Goal: Task Accomplishment & Management: Manage account settings

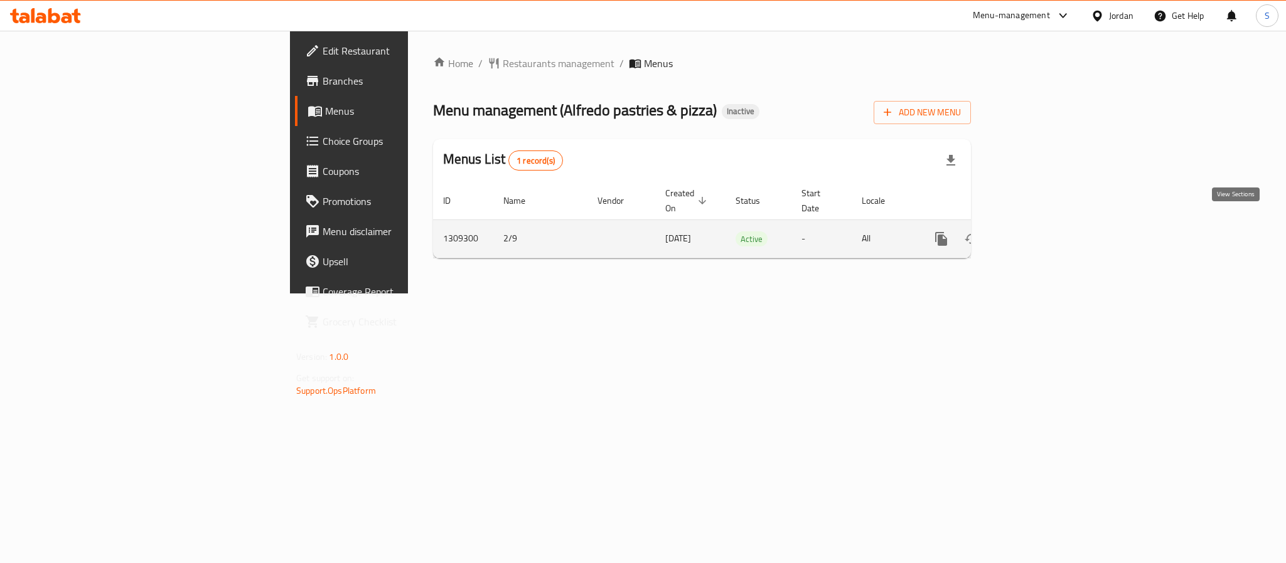
click at [1037, 233] on icon "enhanced table" at bounding box center [1031, 238] width 11 height 11
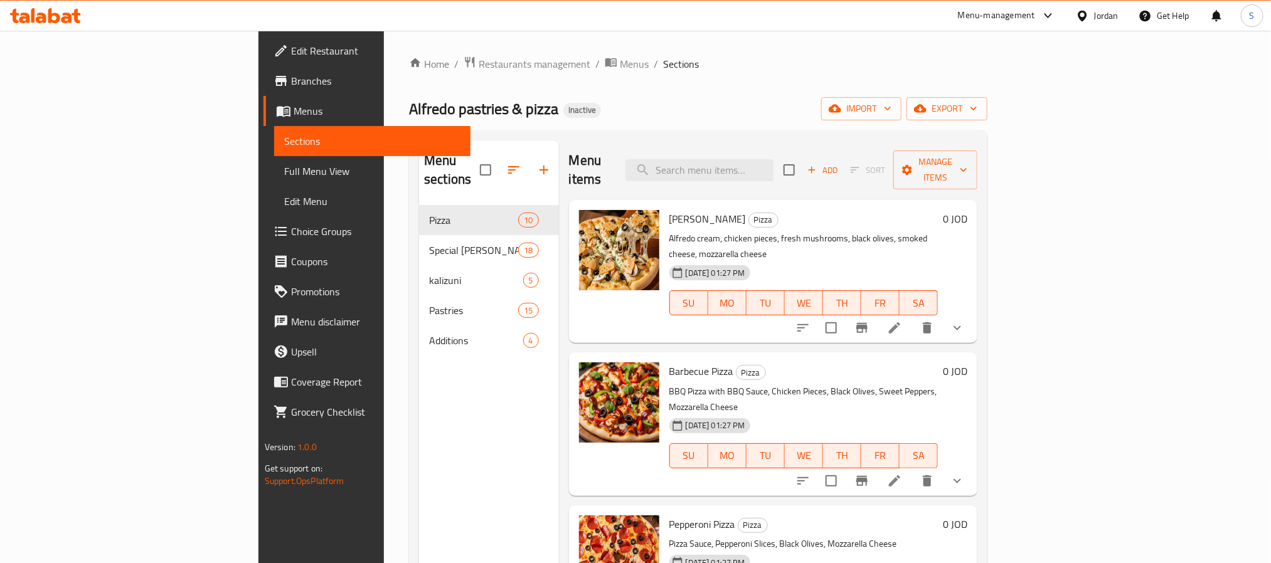
click at [912, 317] on li at bounding box center [894, 328] width 35 height 23
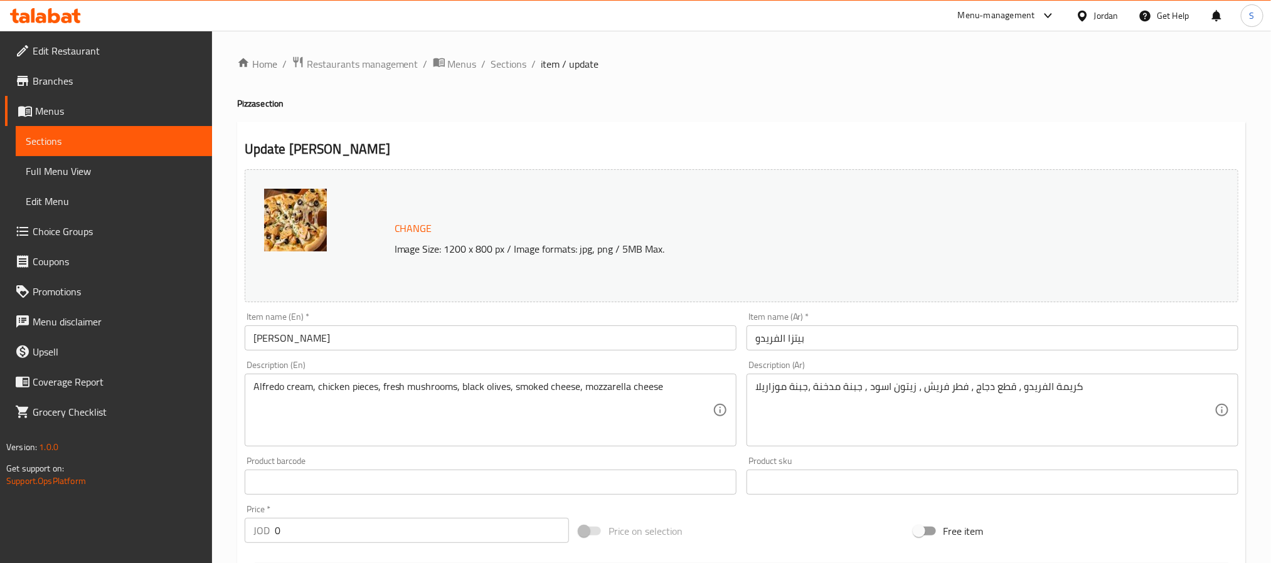
click at [504, 64] on span "Sections" at bounding box center [509, 63] width 36 height 15
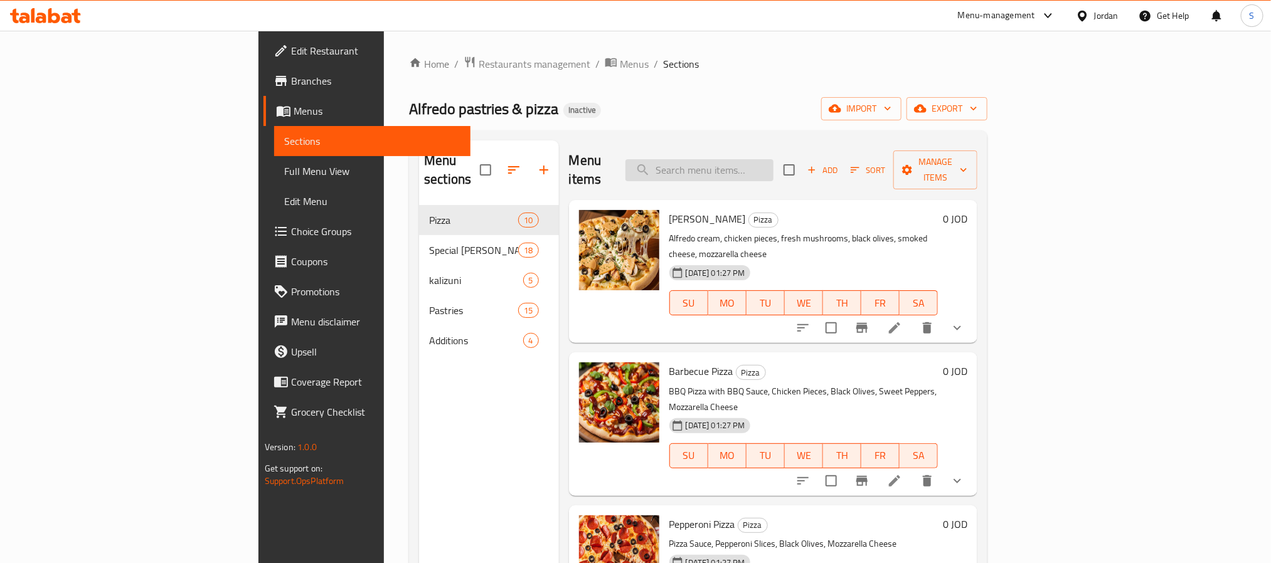
click at [774, 170] on input "search" at bounding box center [700, 170] width 148 height 22
drag, startPoint x: 793, startPoint y: 170, endPoint x: 802, endPoint y: 343, distance: 173.4
click at [673, 311] on div "Menu items Add Sort Manage items Alfredo Pizza Pizza Alfredo cream, chicken pie…" at bounding box center [768, 422] width 419 height 563
click at [902, 474] on icon at bounding box center [894, 481] width 15 height 15
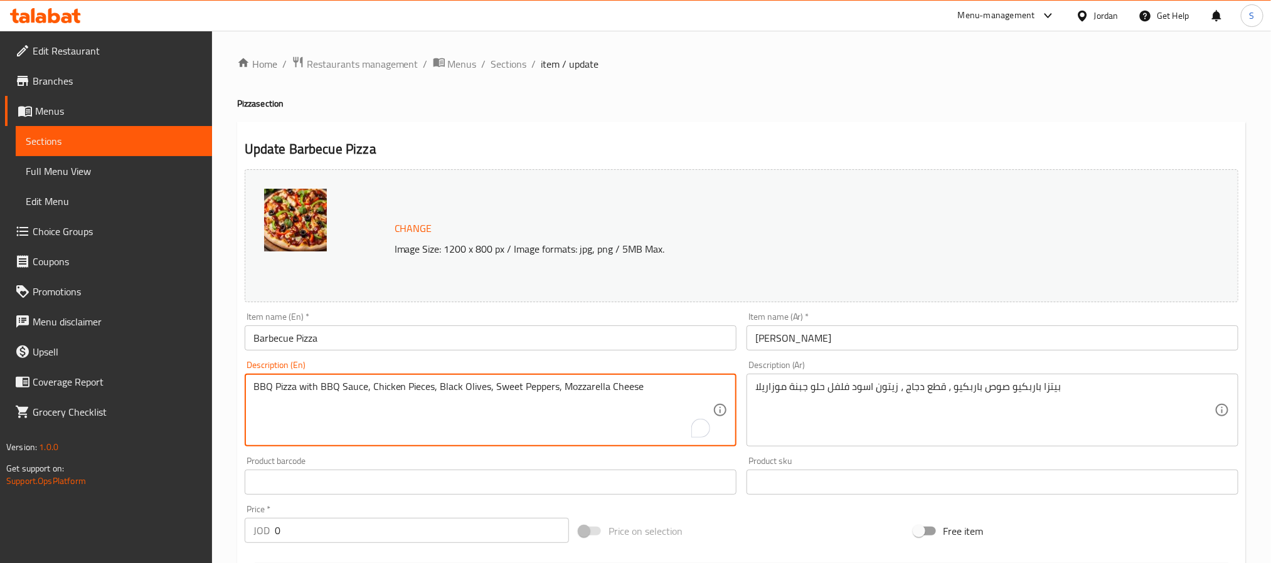
drag, startPoint x: 301, startPoint y: 392, endPoint x: 274, endPoint y: 395, distance: 27.9
click at [315, 395] on textarea "BBQ Pizza with BBQ Sauce, Chicken Pieces, Black Olives, Sweet Peppers, Mozzarel…" at bounding box center [483, 411] width 459 height 60
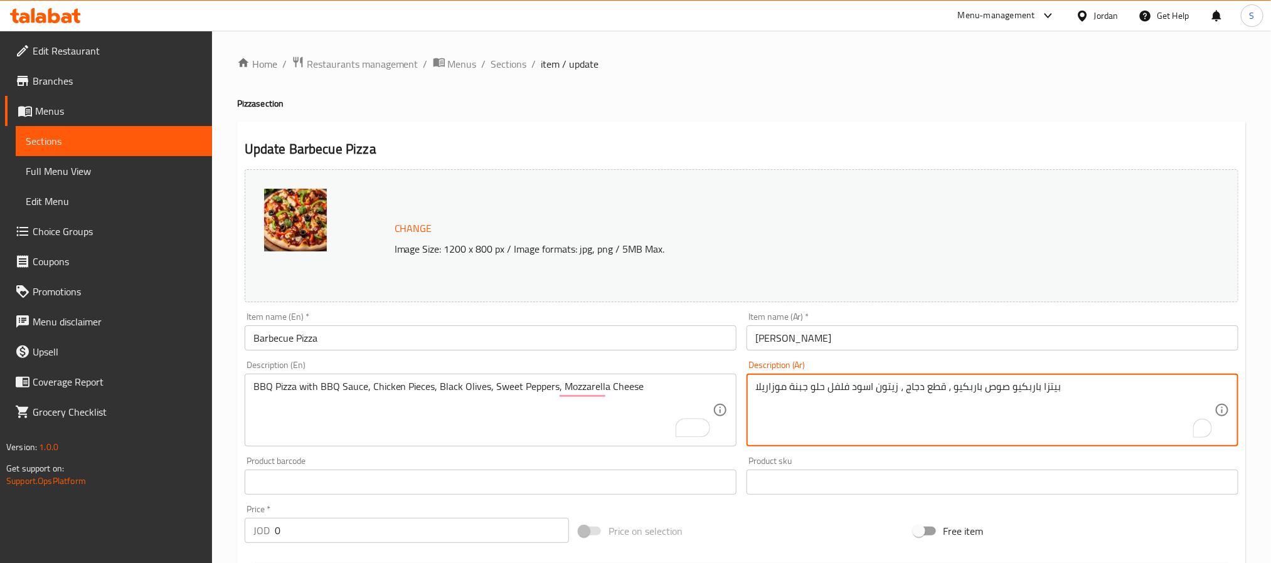
drag, startPoint x: 1003, startPoint y: 388, endPoint x: 1146, endPoint y: 369, distance: 144.3
type textarea "صوص باربكيو ، قطع دجاج ، زيتون اسود فلفل حلو جبنة موزاريلا"
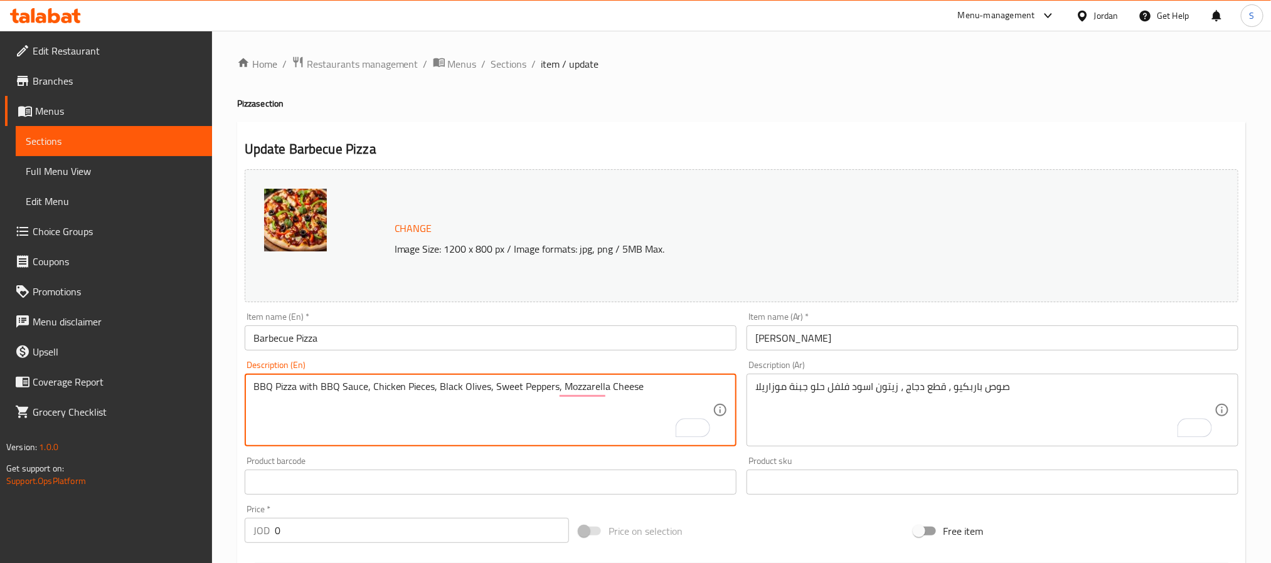
drag, startPoint x: 320, startPoint y: 385, endPoint x: 119, endPoint y: 398, distance: 201.9
click at [440, 383] on textarea "BBQ Sauce, Chicken Pieces, Black Olives, Sweet Peppers, Mozzarella Cheese" at bounding box center [483, 411] width 459 height 60
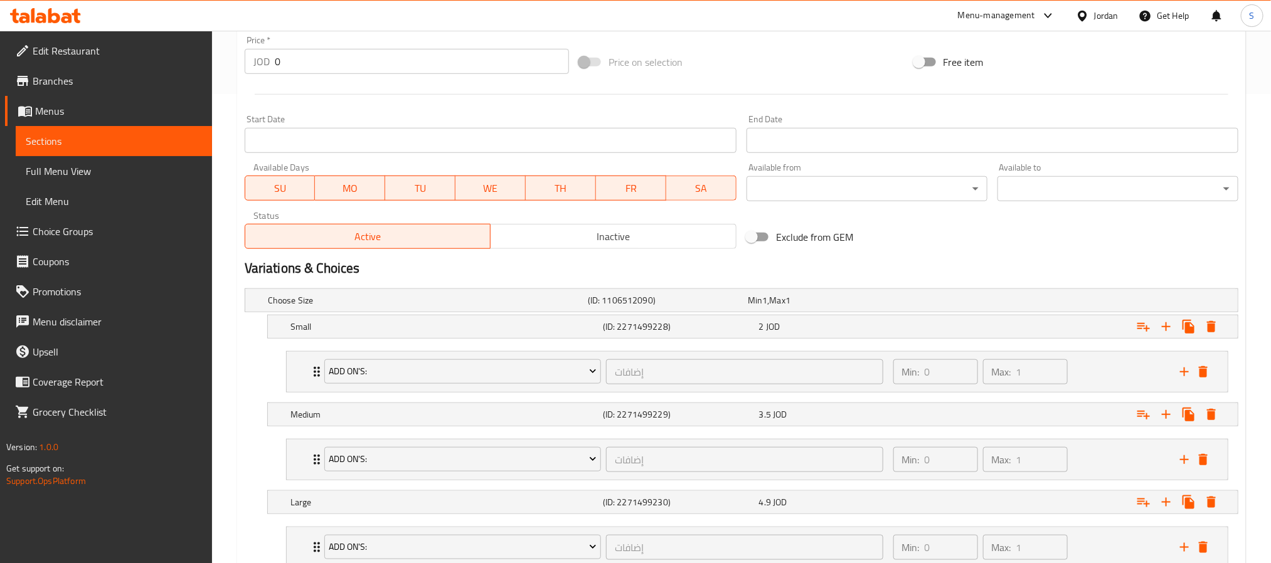
scroll to position [565, 0]
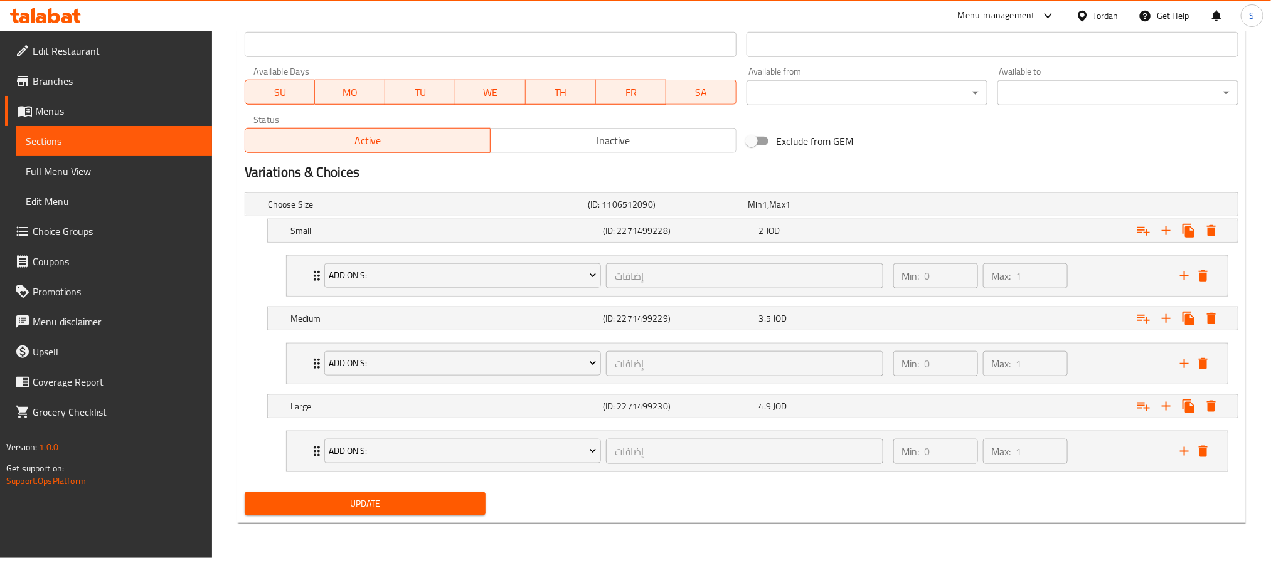
type textarea "BBQ Sauce, Chicken Pieces, Black Olives, Bell Peppers, Mozzarella Cheese"
click at [435, 504] on span "Update" at bounding box center [365, 504] width 221 height 16
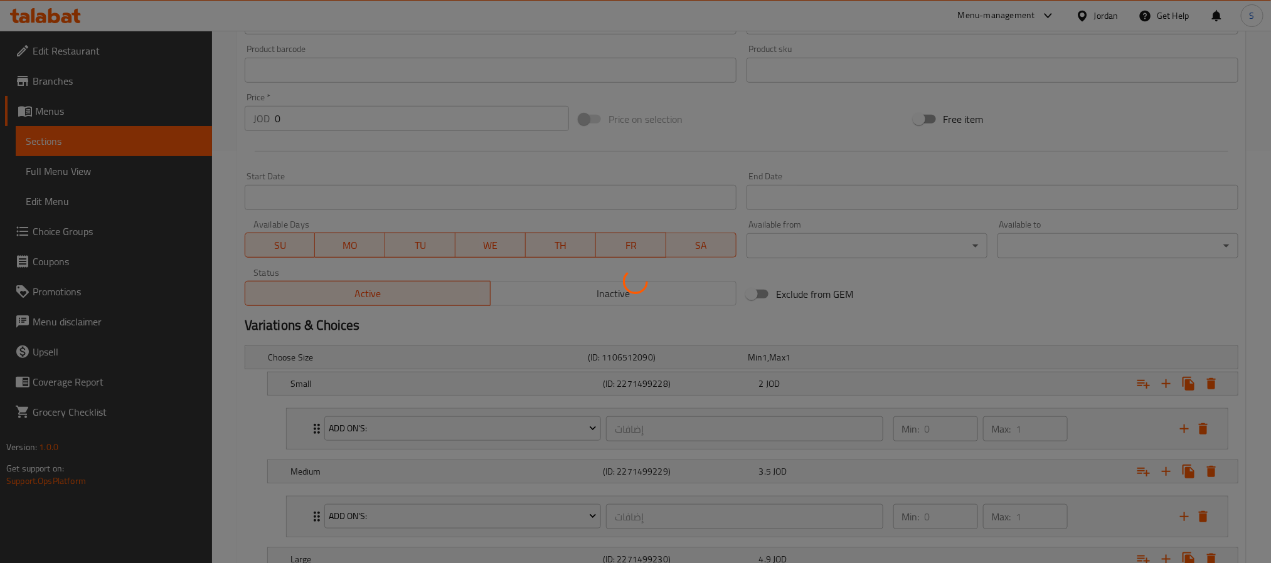
scroll to position [0, 0]
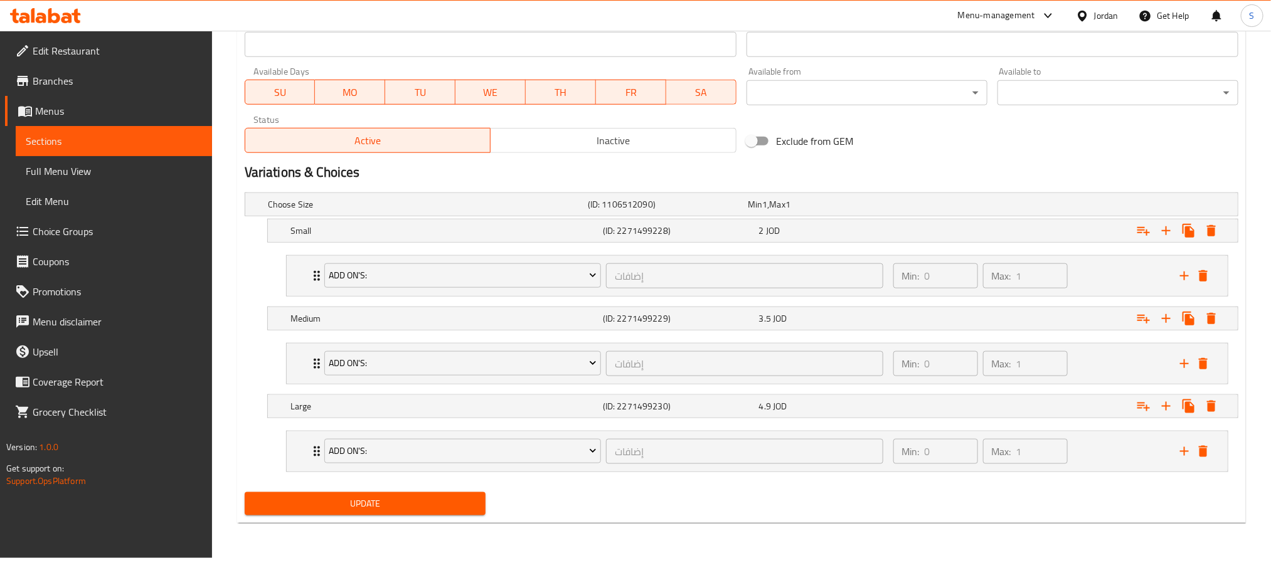
click at [405, 516] on button "Update" at bounding box center [365, 504] width 241 height 23
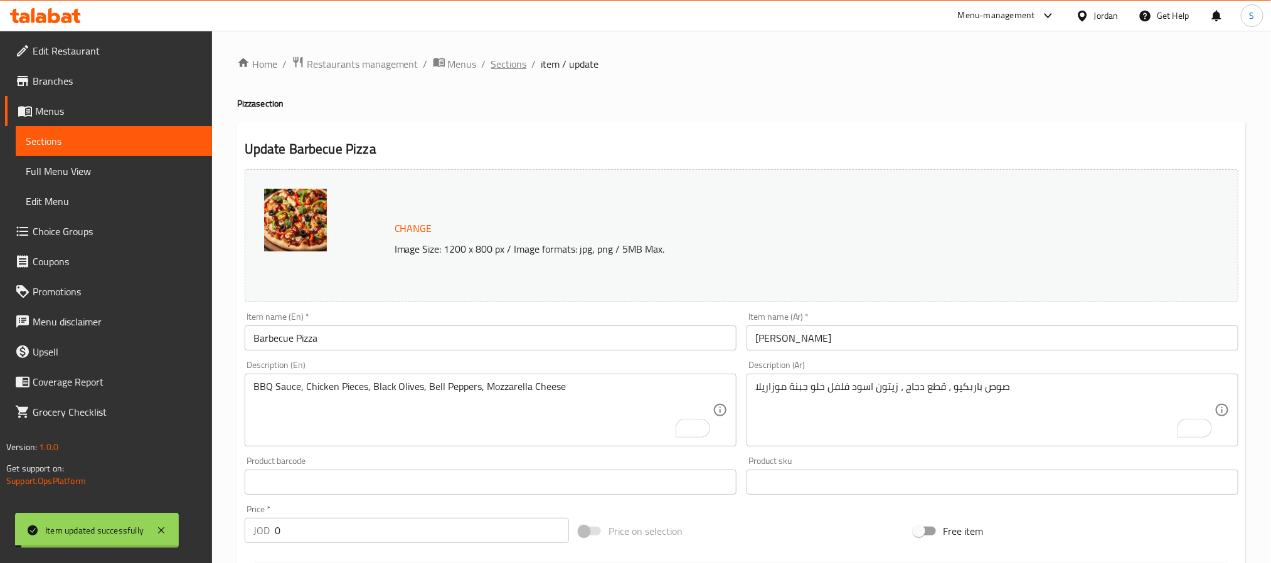
click at [505, 67] on span "Sections" at bounding box center [509, 63] width 36 height 15
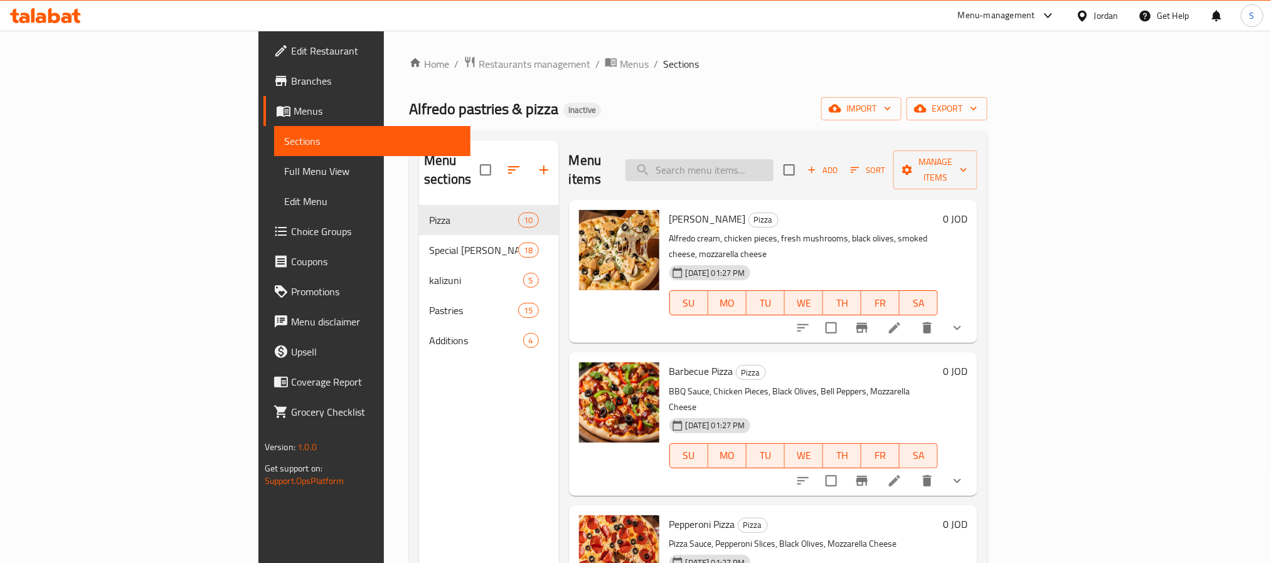
click at [774, 163] on input "search" at bounding box center [700, 170] width 148 height 22
paste input "Vegetable Pizza"
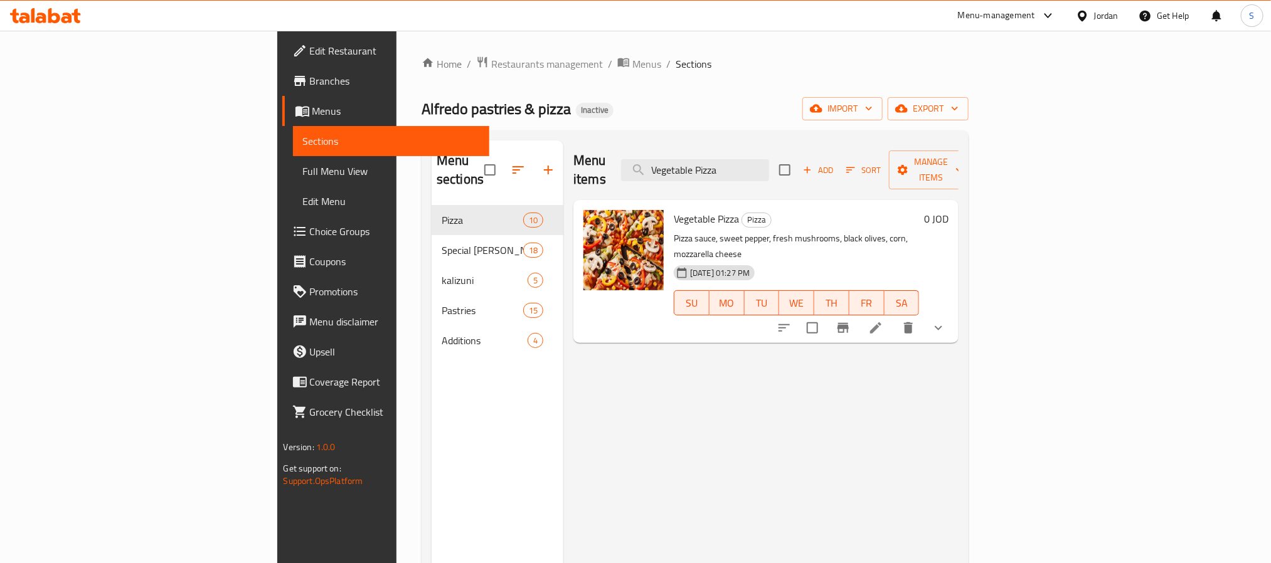
type input "Vegetable Pizza"
click at [883, 321] on icon at bounding box center [875, 328] width 15 height 15
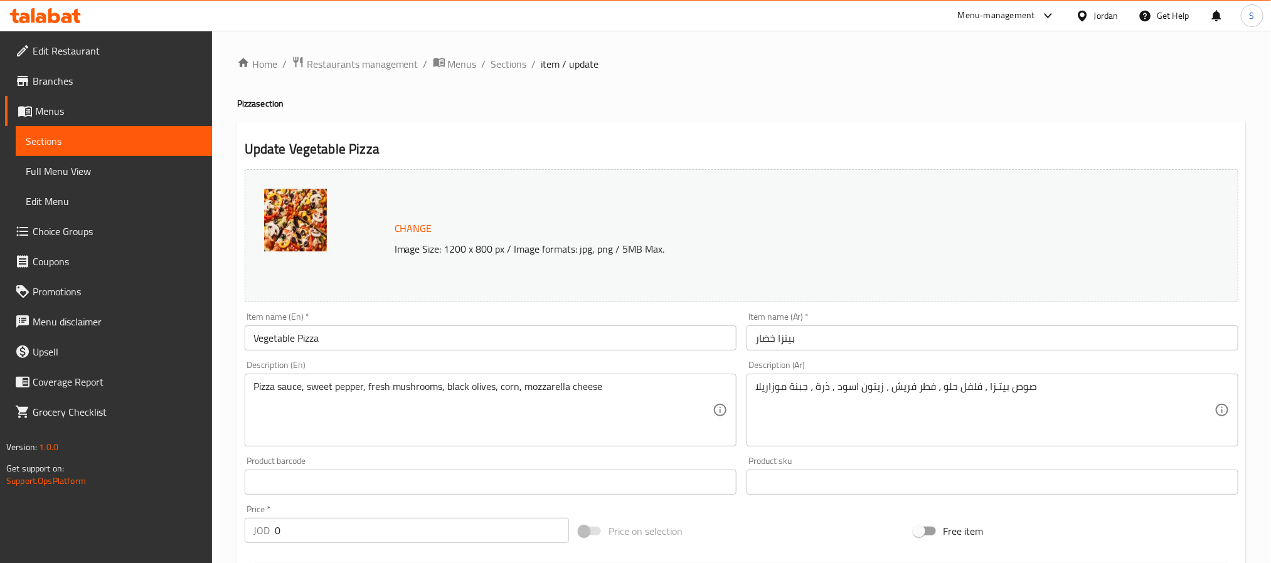
click at [322, 388] on textarea "Pizza sauce, sweet pepper, fresh mushrooms, black olives, corn, mozzarella chee…" at bounding box center [483, 411] width 459 height 60
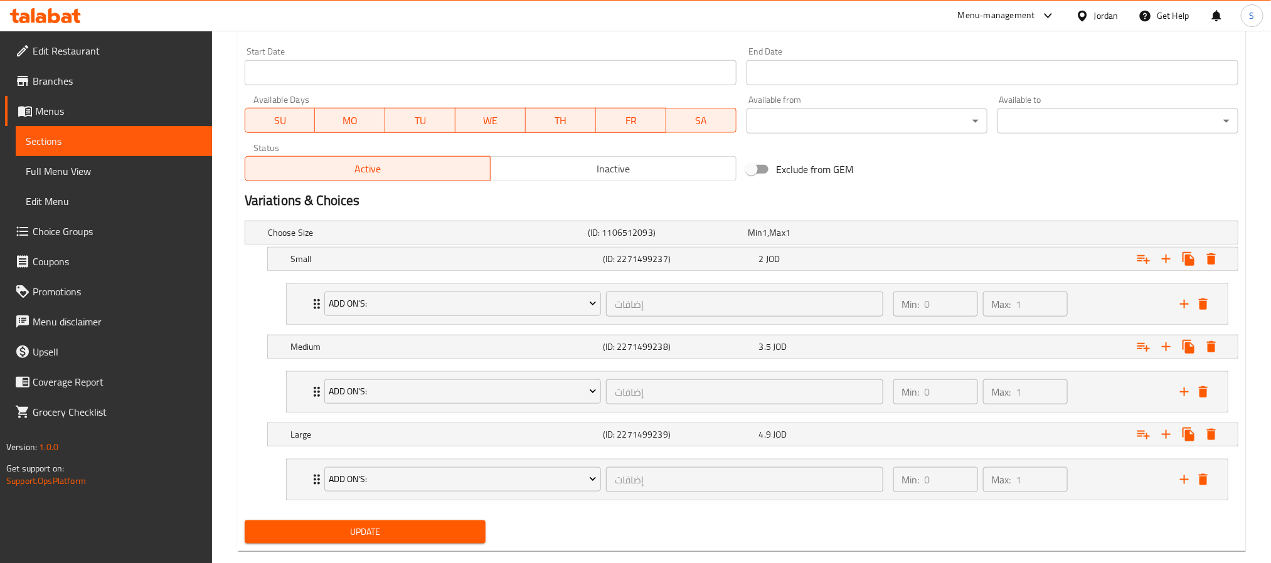
scroll to position [565, 0]
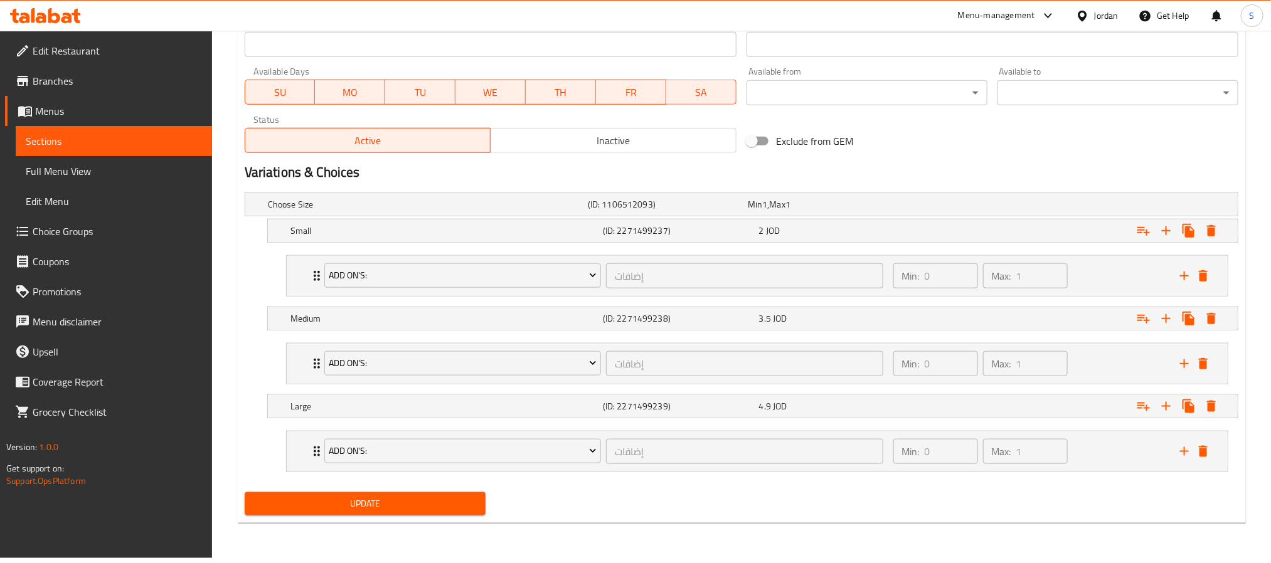
type textarea "Pizza sauce, bell pepper, fresh mushrooms, black olives, corn, mozzarella cheese"
click at [397, 512] on span "Update" at bounding box center [365, 504] width 221 height 16
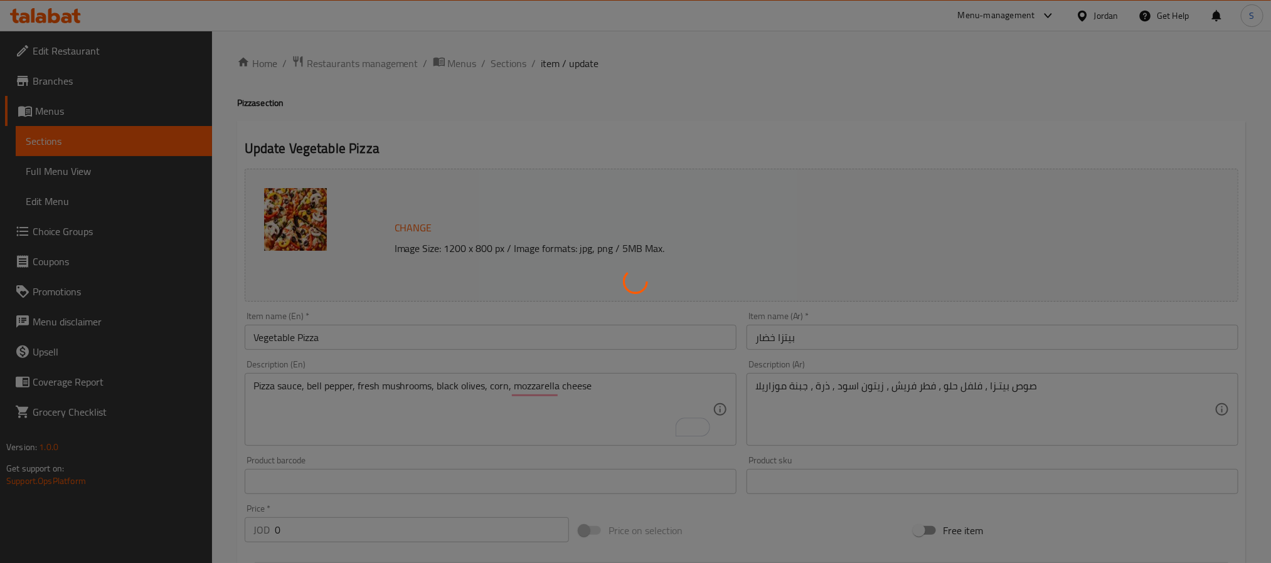
scroll to position [0, 0]
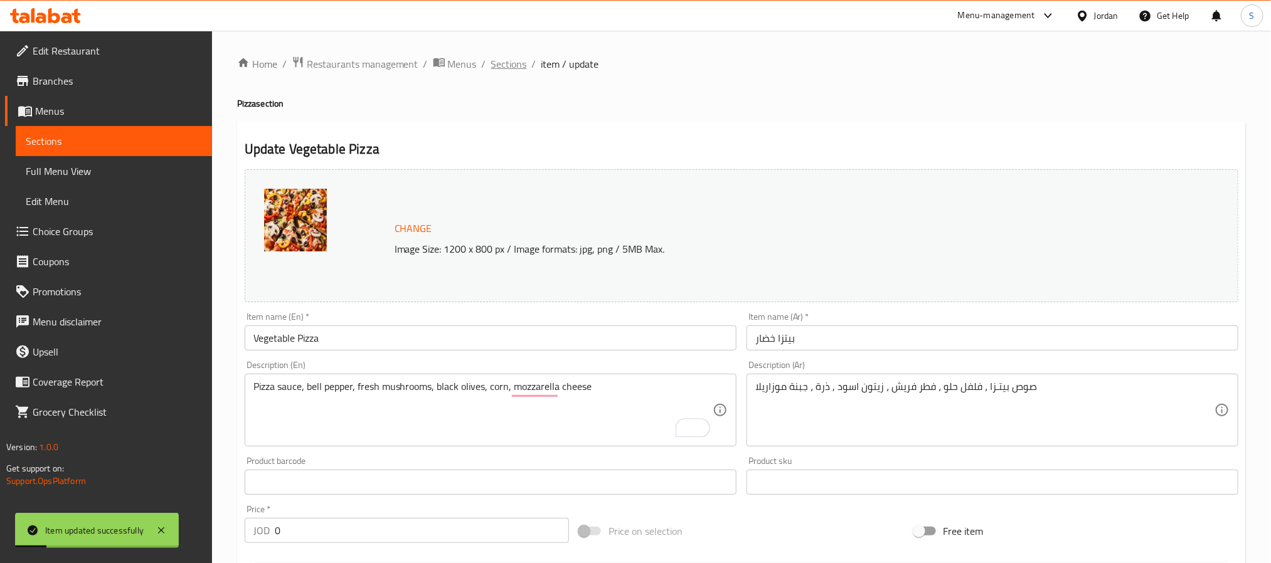
click at [503, 70] on span "Sections" at bounding box center [509, 63] width 36 height 15
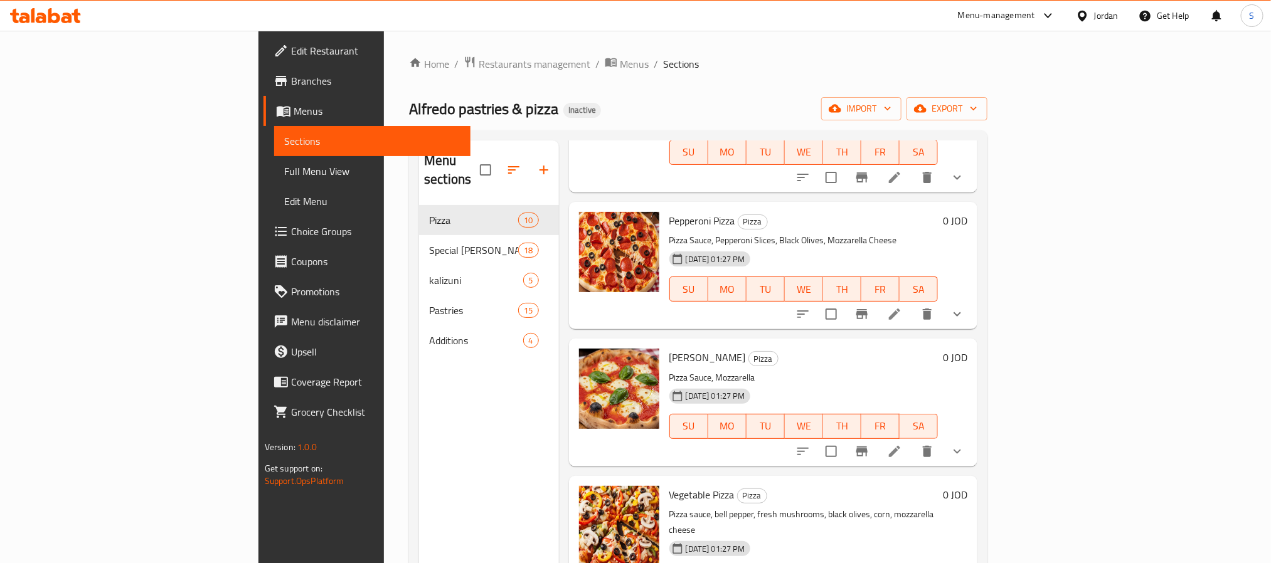
scroll to position [376, 0]
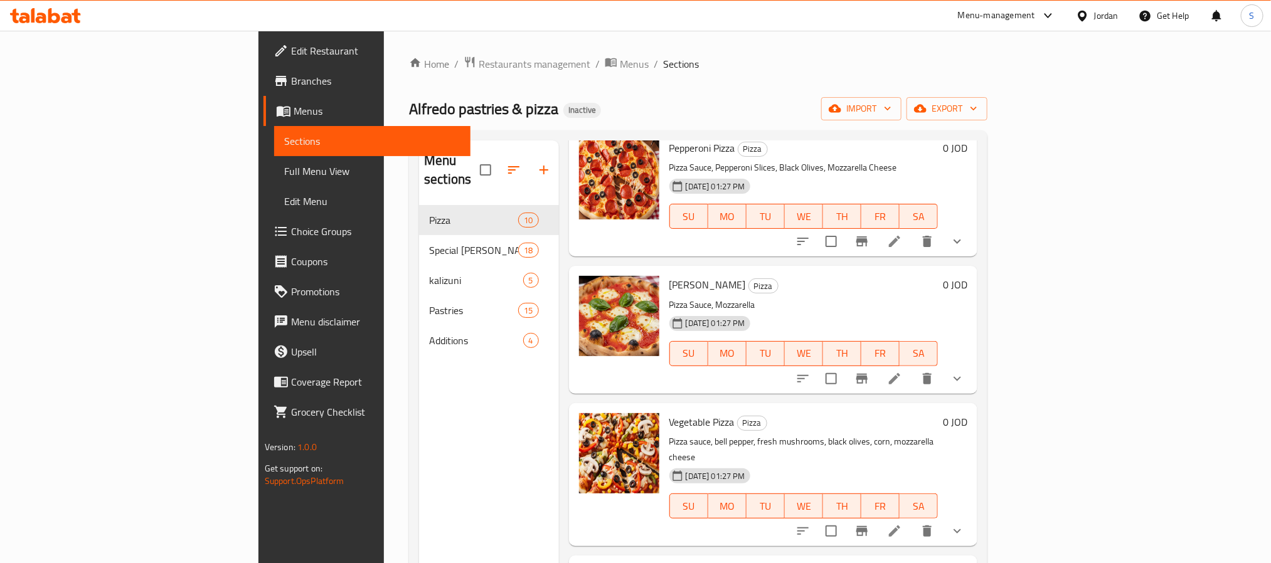
click at [902, 524] on icon at bounding box center [894, 531] width 15 height 15
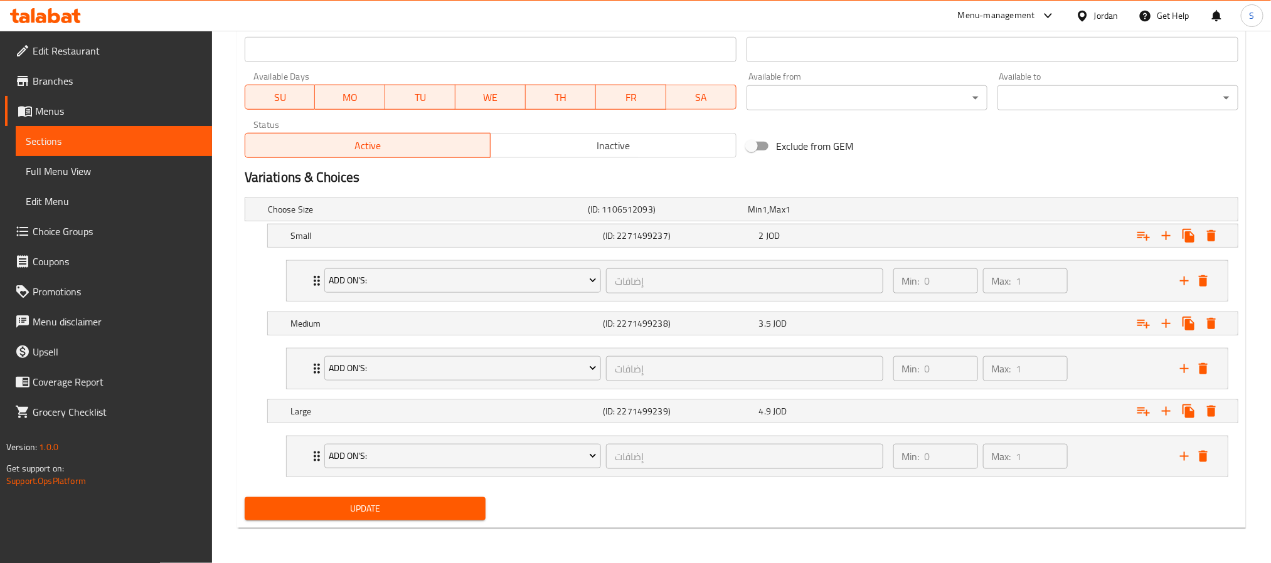
click at [400, 499] on button "Update" at bounding box center [365, 509] width 241 height 23
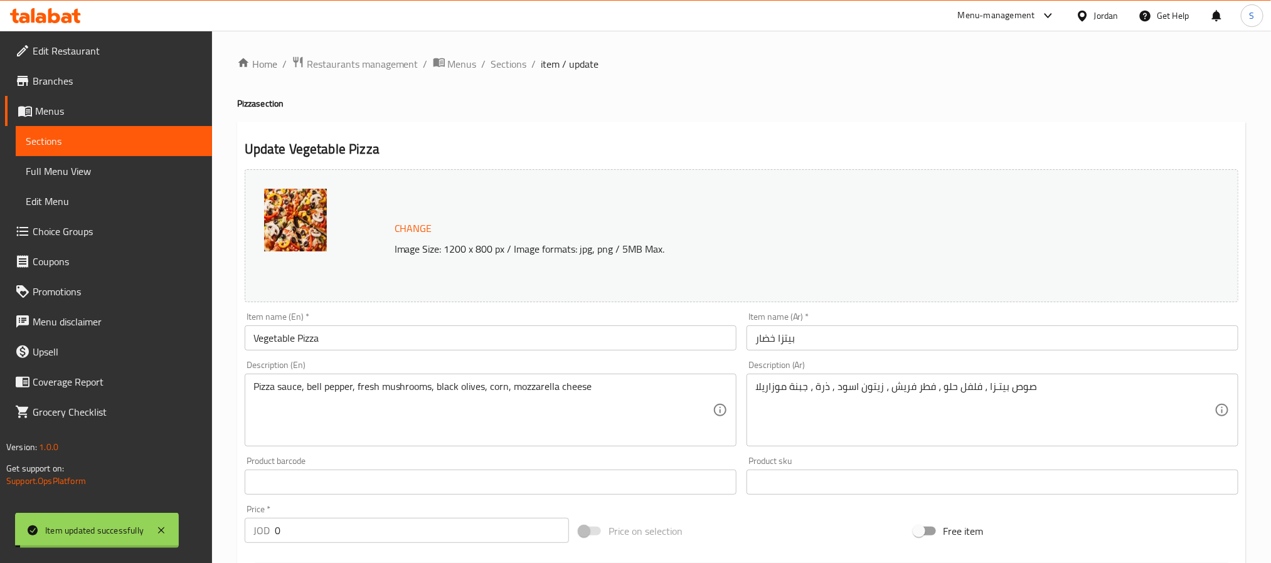
click at [503, 64] on span "Sections" at bounding box center [509, 63] width 36 height 15
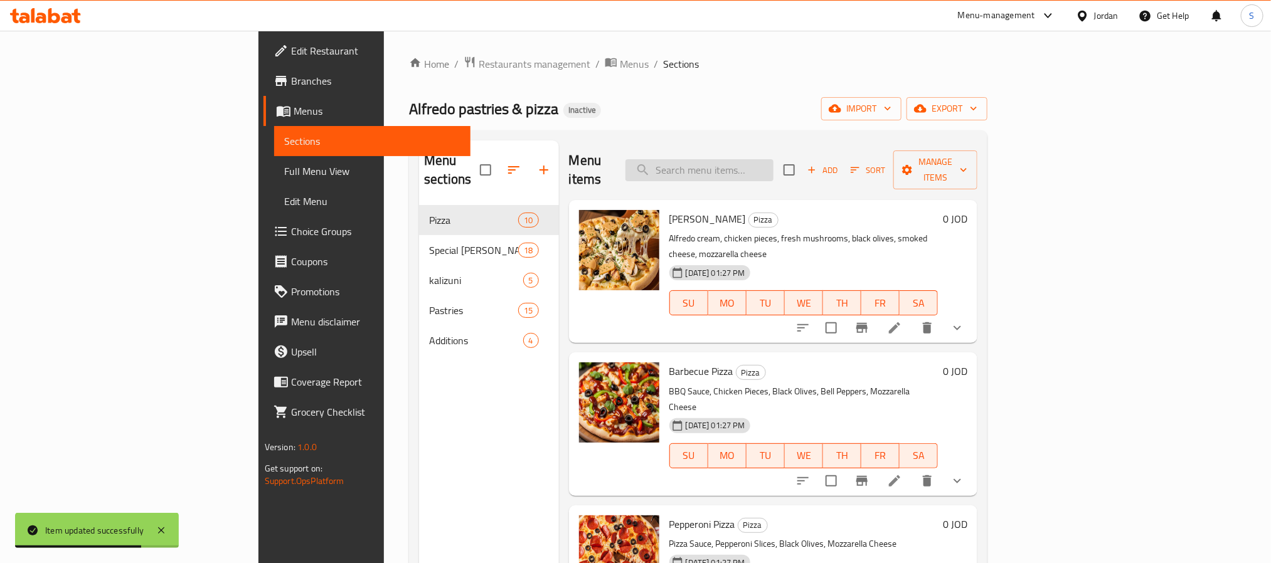
click at [761, 168] on input "search" at bounding box center [700, 170] width 148 height 22
paste input "Pizza Ranch"
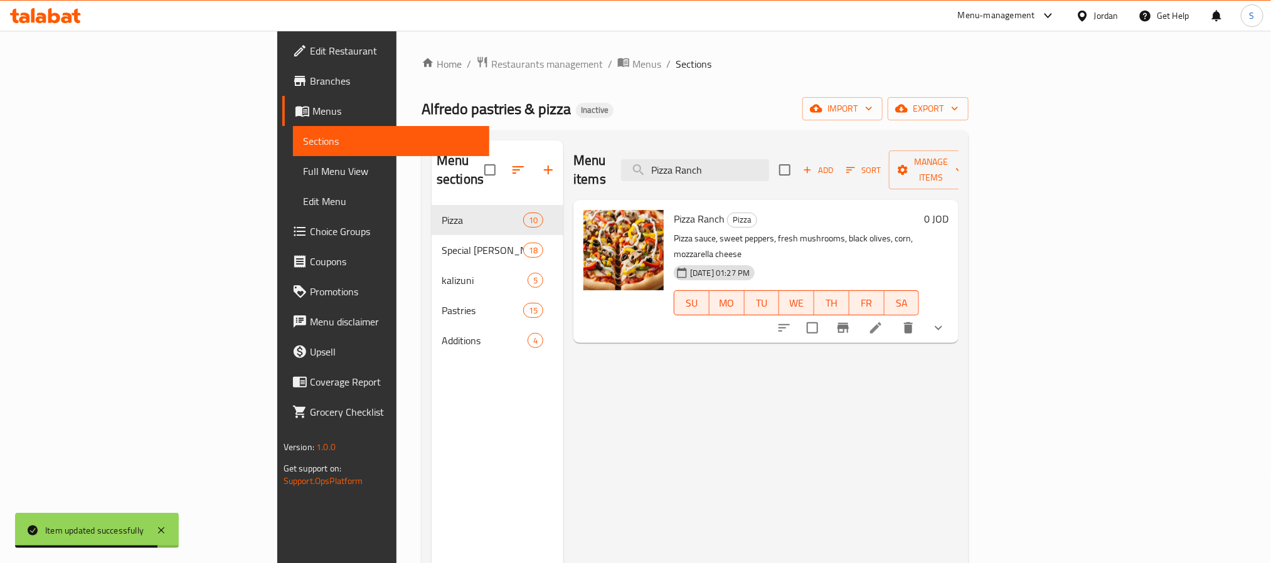
type input "Pizza Ranch"
click at [883, 321] on icon at bounding box center [875, 328] width 15 height 15
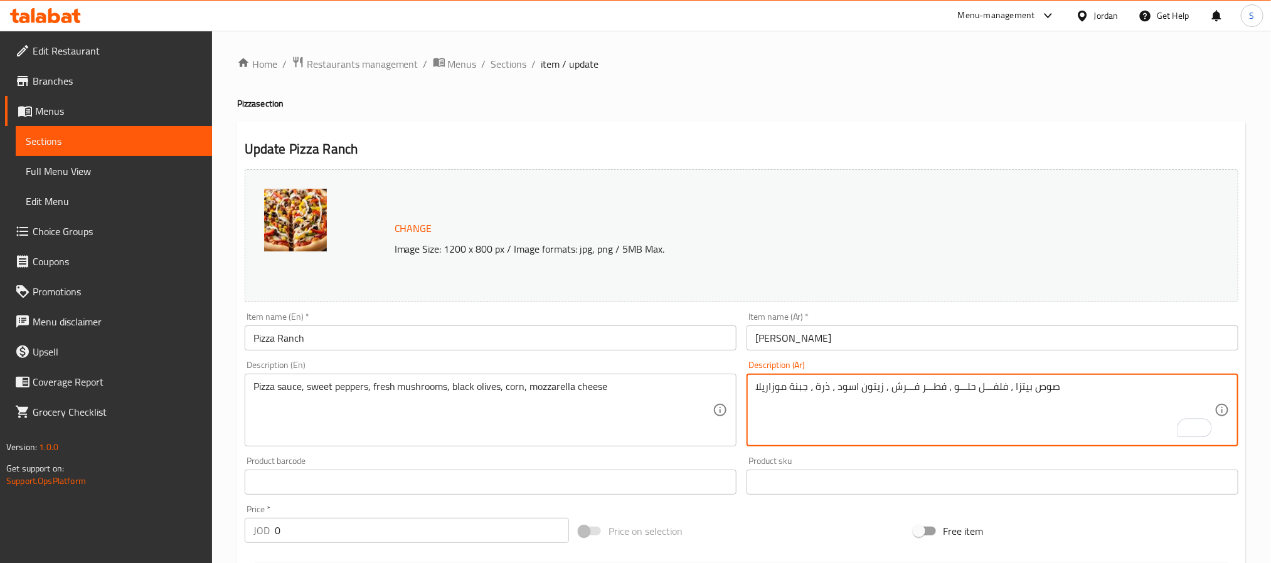
click at [981, 390] on textarea "صوص بيتزا ، فلفـــل حلـــو ، فطـــر فـــرش , زيتون اسود ، ذرة ، جبنة موزاريلا" at bounding box center [984, 411] width 459 height 60
click at [956, 385] on textarea "صوص بيتزا ، فلفل حلـــو ، فطـــر فـــرش , زيتون اسود ، ذرة ، جبنة موزاريلا" at bounding box center [984, 411] width 459 height 60
click at [921, 393] on textarea "صوص بيتزا ، فلفل حلو ، فطـــر فـــرش , زيتون اسود ، ذرة ، جبنة موزاريلا" at bounding box center [984, 411] width 459 height 60
click at [904, 392] on textarea "صوص بيتزا ، فلفل حلو ، فطر فـــرش , زيتون اسود ، ذرة ، جبنة موزاريلا" at bounding box center [984, 411] width 459 height 60
type textarea "صوص بيتزا ، فلفل حلو ، فطر فرش , زيتون اسود ، ذرة ، جبنة موزاريلا"
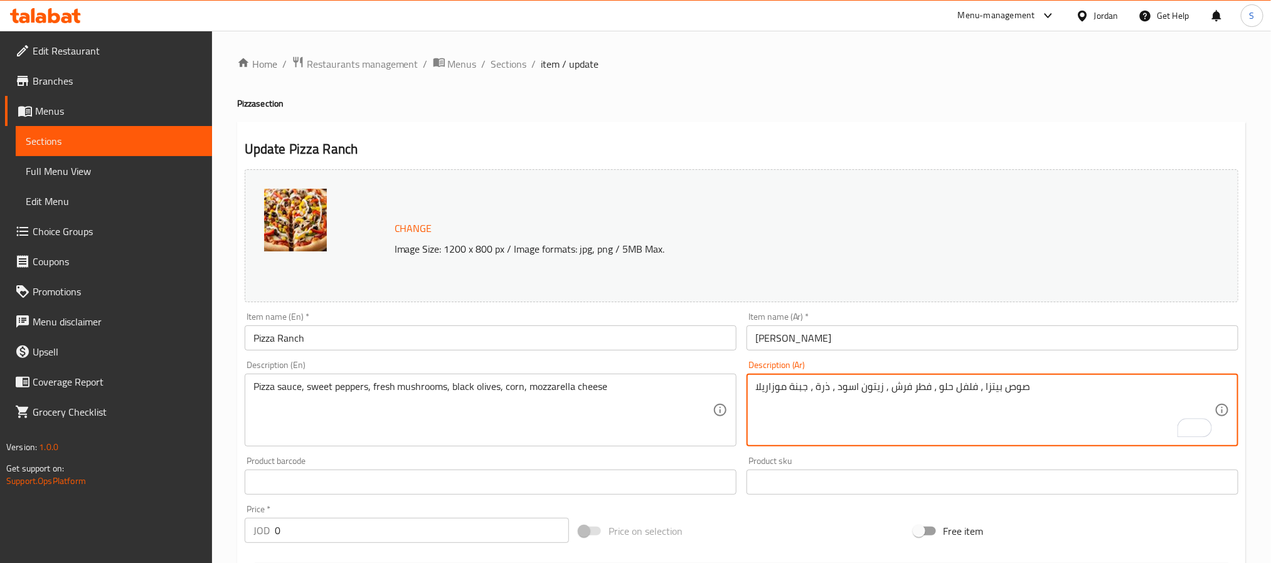
click at [317, 380] on div "Pizza sauce, sweet peppers, fresh mushrooms, black olives, corn, mozzarella che…" at bounding box center [491, 410] width 492 height 73
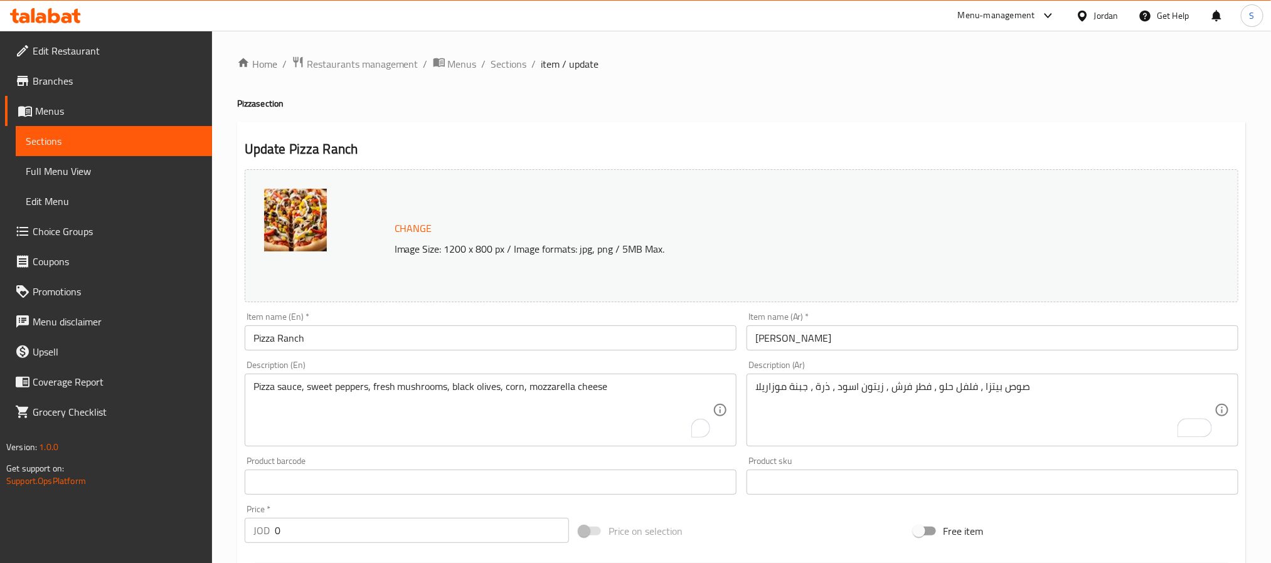
click at [317, 380] on div "Pizza sauce, sweet peppers, fresh mushrooms, black olives, corn, mozzarella che…" at bounding box center [491, 410] width 492 height 73
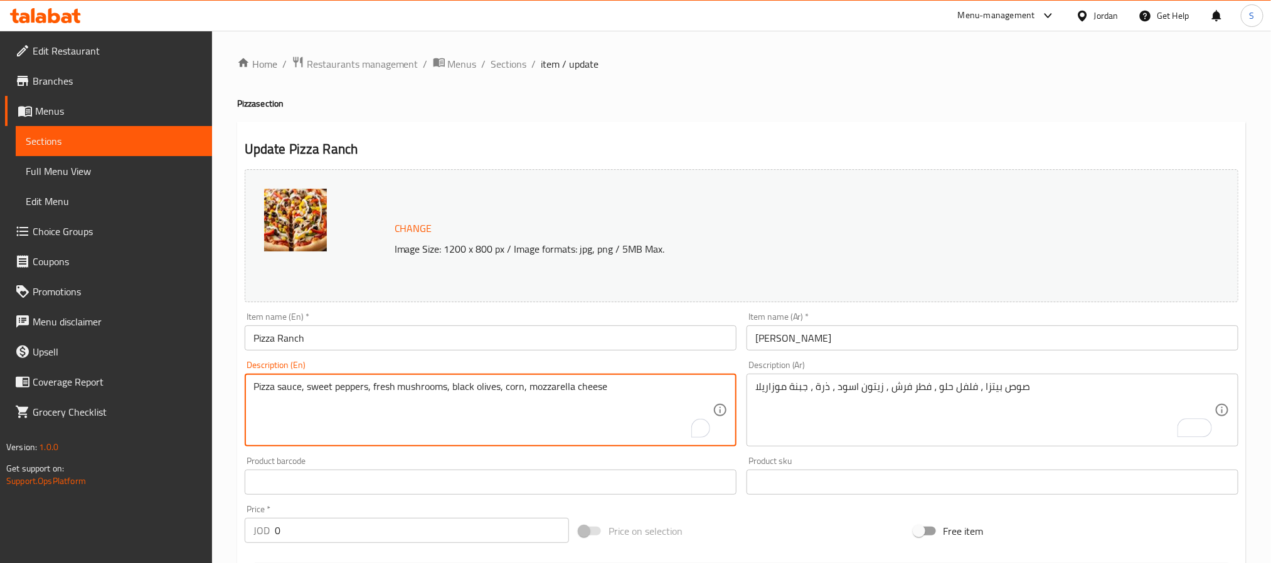
click at [324, 388] on textarea "Pizza sauce, sweet peppers, fresh mushrooms, black olives, corn, mozzarella che…" at bounding box center [483, 411] width 459 height 60
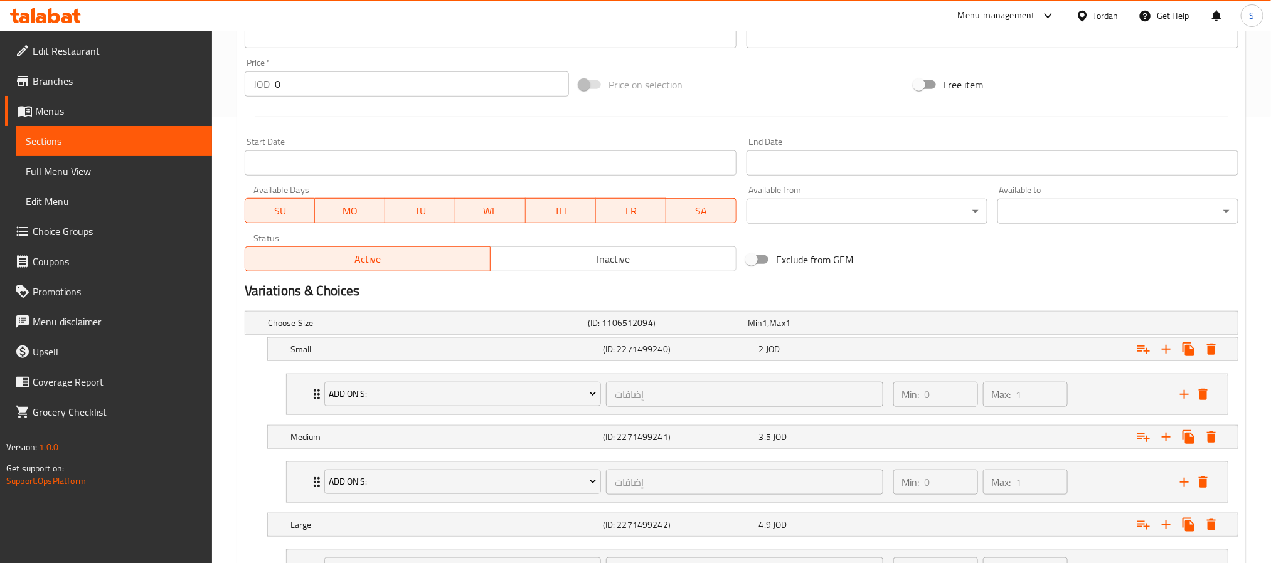
scroll to position [565, 0]
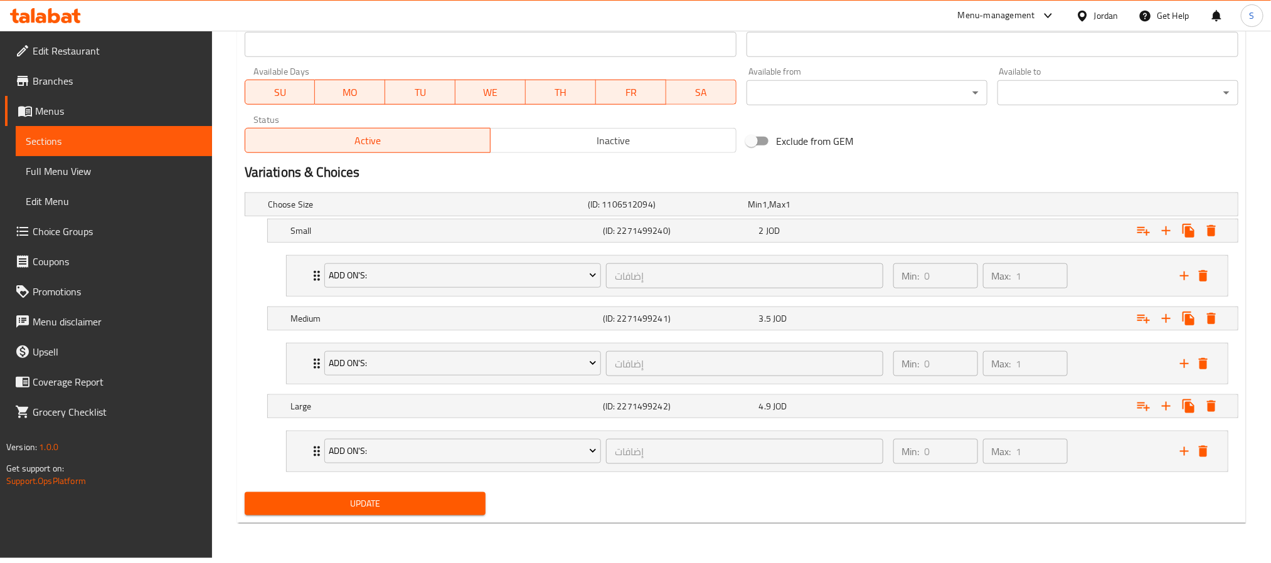
type textarea "Pizza sauce, bell peppers, fresh mushrooms, black olives, corn, mozzarella chee…"
click at [403, 501] on button "Update" at bounding box center [365, 504] width 241 height 23
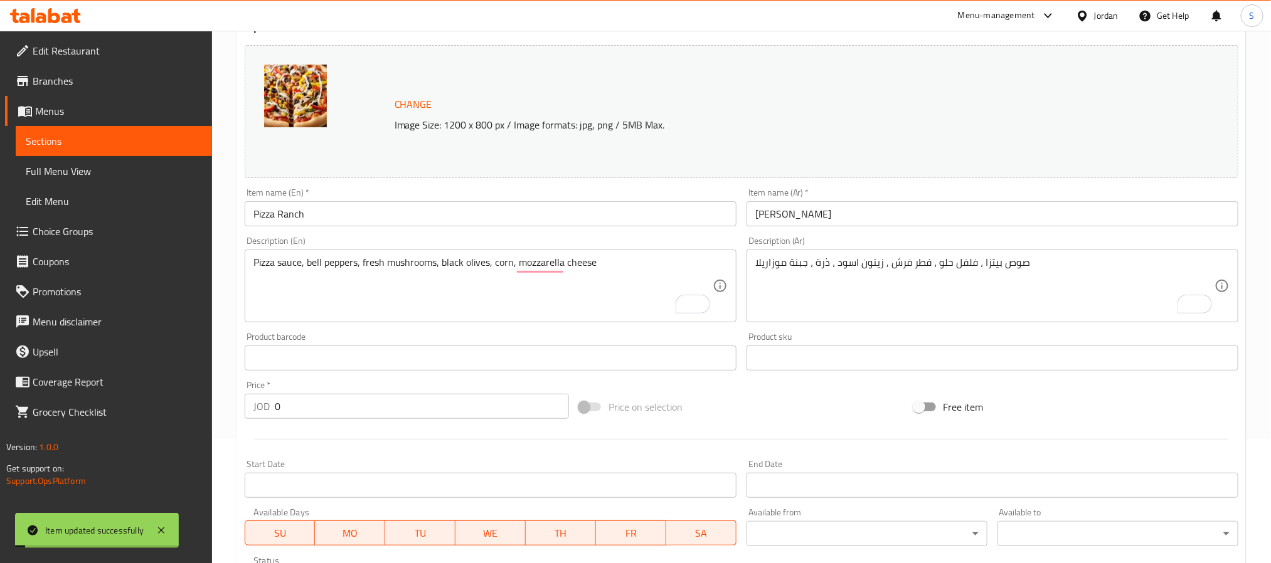
scroll to position [0, 0]
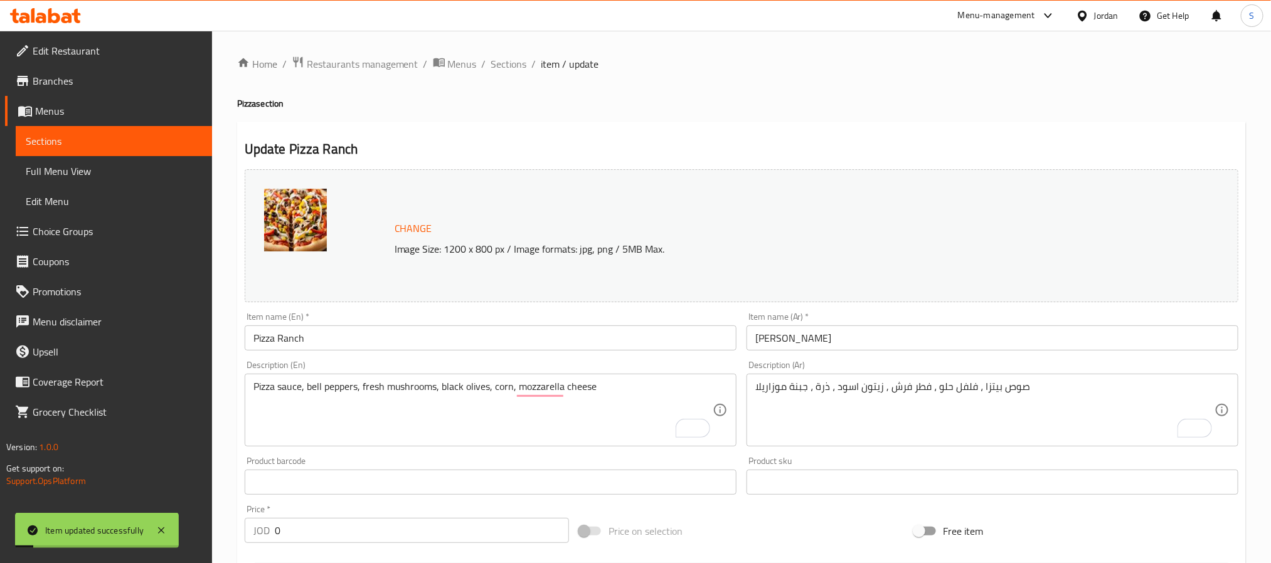
click at [501, 63] on span "Sections" at bounding box center [509, 63] width 36 height 15
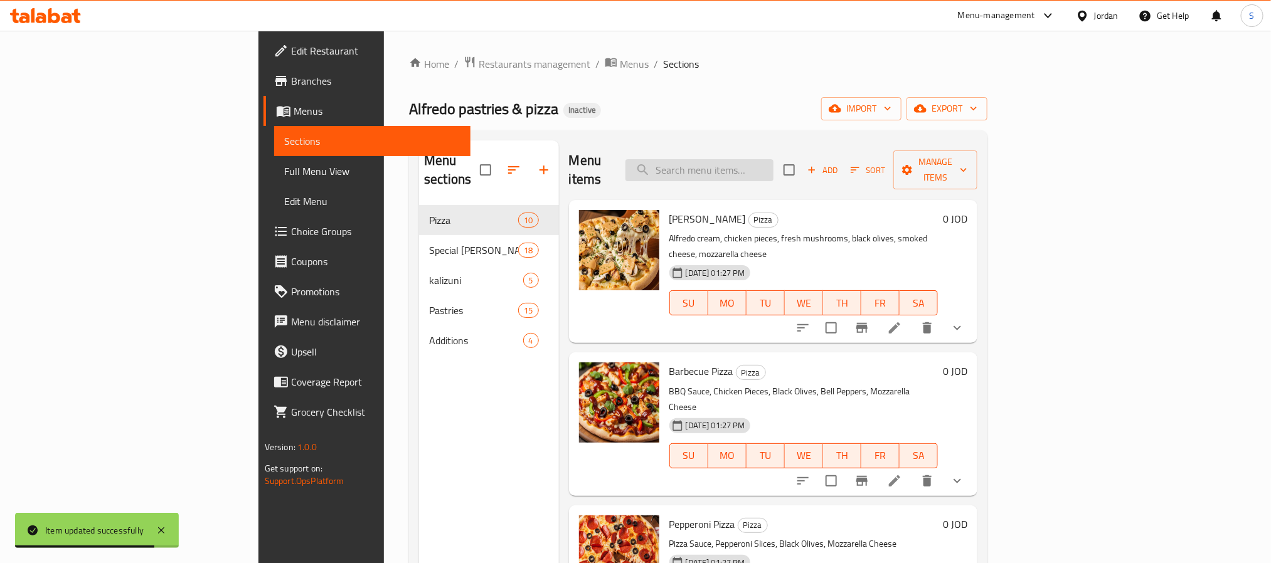
click at [748, 159] on input "search" at bounding box center [700, 170] width 148 height 22
paste input "Chicken Pizza"
type input "Chicken Pizza"
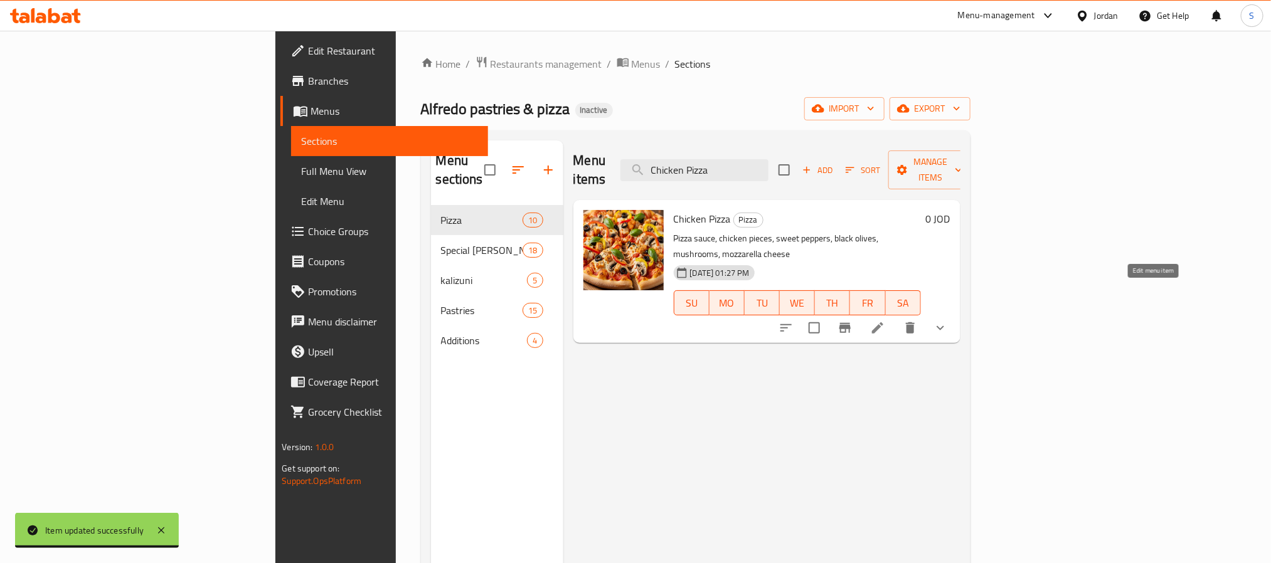
click at [885, 321] on icon at bounding box center [877, 328] width 15 height 15
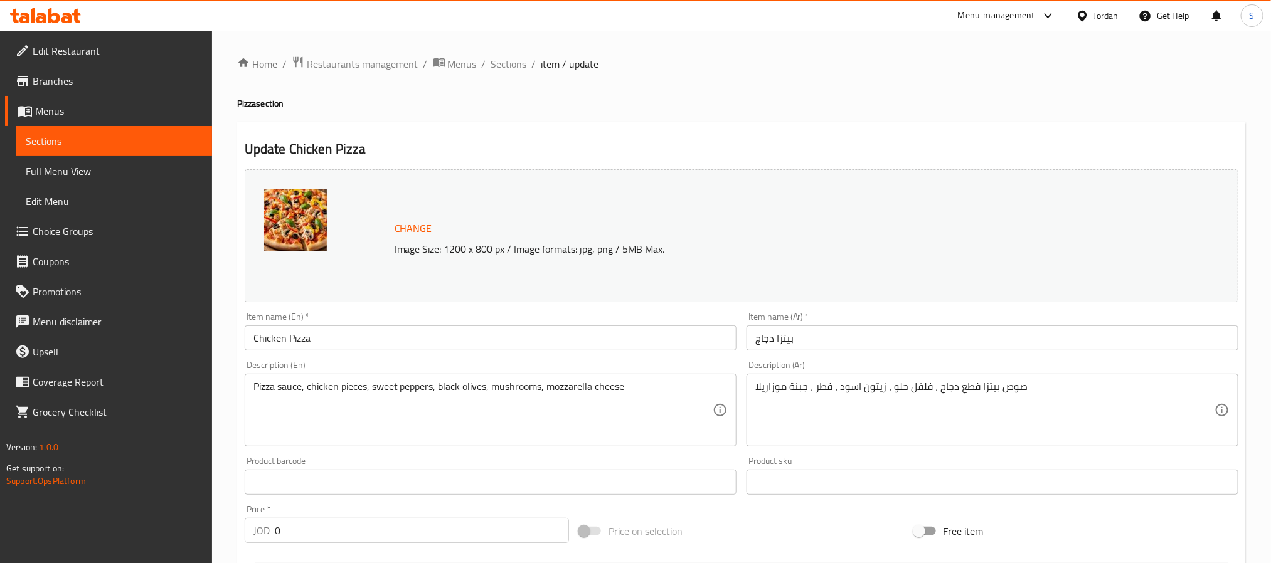
click at [388, 386] on textarea "Pizza sauce, chicken pieces, sweet peppers, black olives, mushrooms, mozzarella…" at bounding box center [483, 411] width 459 height 60
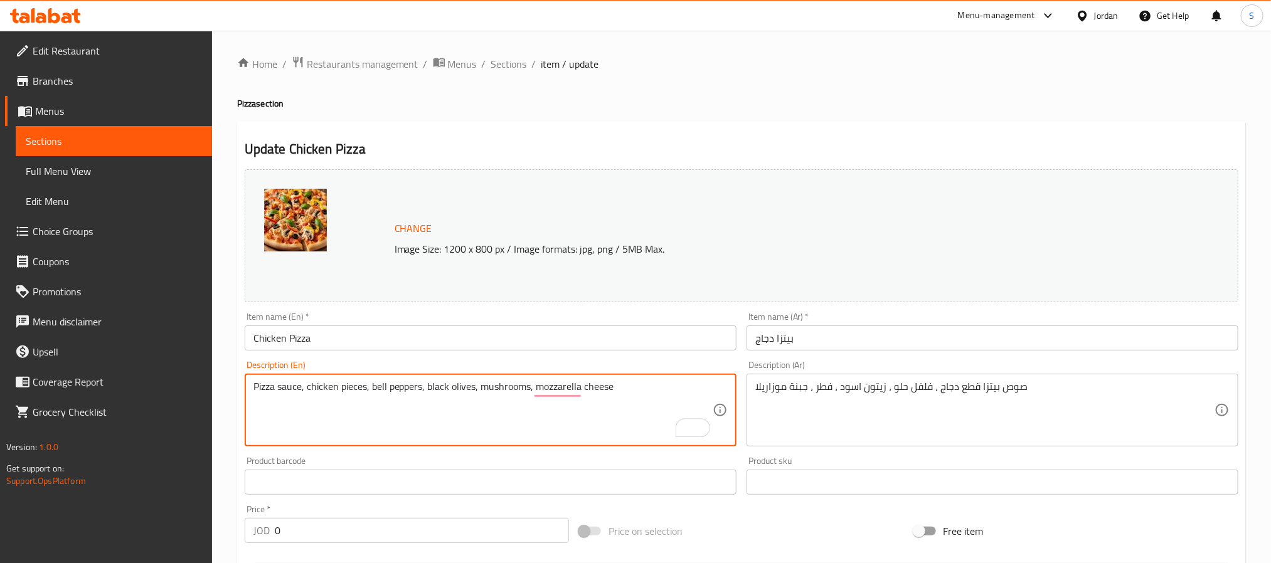
click at [467, 410] on textarea "Pizza sauce, chicken pieces, bell peppers, black olives, mushrooms, mozzarella …" at bounding box center [483, 411] width 459 height 60
click at [411, 397] on textarea "Pizza sauce, chicken pieces, bell peppers, black olives, mushrooms, mozzarella …" at bounding box center [483, 411] width 459 height 60
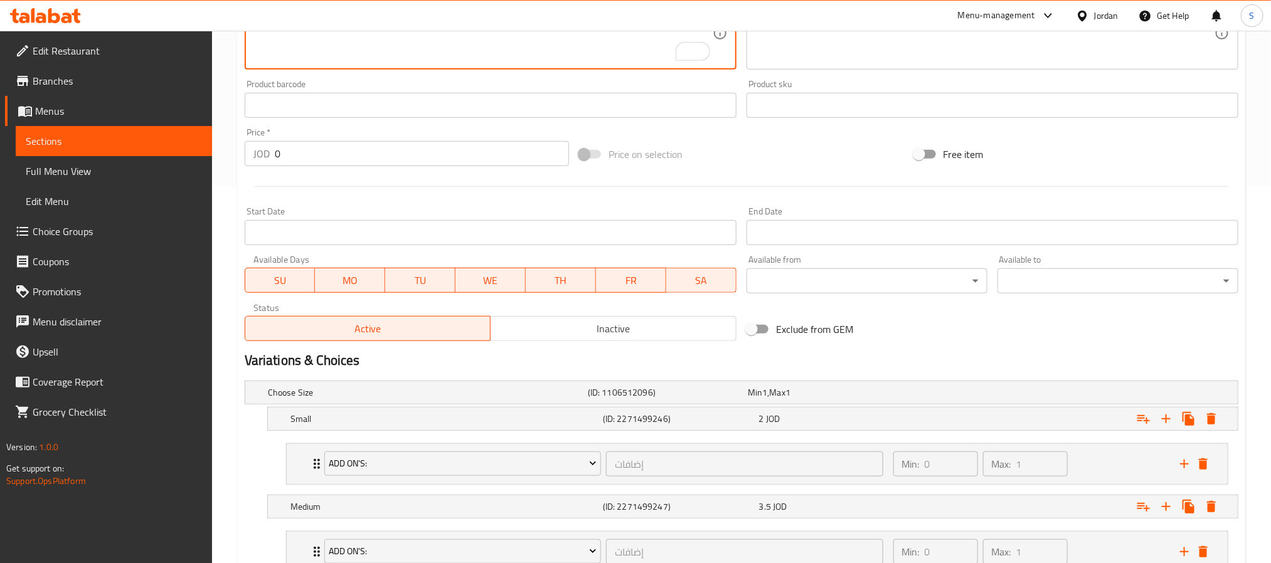
scroll to position [565, 0]
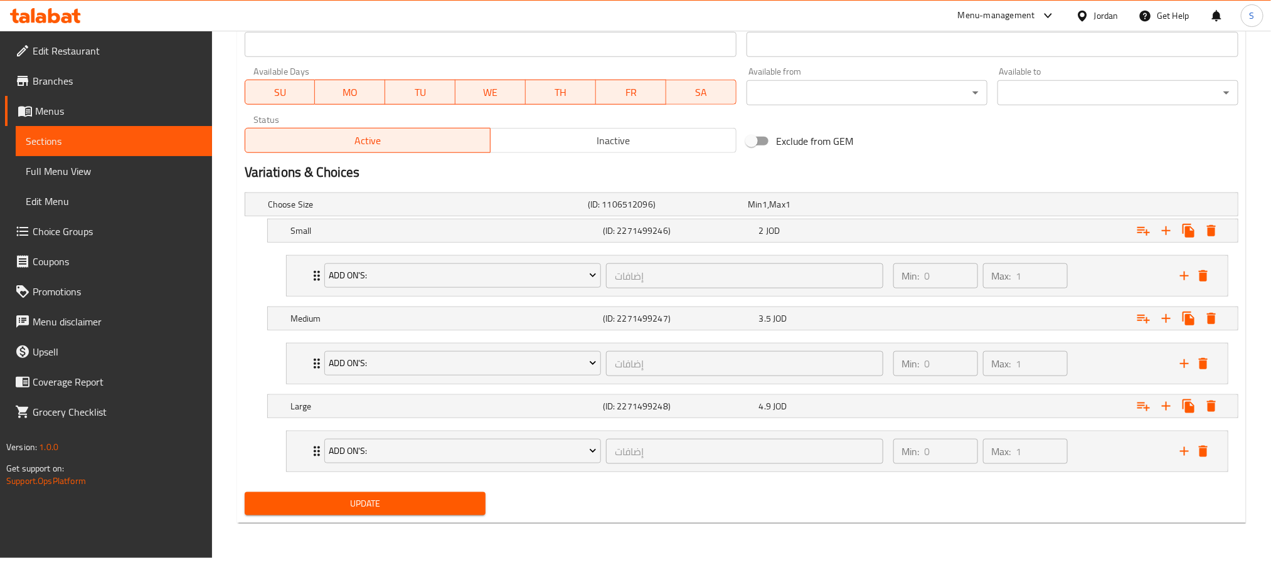
type textarea "Pizza sauce, chicken pieces, bell peppers, black olives, mushrooms, mozzarella …"
click at [422, 501] on span "Update" at bounding box center [365, 504] width 221 height 16
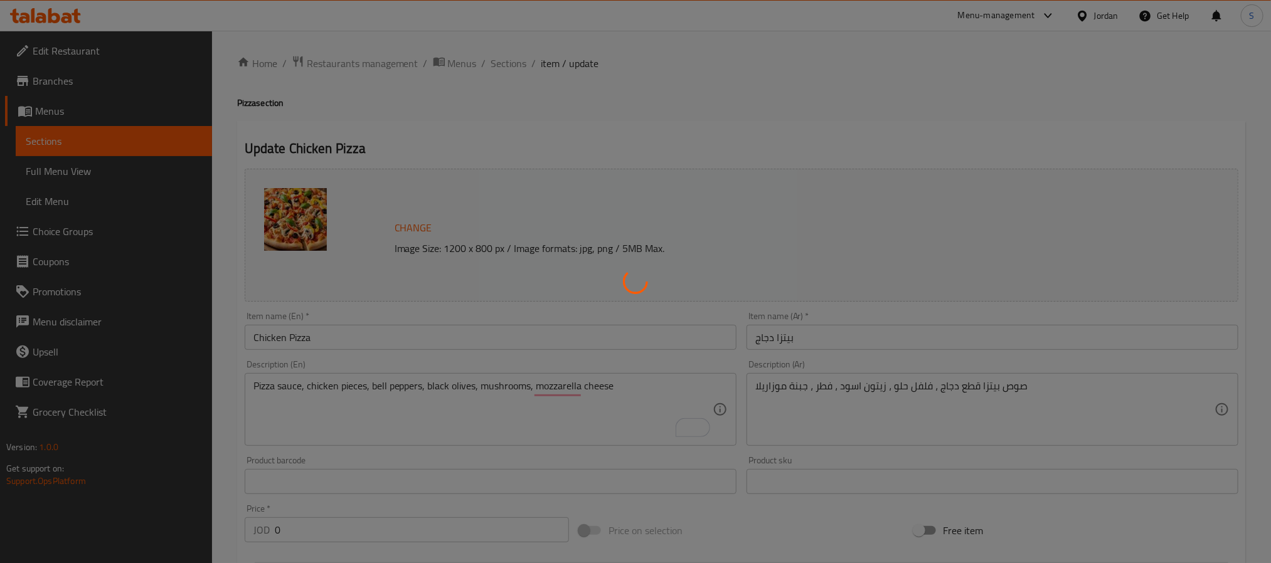
scroll to position [0, 0]
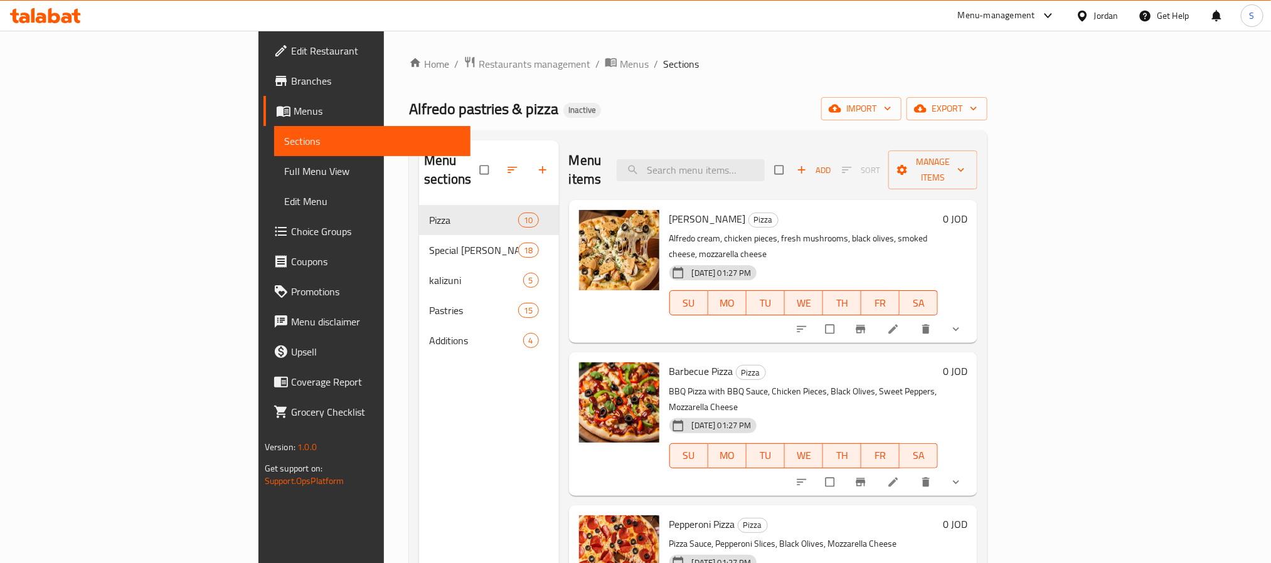
click at [284, 172] on span "Full Menu View" at bounding box center [372, 171] width 176 height 15
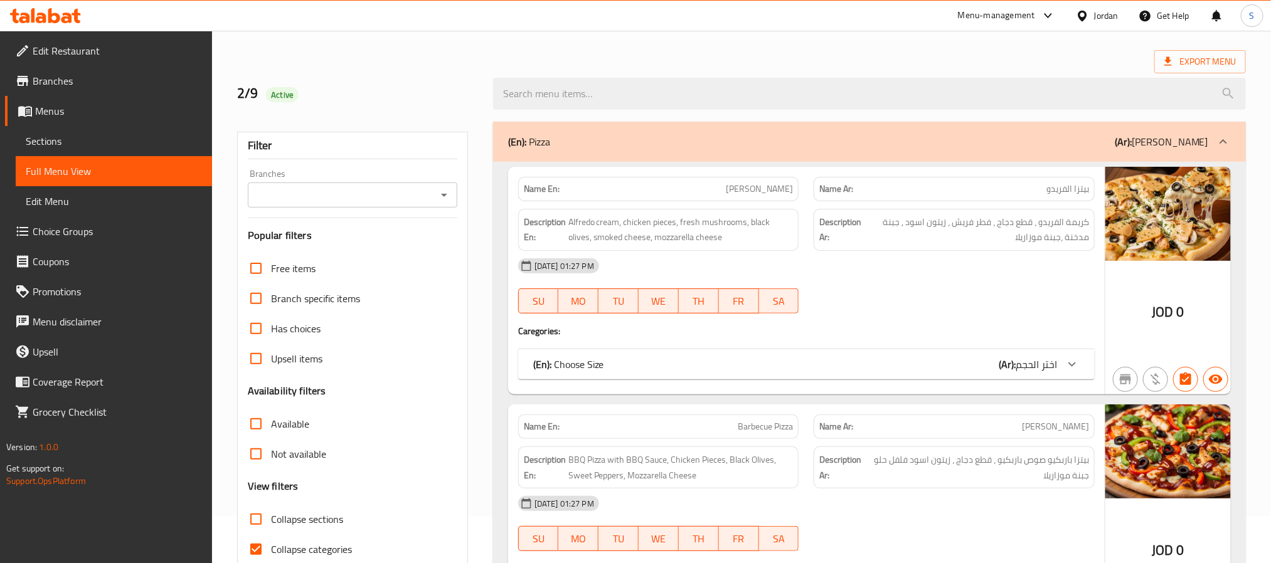
scroll to position [94, 0]
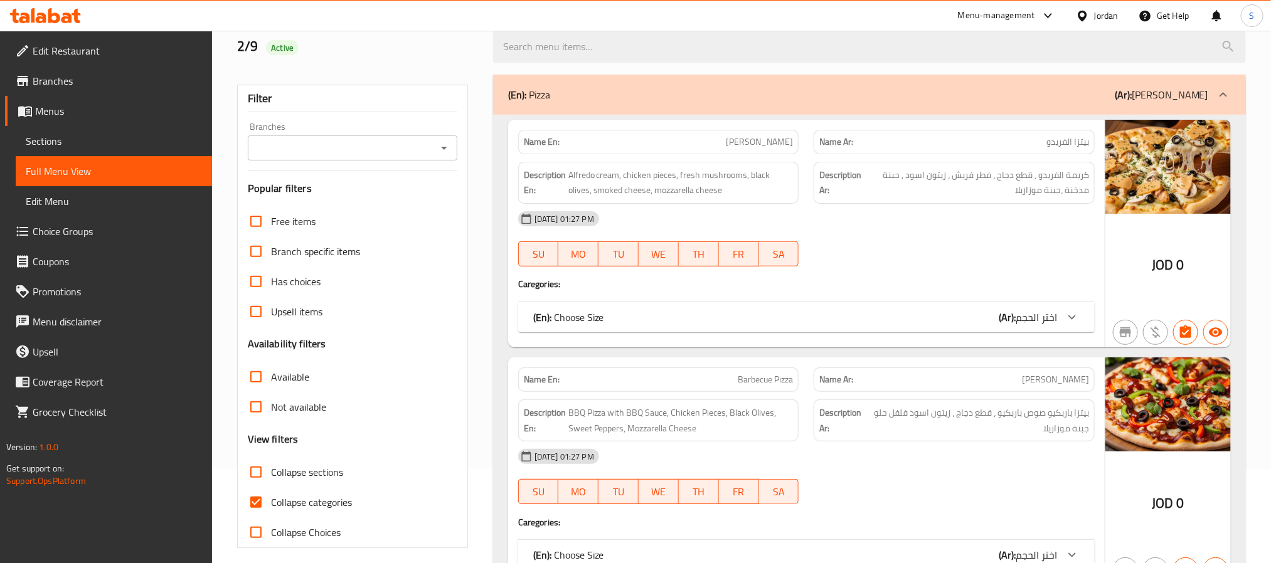
click at [248, 495] on input "Collapse categories" at bounding box center [256, 503] width 30 height 30
checkbox input "false"
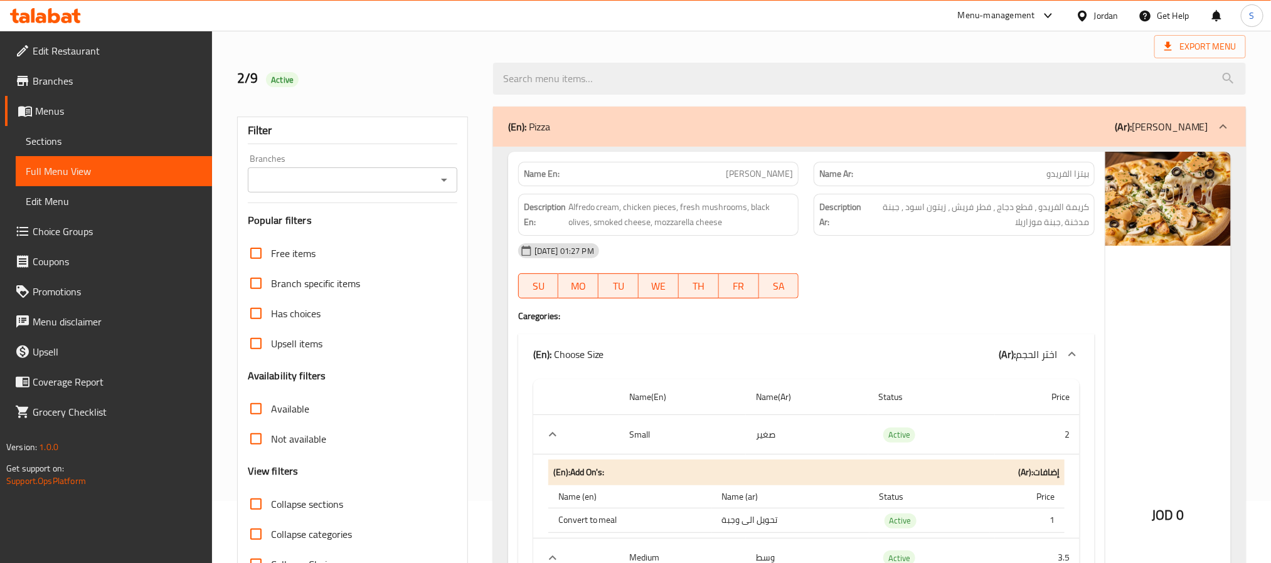
scroll to position [0, 0]
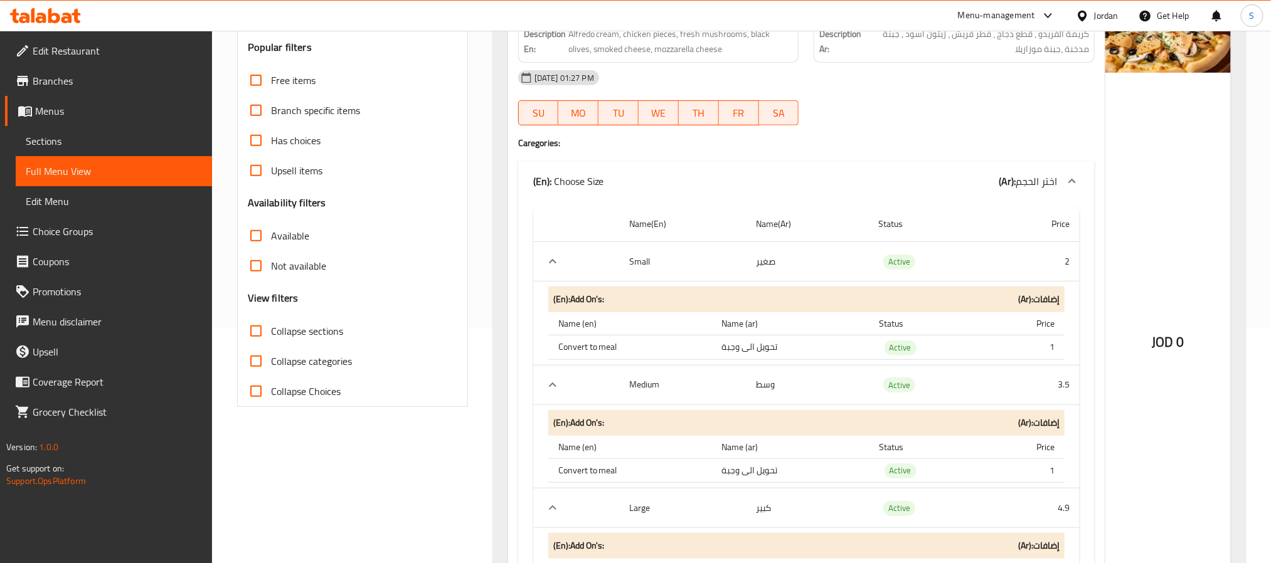
scroll to position [282, 0]
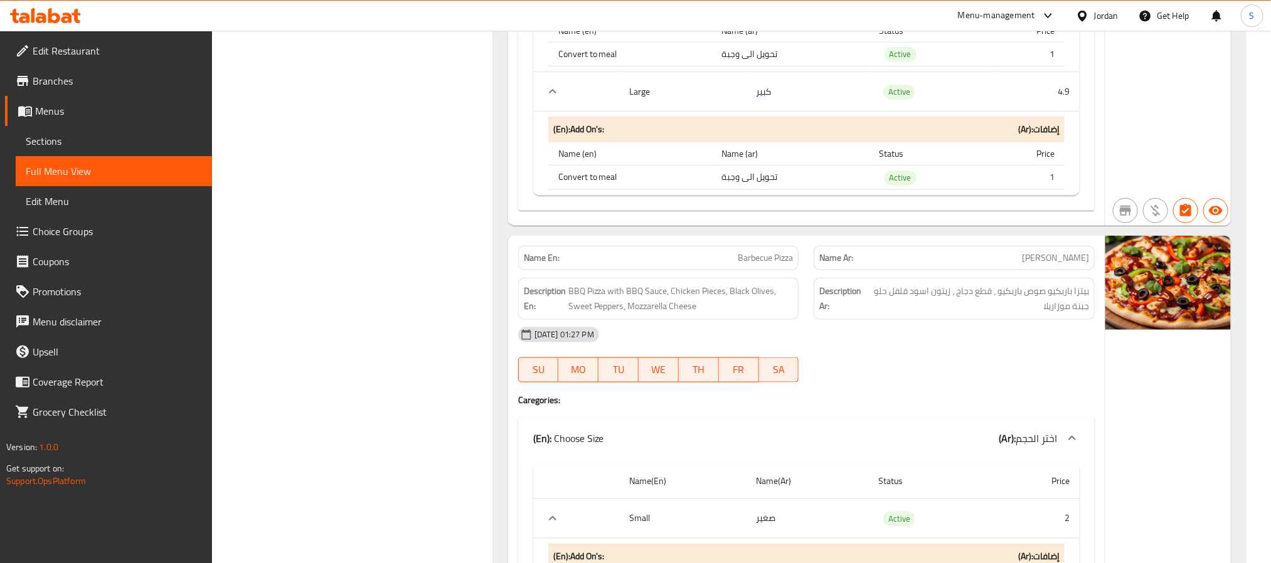
scroll to position [753, 0]
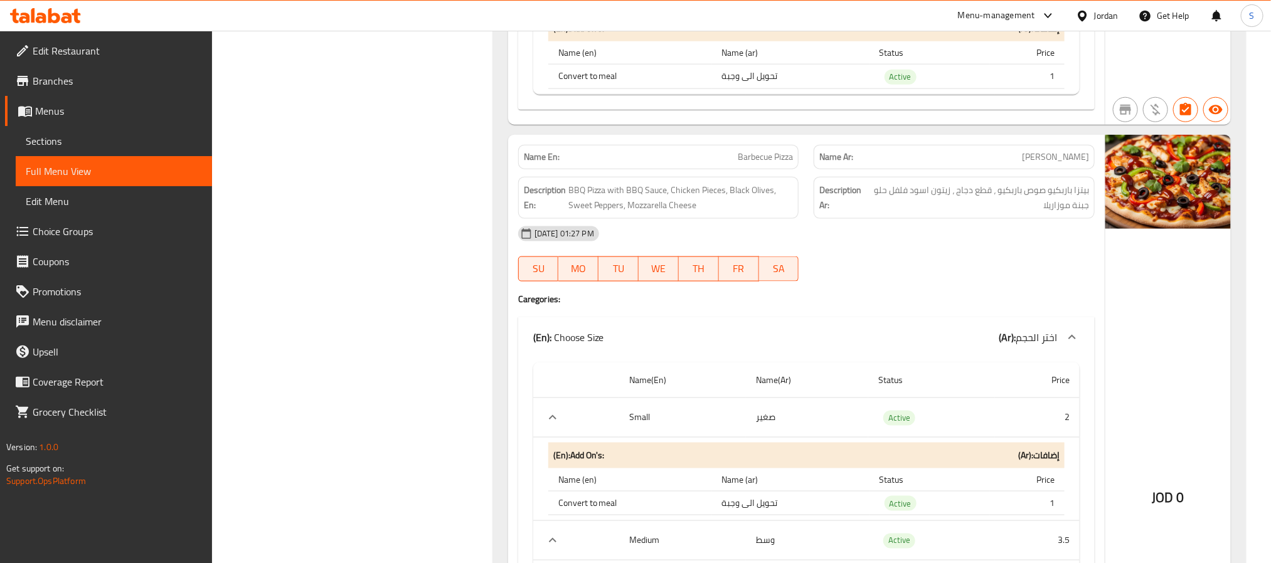
click at [774, 163] on span "Barbecue Pizza" at bounding box center [765, 157] width 55 height 13
click at [763, 149] on div "Name En: Barbecue Pizza" at bounding box center [658, 157] width 281 height 24
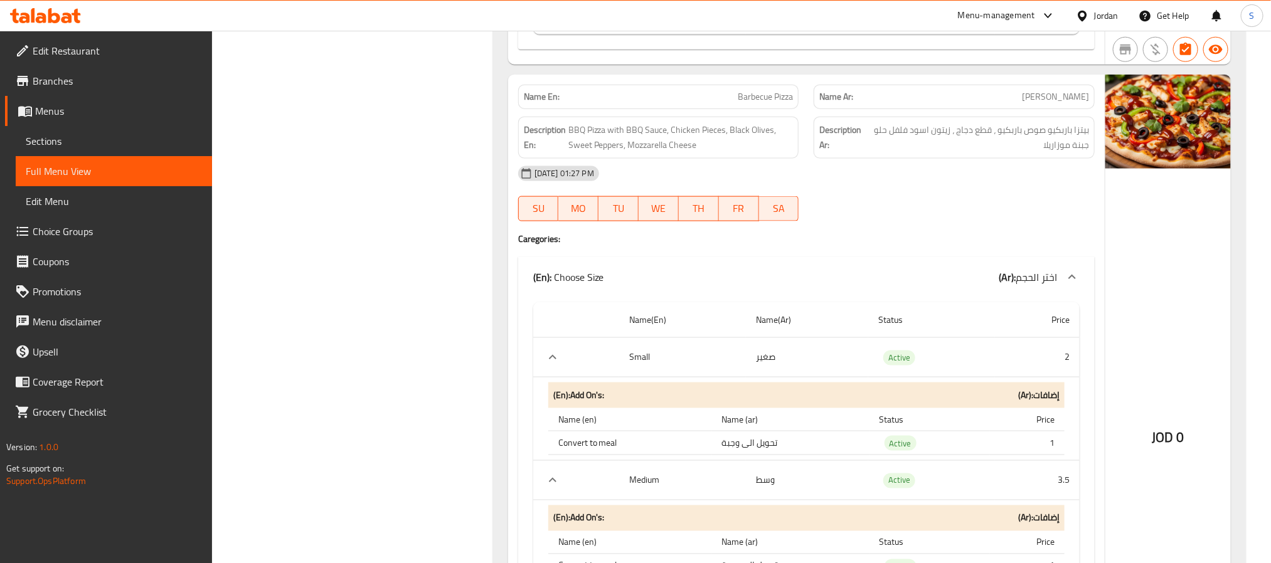
scroll to position [847, 0]
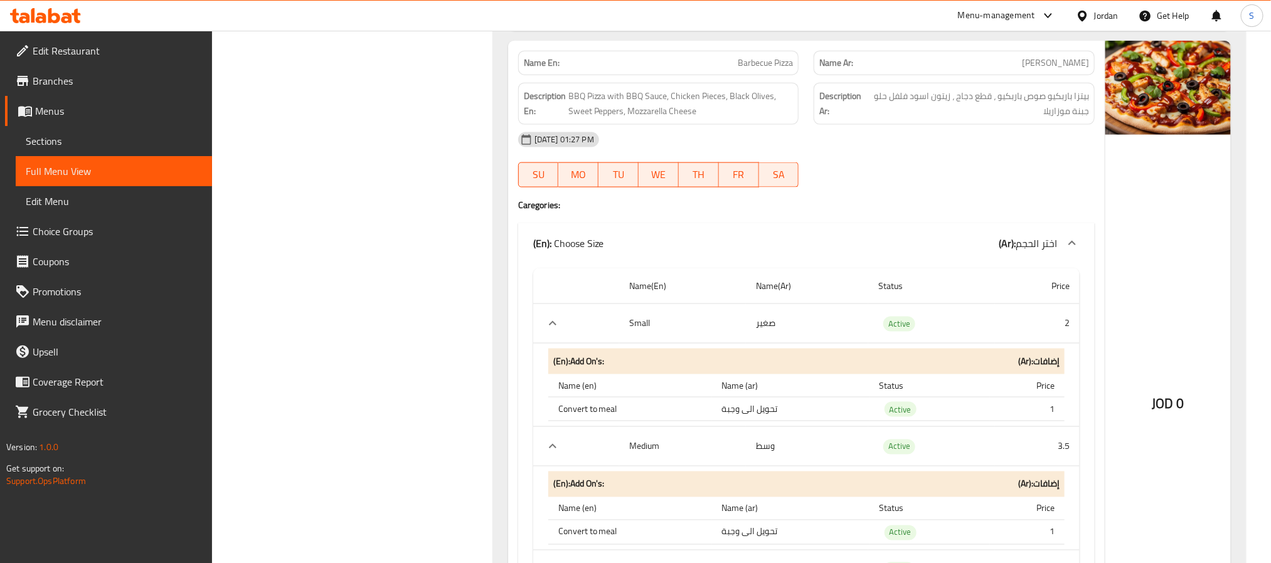
click at [752, 63] on span "Barbecue Pizza" at bounding box center [765, 62] width 55 height 13
copy span "Barbecue Pizza"
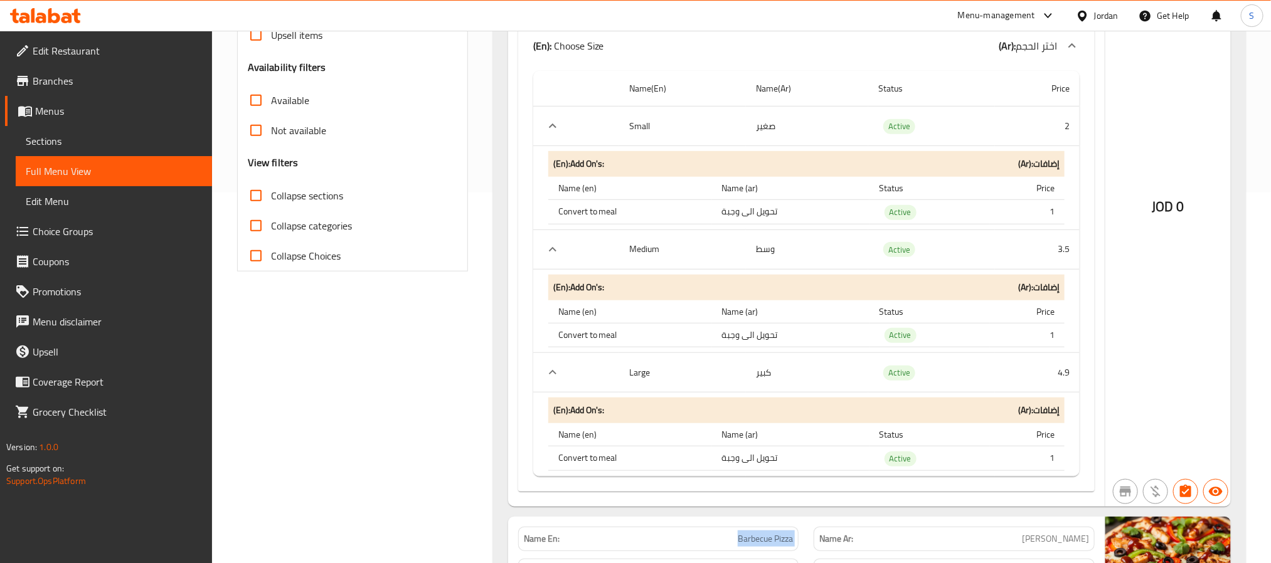
scroll to position [565, 0]
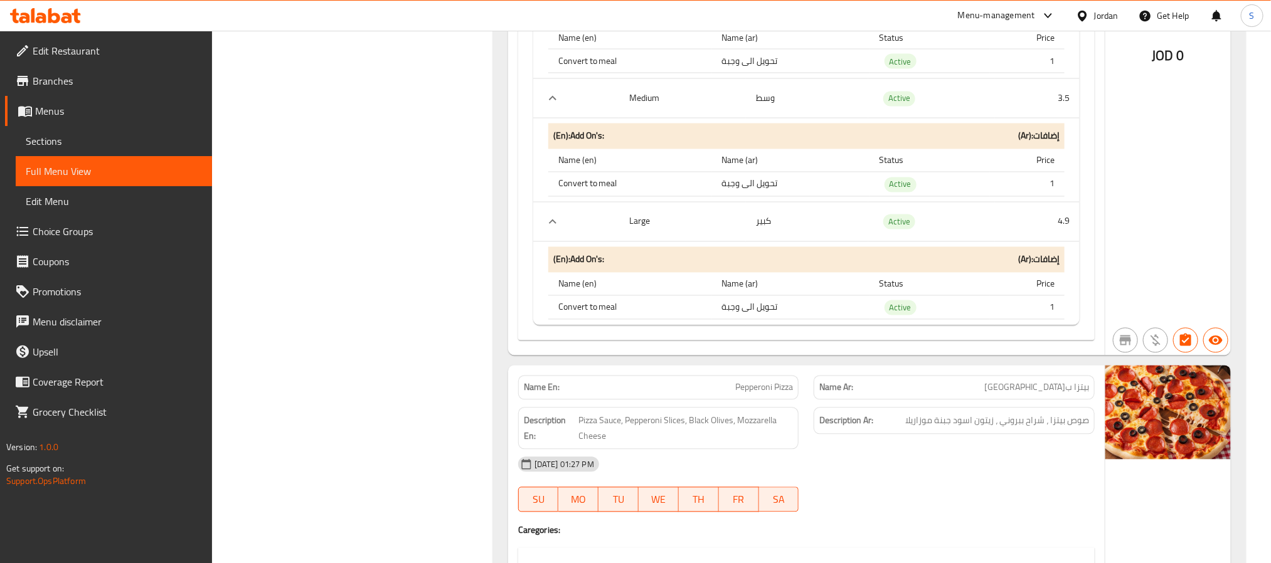
scroll to position [1224, 0]
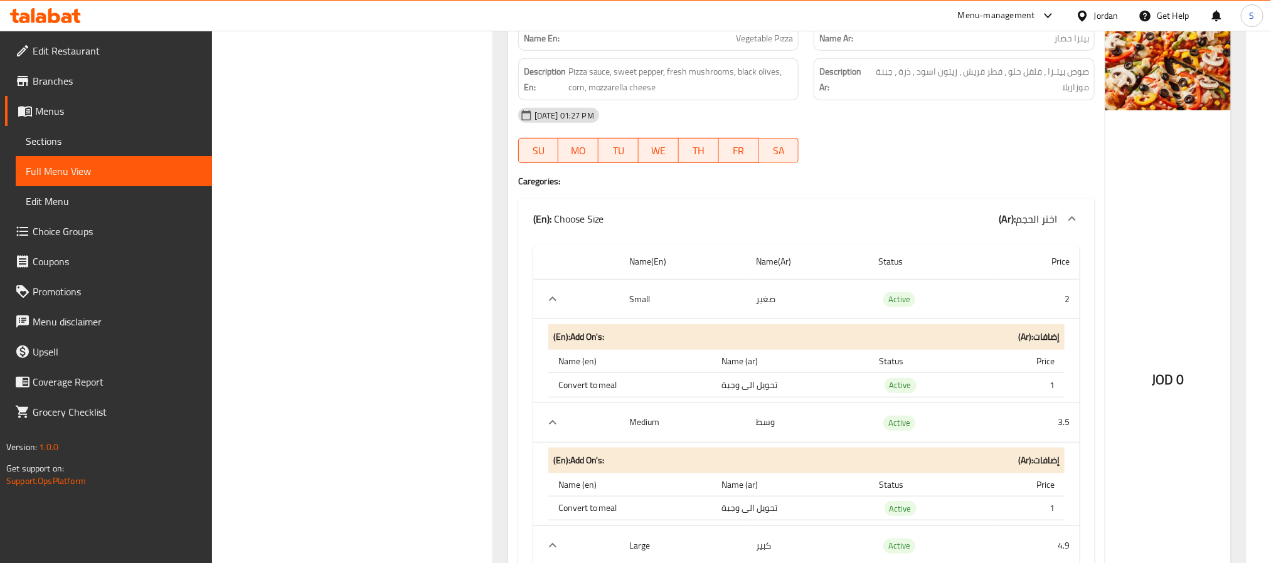
scroll to position [2880, 0]
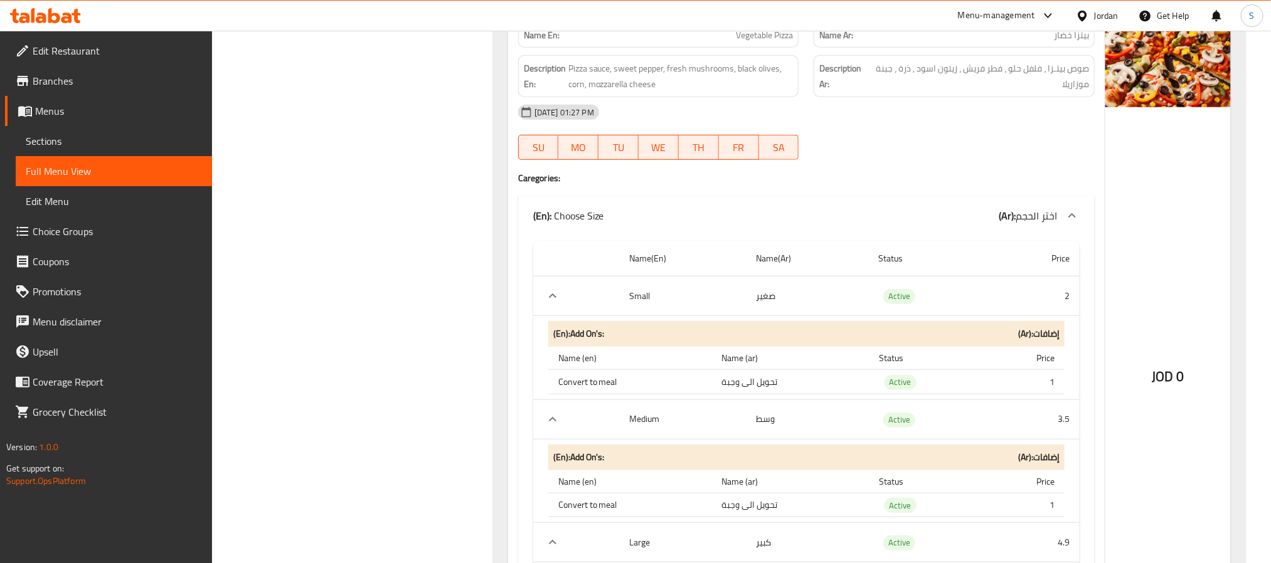
click at [767, 42] on span "Vegetable Pizza" at bounding box center [764, 35] width 57 height 13
copy span "Vegetable Pizza"
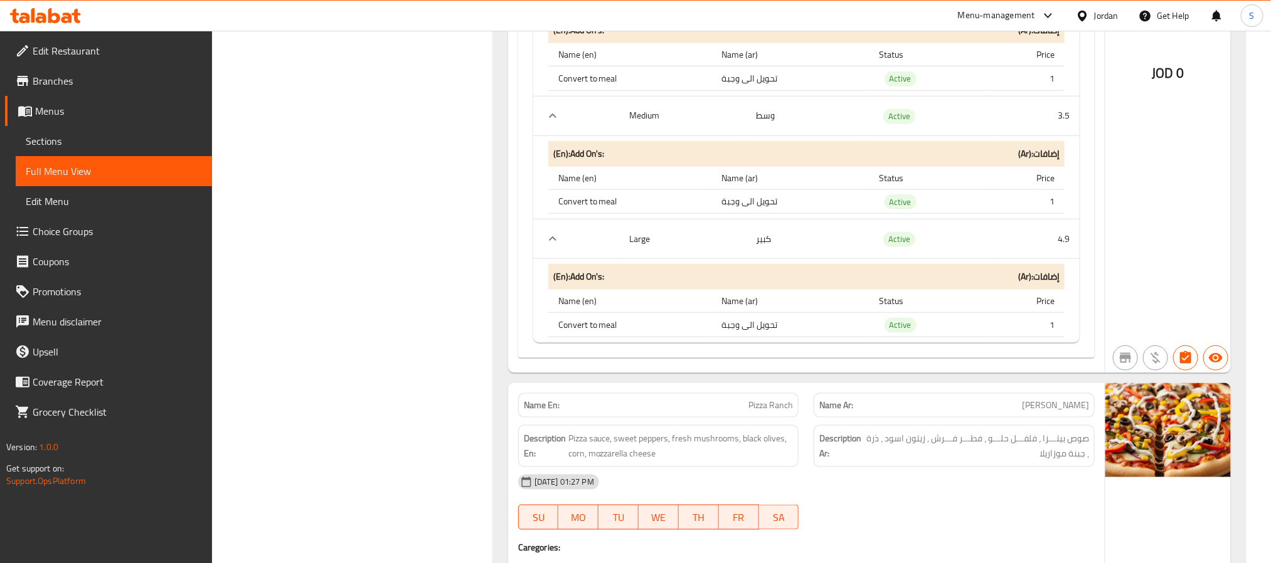
scroll to position [3351, 0]
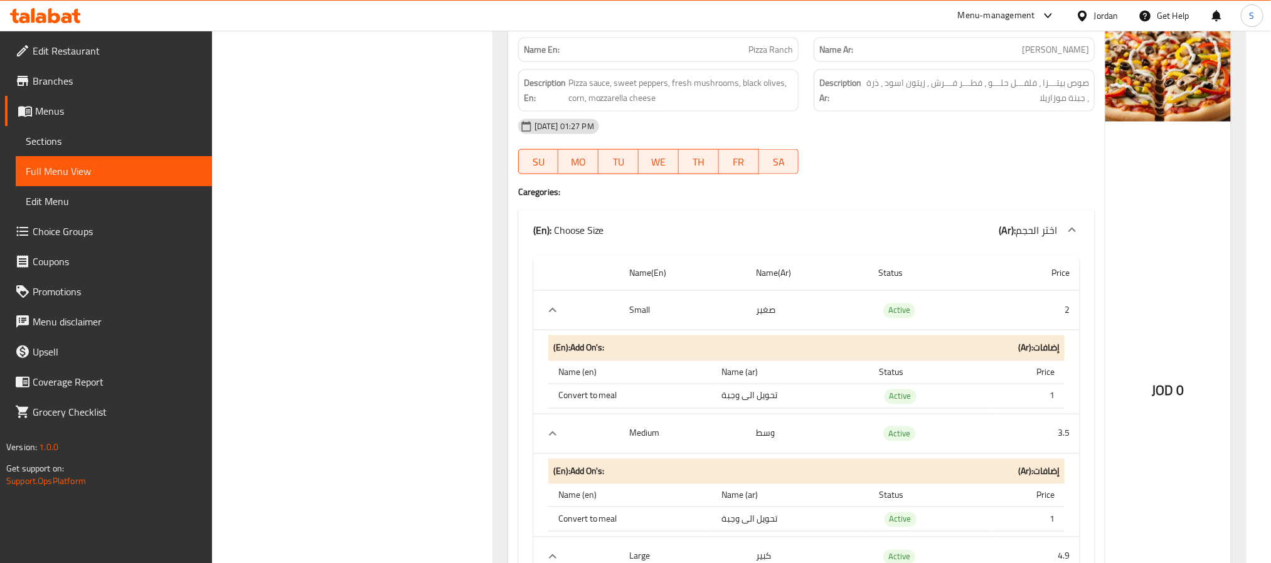
scroll to position [3539, 0]
click at [777, 57] on span "Pizza Ranch" at bounding box center [771, 50] width 45 height 13
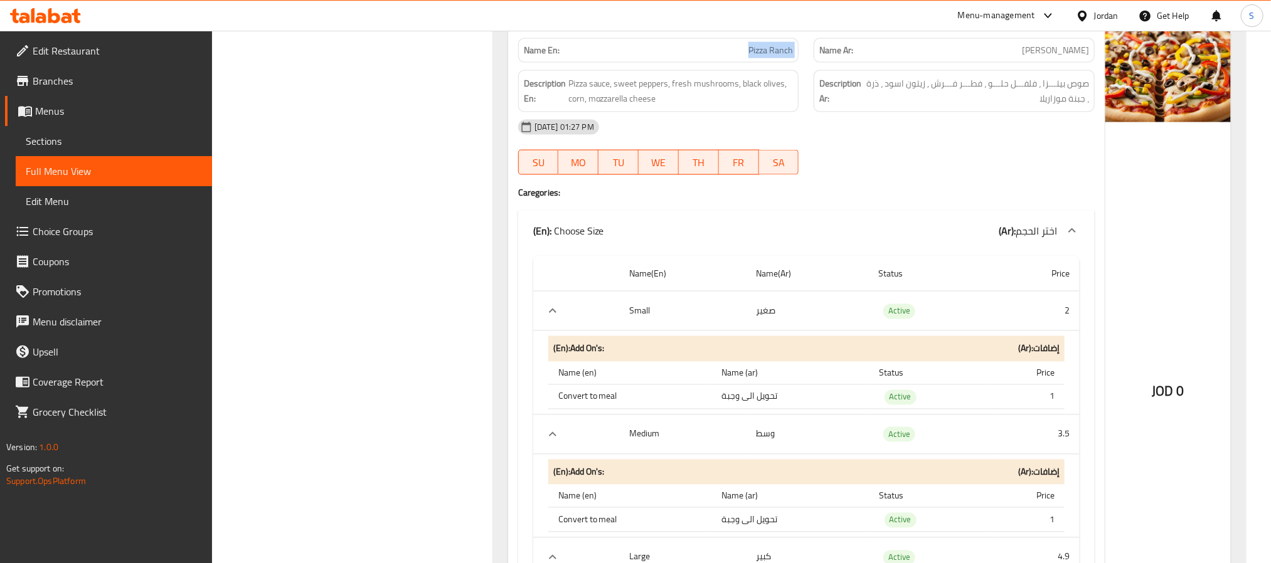
click at [777, 57] on span "Pizza Ranch" at bounding box center [771, 50] width 45 height 13
copy span "Pizza Ranch"
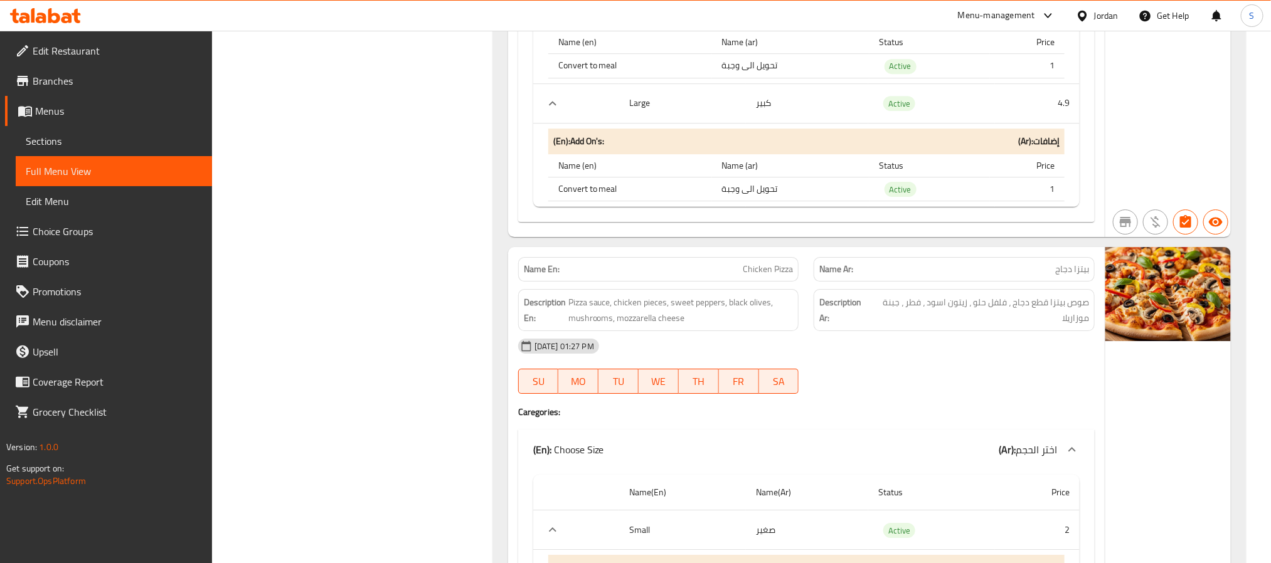
scroll to position [4668, 0]
click at [774, 275] on span "Chicken Pizza" at bounding box center [768, 268] width 50 height 13
copy span "Chicken Pizza"
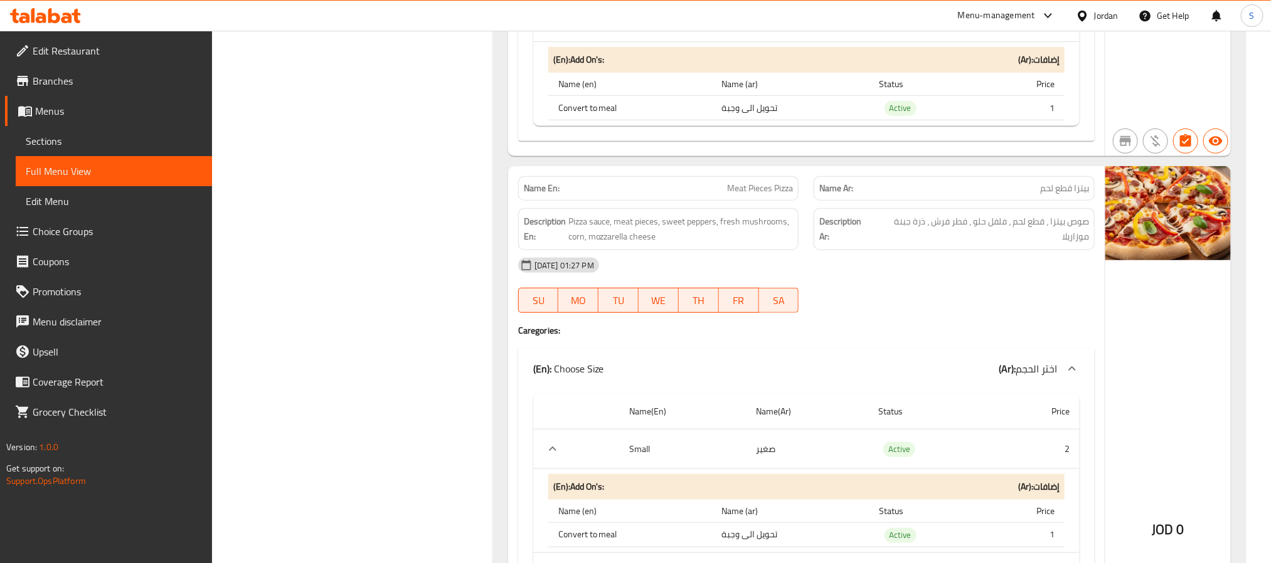
scroll to position [5421, 0]
click at [762, 196] on span "Meat Pieces Pizza" at bounding box center [760, 189] width 66 height 13
copy span "Meat Pieces Pizza"
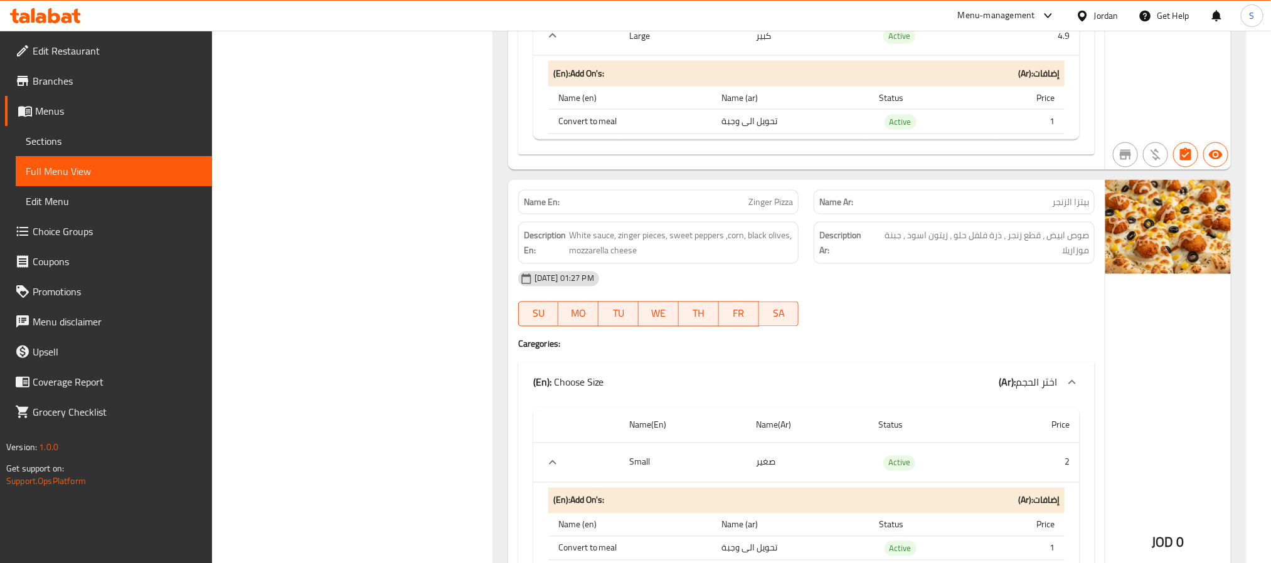
scroll to position [6080, 0]
click at [769, 211] on span "Zinger Pizza" at bounding box center [771, 204] width 45 height 13
copy span "Zinger Pizza"
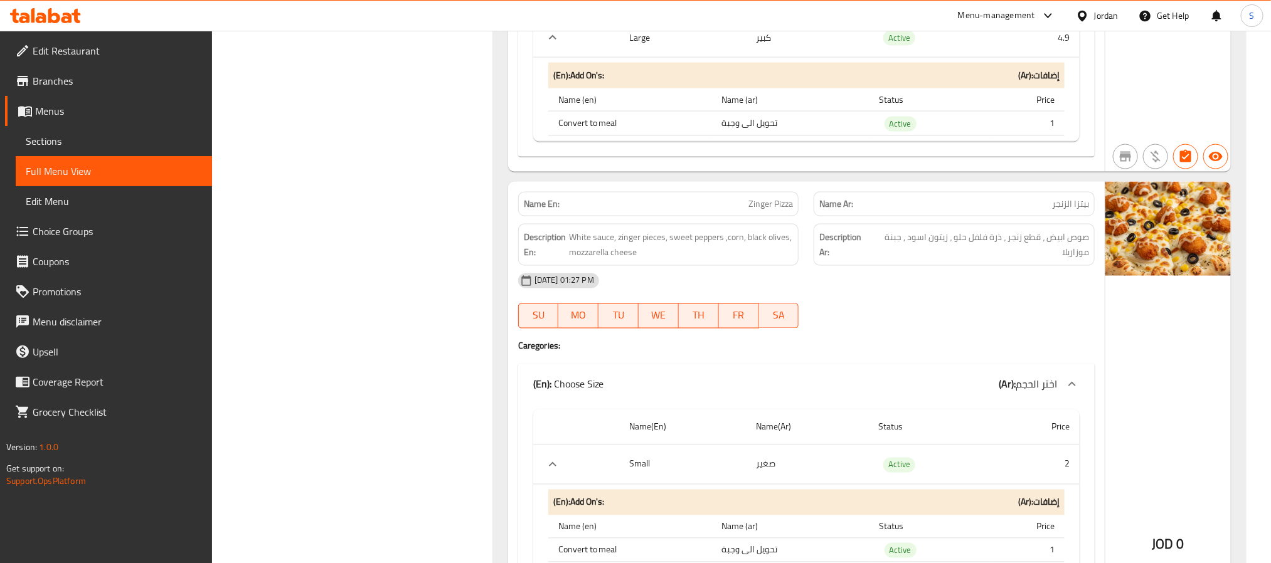
click at [550, 287] on span "[DATE] 01:27 PM" at bounding box center [565, 281] width 70 height 12
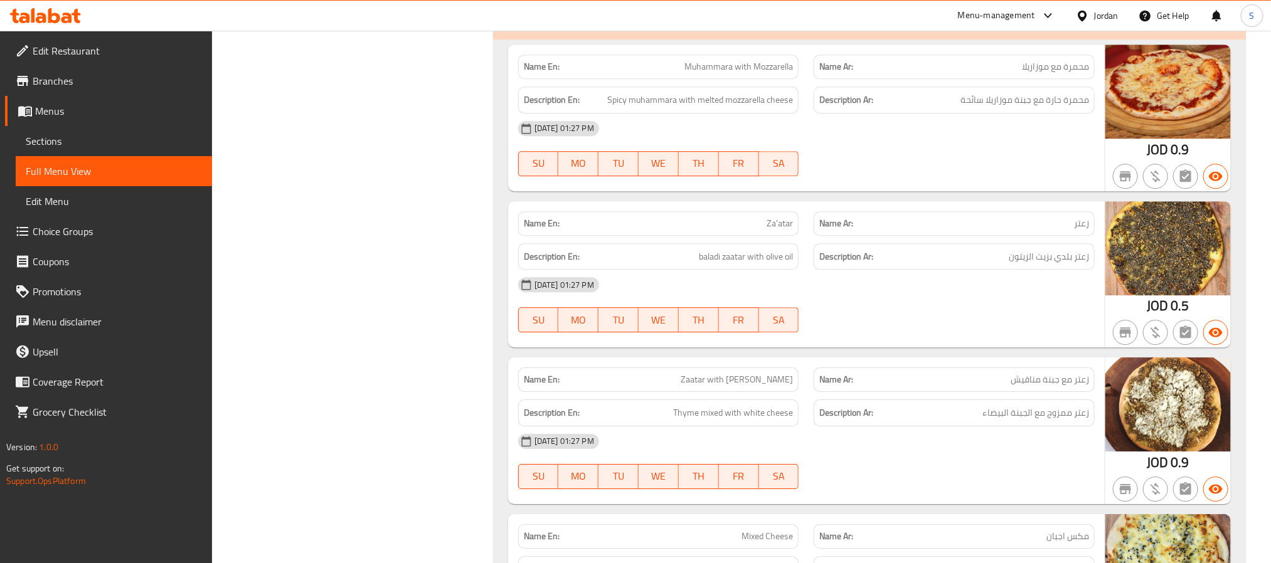
scroll to position [6927, 0]
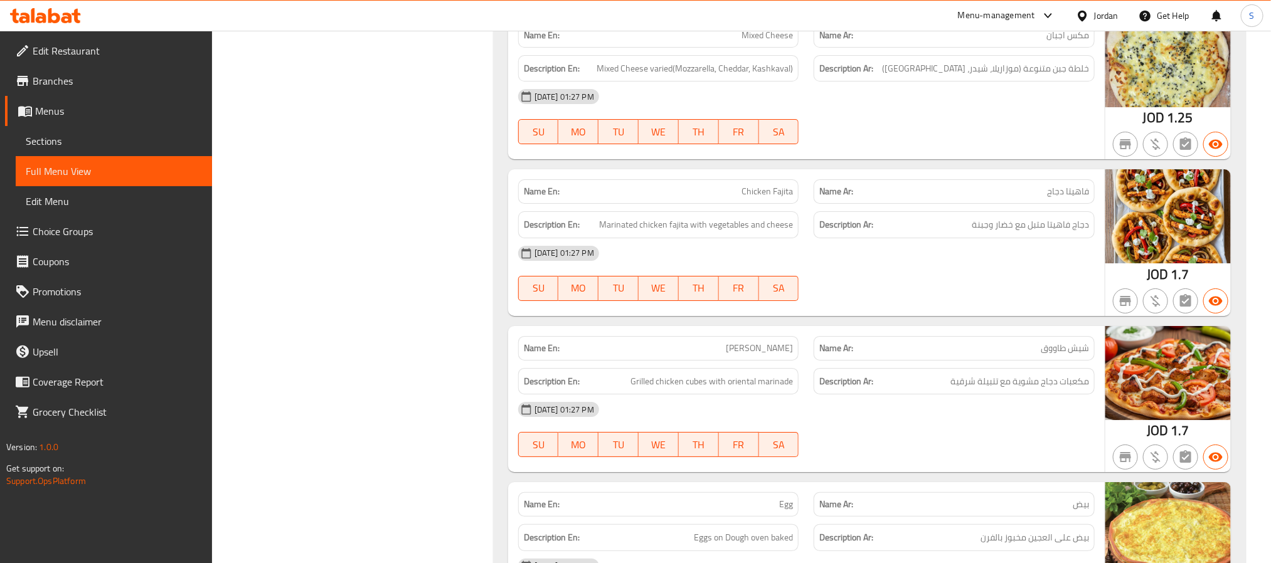
scroll to position [7492, 0]
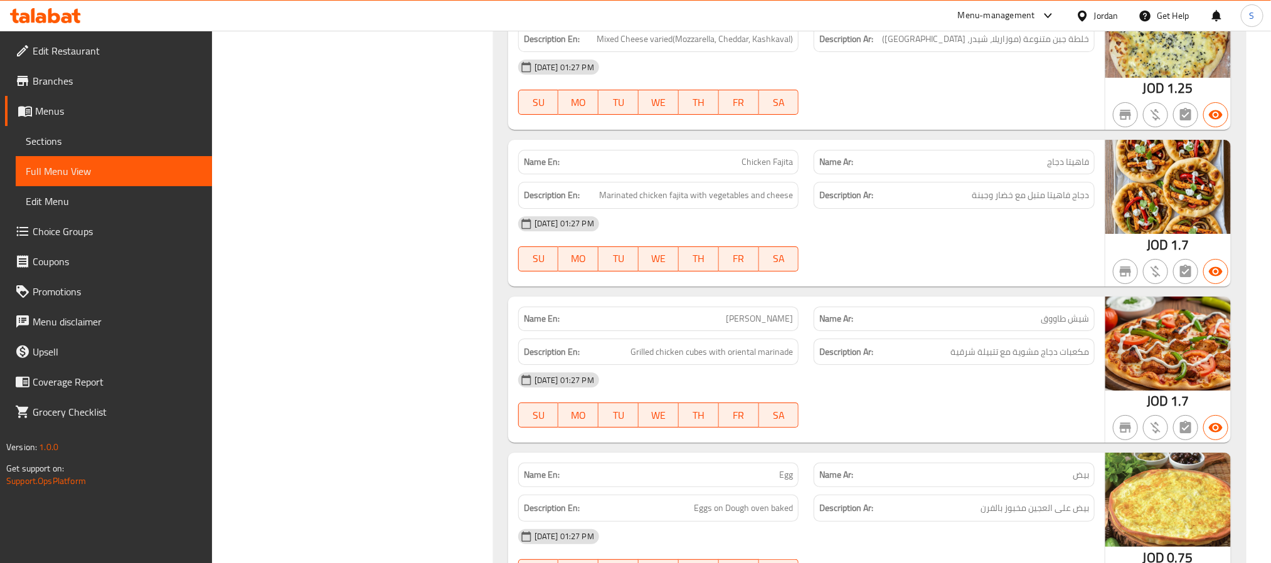
copy span "Mixed Cheese"
click at [392, 361] on div "Filter Branches Branches Popular filters Free items Branch specific items Has c…" at bounding box center [358, 193] width 256 height 15049
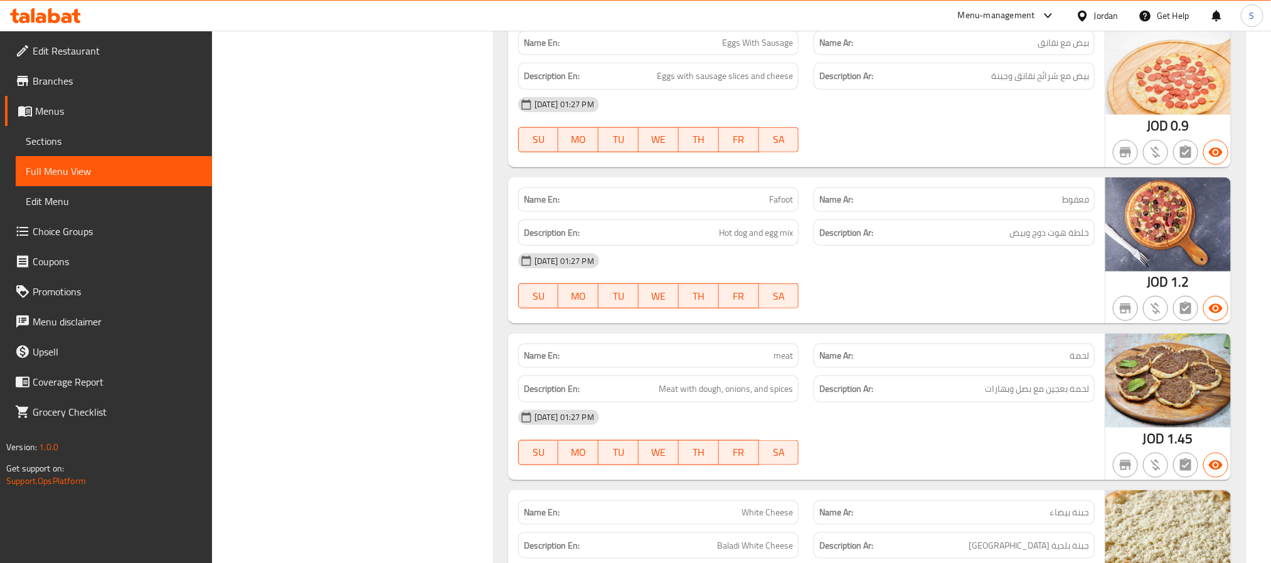
scroll to position [8245, 0]
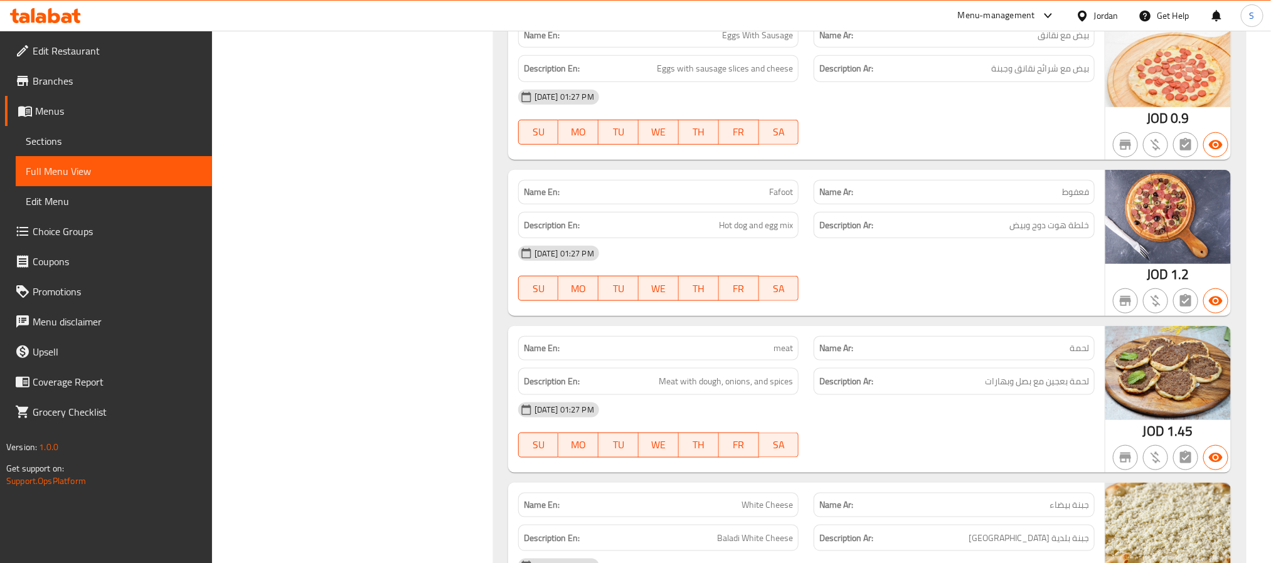
copy span "Fafoot"
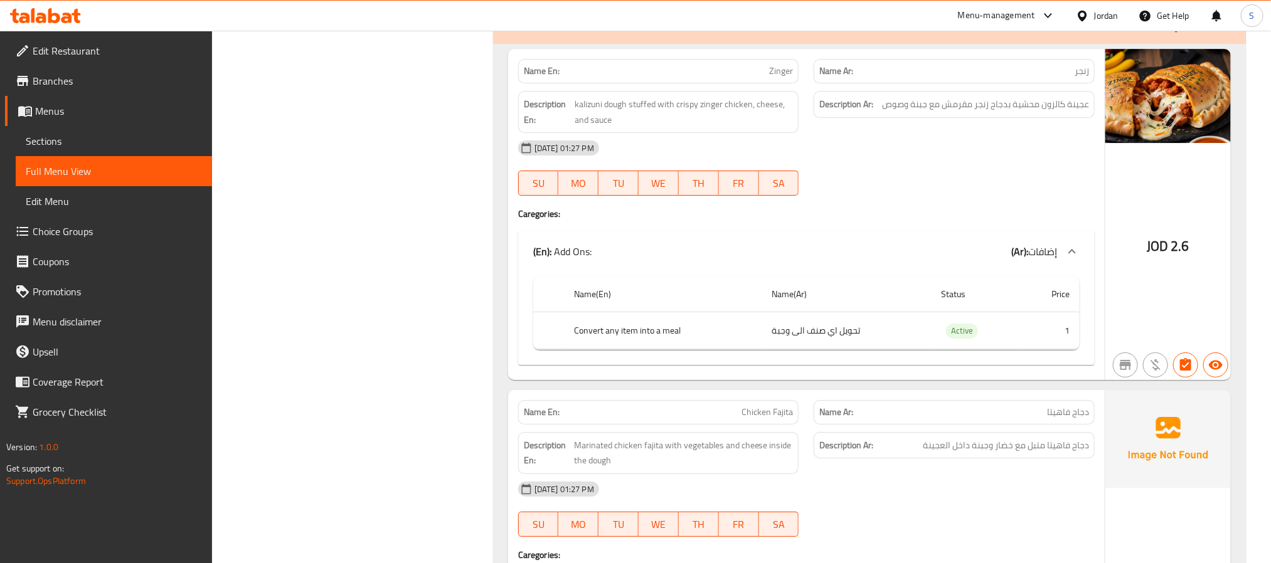
scroll to position [9939, 0]
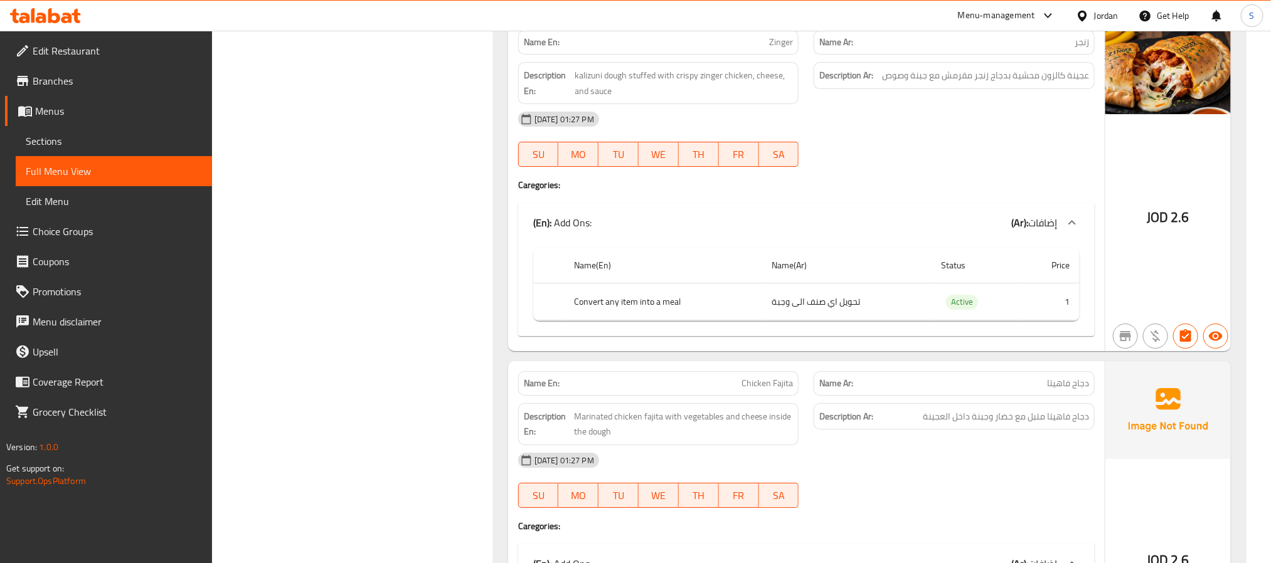
scroll to position [9845, 0]
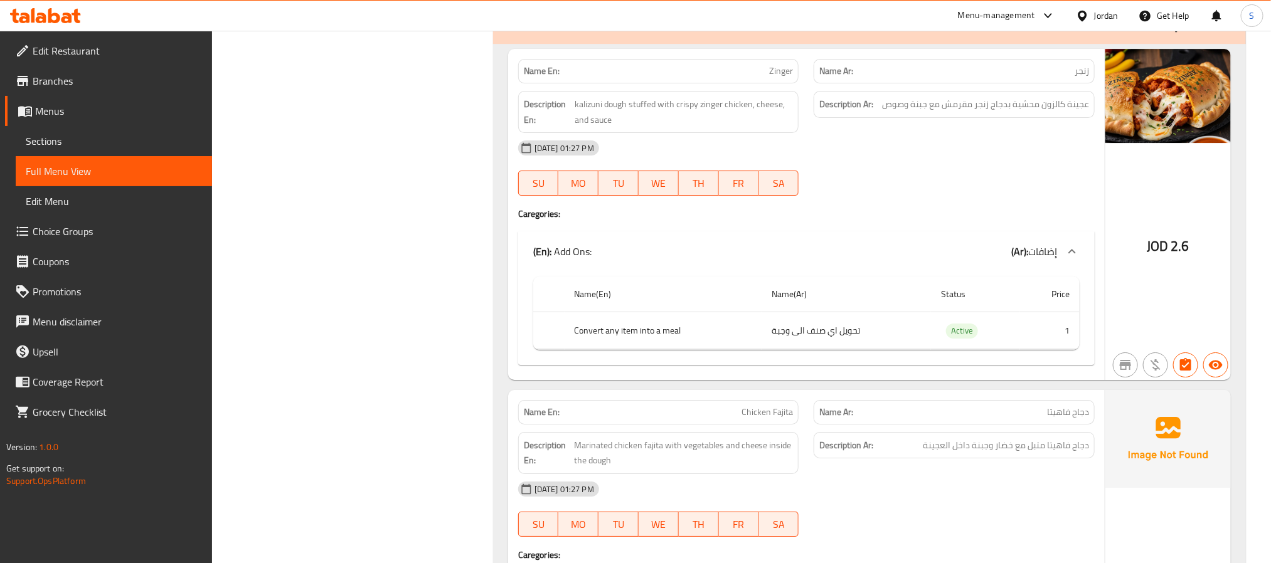
copy span "Zinger"
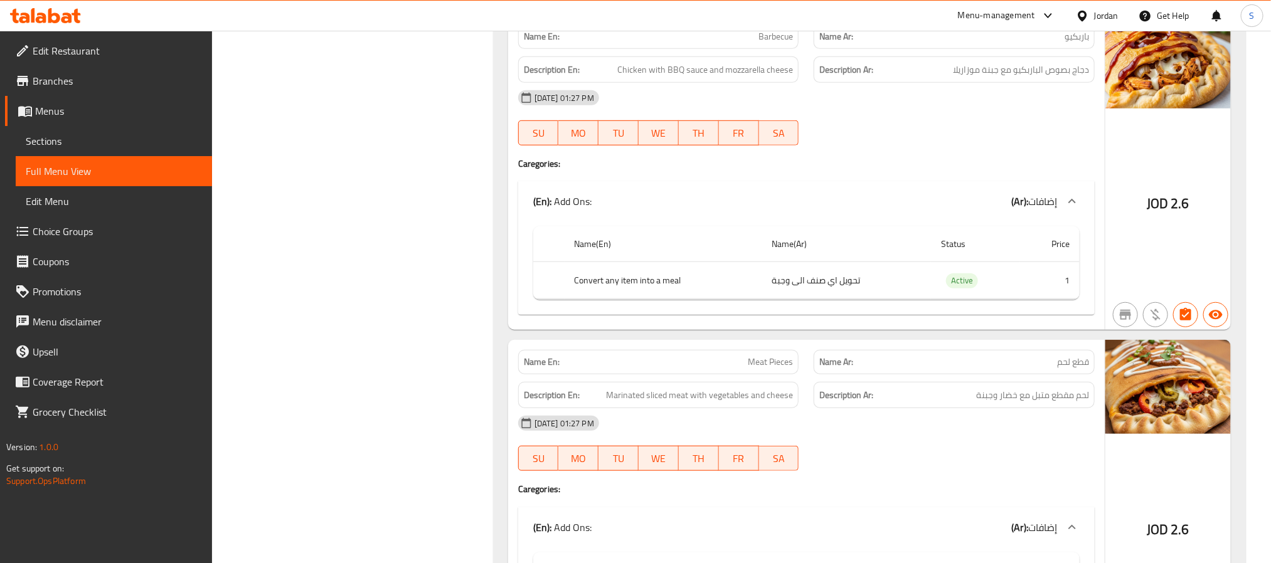
scroll to position [10598, 0]
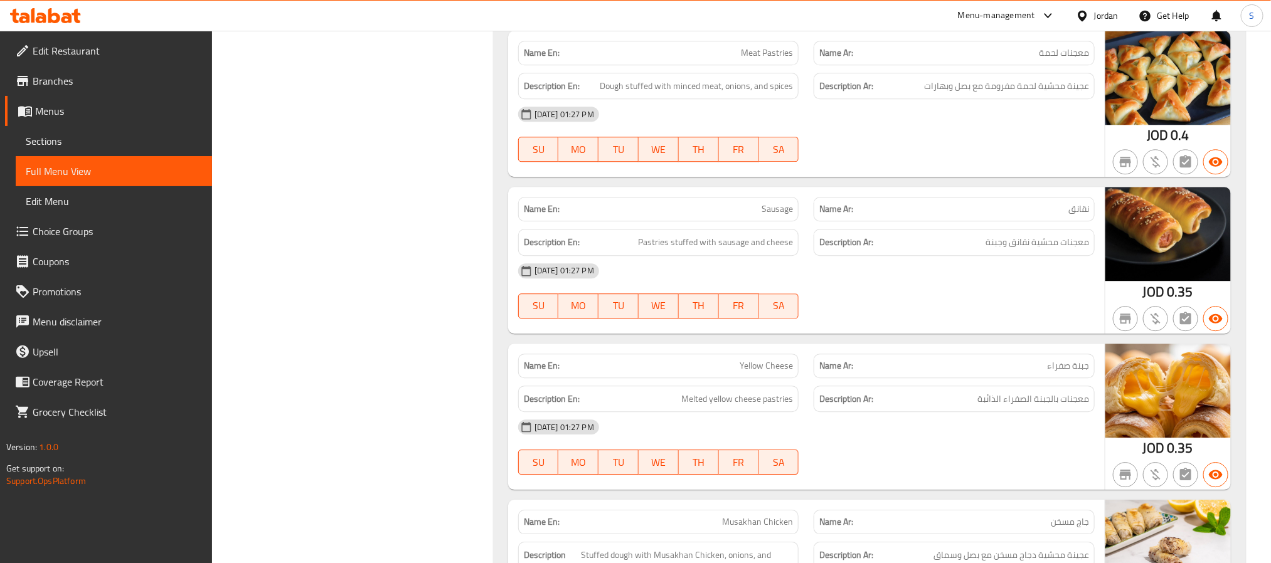
scroll to position [12010, 0]
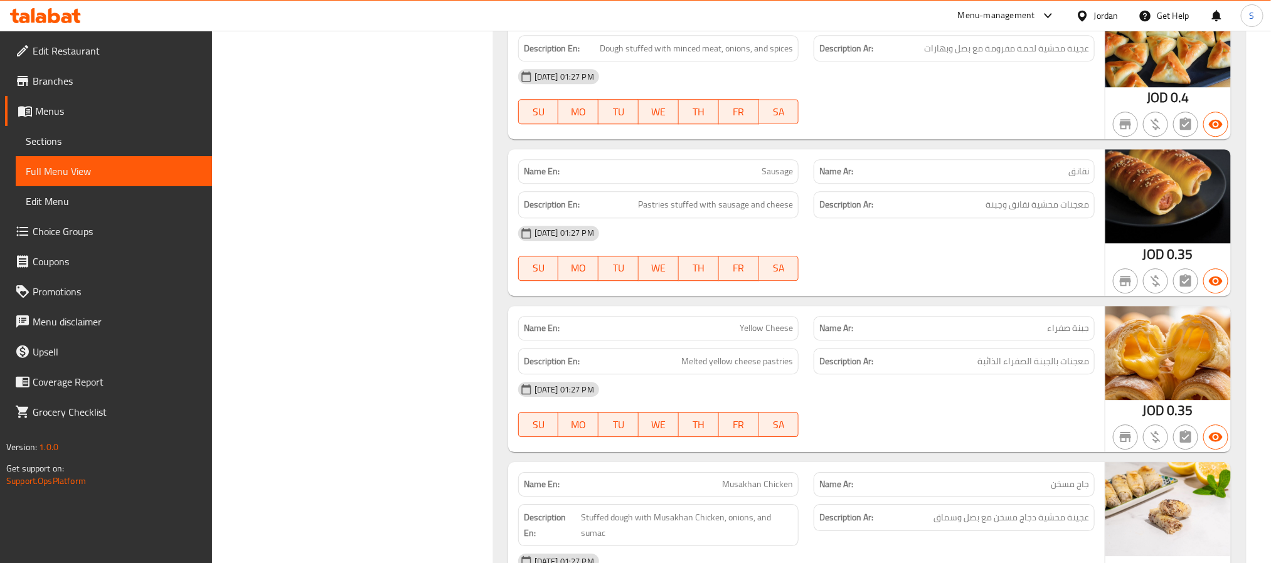
copy span "Sausage"
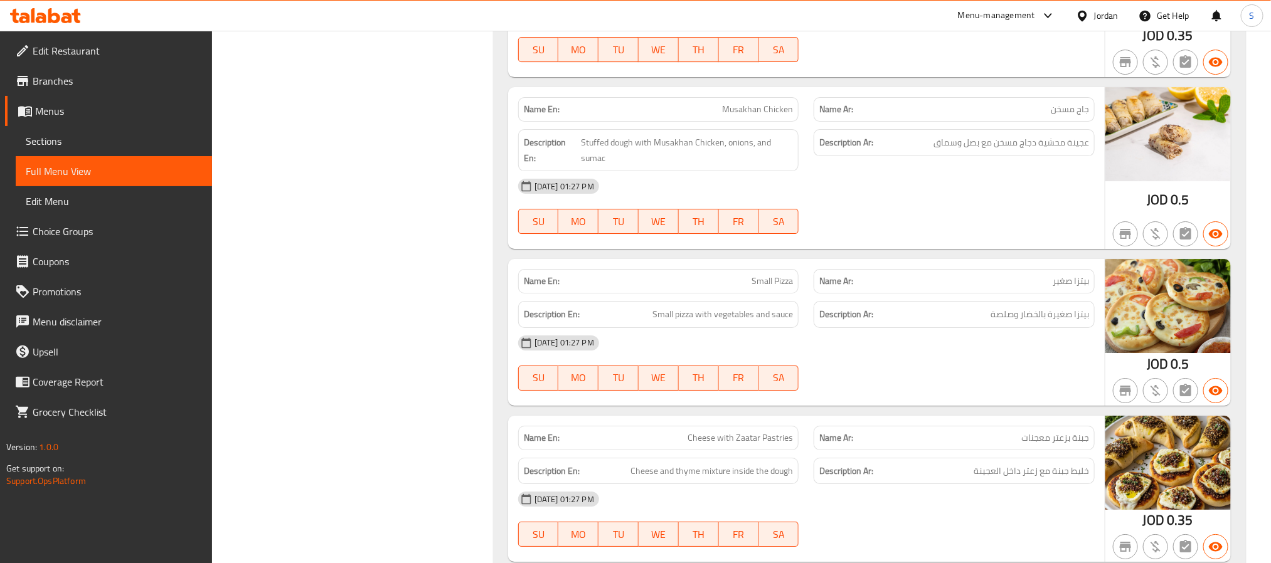
scroll to position [12386, 0]
drag, startPoint x: 399, startPoint y: 329, endPoint x: 405, endPoint y: 337, distance: 9.8
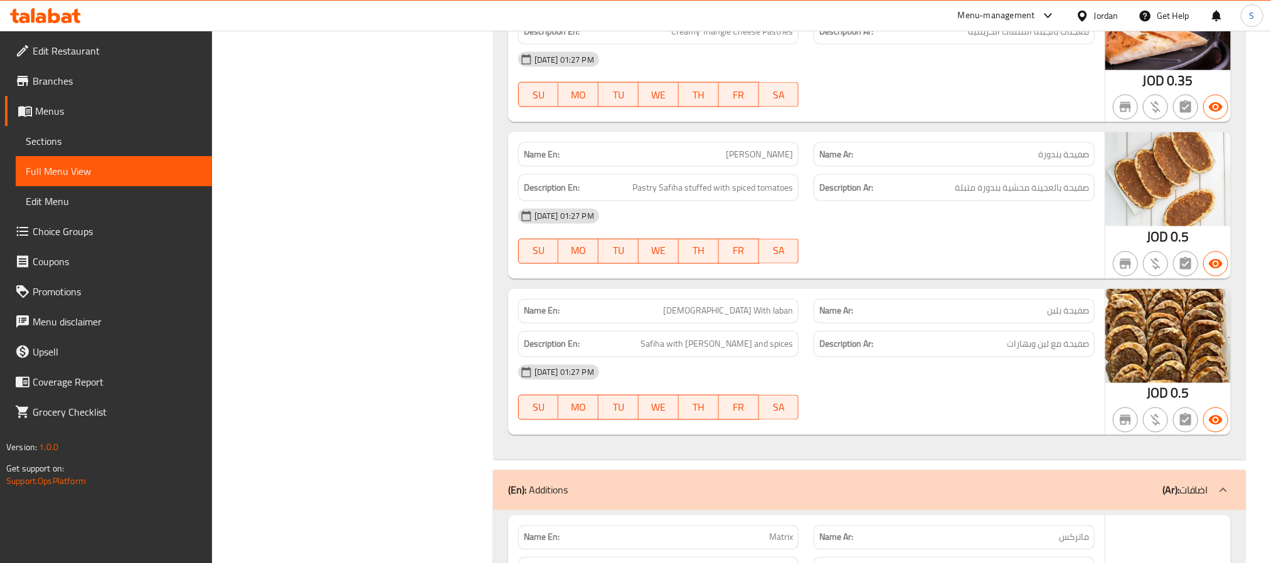
scroll to position [13798, 0]
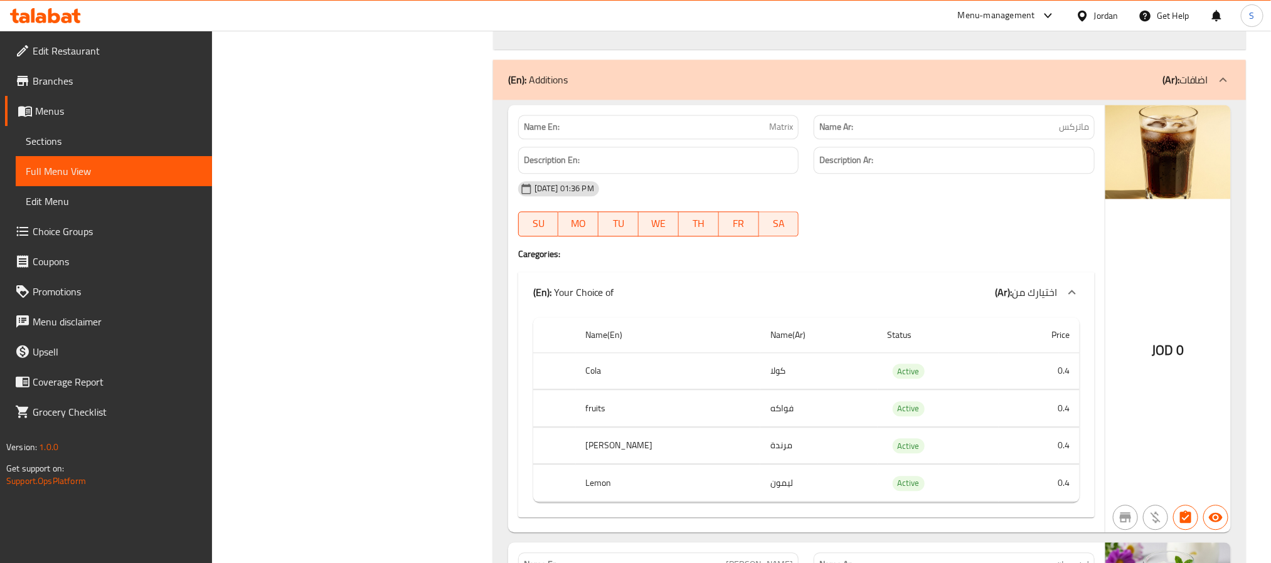
scroll to position [14175, 0]
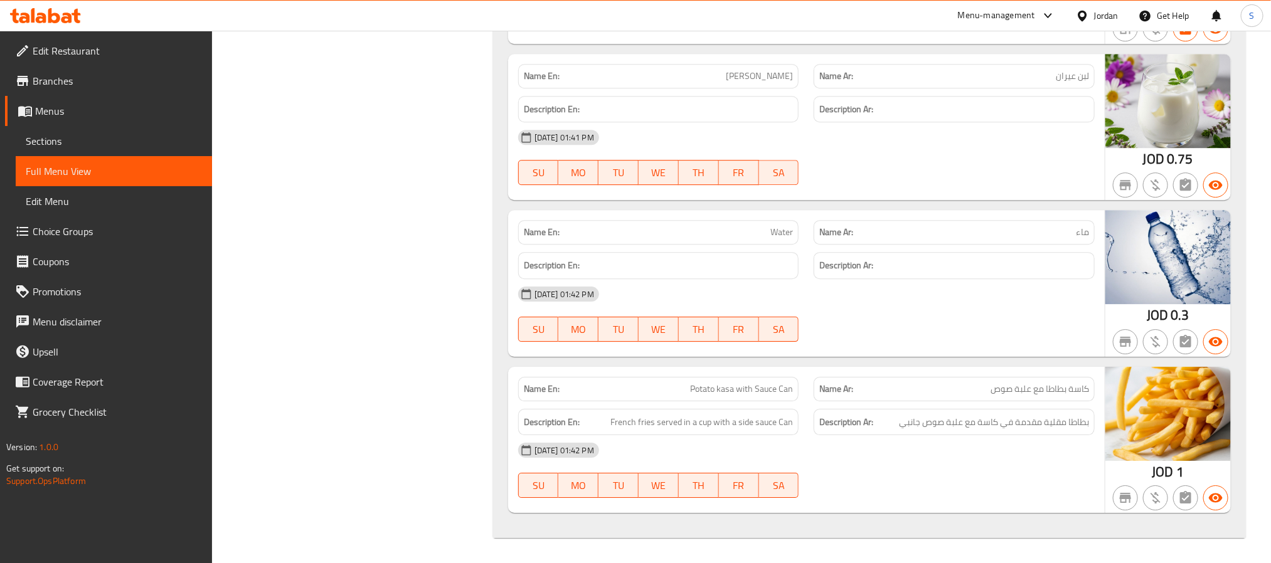
scroll to position [14760, 0]
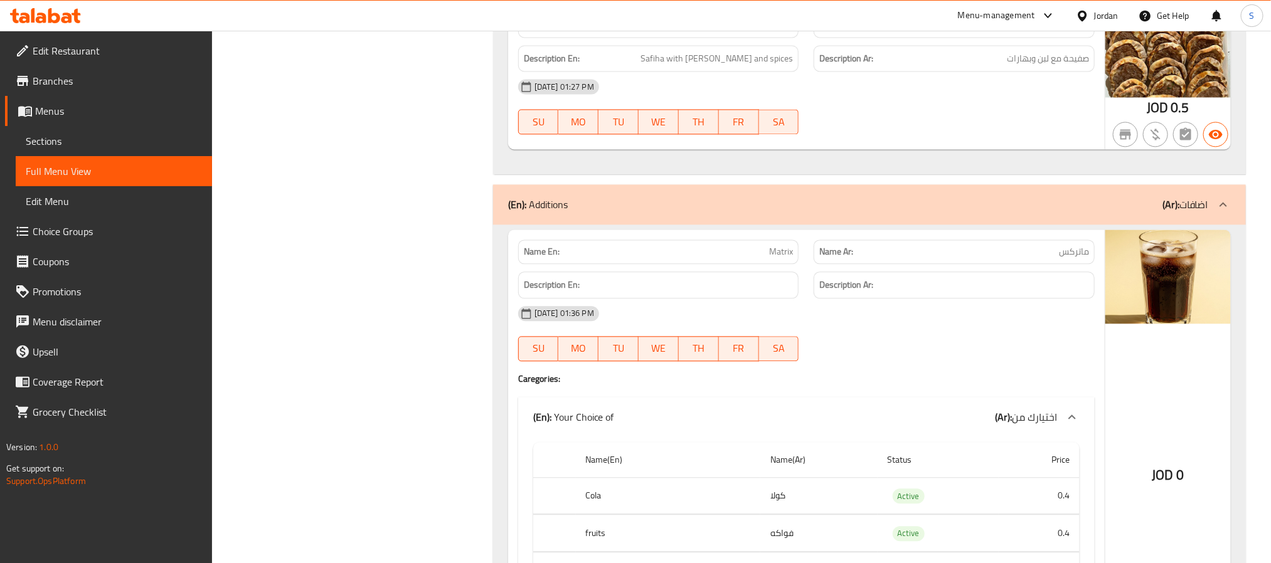
scroll to position [14007, 0]
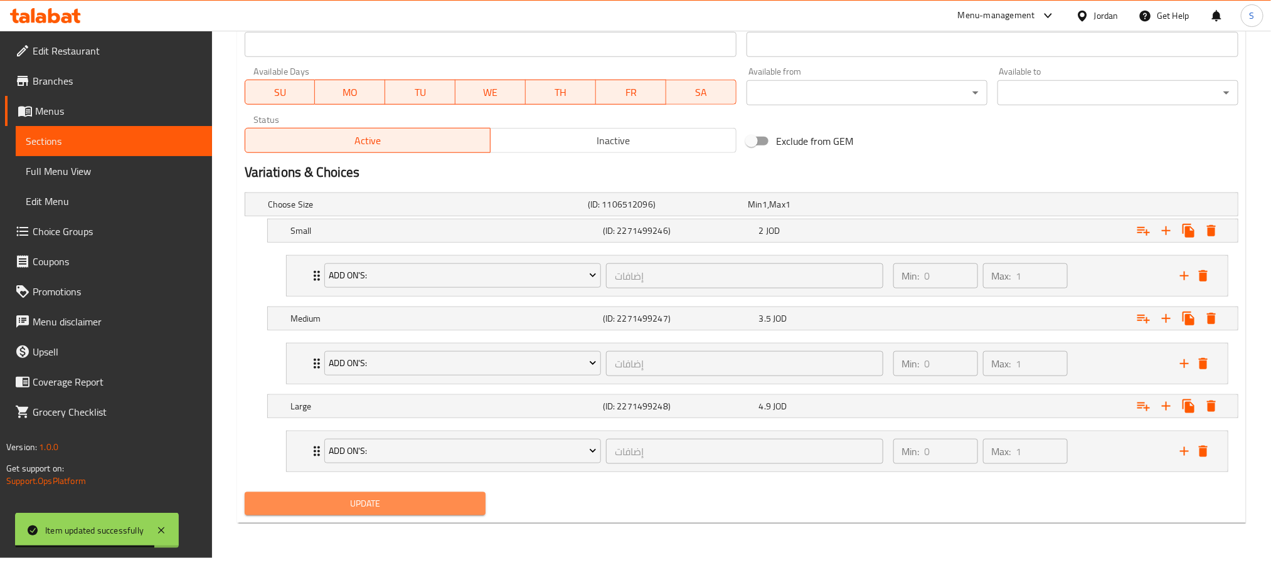
click at [449, 501] on span "Update" at bounding box center [365, 504] width 221 height 16
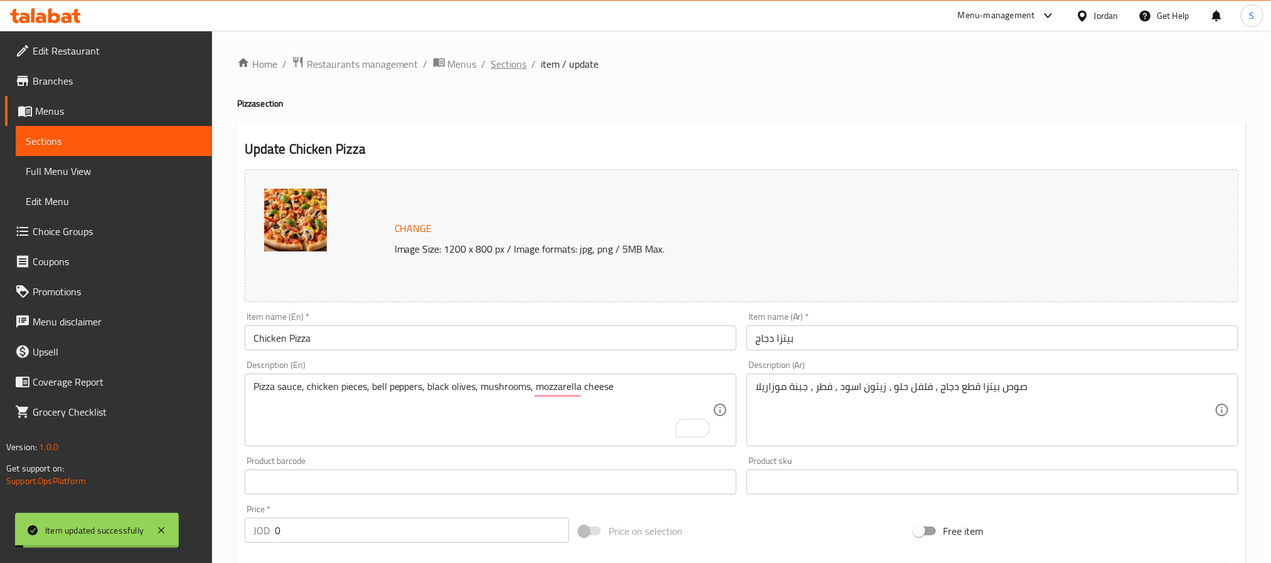
click at [506, 66] on span "Sections" at bounding box center [509, 63] width 36 height 15
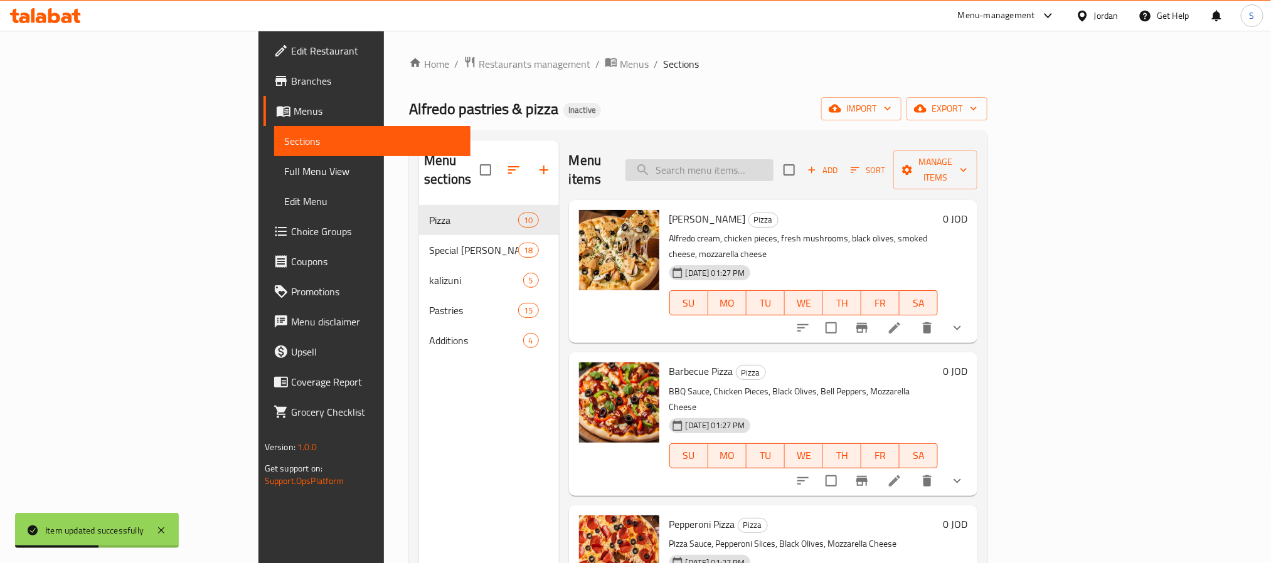
click at [761, 161] on input "search" at bounding box center [700, 170] width 148 height 22
paste input "Meat Pieces Pizza"
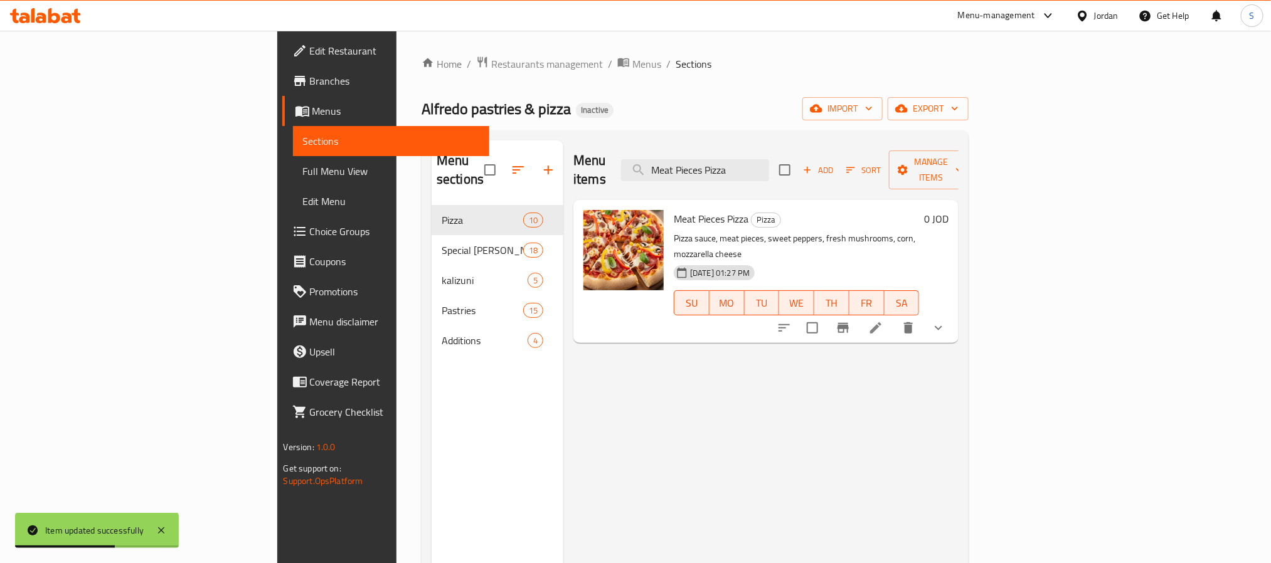
type input "Meat Pieces Pizza"
click at [883, 321] on icon at bounding box center [875, 328] width 15 height 15
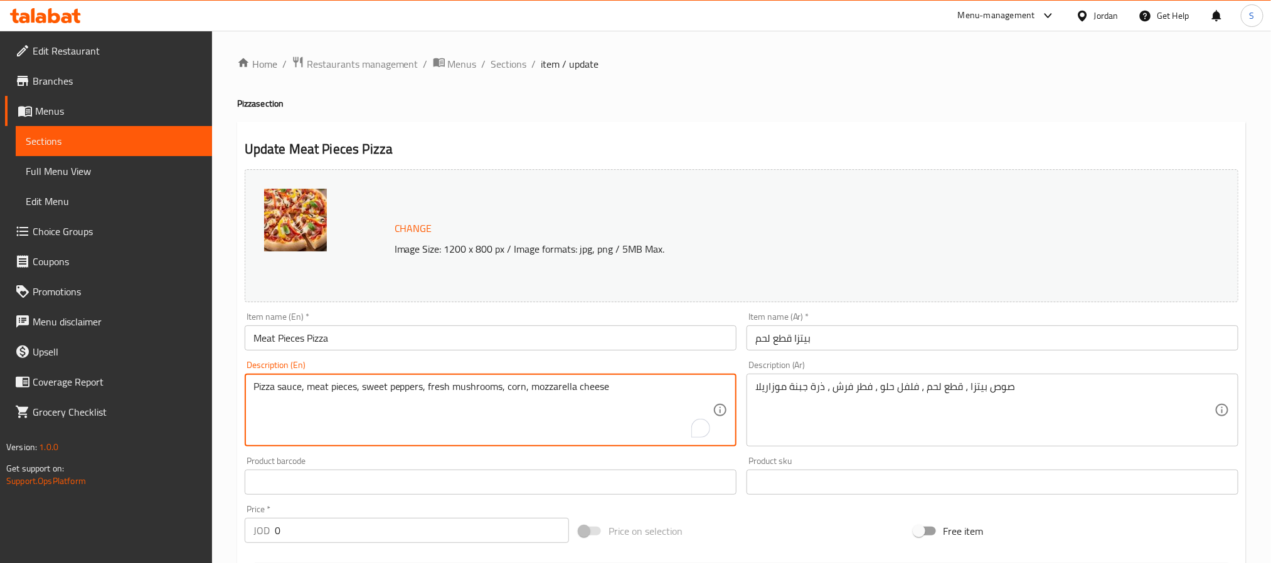
click at [363, 392] on textarea "Pizza sauce, meat pieces, sweet peppers, fresh mushrooms, corn, mozzarella chee…" at bounding box center [483, 411] width 459 height 60
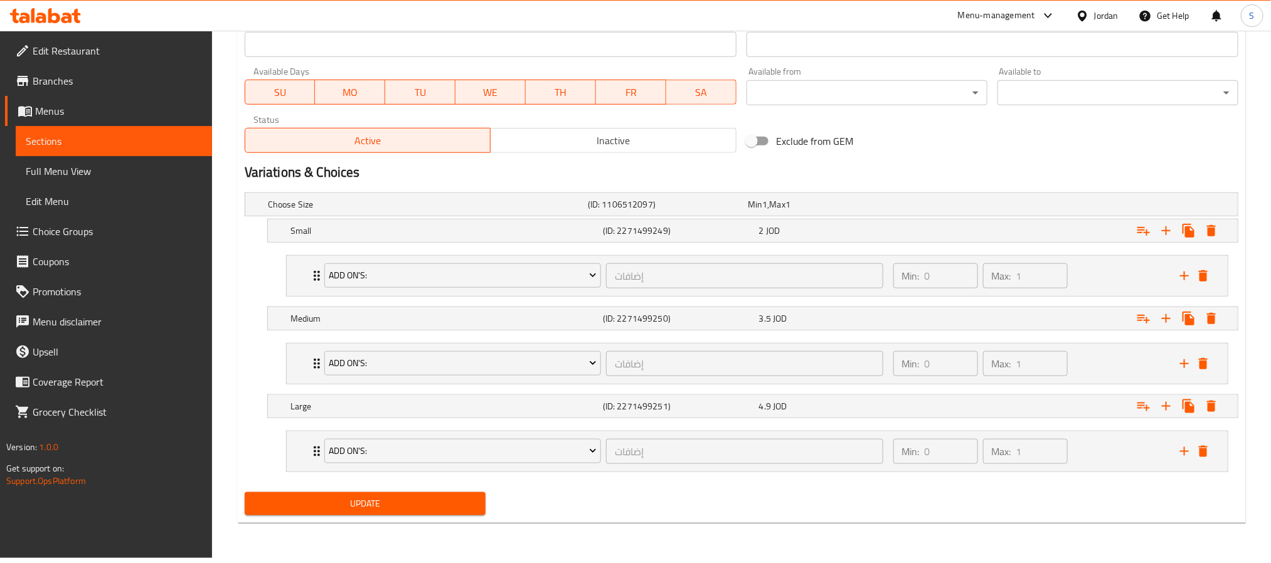
type textarea "Pizza sauce, meat pieces, bell peppers, fresh mushrooms, corn, mozzarella cheese"
click at [343, 503] on span "Update" at bounding box center [365, 504] width 221 height 16
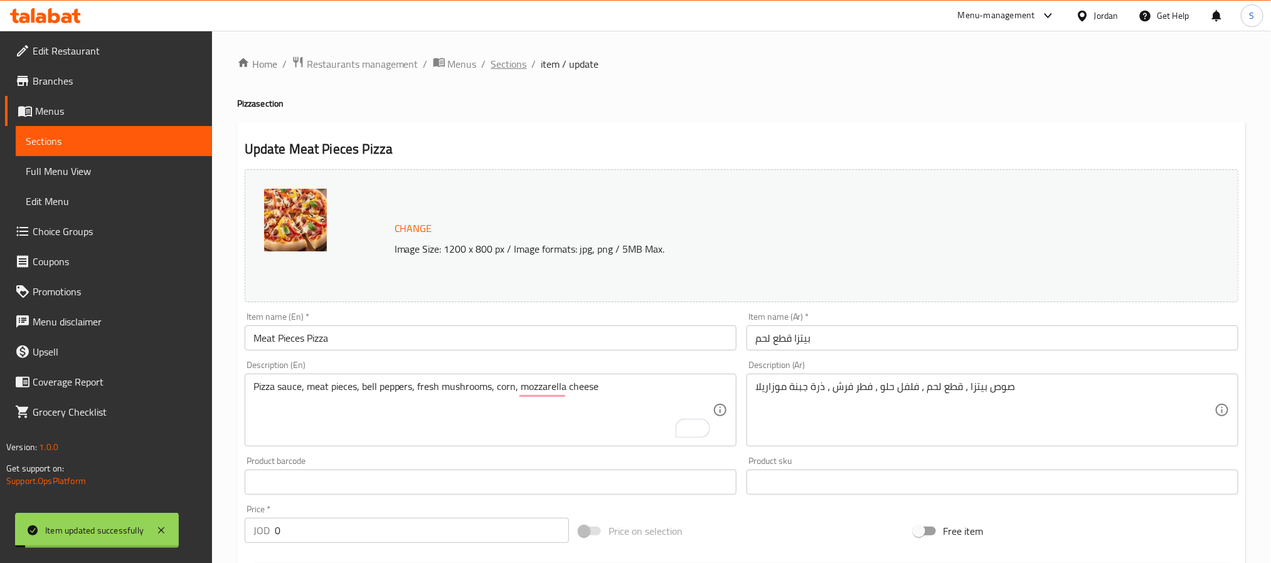
click at [509, 60] on span "Sections" at bounding box center [509, 63] width 36 height 15
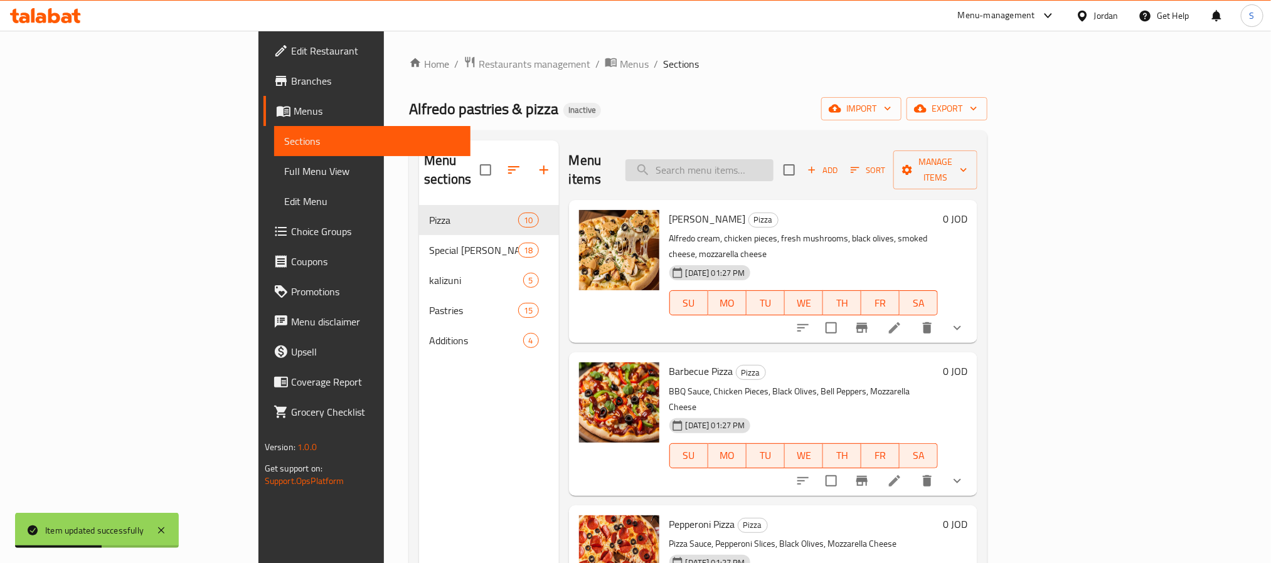
click at [767, 160] on input "search" at bounding box center [700, 170] width 148 height 22
paste input "Zinger Pizza"
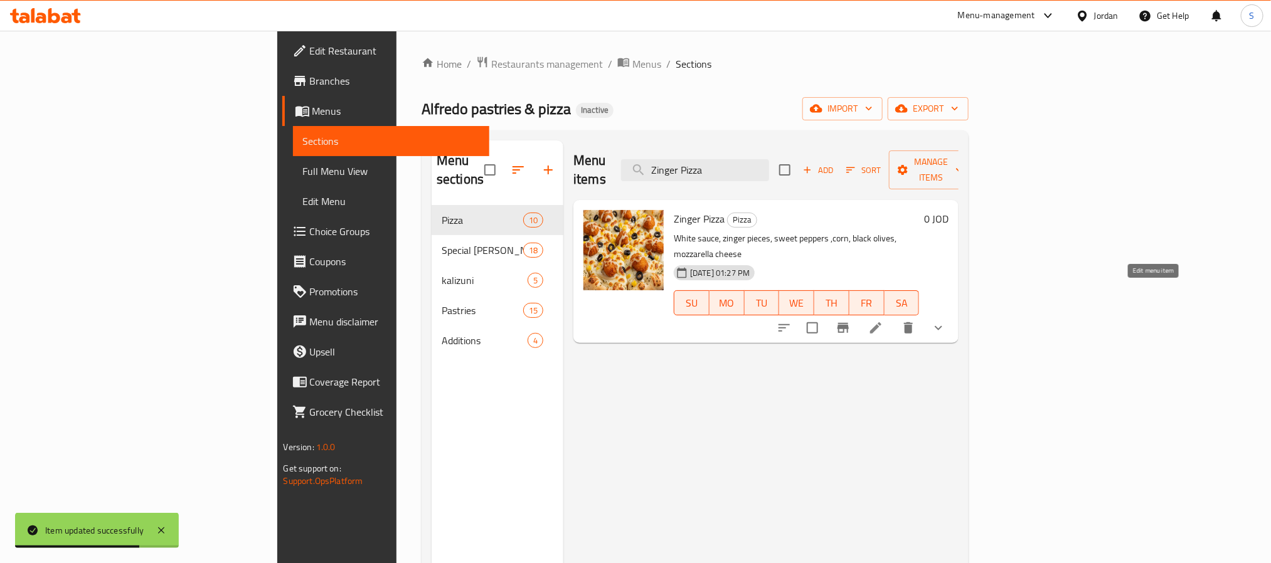
type input "Zinger Pizza"
click at [883, 321] on icon at bounding box center [875, 328] width 15 height 15
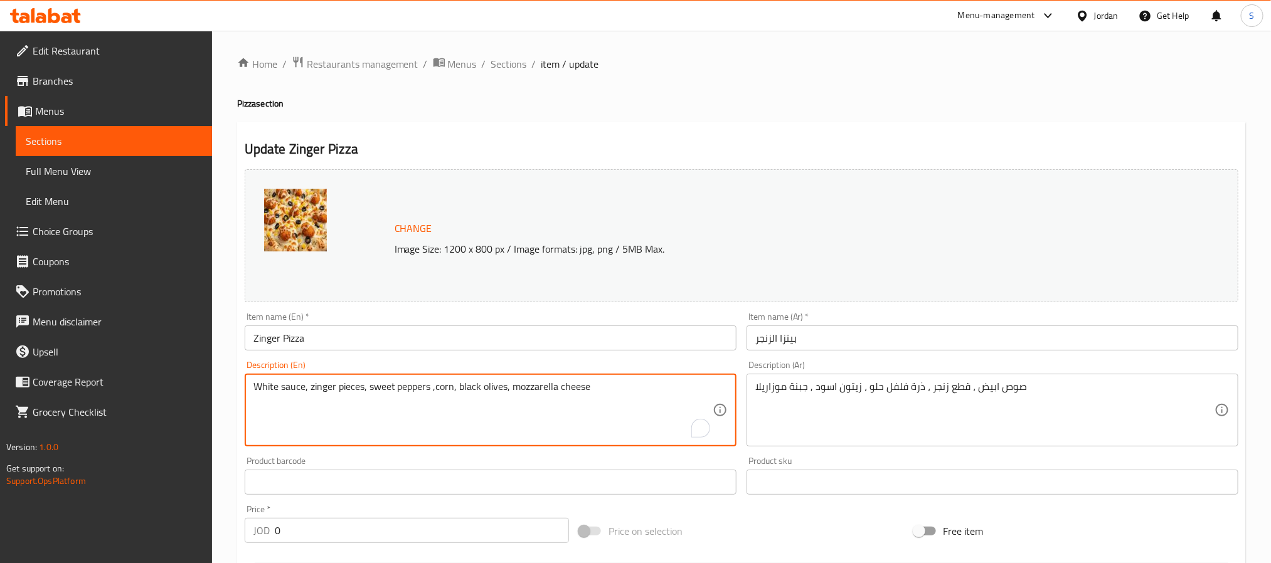
click at [373, 384] on textarea "White sauce, zinger pieces, sweet peppers ,corn, black olives, mozzarella cheese" at bounding box center [483, 411] width 459 height 60
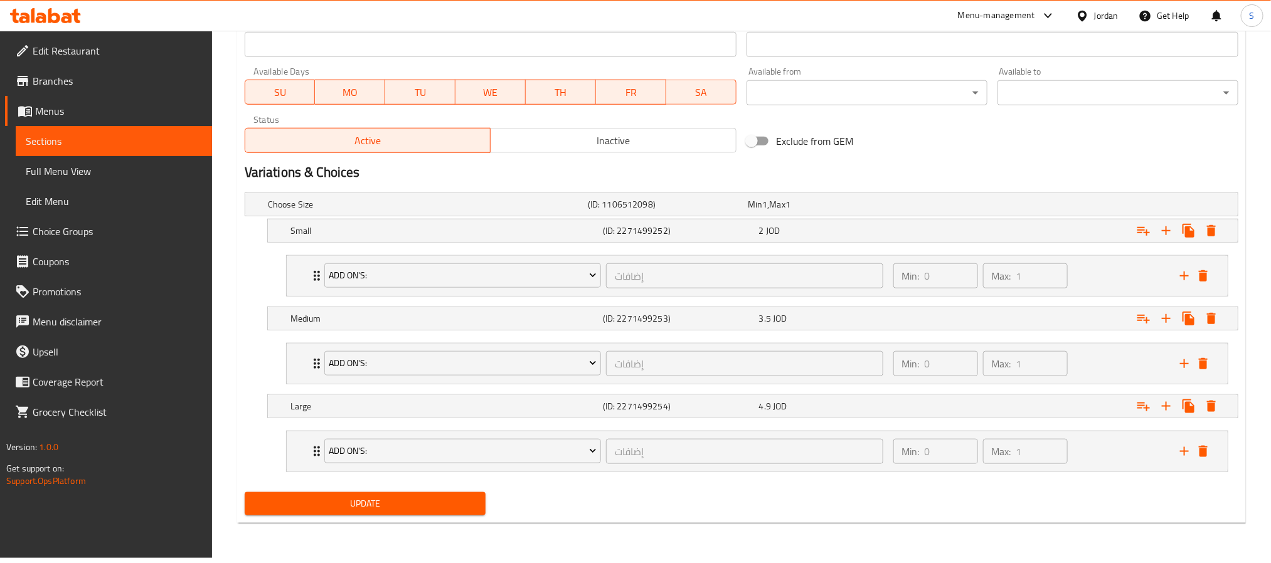
type textarea "White sauce, zinger pieces, bell peppers ,corn, black olives, mozzarella cheese"
click at [414, 501] on button "Update" at bounding box center [365, 504] width 241 height 23
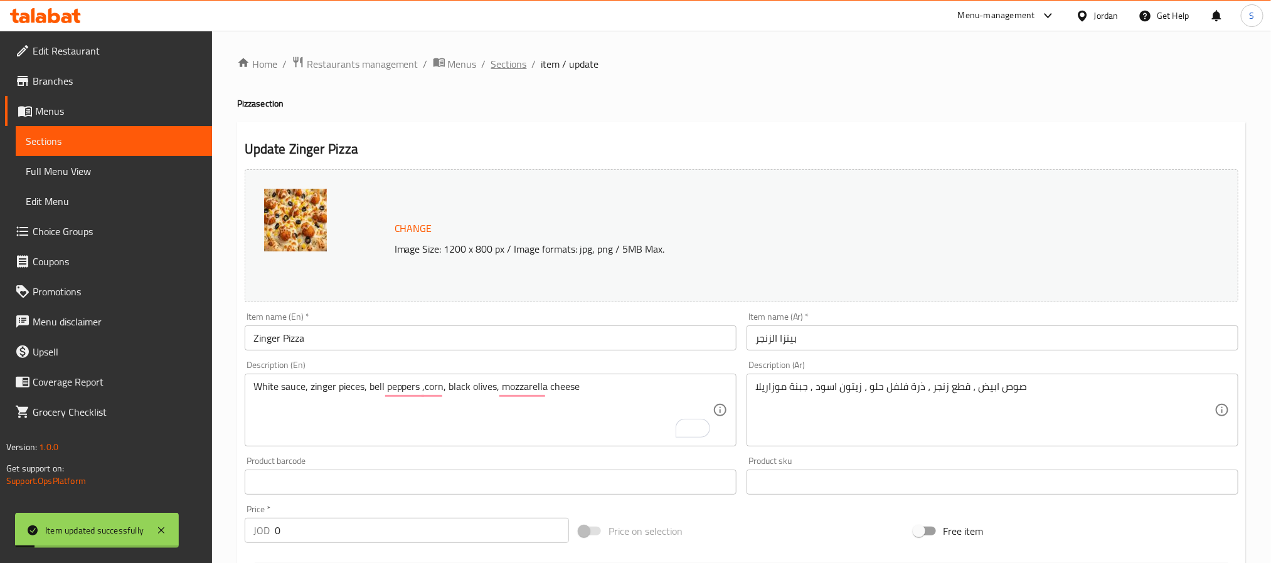
click at [503, 63] on span "Sections" at bounding box center [509, 63] width 36 height 15
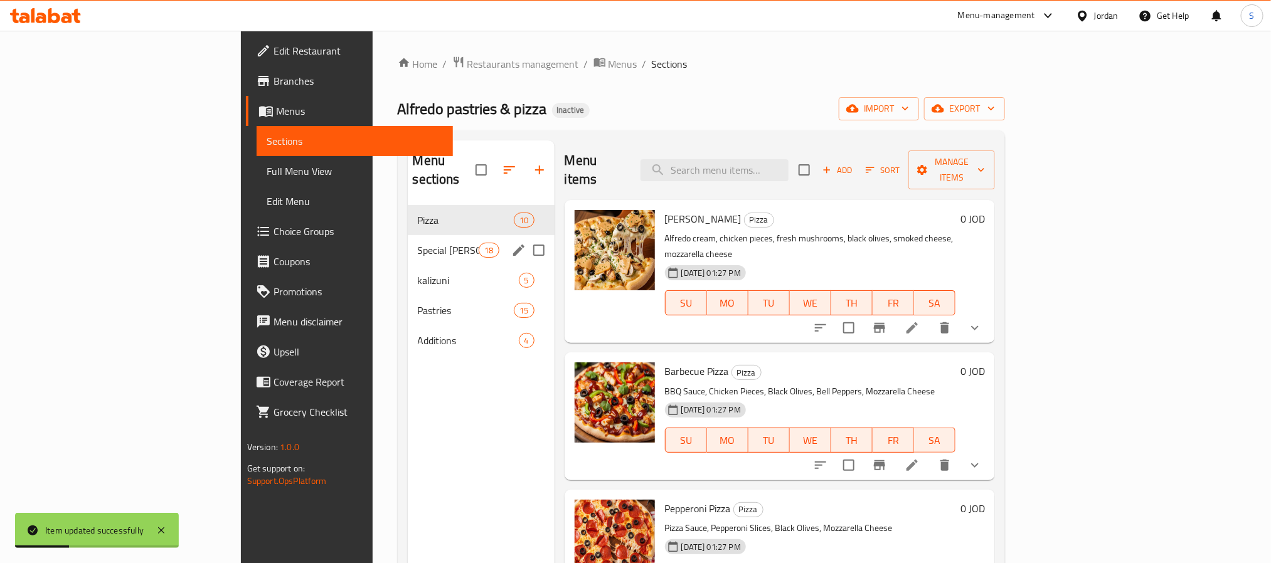
click at [526, 237] on input "Menu sections" at bounding box center [539, 250] width 26 height 26
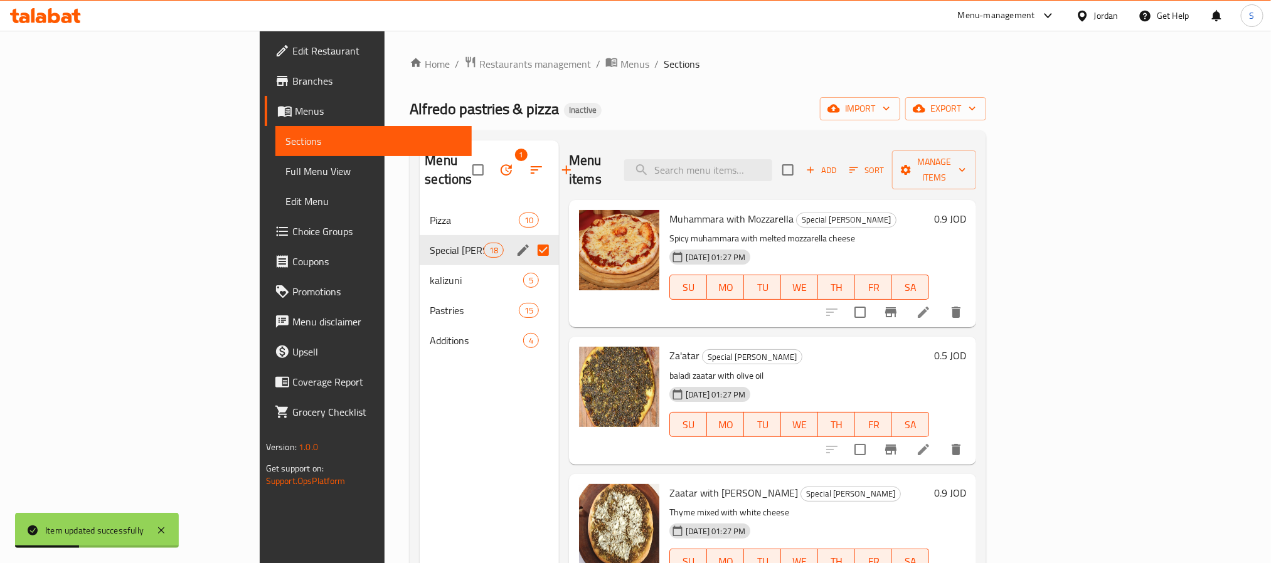
click at [530, 237] on input "Menu sections" at bounding box center [543, 250] width 26 height 26
checkbox input "false"
click at [516, 243] on icon "edit" at bounding box center [523, 250] width 15 height 15
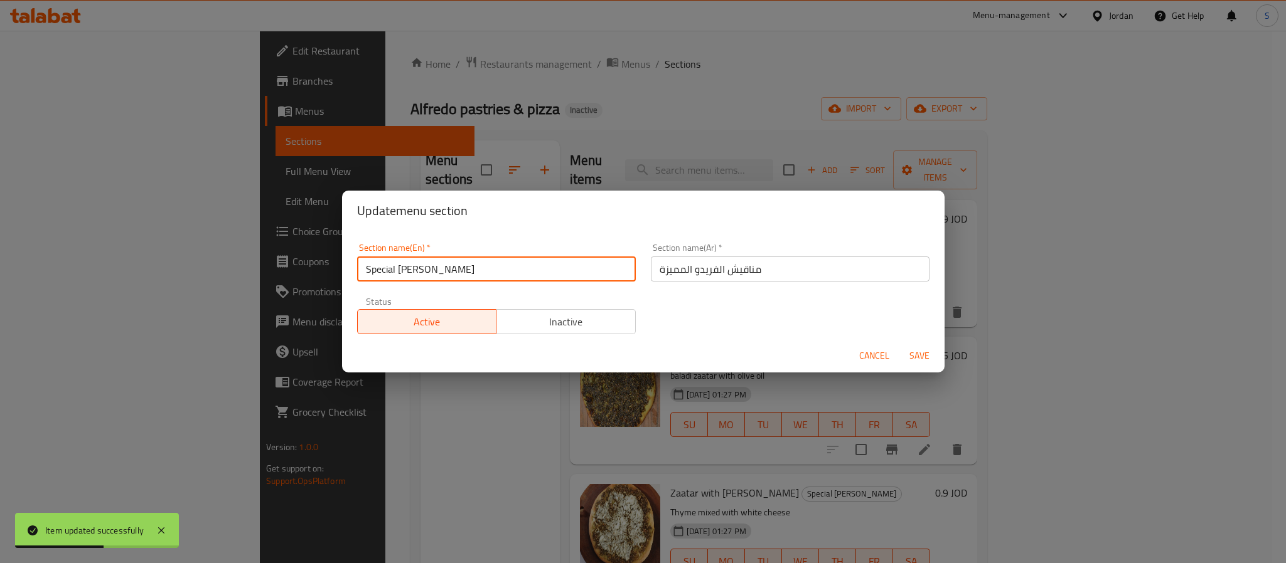
click at [376, 262] on input "Special Alfredo Manakish" at bounding box center [496, 269] width 279 height 25
type input "Signature [PERSON_NAME]"
click at [899, 344] on button "Save" at bounding box center [919, 355] width 40 height 23
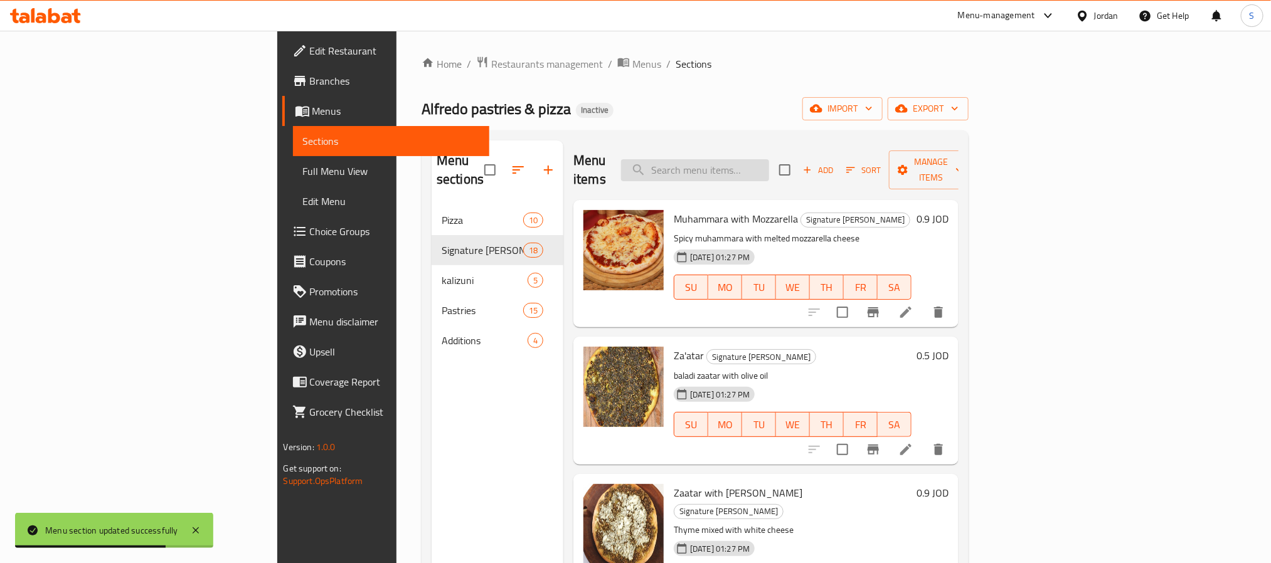
click at [769, 163] on input "search" at bounding box center [695, 170] width 148 height 22
paste input "Mixed Cheese"
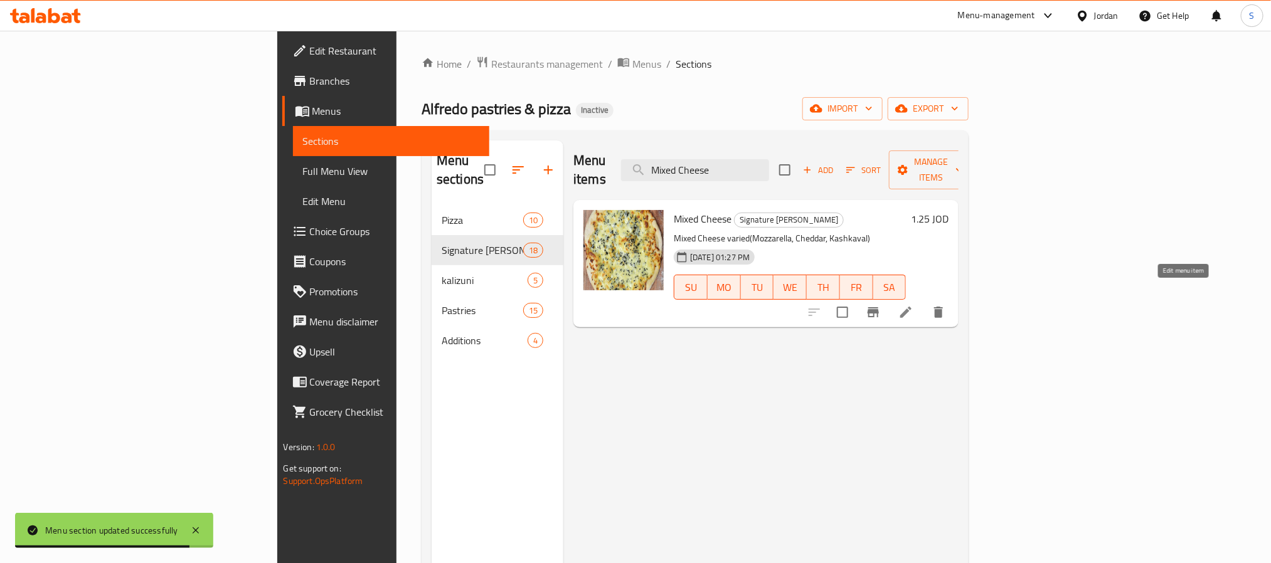
type input "Mixed Cheese"
click at [914, 305] on icon at bounding box center [906, 312] width 15 height 15
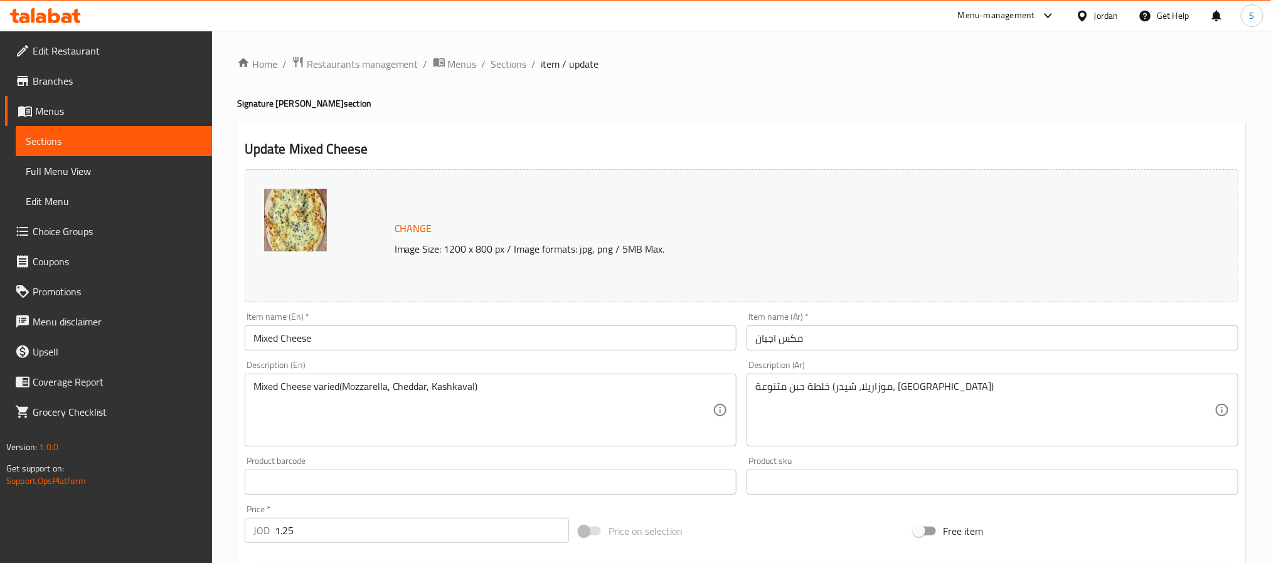
drag, startPoint x: 279, startPoint y: 339, endPoint x: 303, endPoint y: 375, distance: 42.8
click at [279, 339] on input "Mixed Cheese" at bounding box center [491, 338] width 492 height 25
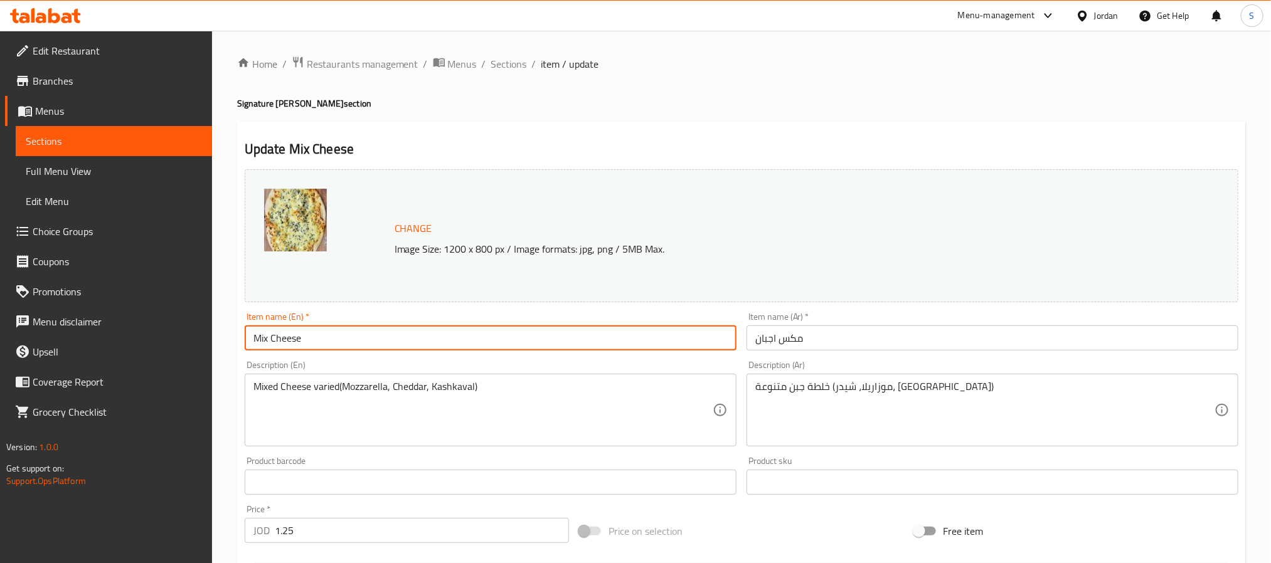
type input "Mix Cheese"
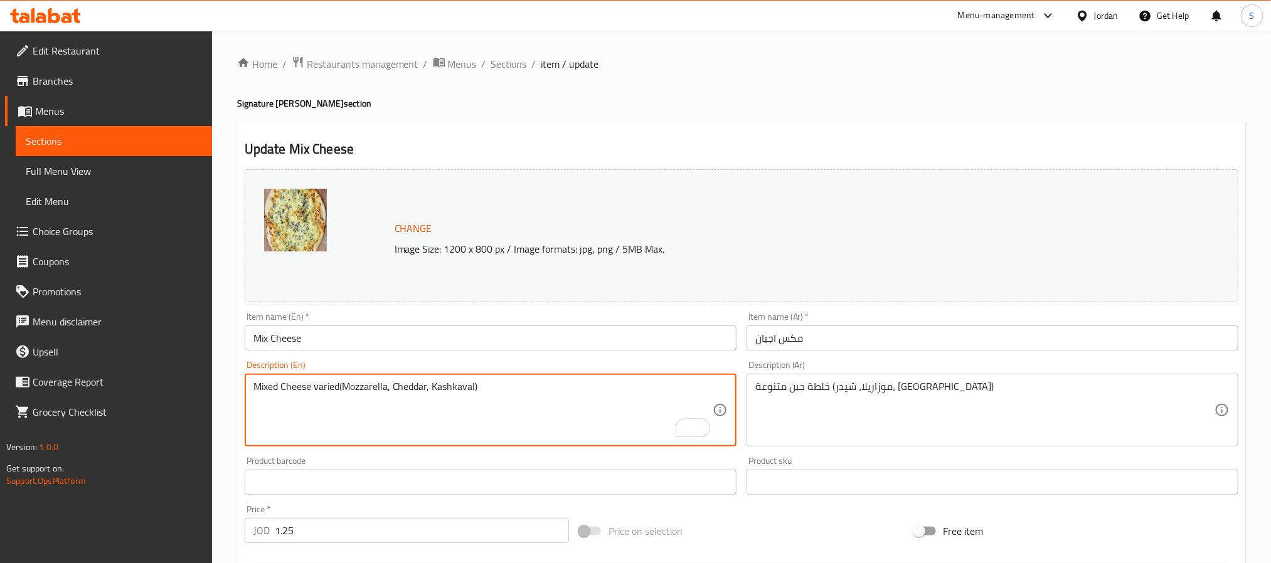
click at [264, 390] on textarea "Mixed Cheese varied(Mozzarella, Cheddar, Kashkaval)" at bounding box center [483, 411] width 459 height 60
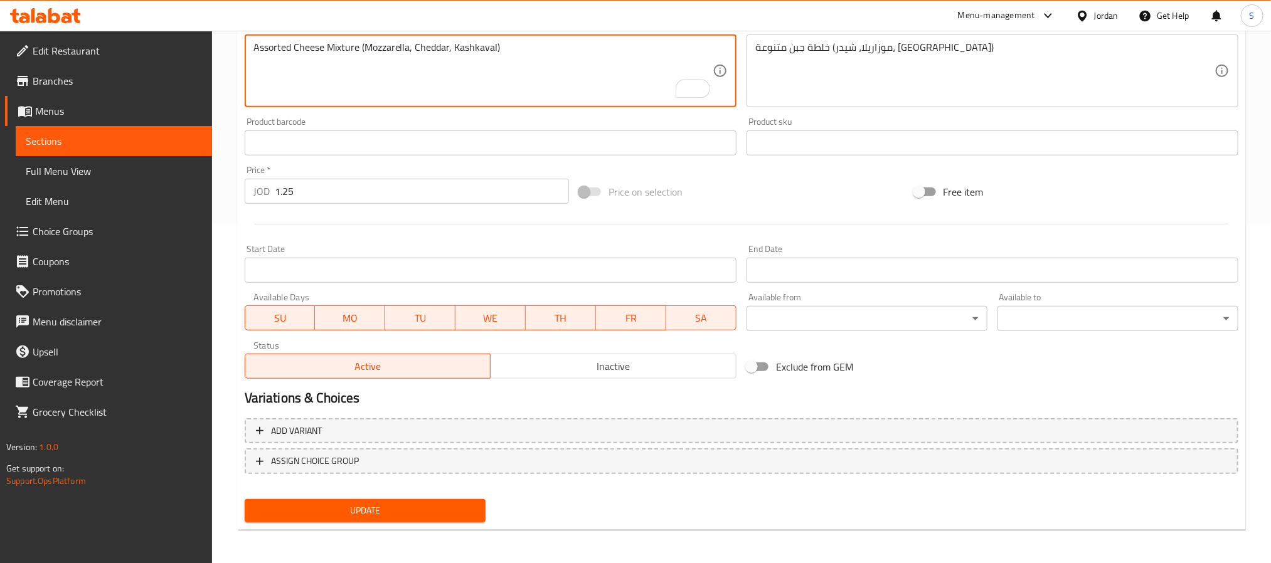
type textarea "Assorted Cheese Mixture (Mozzarella, Cheddar, Kashkaval)"
click at [435, 508] on span "Update" at bounding box center [365, 511] width 221 height 16
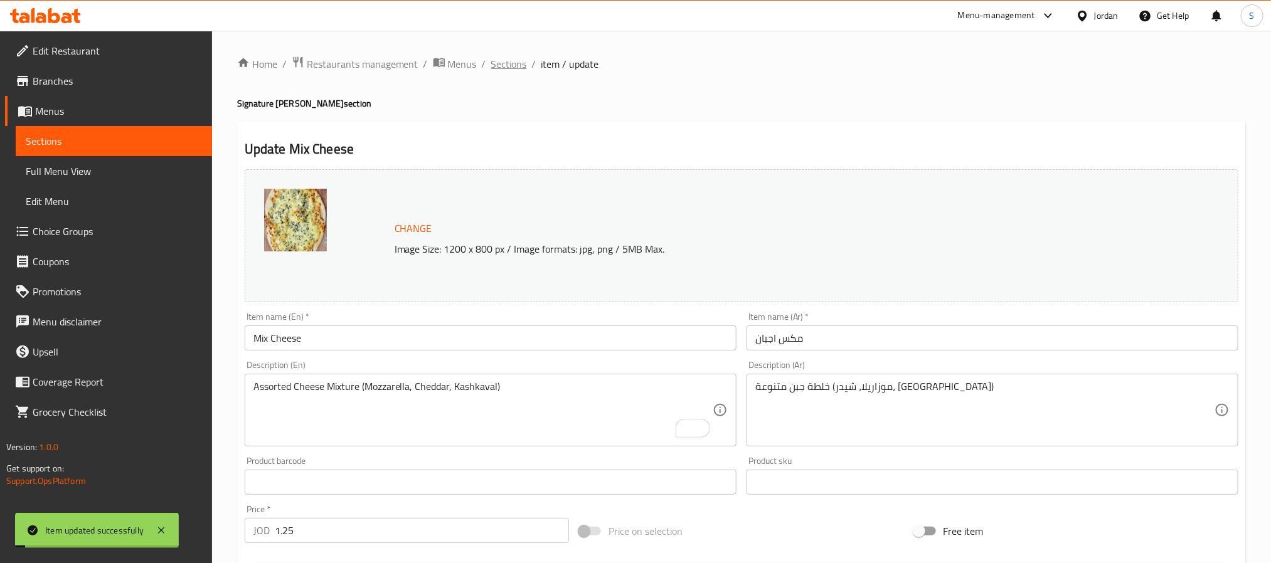
click at [503, 58] on span "Sections" at bounding box center [509, 63] width 36 height 15
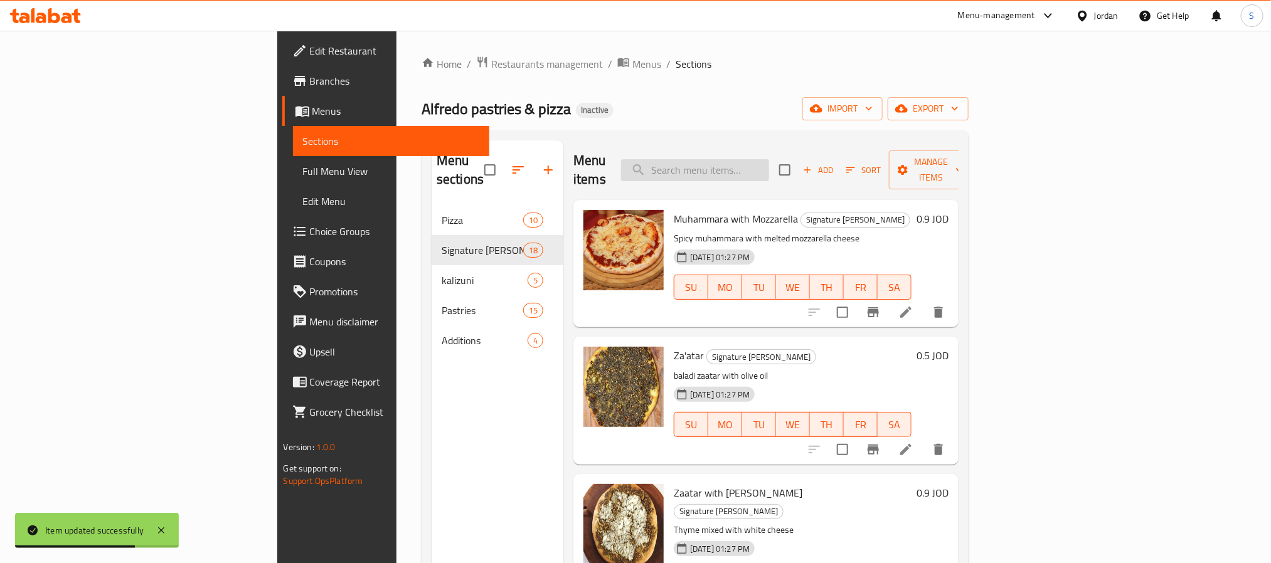
click at [769, 161] on input "search" at bounding box center [695, 170] width 148 height 22
paste input "Fafoot"
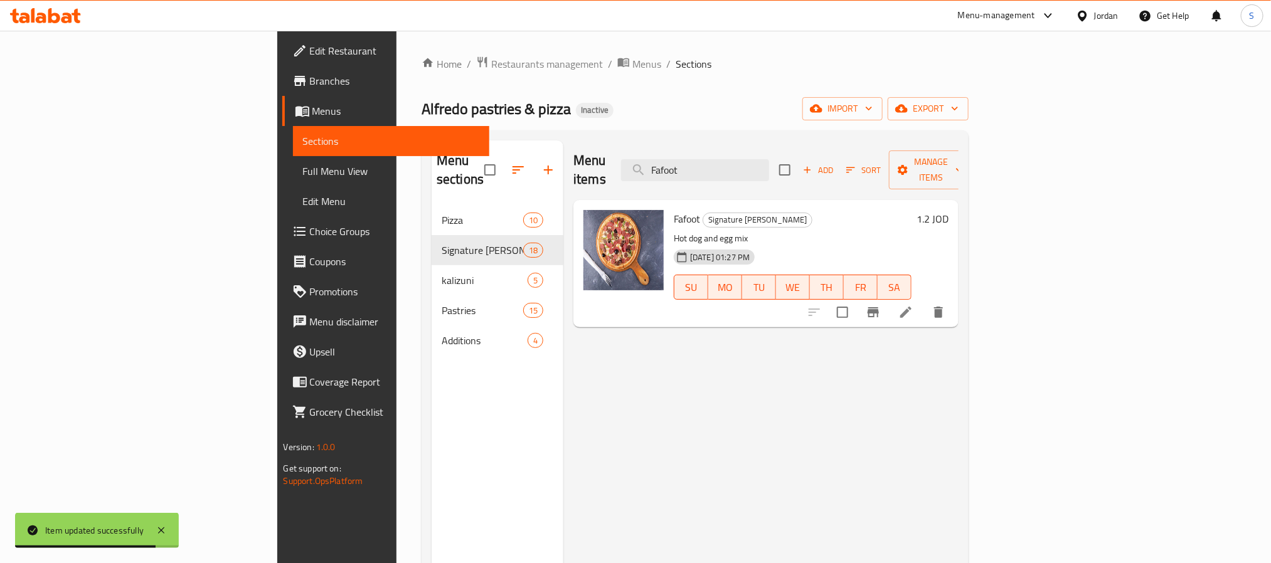
type input "Fafoot"
click at [924, 301] on li at bounding box center [906, 312] width 35 height 23
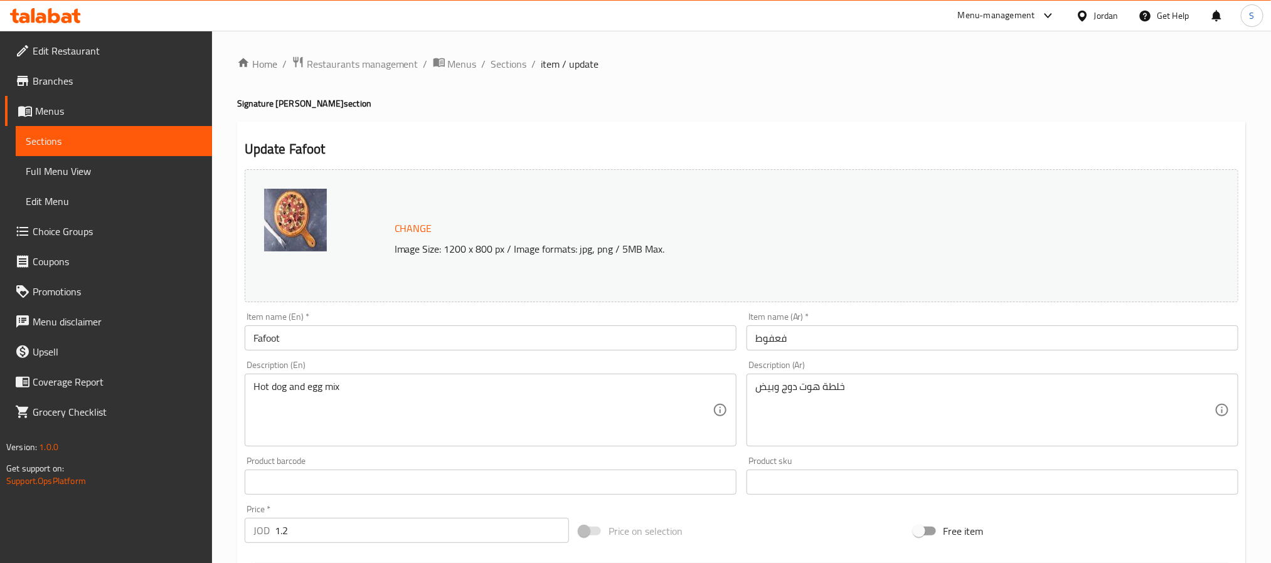
click at [373, 370] on div "Description (En) Hot dog and egg mix Description (En)" at bounding box center [491, 404] width 492 height 86
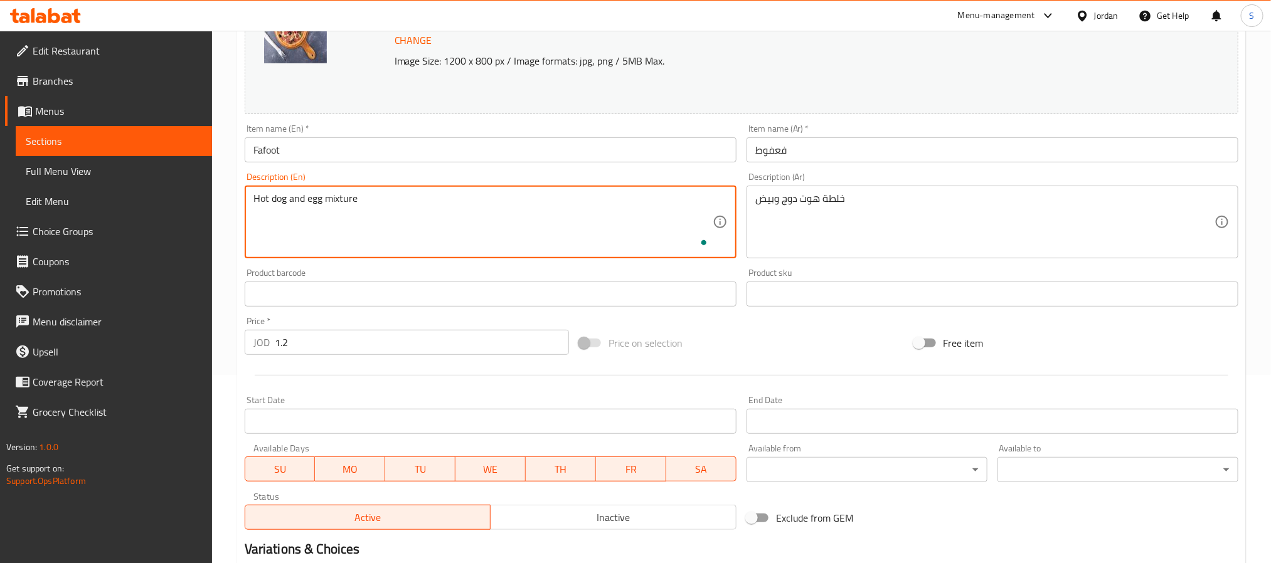
scroll to position [339, 0]
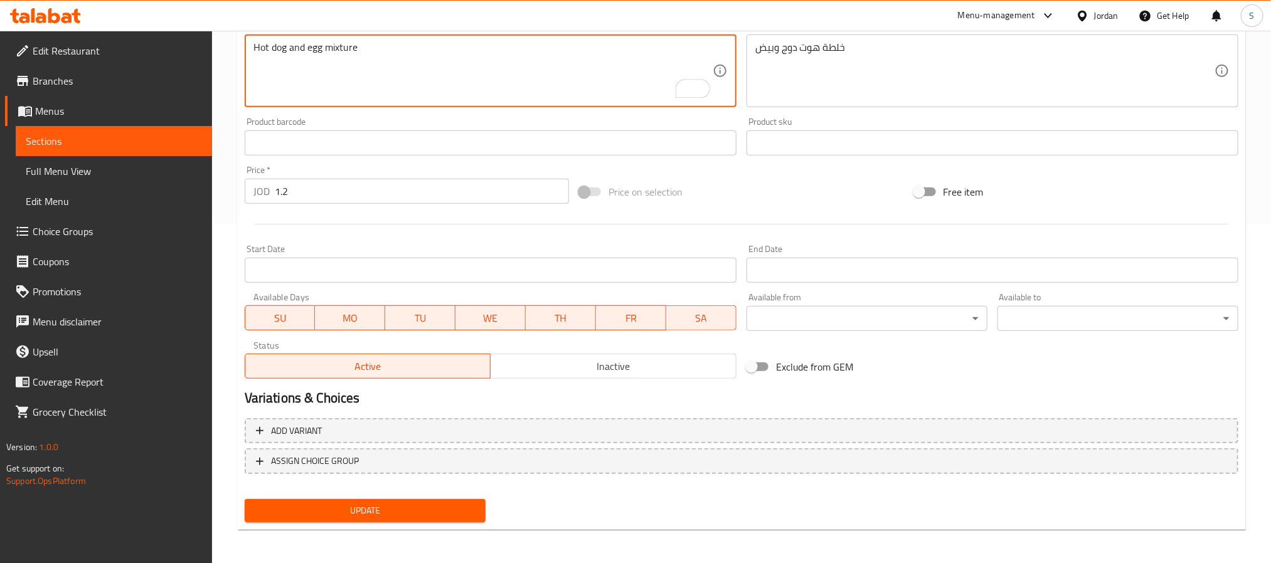
type textarea "Hot dog and egg mixture"
click at [426, 503] on span "Update" at bounding box center [365, 511] width 221 height 16
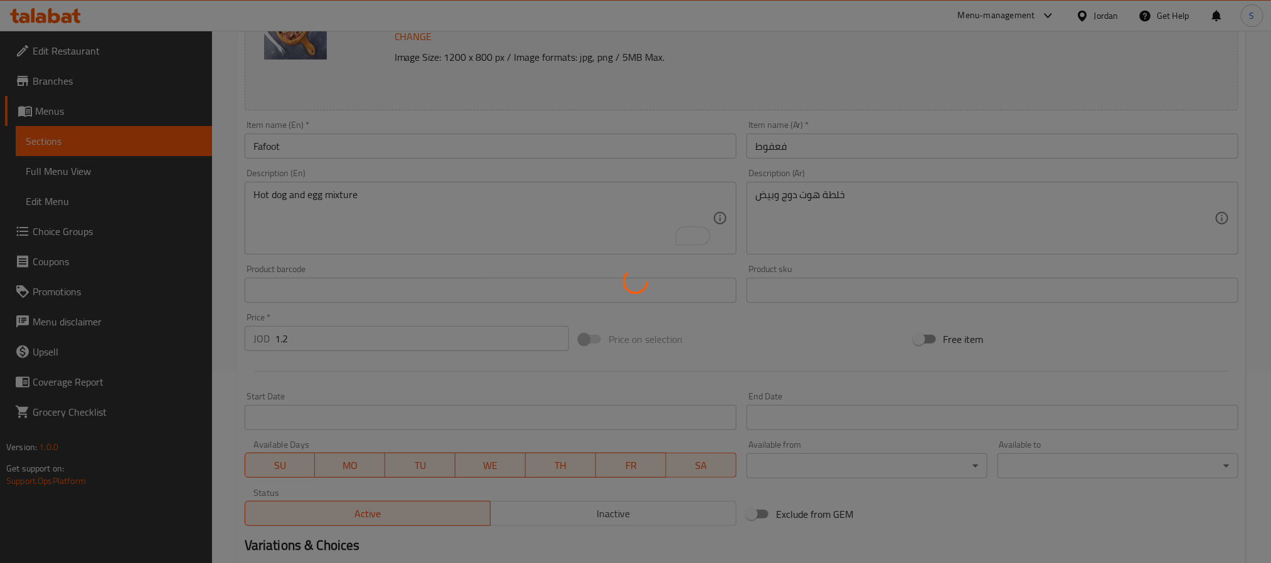
scroll to position [0, 0]
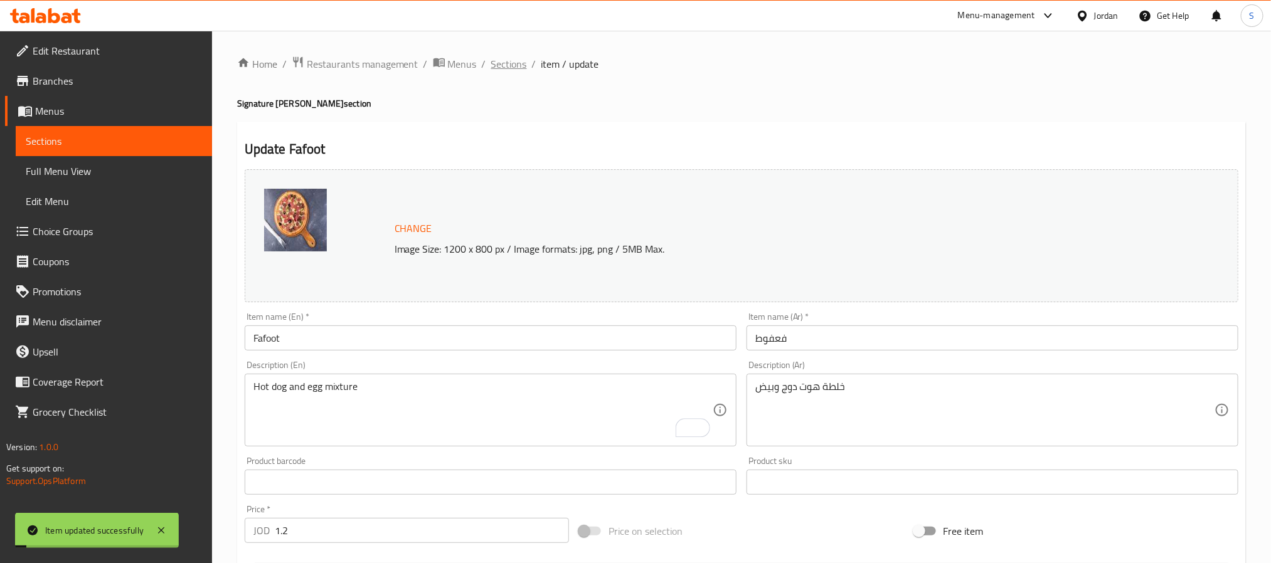
click at [512, 70] on span "Sections" at bounding box center [509, 63] width 36 height 15
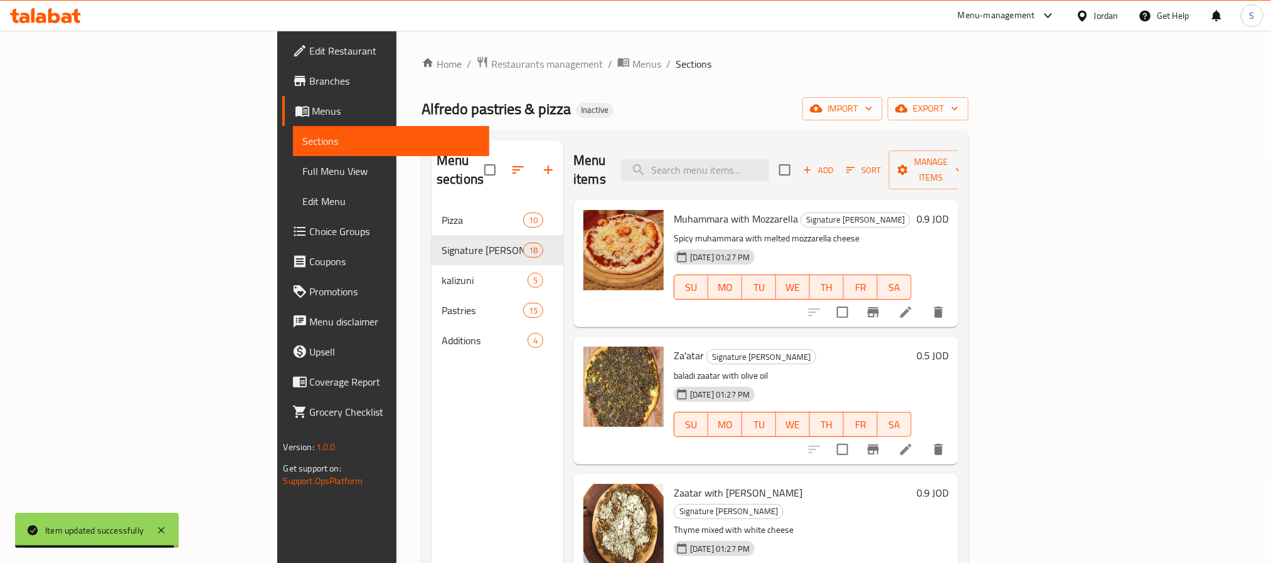
click at [310, 225] on span "Choice Groups" at bounding box center [394, 231] width 169 height 15
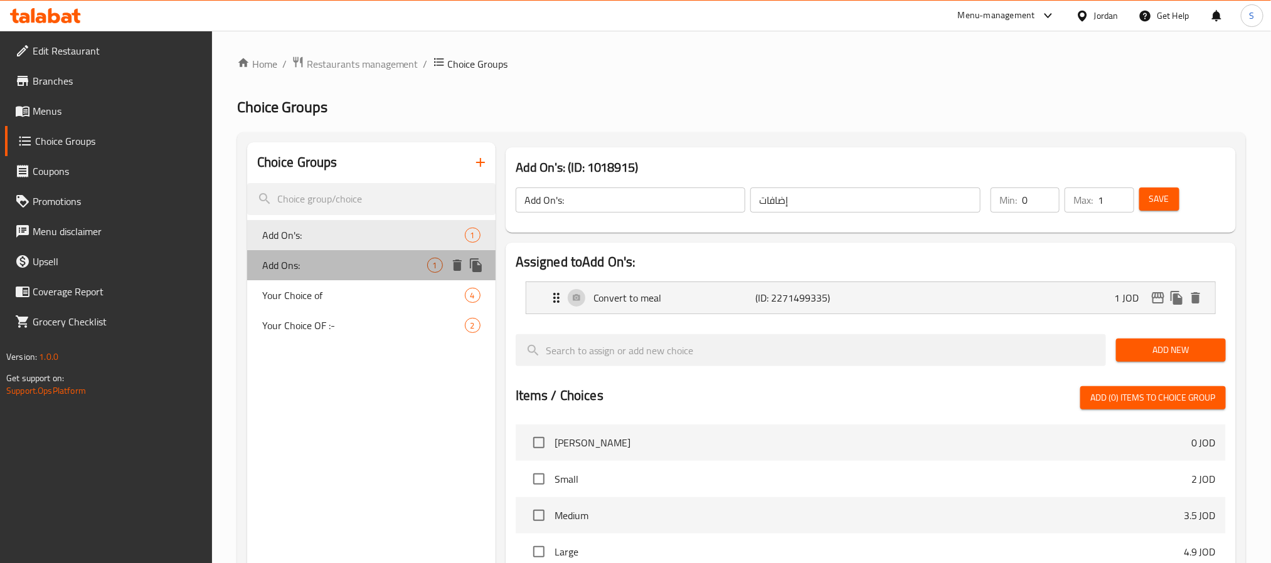
click at [341, 265] on span "Add Ons:" at bounding box center [344, 265] width 165 height 15
type input "Add Ons:"
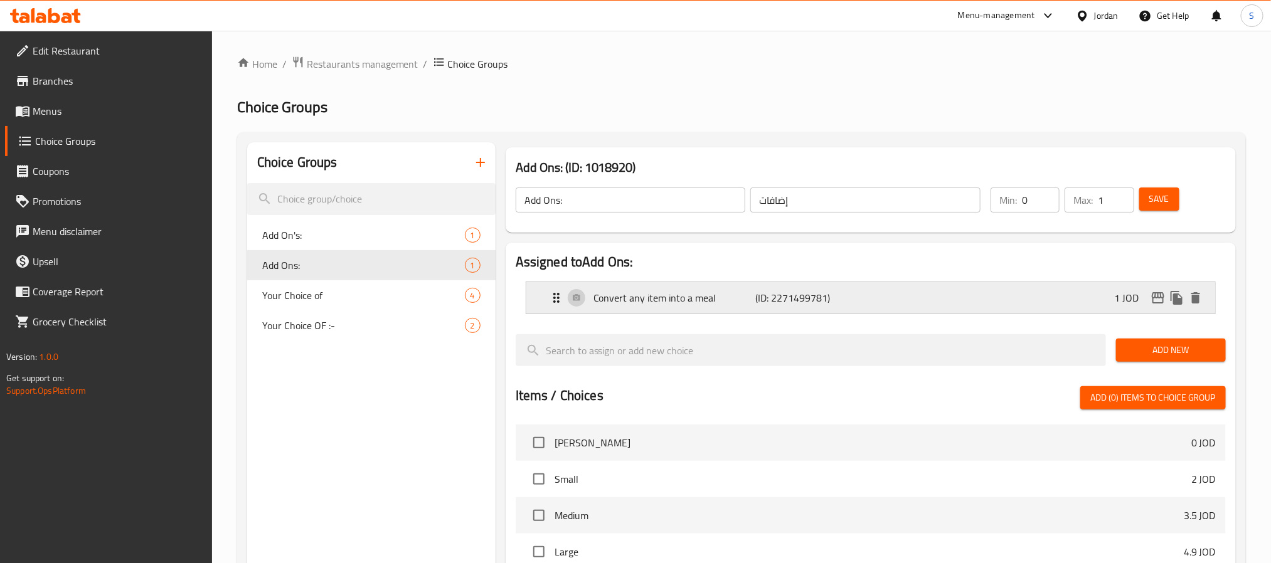
click at [550, 294] on icon "Expand" at bounding box center [556, 298] width 15 height 15
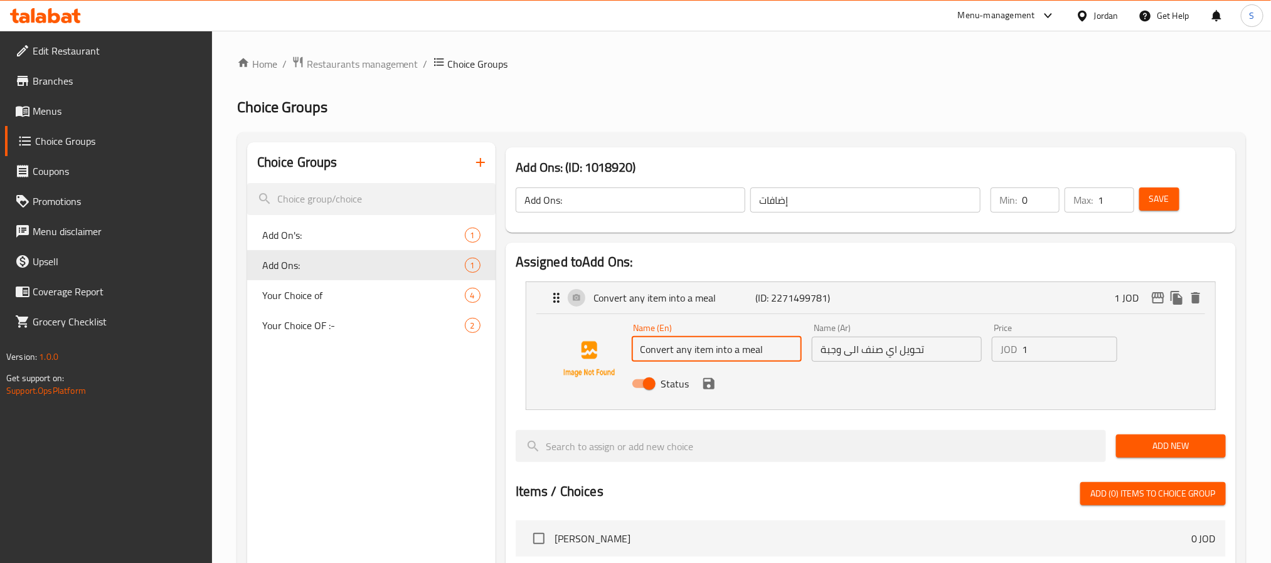
drag, startPoint x: 676, startPoint y: 351, endPoint x: 730, endPoint y: 367, distance: 57.0
click at [730, 367] on div "Name (En) Convert any item into a meal Name (En) Name (Ar) تحويل اي صنف الى وجب…" at bounding box center [897, 360] width 541 height 82
type input "Convert to a meal"
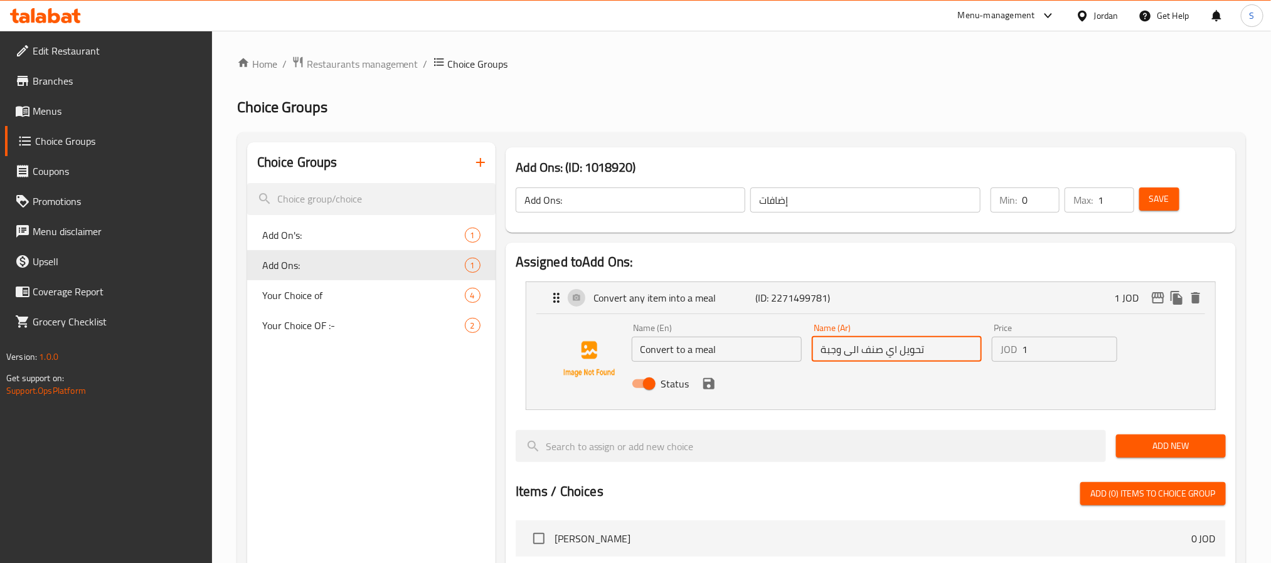
drag, startPoint x: 861, startPoint y: 351, endPoint x: 894, endPoint y: 355, distance: 33.5
click at [894, 355] on input "تحويل اي صنف الى وجبة" at bounding box center [897, 349] width 170 height 25
click at [712, 383] on icon "save" at bounding box center [708, 383] width 11 height 11
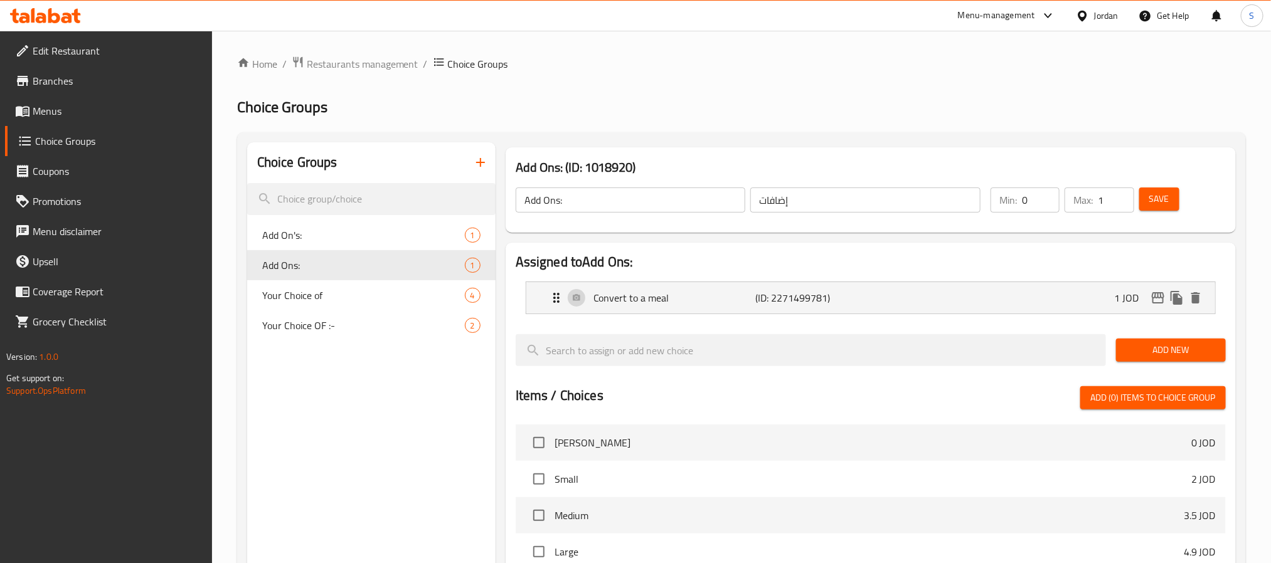
type input "تحويل الى وجبة"
click at [1161, 204] on span "Save" at bounding box center [1160, 199] width 20 height 16
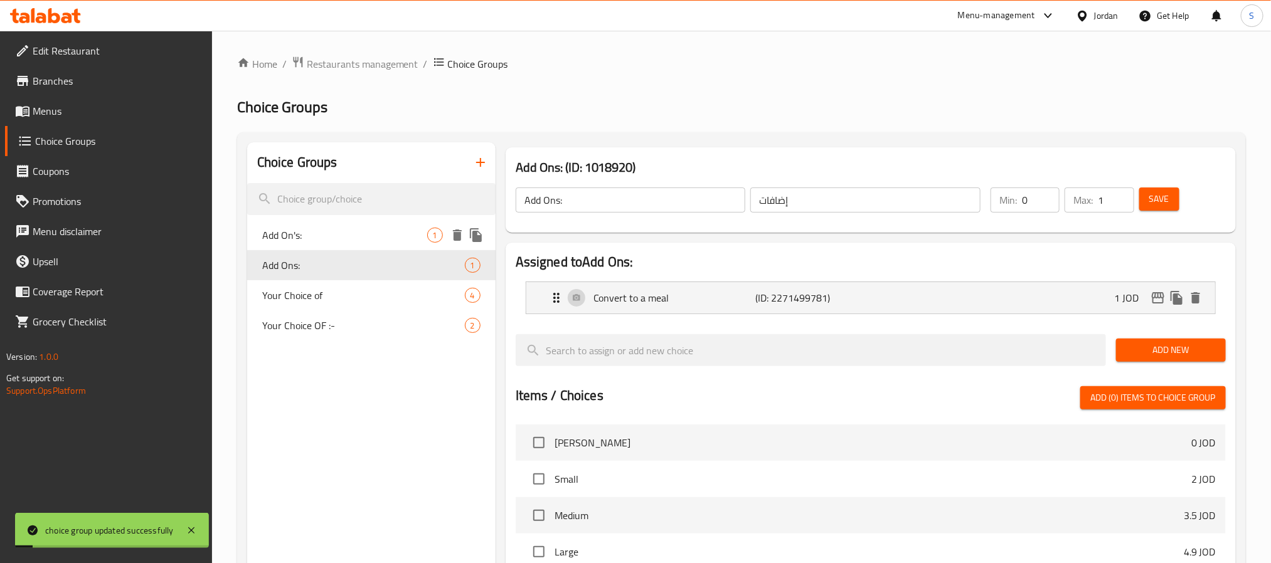
click at [314, 228] on span "Add On's:" at bounding box center [344, 235] width 165 height 15
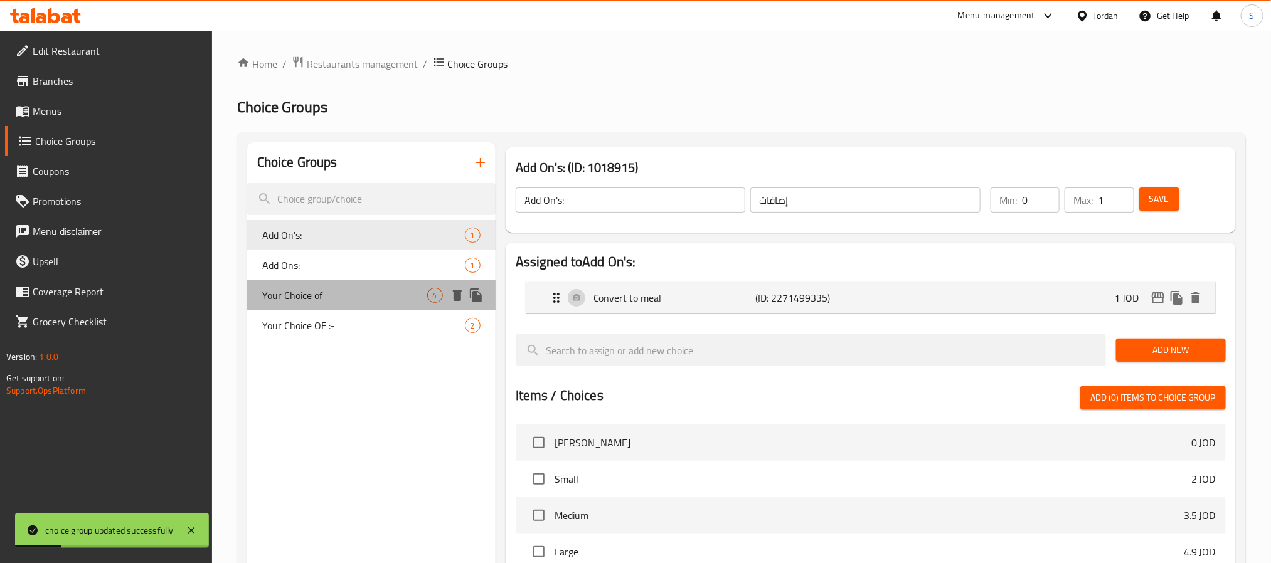
click at [331, 291] on span "Your Choice of" at bounding box center [344, 295] width 165 height 15
type input "Your Choice of"
type input "اختيارك من"
type input "1"
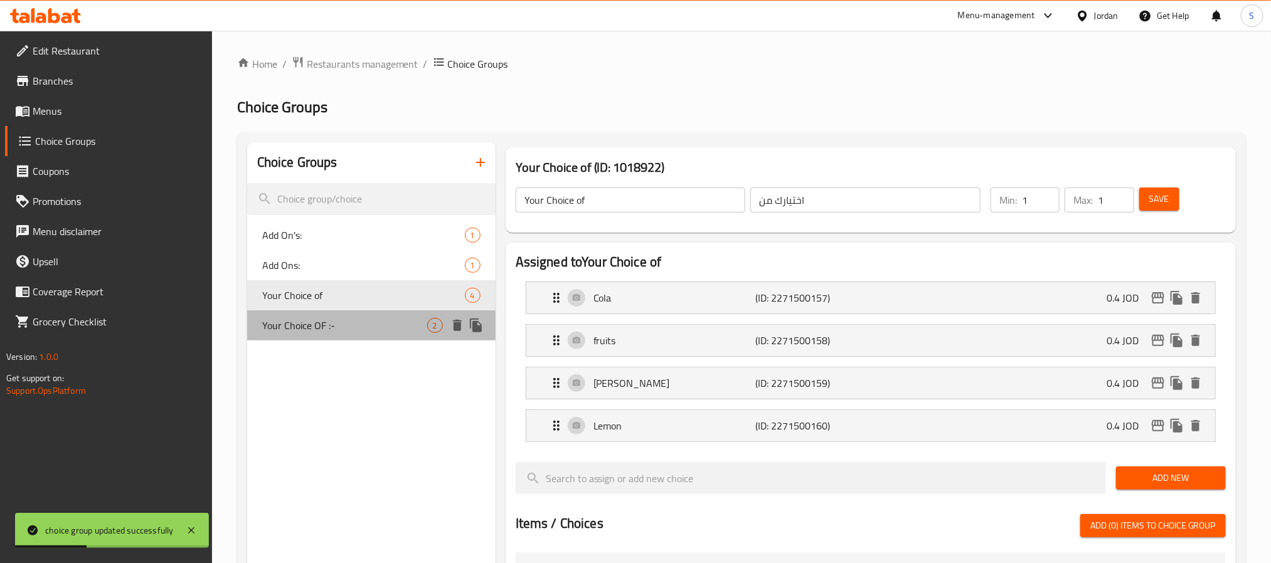
click at [328, 320] on span "Your Choice OF :-" at bounding box center [344, 325] width 165 height 15
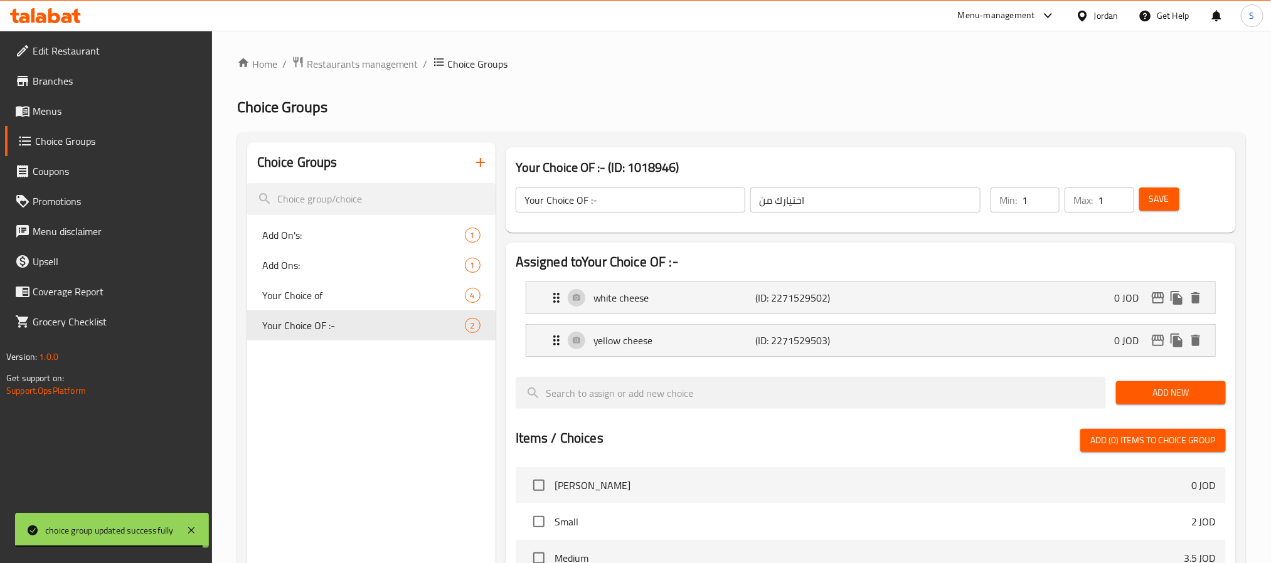
click at [623, 196] on input "Your Choice OF :-" at bounding box center [631, 200] width 230 height 25
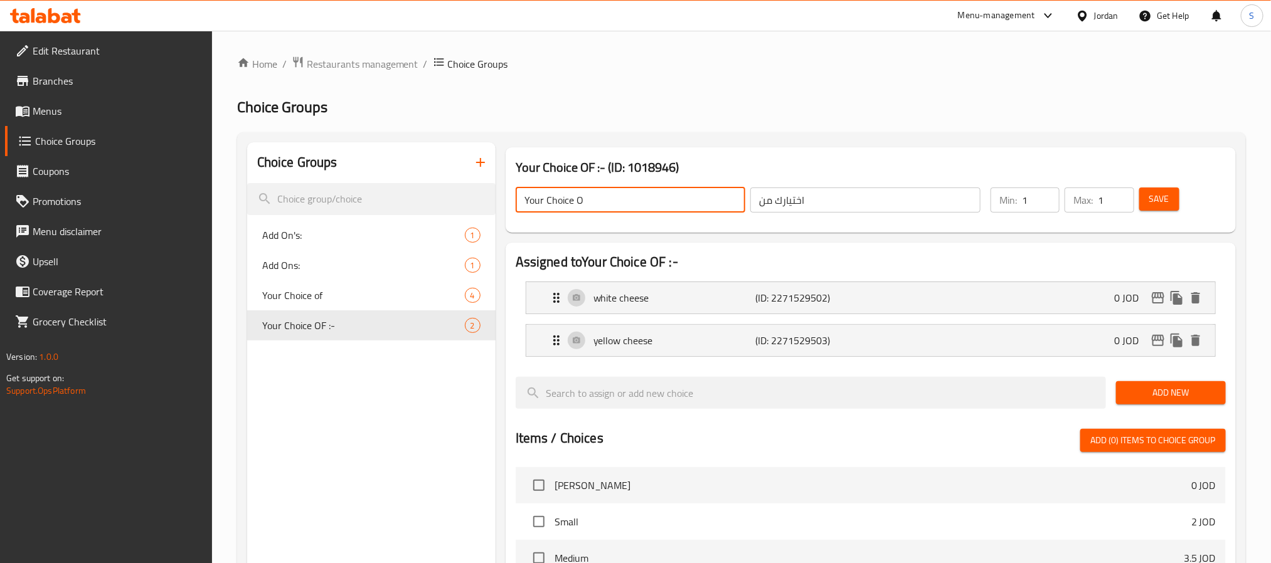
type input "Your Choice Of:"
click at [768, 198] on input "اختيارك من" at bounding box center [865, 200] width 230 height 25
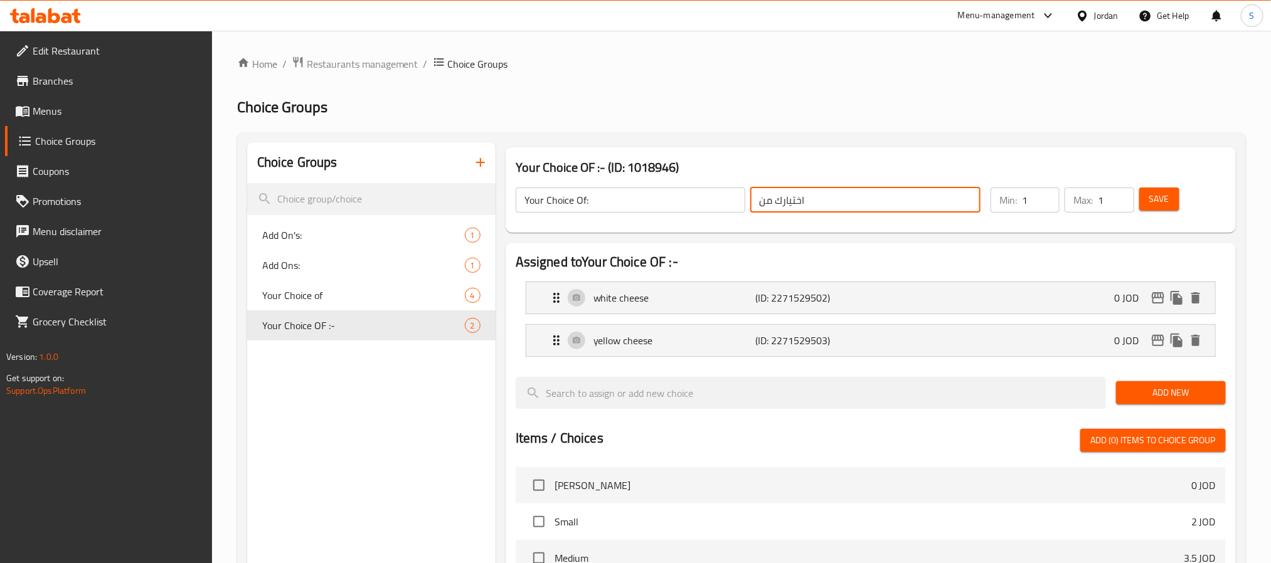
click at [768, 198] on input "اختيارك من" at bounding box center [865, 200] width 230 height 25
click at [793, 202] on input "اختيارك من:" at bounding box center [865, 200] width 230 height 25
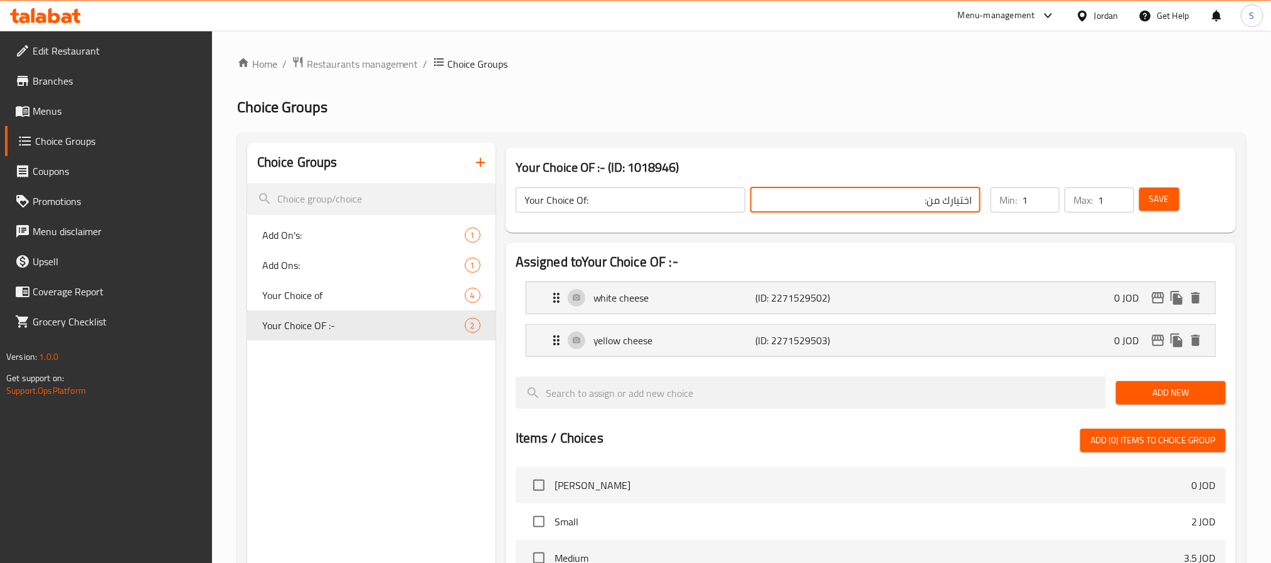
click at [859, 202] on input "اختيارك من:" at bounding box center [865, 200] width 230 height 25
type input "اختيارك من:"
click at [1152, 210] on button "Save" at bounding box center [1159, 199] width 40 height 23
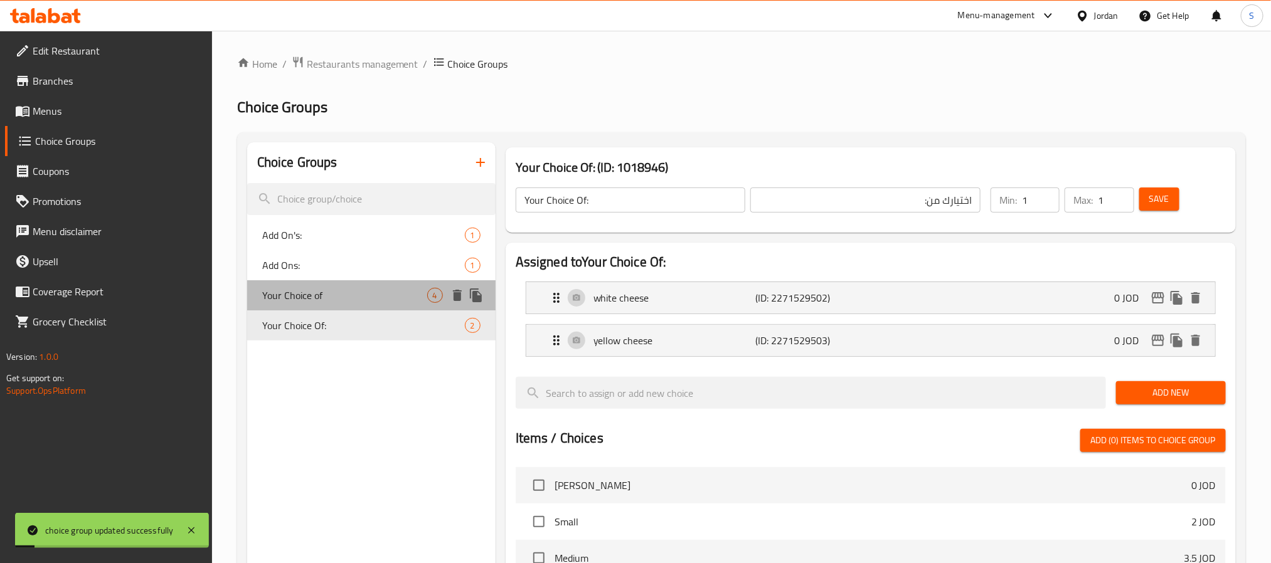
click at [360, 291] on span "Your Choice of" at bounding box center [344, 295] width 165 height 15
type input "Your Choice of"
type input "اختيارك من"
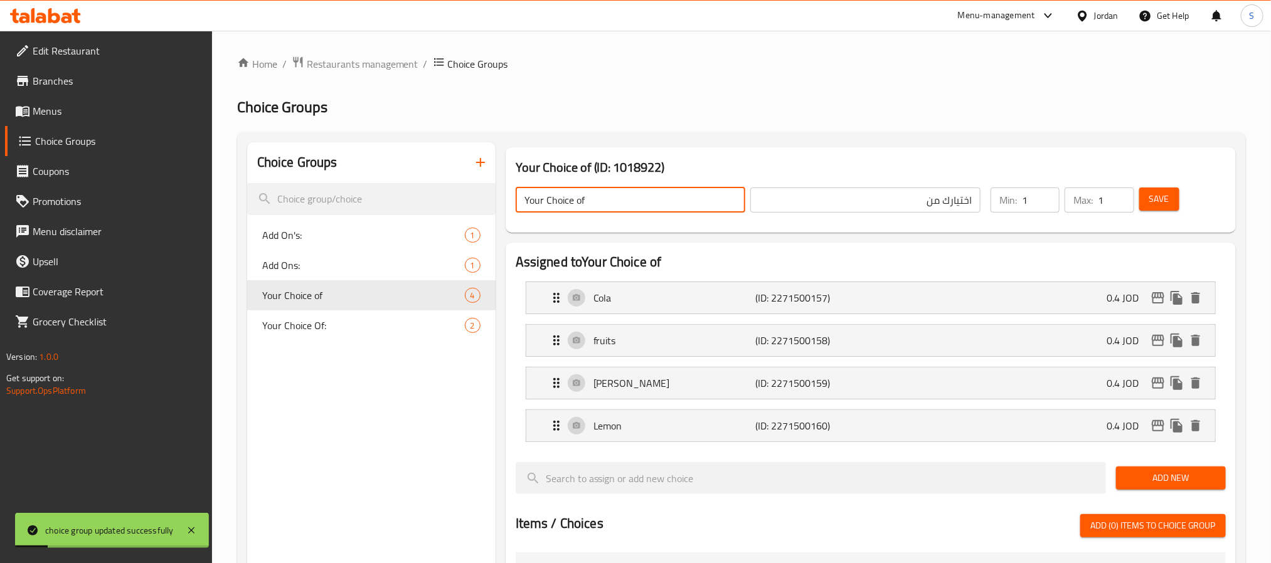
click at [616, 189] on input "Your Choice of" at bounding box center [631, 200] width 230 height 25
type input "Your Choice of:"
click at [823, 193] on input "اختيارك من" at bounding box center [865, 200] width 230 height 25
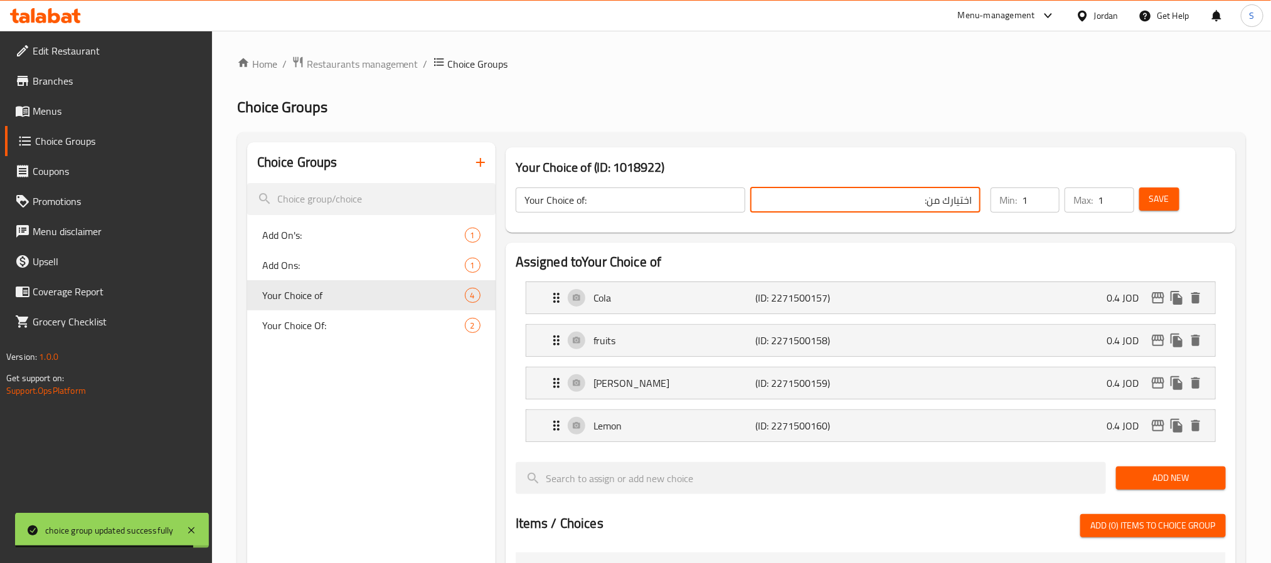
type input "اختيارك من:"
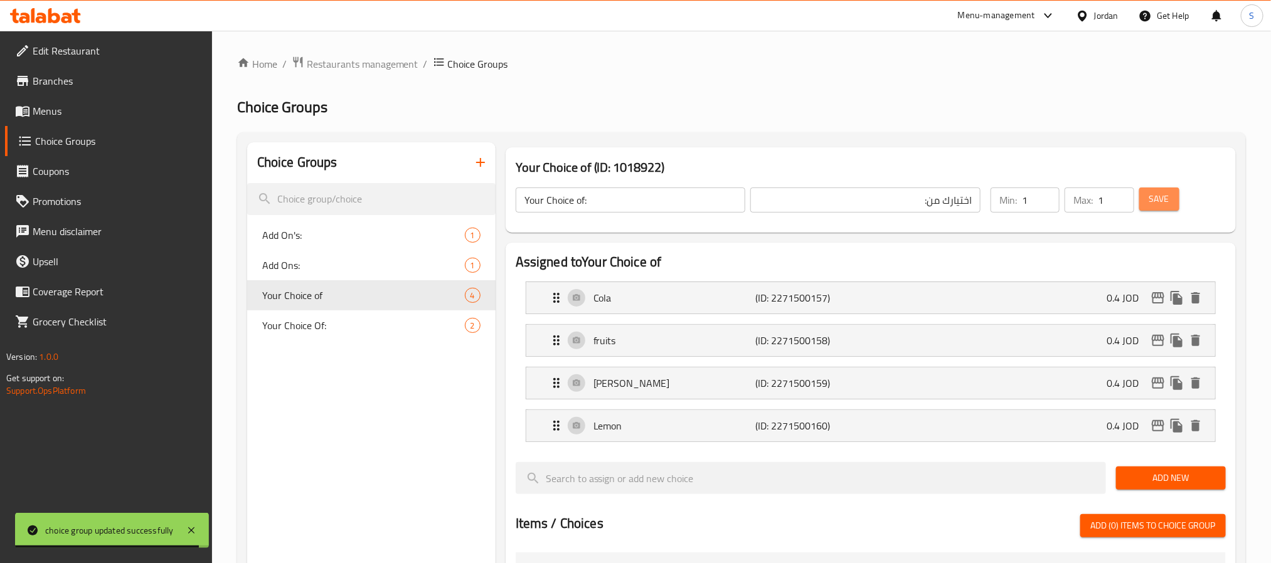
click at [1152, 200] on span "Save" at bounding box center [1160, 199] width 20 height 16
click at [119, 112] on span "Menus" at bounding box center [117, 111] width 169 height 15
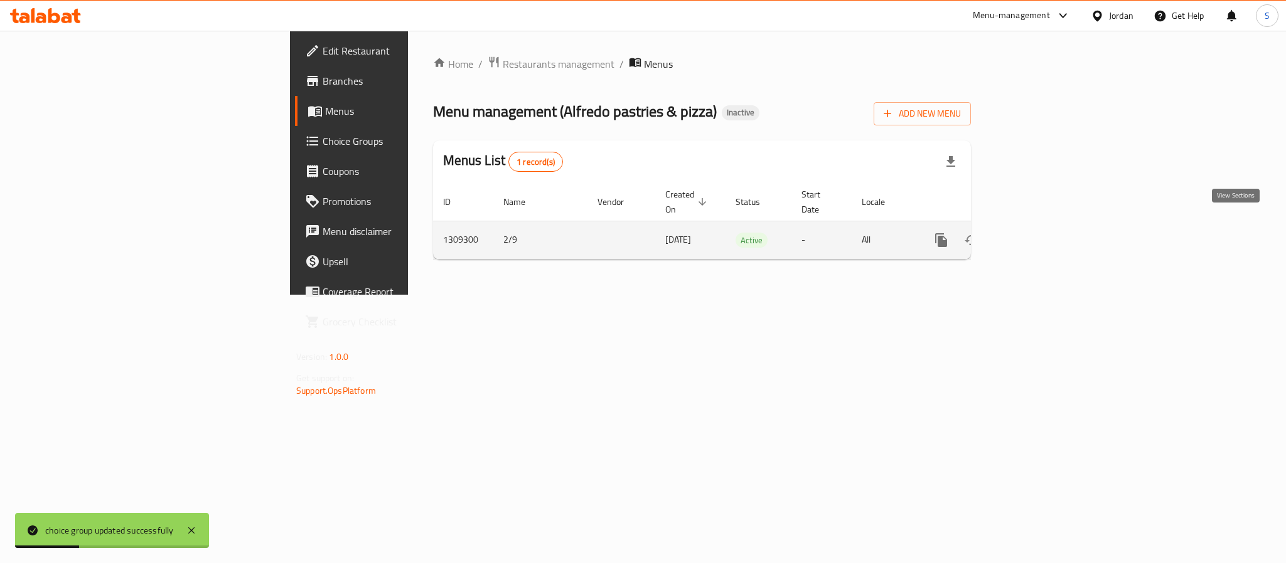
click at [1047, 239] on link "enhanced table" at bounding box center [1032, 240] width 30 height 30
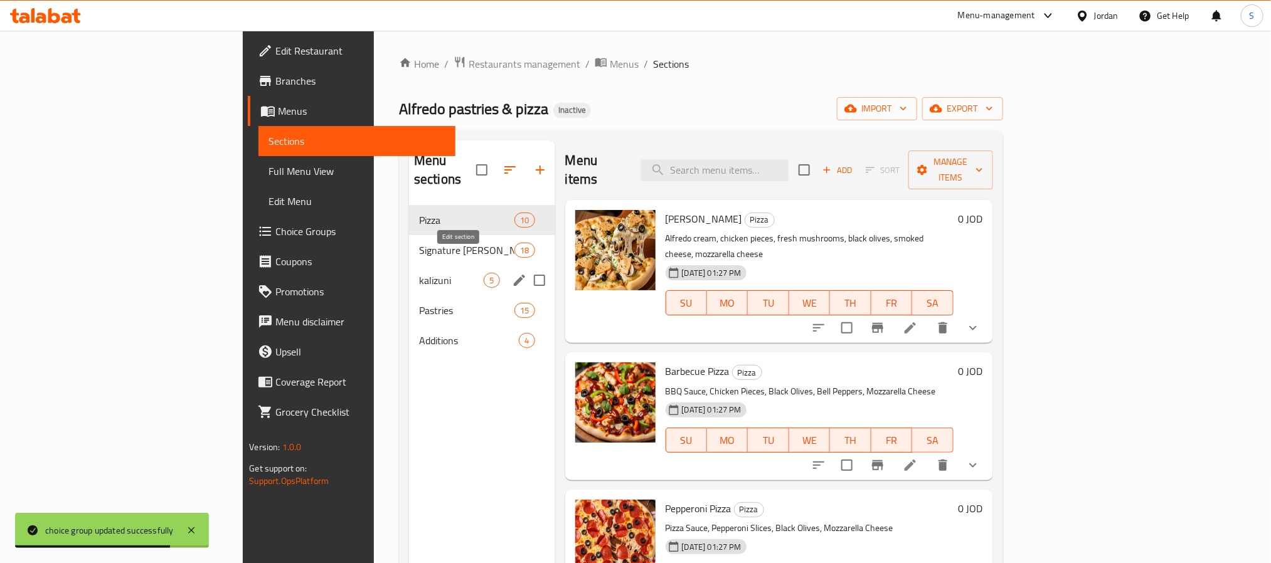
click at [514, 275] on icon "edit" at bounding box center [519, 280] width 11 height 11
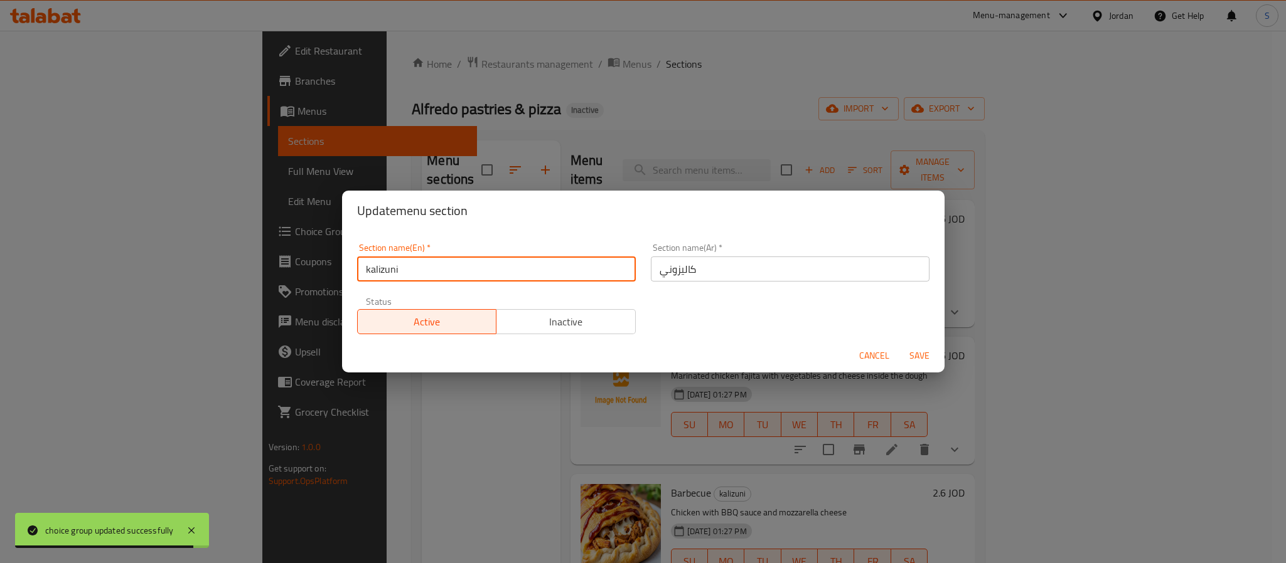
drag, startPoint x: 424, startPoint y: 269, endPoint x: 304, endPoint y: 275, distance: 120.6
click at [304, 275] on div "Update menu section Section name(En)   * kalizuni Section name(En) * Section na…" at bounding box center [643, 281] width 1286 height 563
type input "Calzone"
click at [899, 344] on button "Save" at bounding box center [919, 355] width 40 height 23
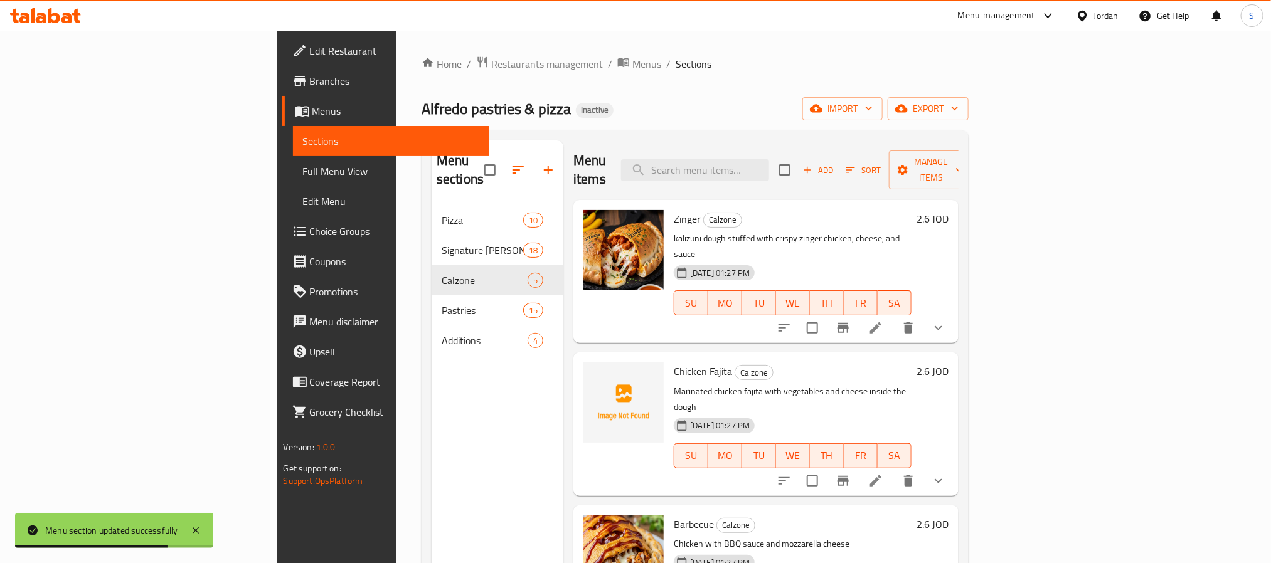
click at [883, 321] on icon at bounding box center [875, 328] width 15 height 15
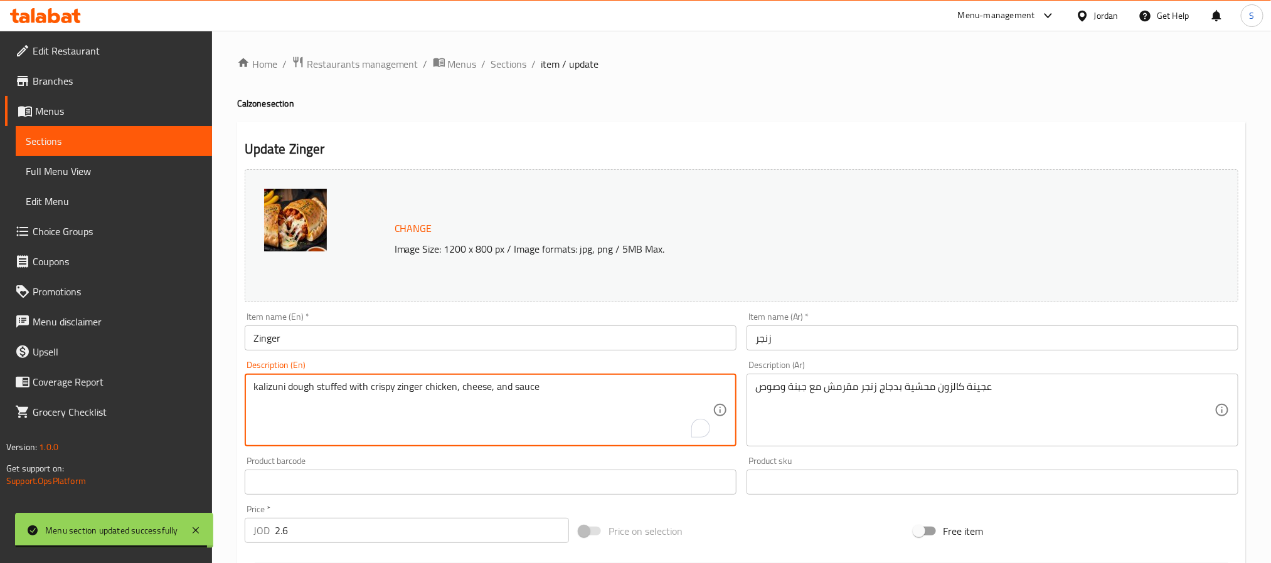
click at [267, 388] on textarea "kalizuni dough stuffed with crispy zinger chicken, cheese, and sauce" at bounding box center [483, 411] width 459 height 60
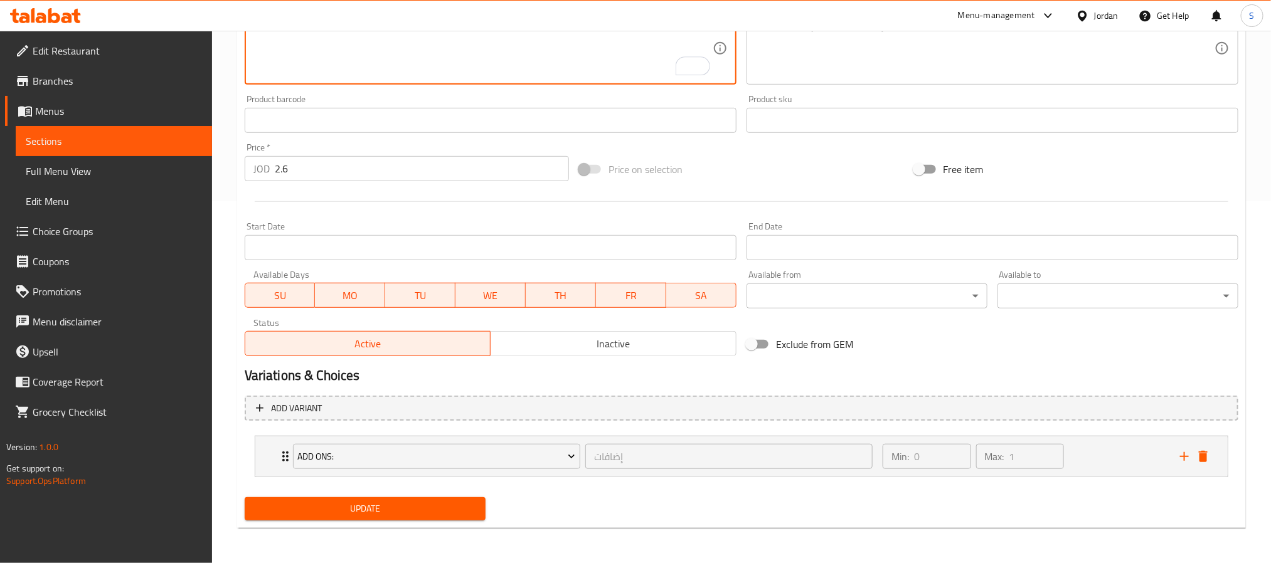
type textarea "calzone dough stuffed with crispy zinger chicken, cheese, and sauce"
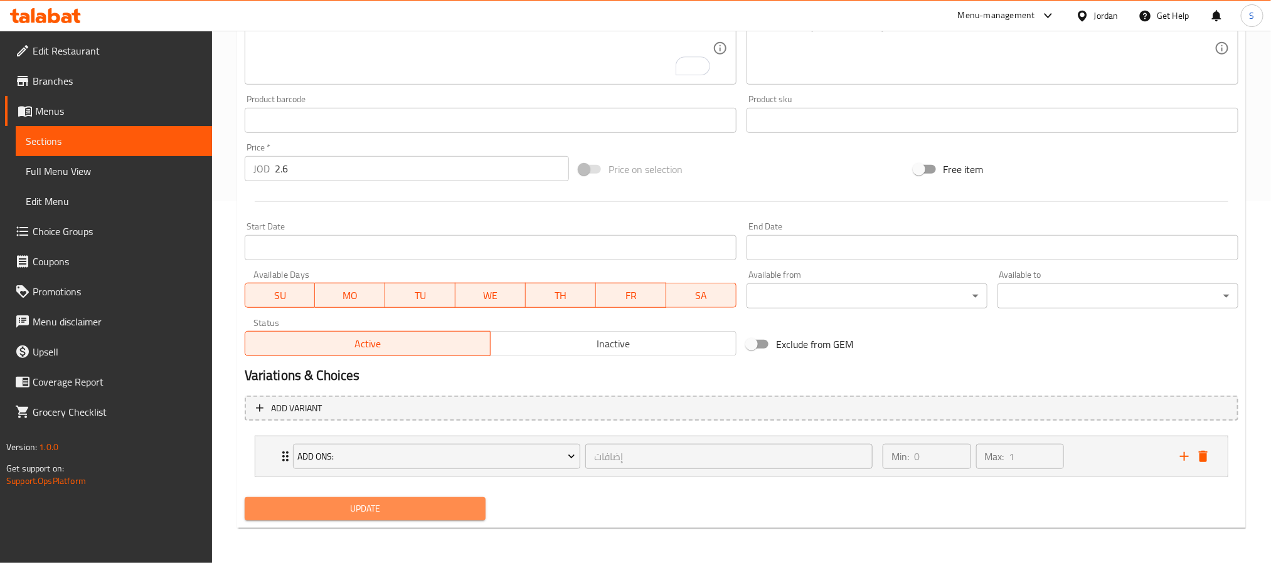
click at [409, 503] on span "Update" at bounding box center [365, 509] width 221 height 16
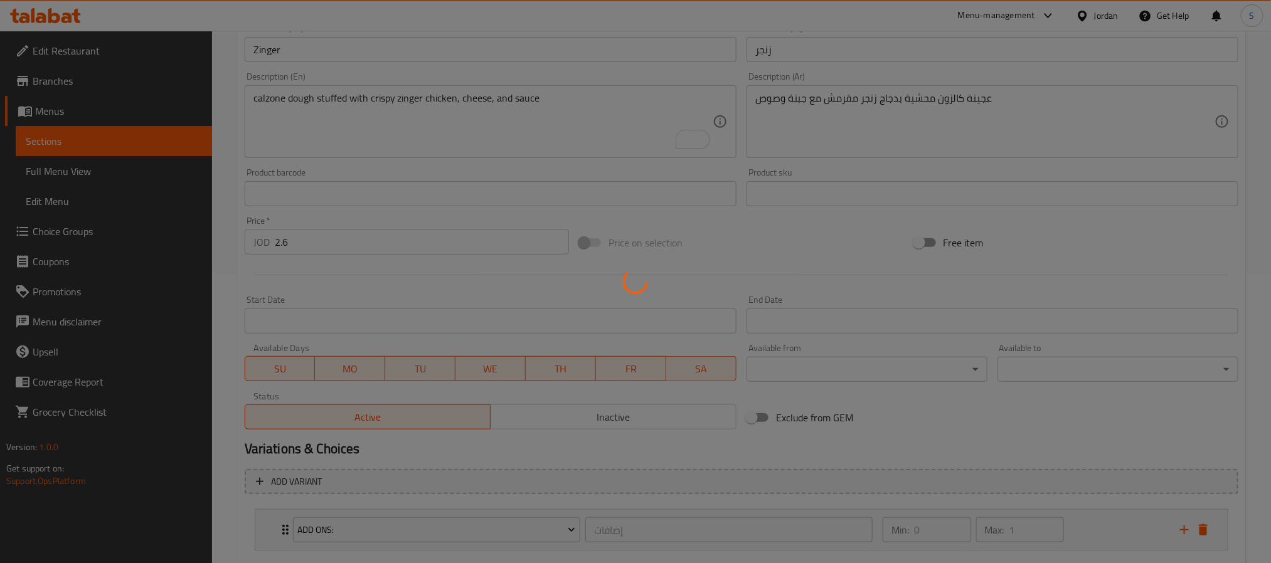
scroll to position [0, 0]
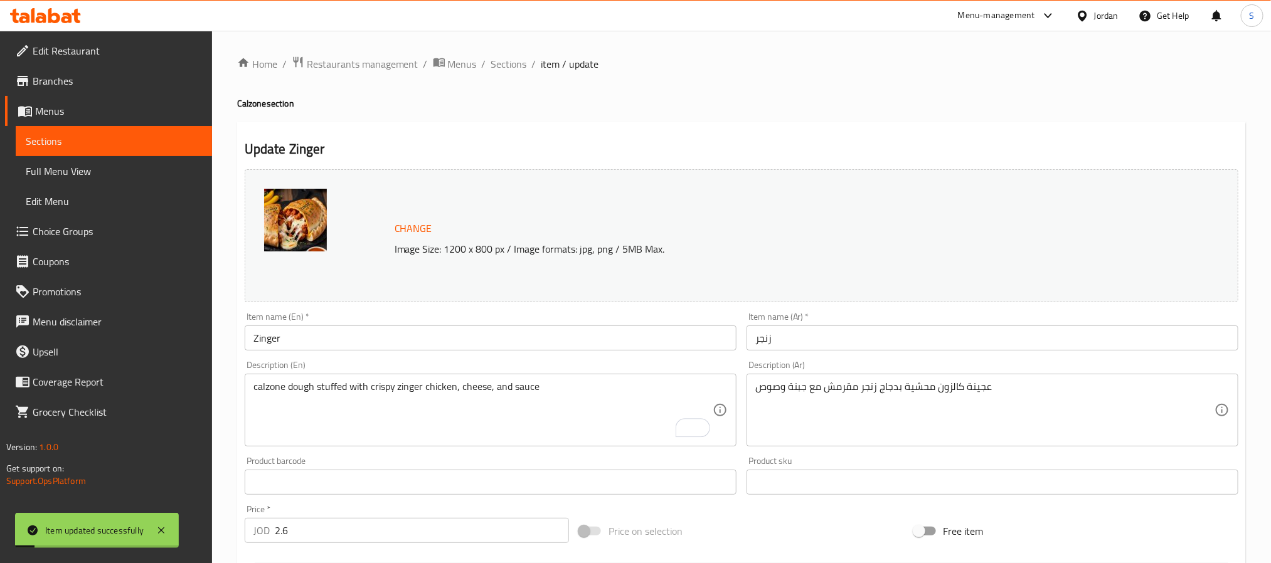
click at [523, 59] on span "Sections" at bounding box center [509, 63] width 36 height 15
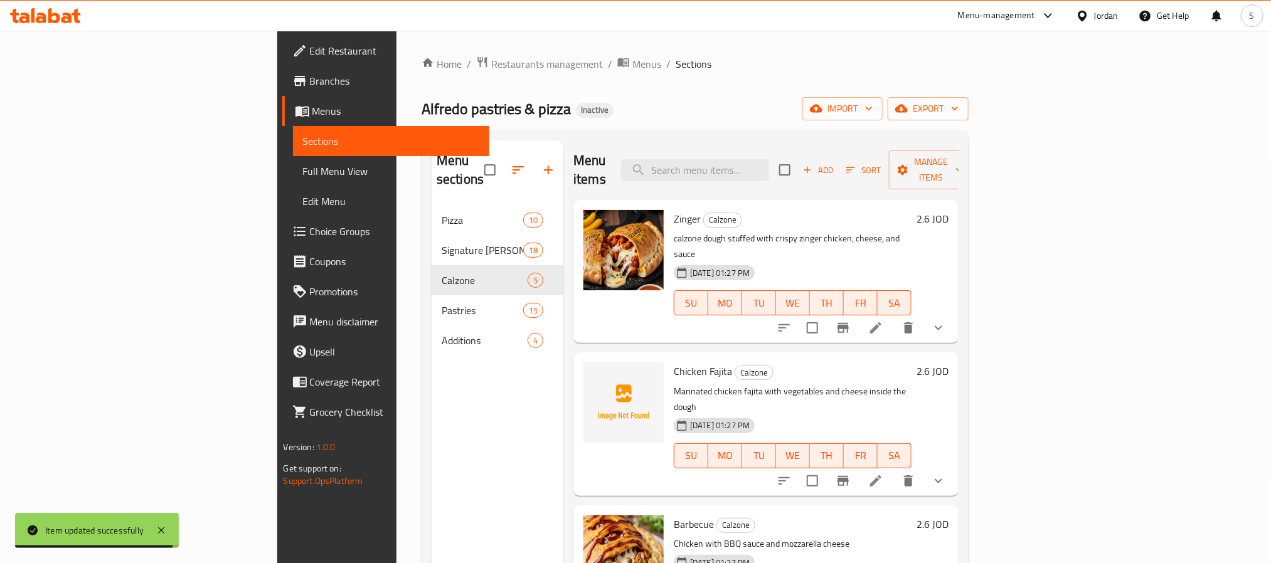
scroll to position [94, 0]
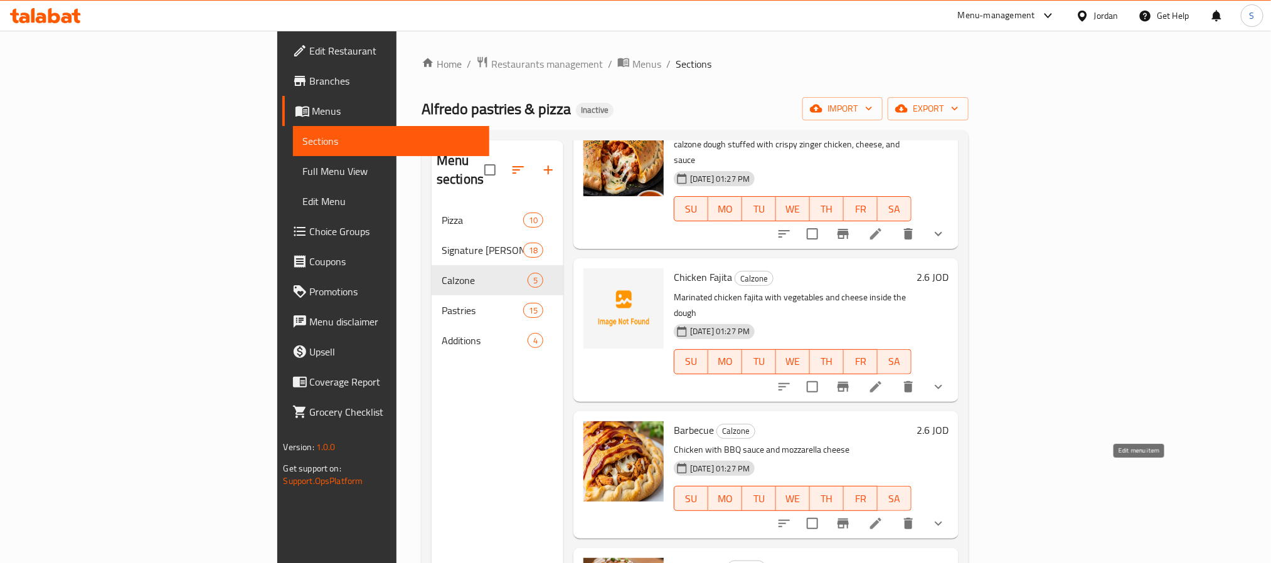
click at [882, 518] on icon at bounding box center [875, 523] width 11 height 11
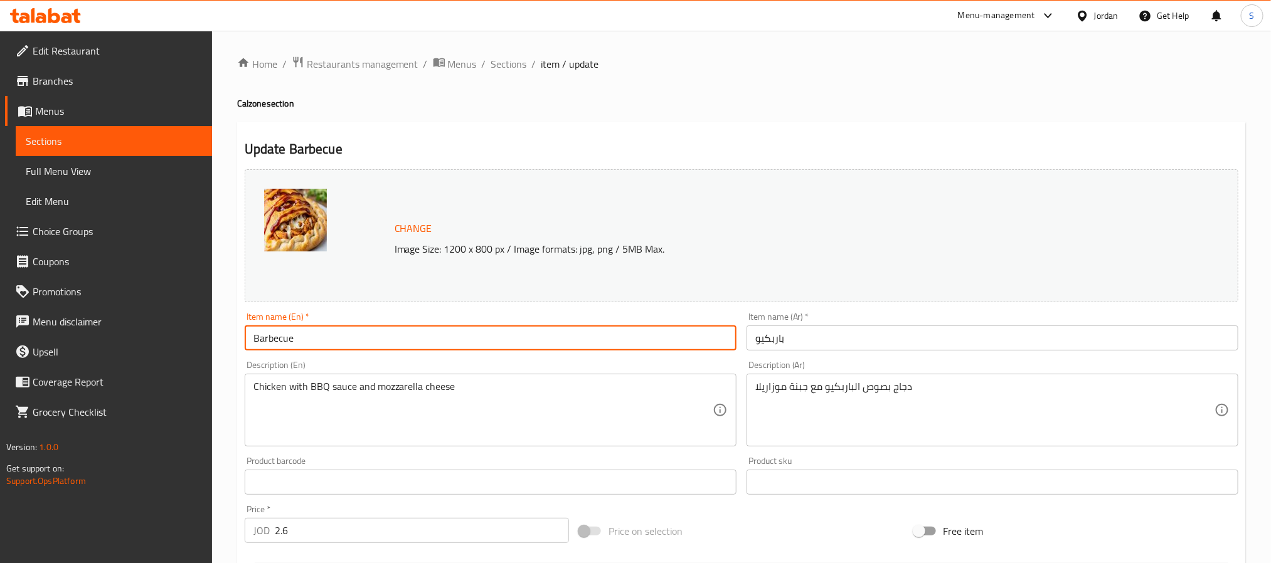
click at [320, 341] on input "Barbecue" at bounding box center [491, 338] width 492 height 25
paste input "que"
type input "Barbeque"
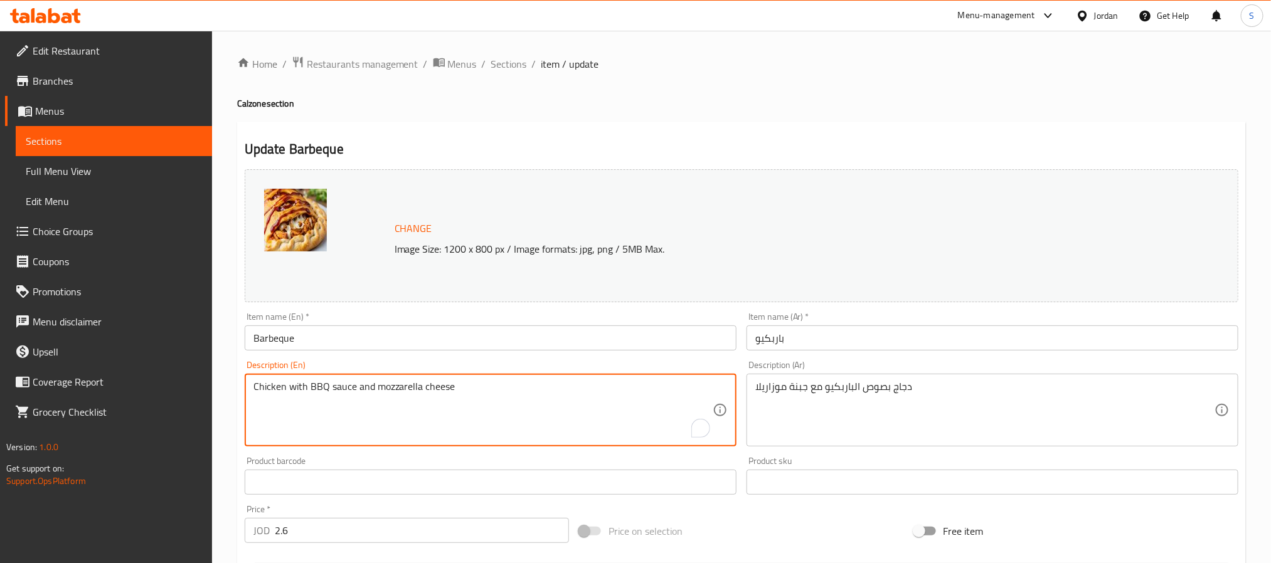
click at [377, 415] on textarea "Chicken with BBQ sauce and mozzarella cheese" at bounding box center [483, 411] width 459 height 60
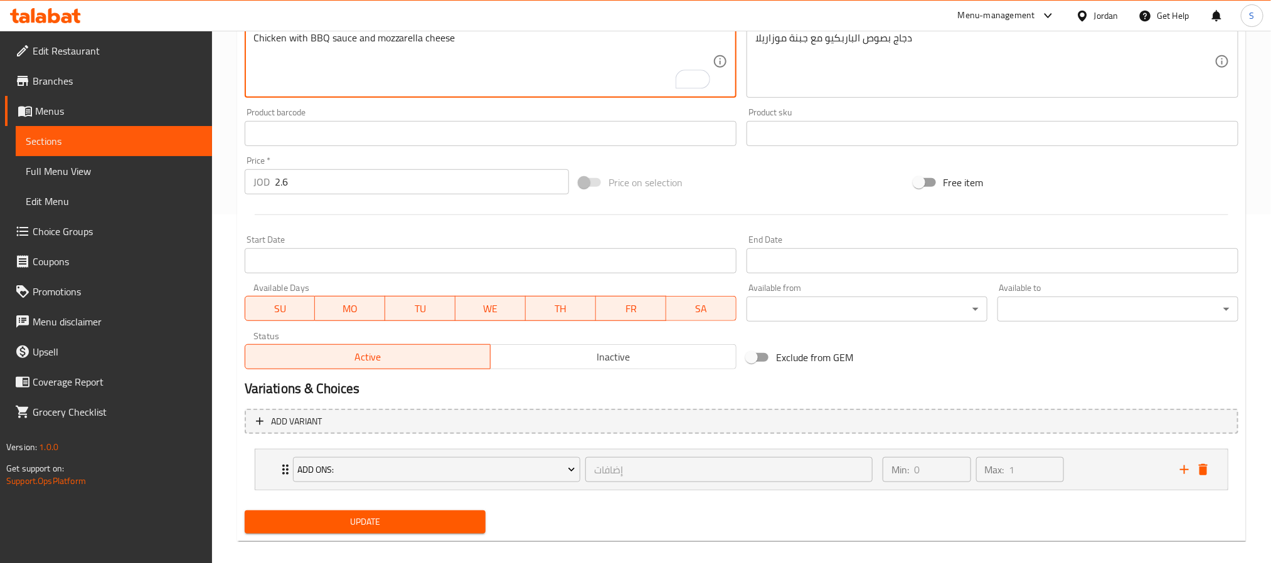
scroll to position [362, 0]
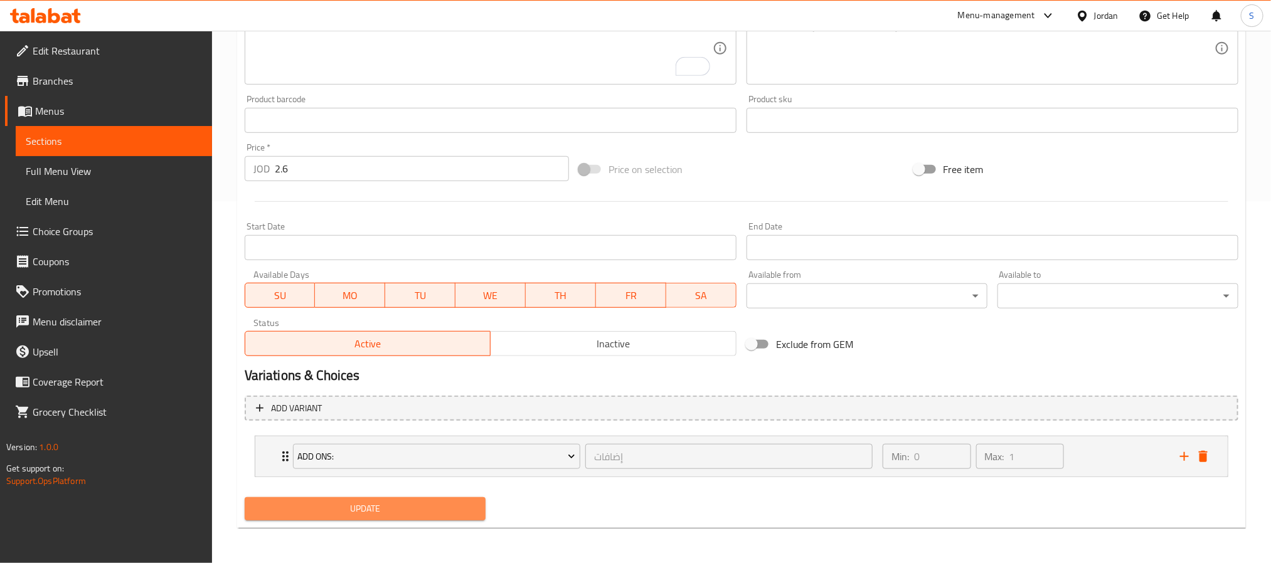
click at [430, 501] on button "Update" at bounding box center [365, 509] width 241 height 23
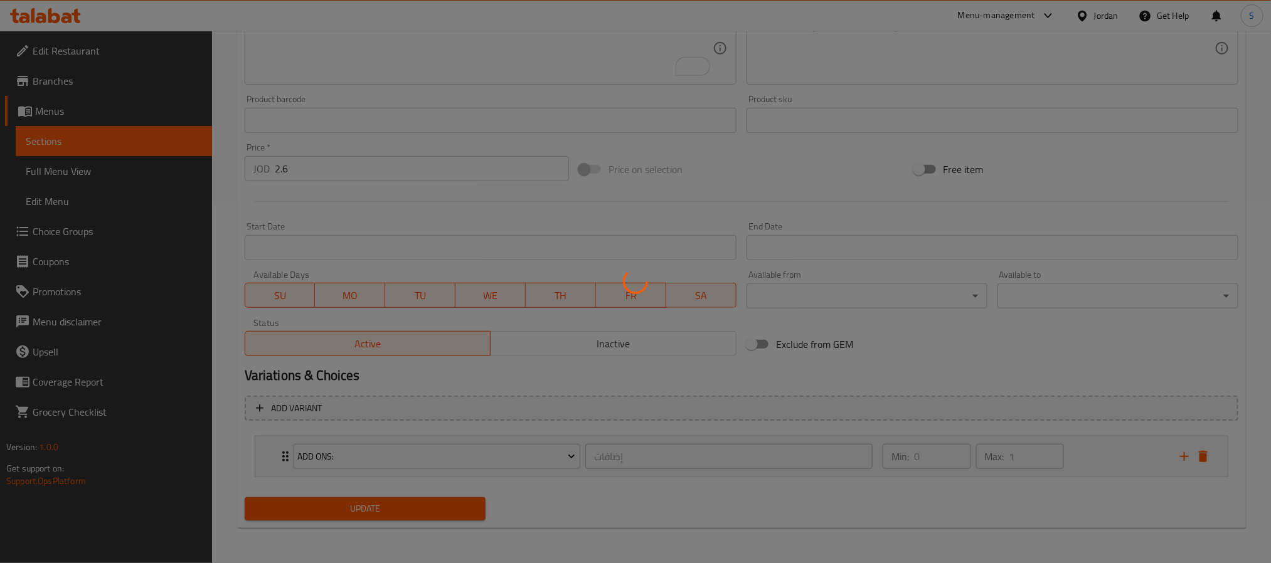
scroll to position [0, 0]
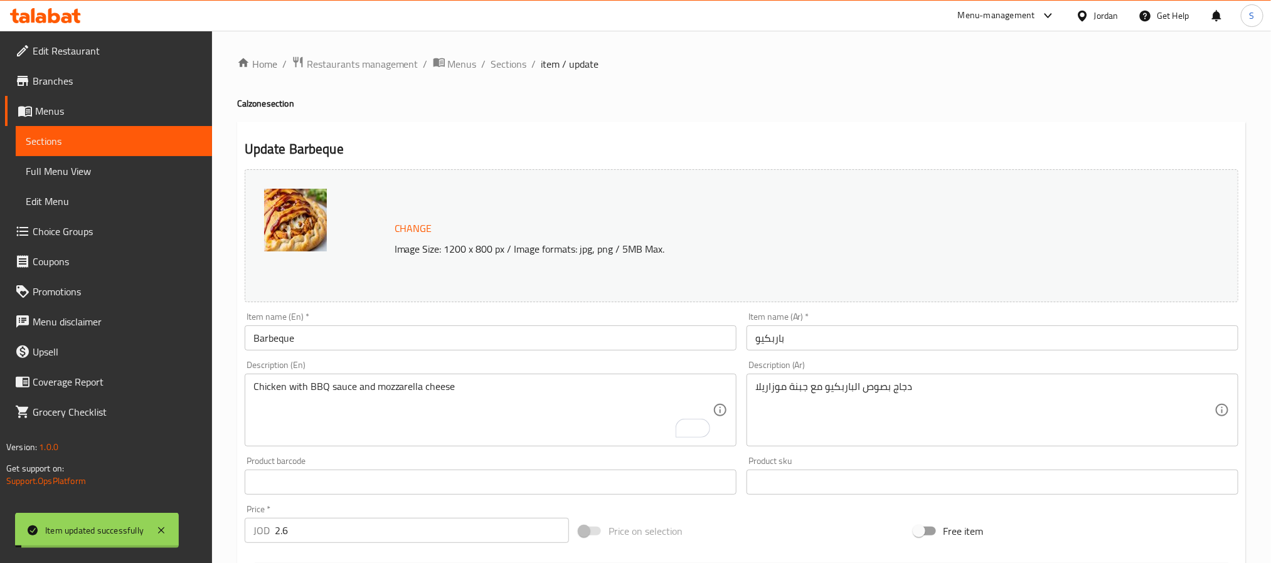
drag, startPoint x: 503, startPoint y: 63, endPoint x: 467, endPoint y: 40, distance: 42.3
click at [503, 63] on span "Sections" at bounding box center [509, 63] width 36 height 15
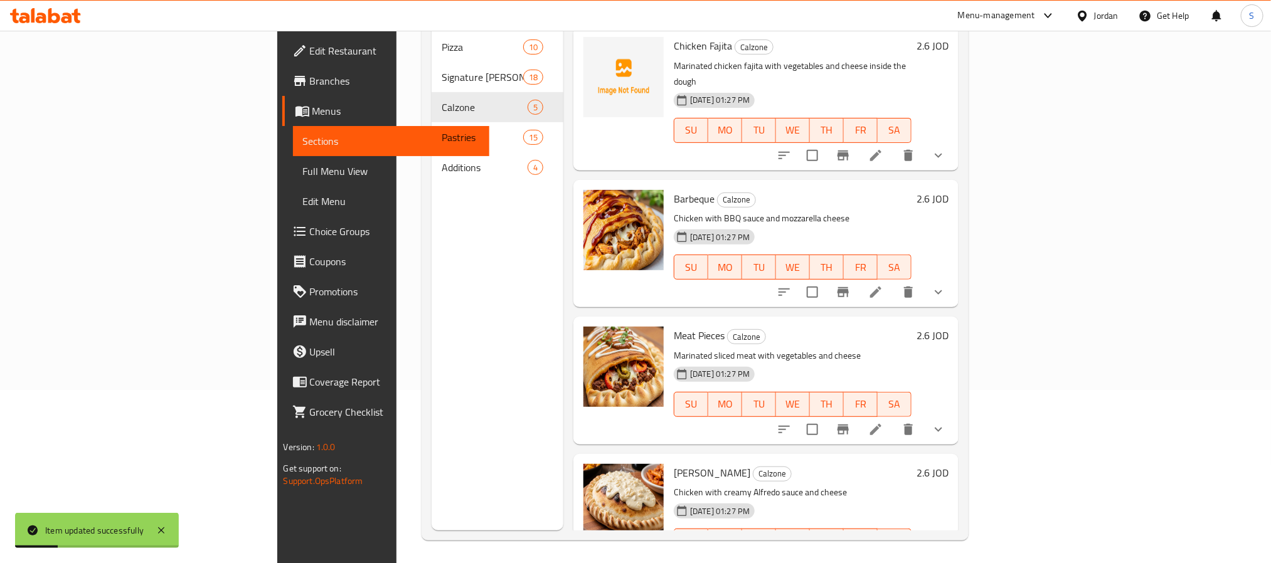
scroll to position [176, 0]
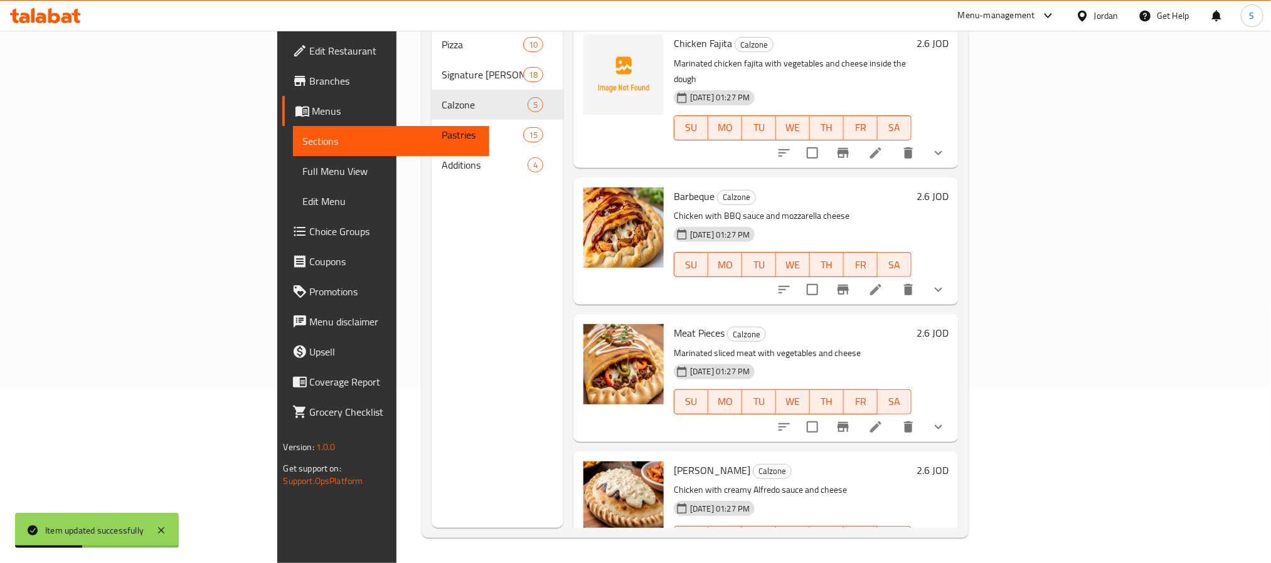
click at [674, 324] on span "Meat Pieces" at bounding box center [699, 333] width 51 height 19
copy h6 "Meat Pieces"
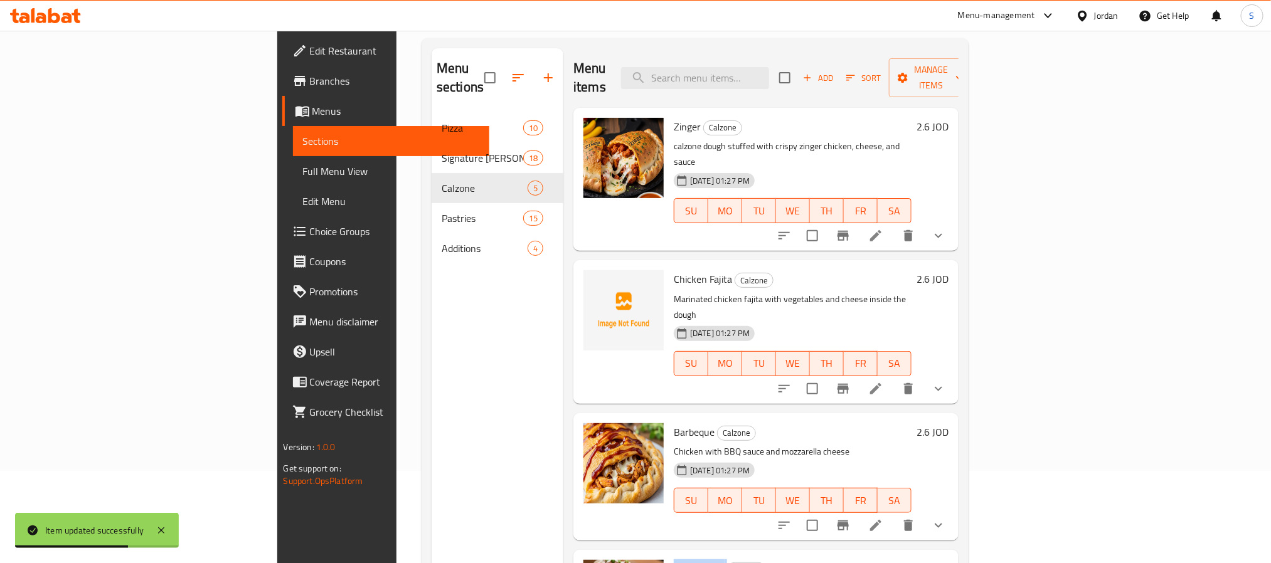
scroll to position [0, 0]
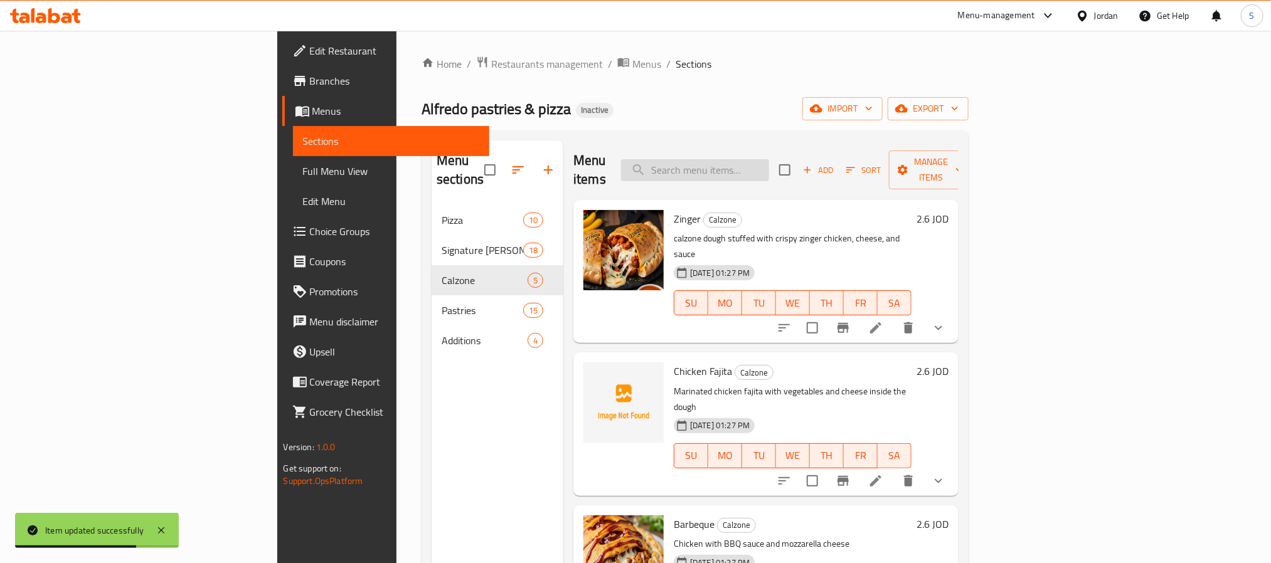
click at [764, 166] on input "search" at bounding box center [695, 170] width 148 height 22
paste input "Meat Pieces"
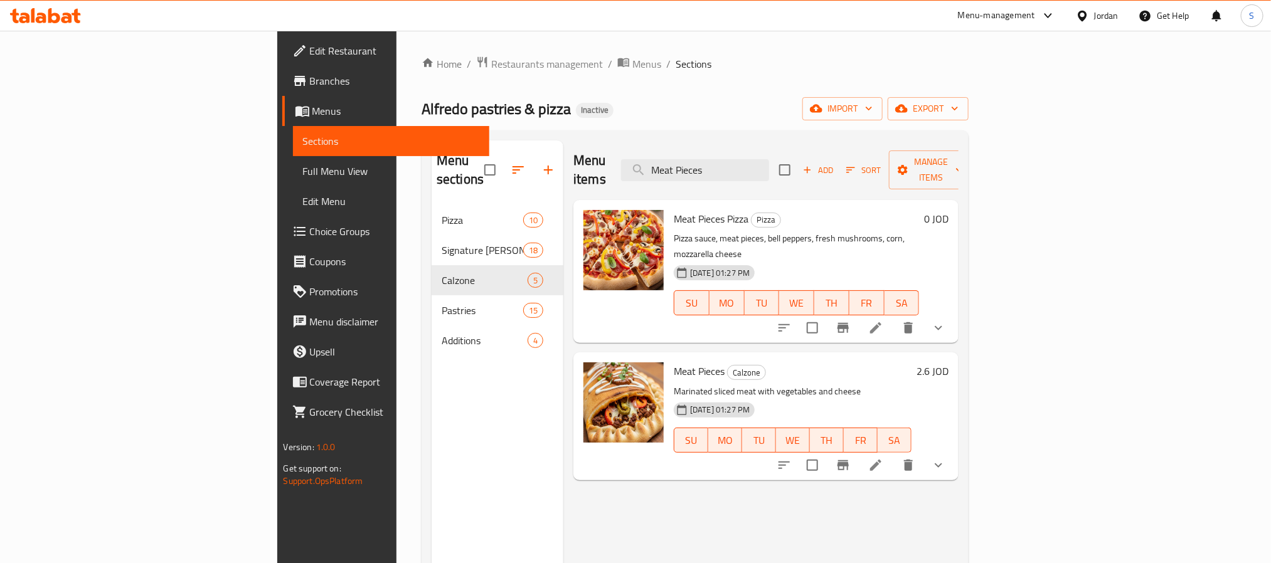
type input "Meat Pieces"
click at [883, 458] on icon at bounding box center [875, 465] width 15 height 15
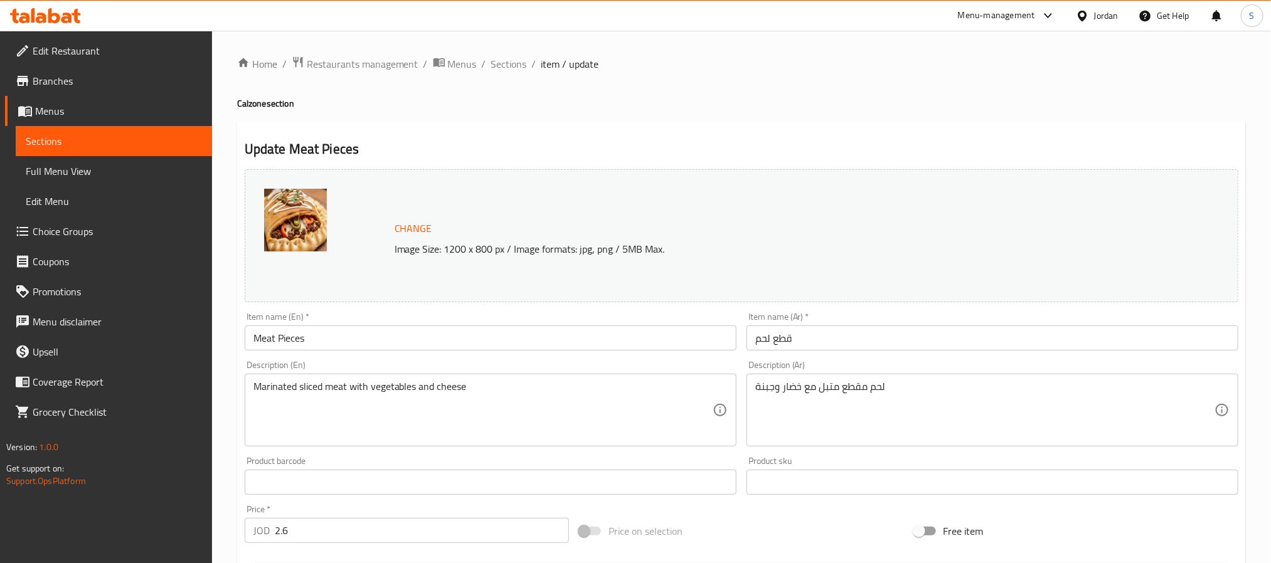
click at [435, 339] on input "Meat Pieces" at bounding box center [491, 338] width 492 height 25
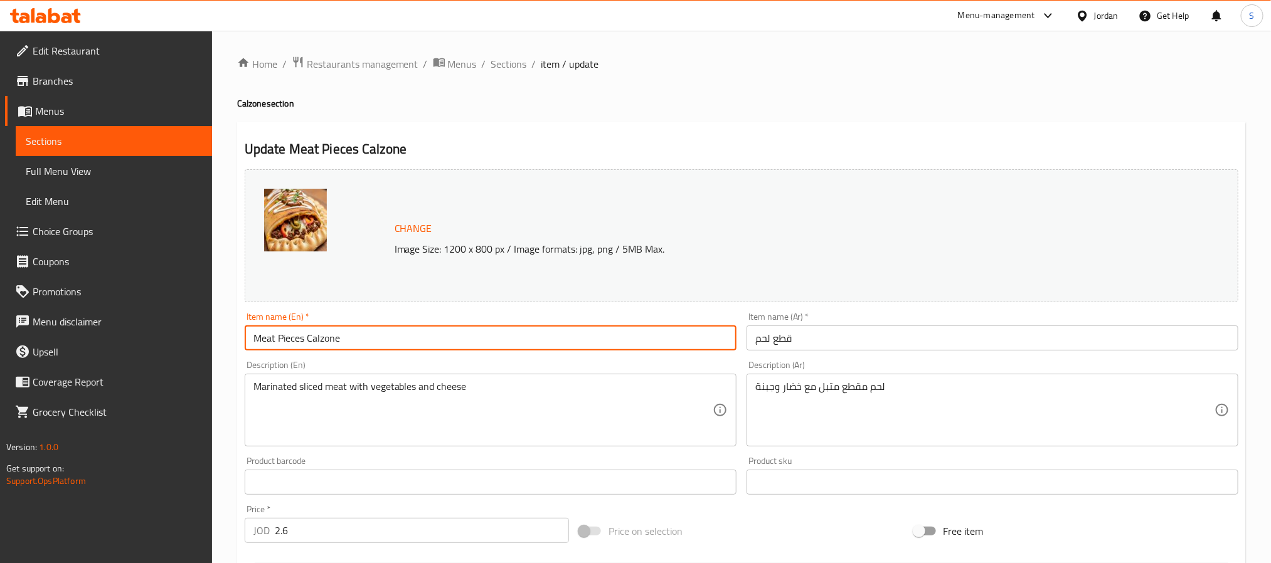
type input "Meat Pieces Calzone"
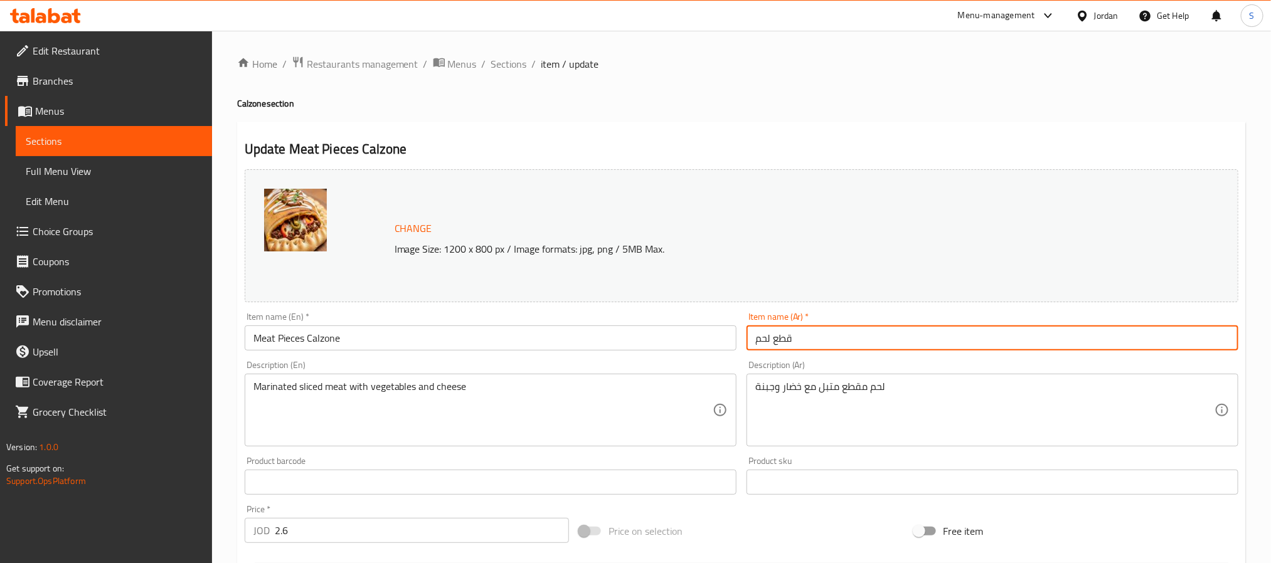
click at [766, 334] on input "قطع لحم" at bounding box center [993, 338] width 492 height 25
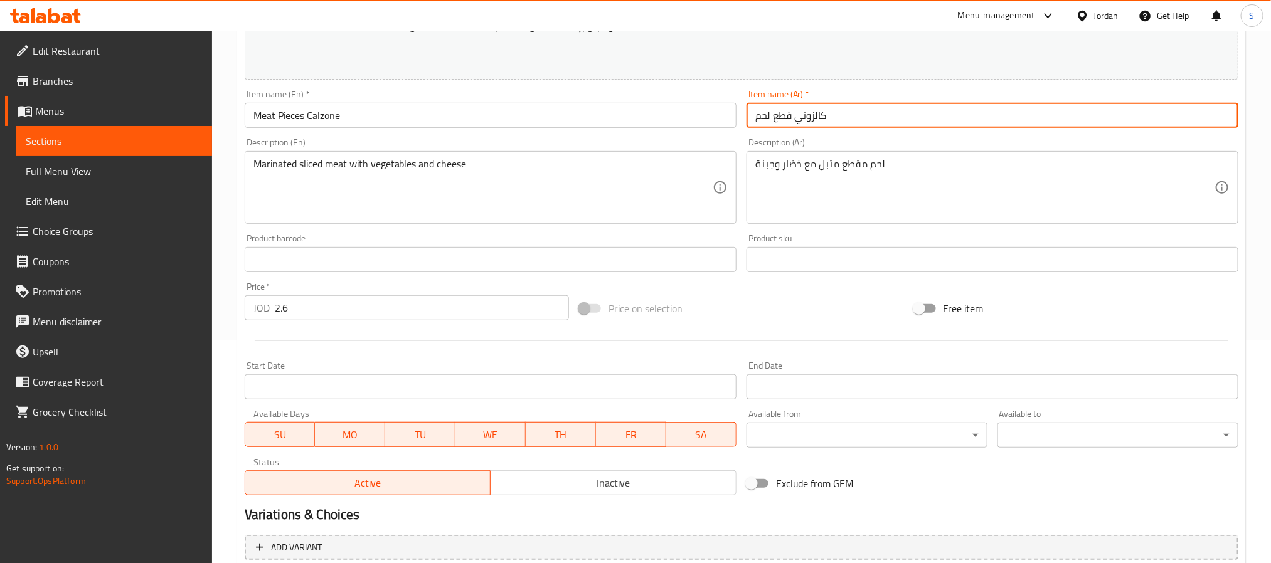
scroll to position [362, 0]
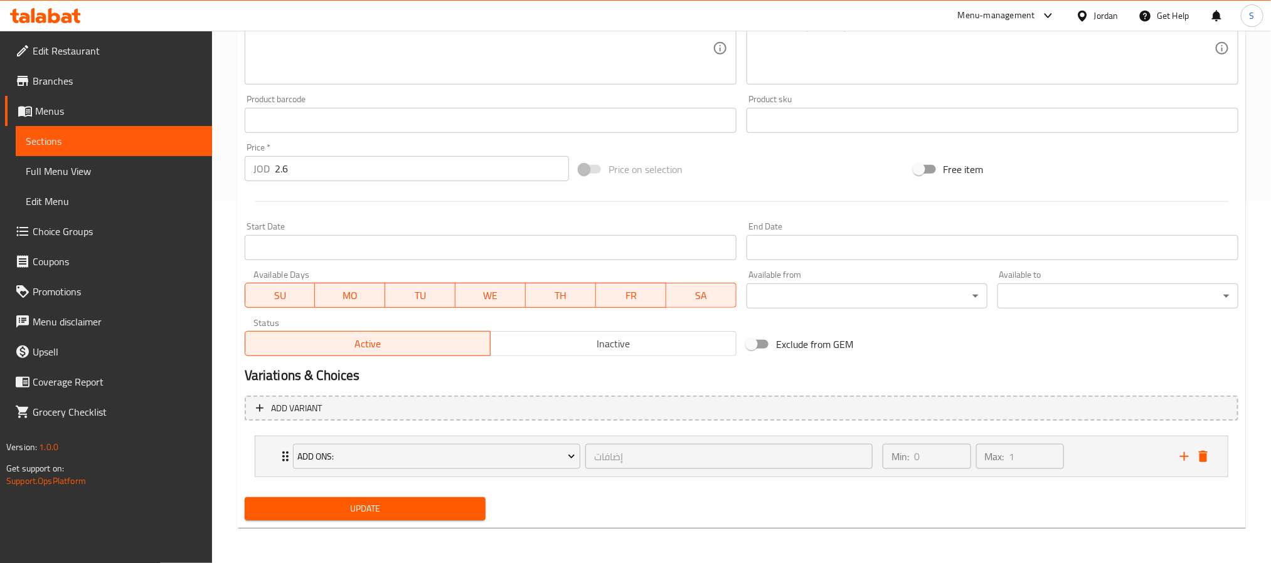
type input "كالزوني قطع لحم"
click at [432, 512] on span "Update" at bounding box center [365, 509] width 221 height 16
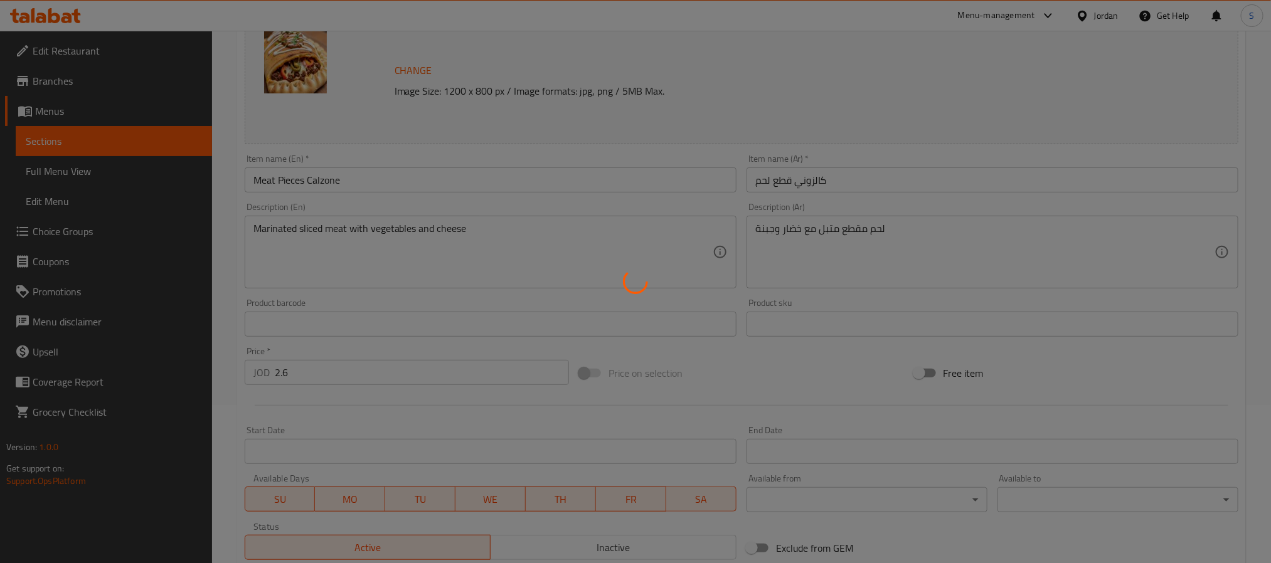
scroll to position [0, 0]
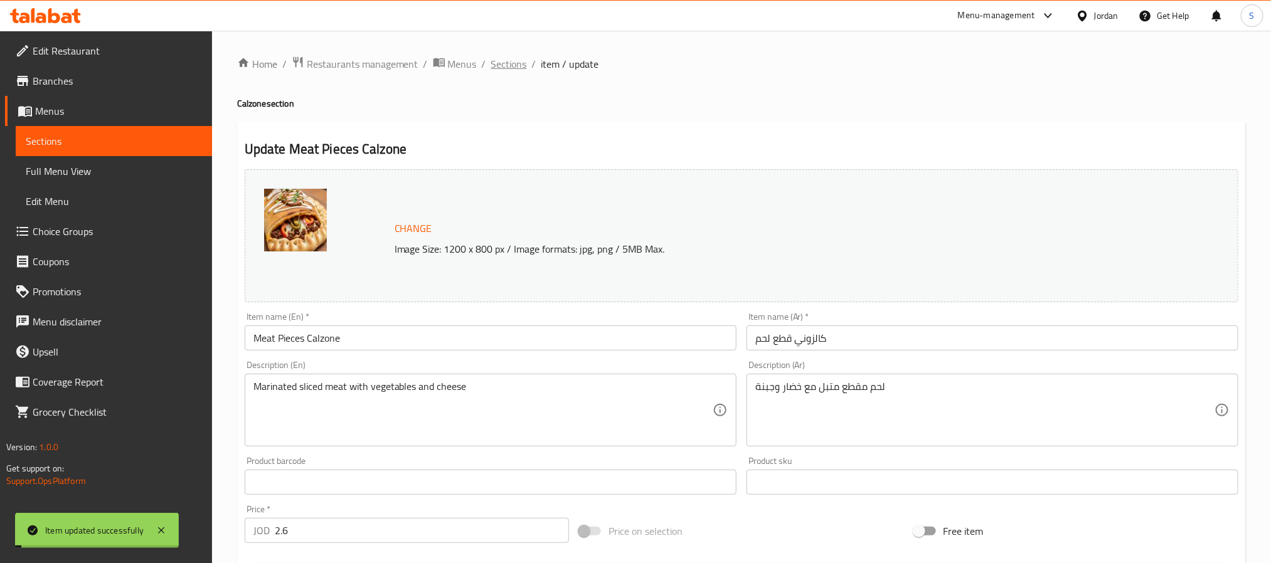
click at [503, 60] on span "Sections" at bounding box center [509, 63] width 36 height 15
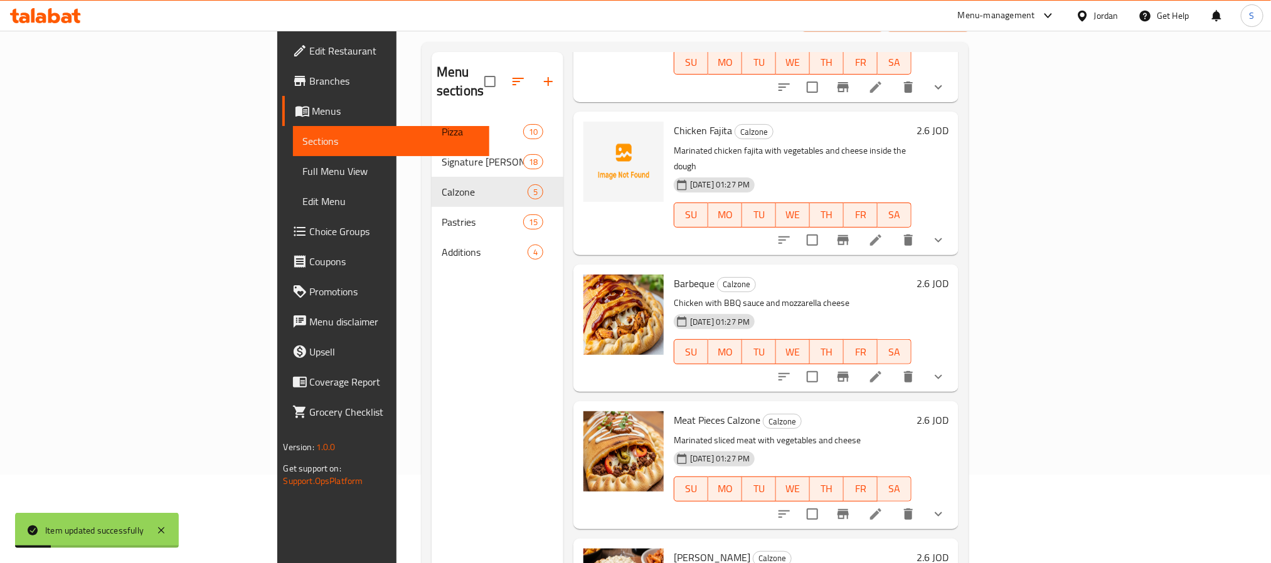
scroll to position [176, 0]
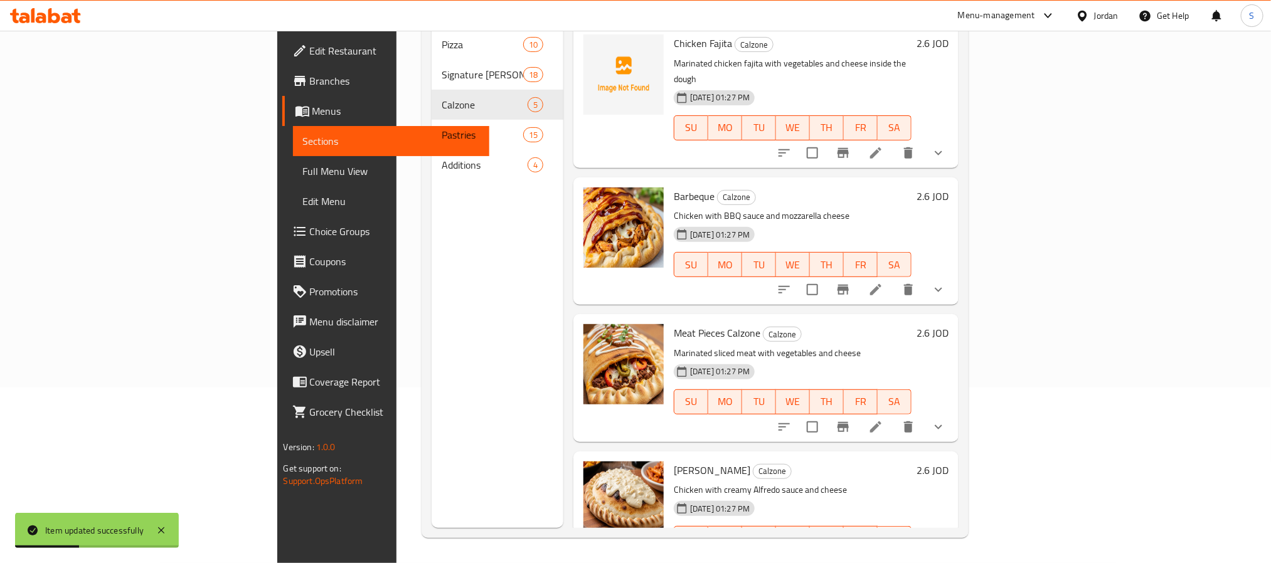
click at [883, 282] on icon at bounding box center [875, 289] width 15 height 15
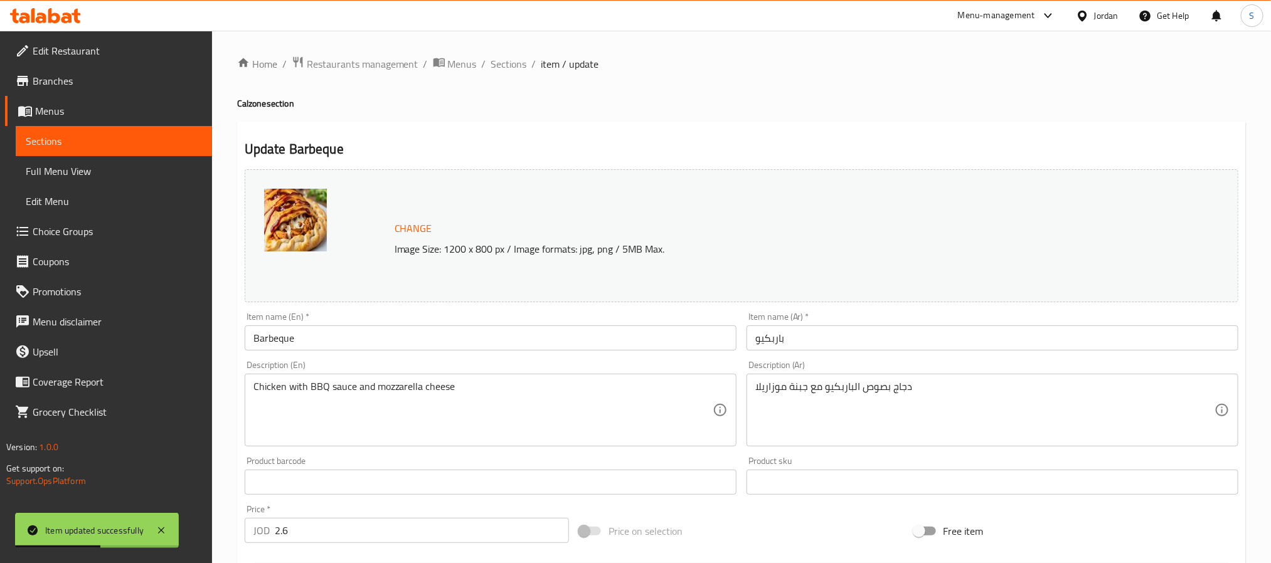
click at [356, 334] on input "Barbeque" at bounding box center [491, 338] width 492 height 25
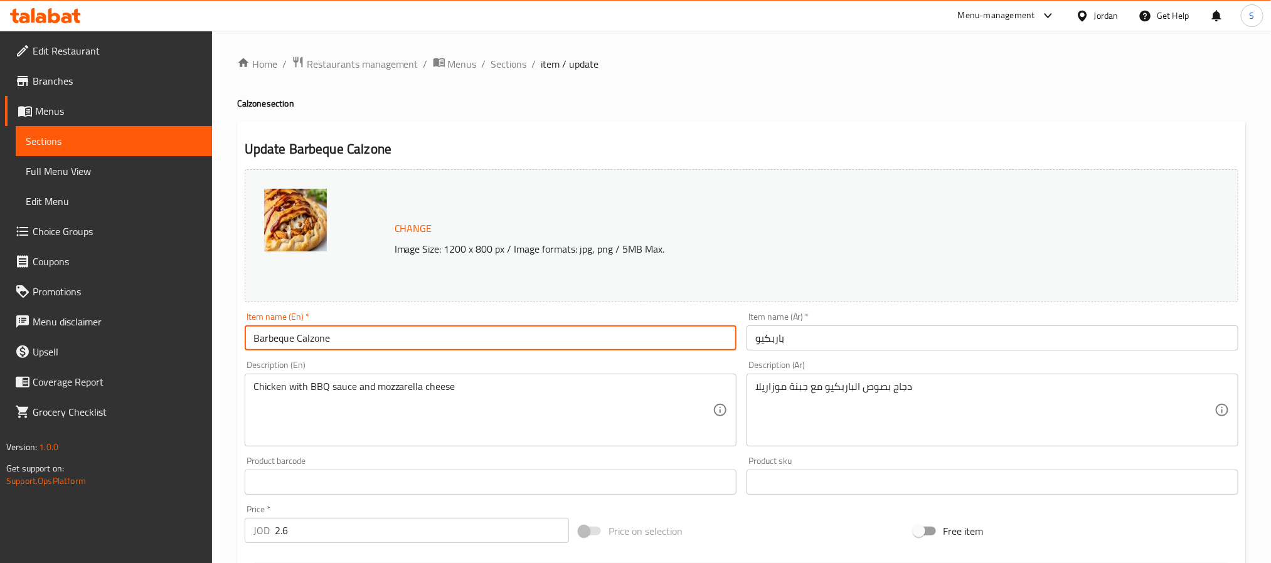
type input "Barbeque Calzone"
click at [772, 344] on input "باربكيو" at bounding box center [993, 338] width 492 height 25
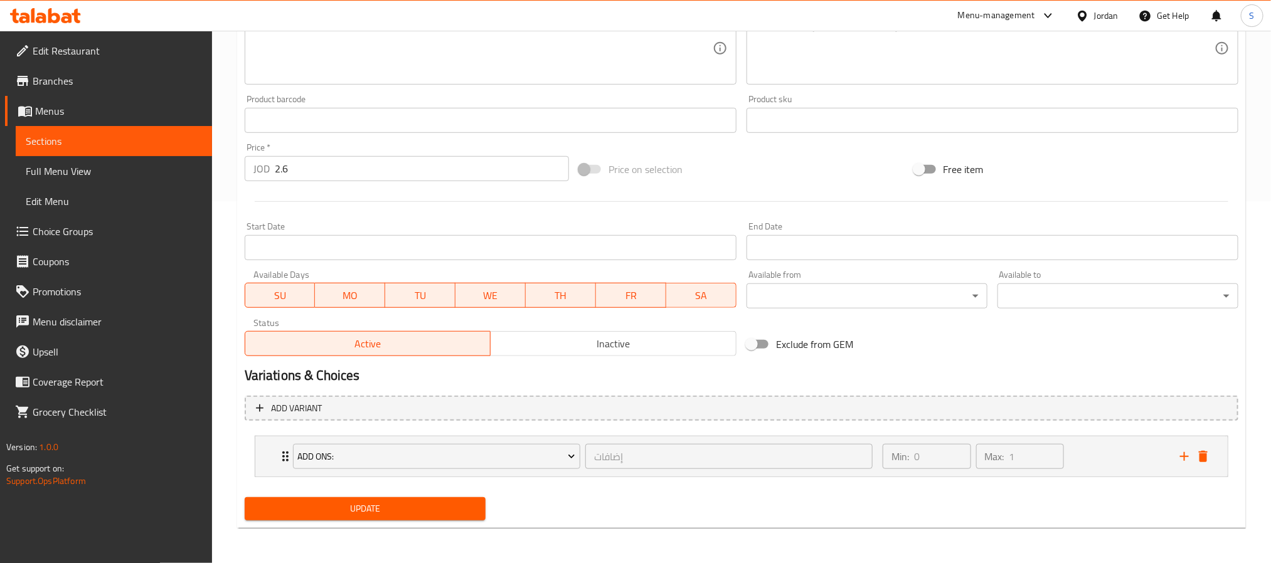
type input "كالزوني باربكيو"
click at [347, 498] on button "Update" at bounding box center [365, 509] width 241 height 23
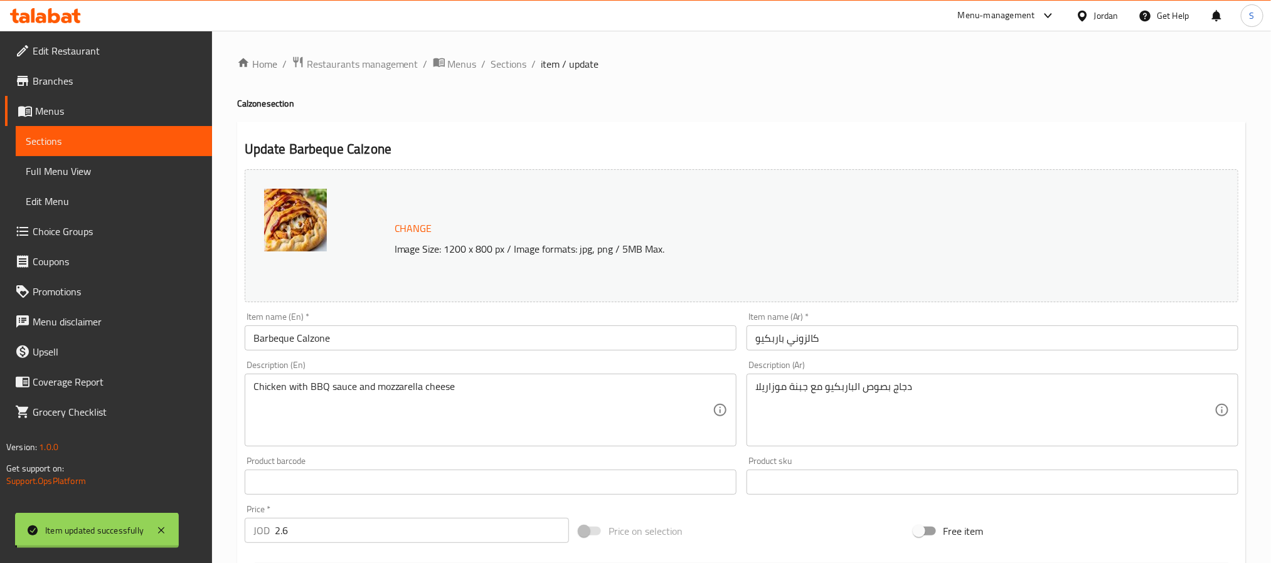
click at [509, 68] on span "Sections" at bounding box center [509, 63] width 36 height 15
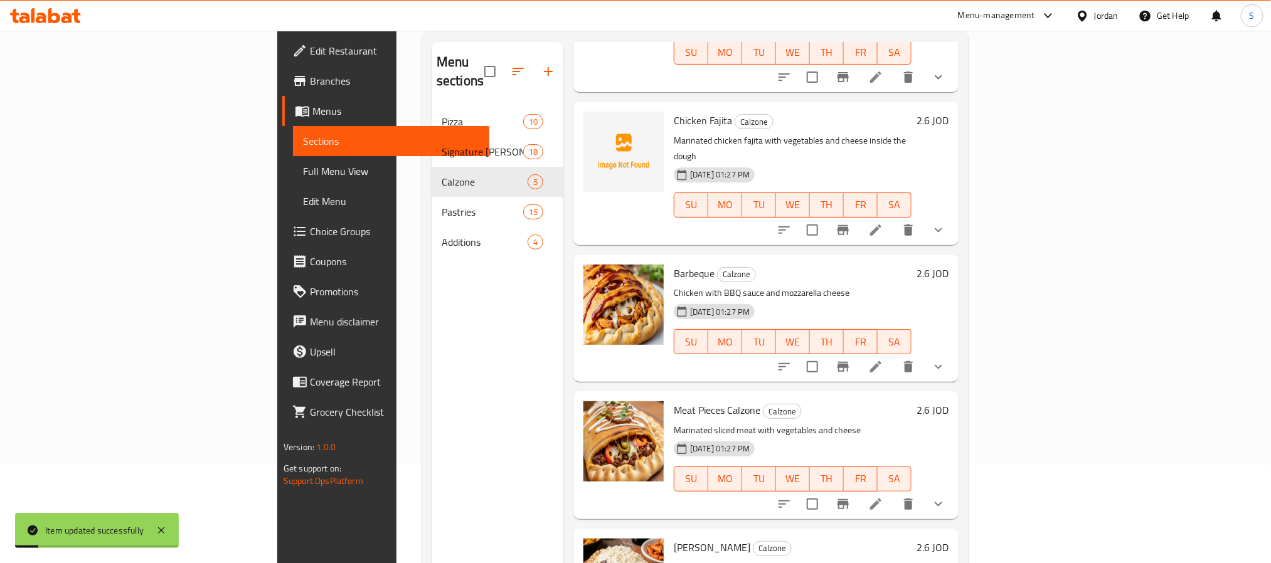
scroll to position [176, 0]
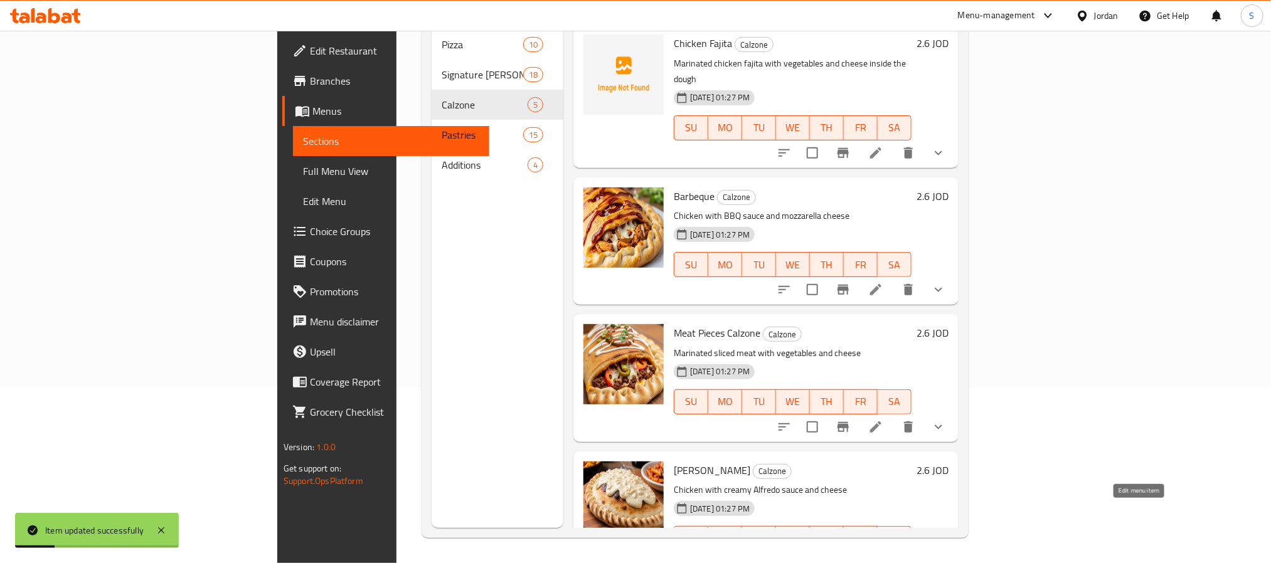
click at [883, 557] on icon at bounding box center [875, 564] width 15 height 15
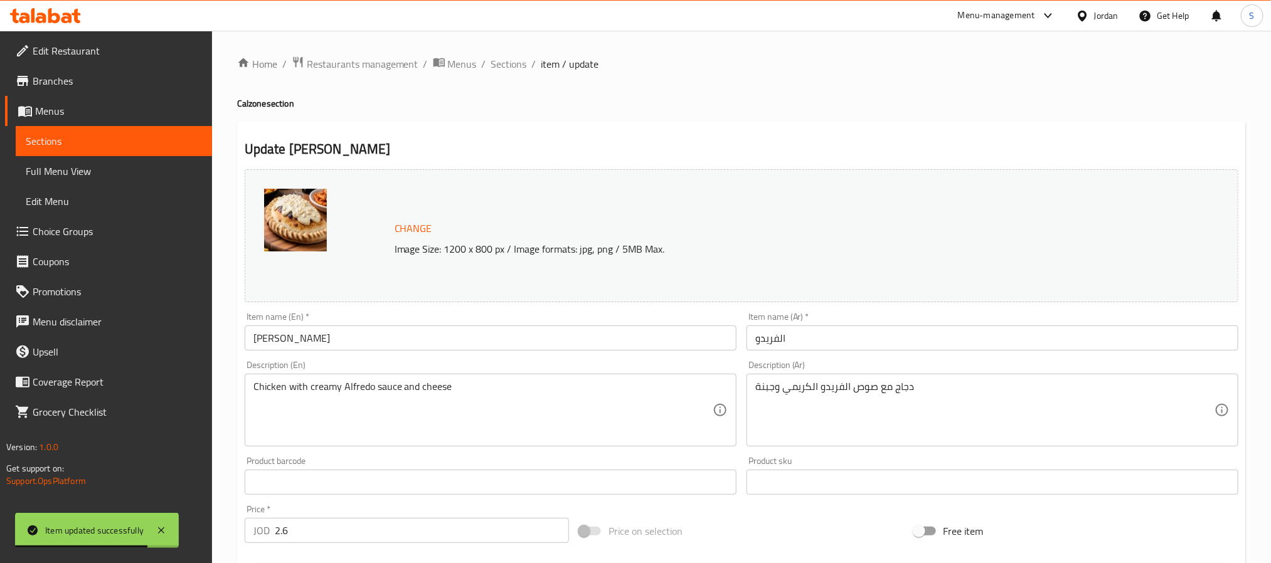
click at [568, 339] on input "Alfredo" at bounding box center [491, 338] width 492 height 25
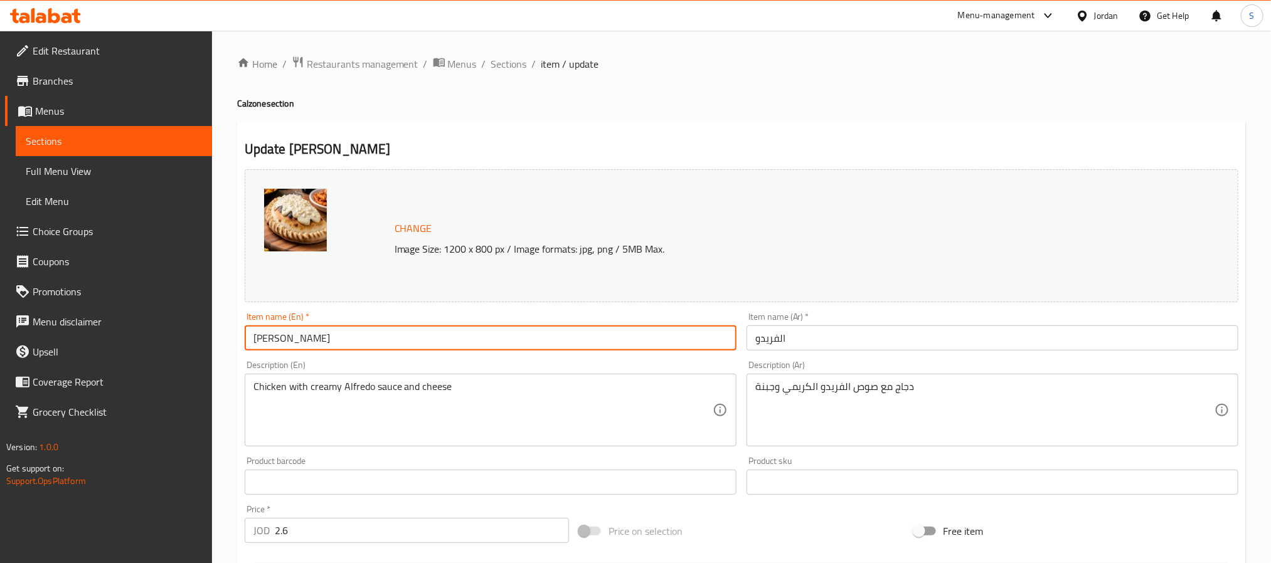
type input "[PERSON_NAME]"
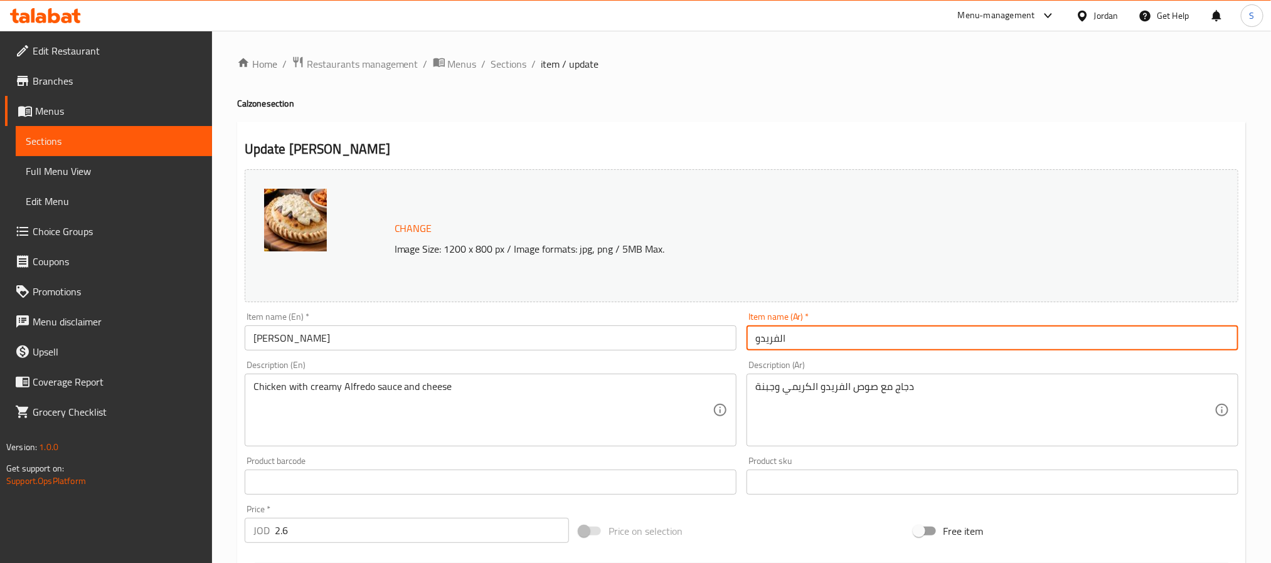
click at [772, 337] on input "الفريدو" at bounding box center [993, 338] width 492 height 25
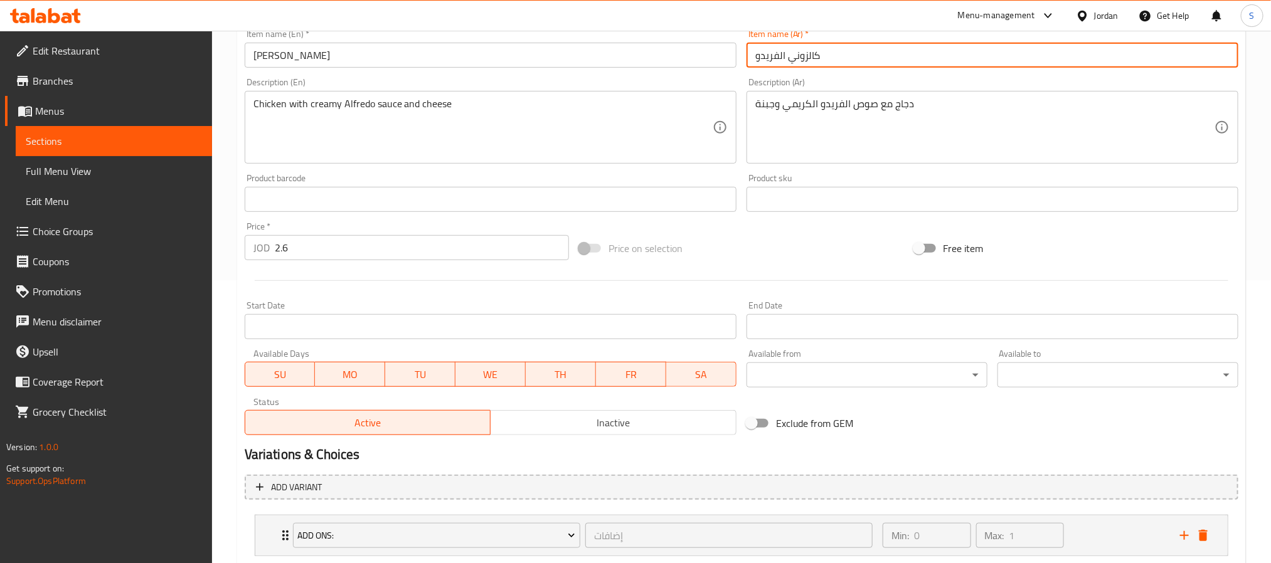
scroll to position [362, 0]
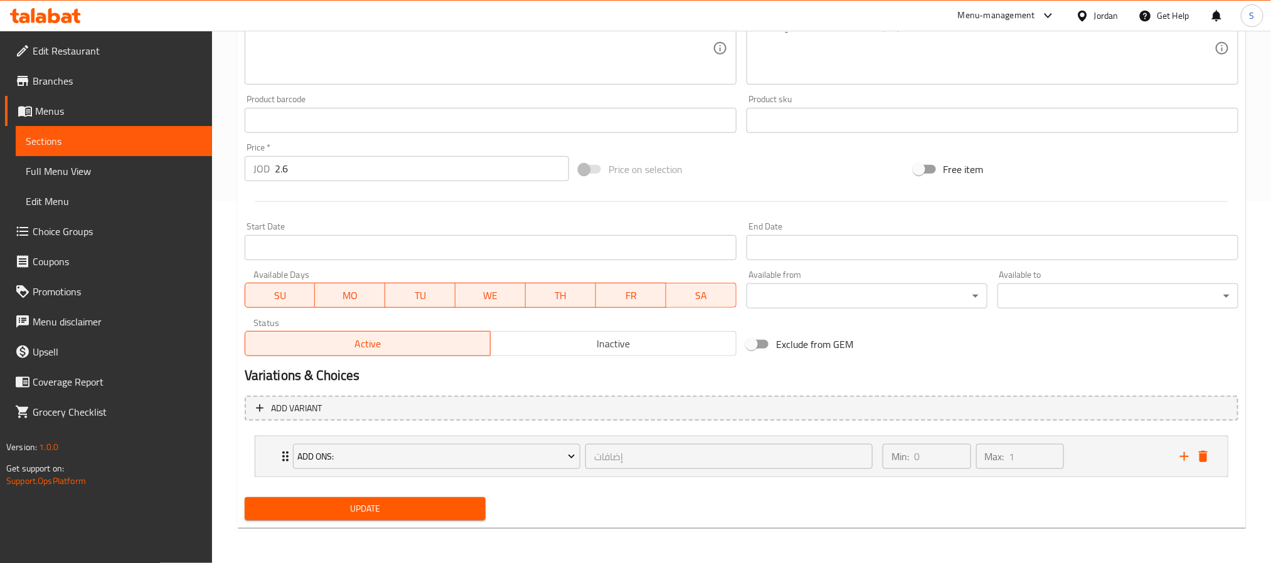
type input "كالزوني الفريدو"
click at [347, 503] on span "Update" at bounding box center [365, 509] width 221 height 16
click at [275, 454] on div "Add Ons: إضافات ​ Min: 0 ​ Max: 1 ​" at bounding box center [741, 457] width 973 height 40
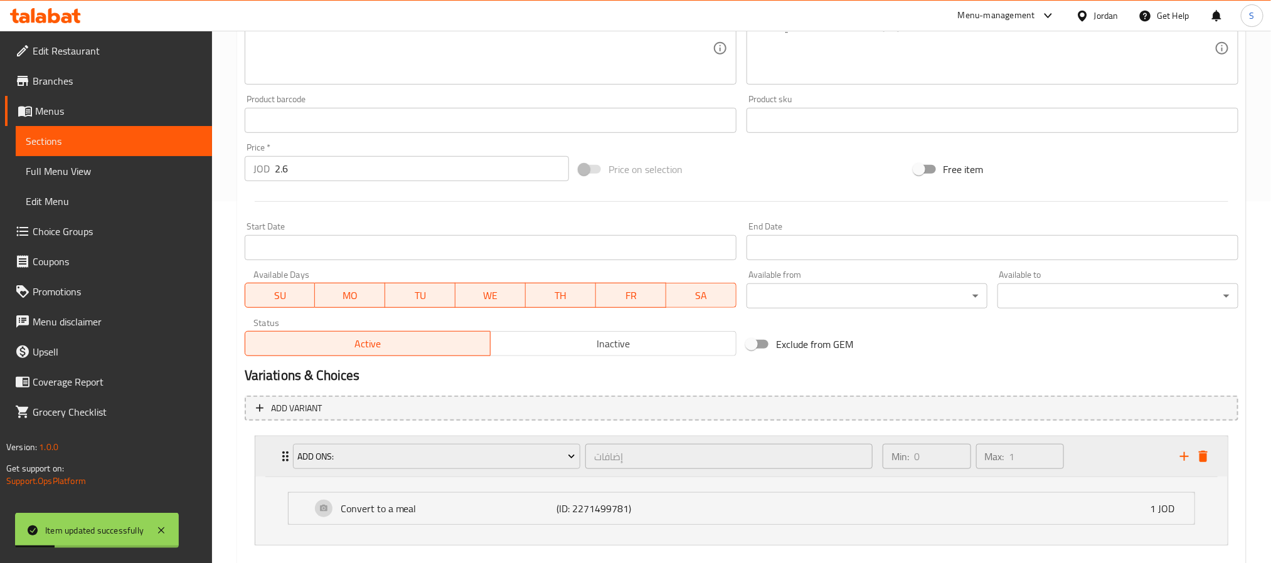
scroll to position [432, 0]
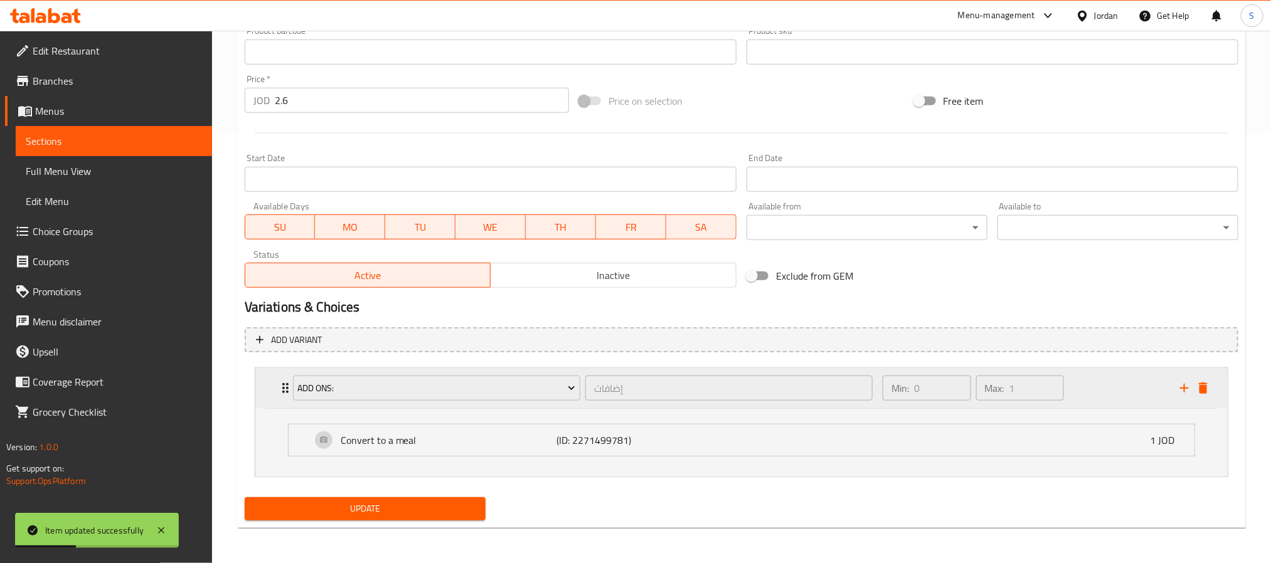
click at [279, 387] on icon "Expand" at bounding box center [285, 388] width 15 height 15
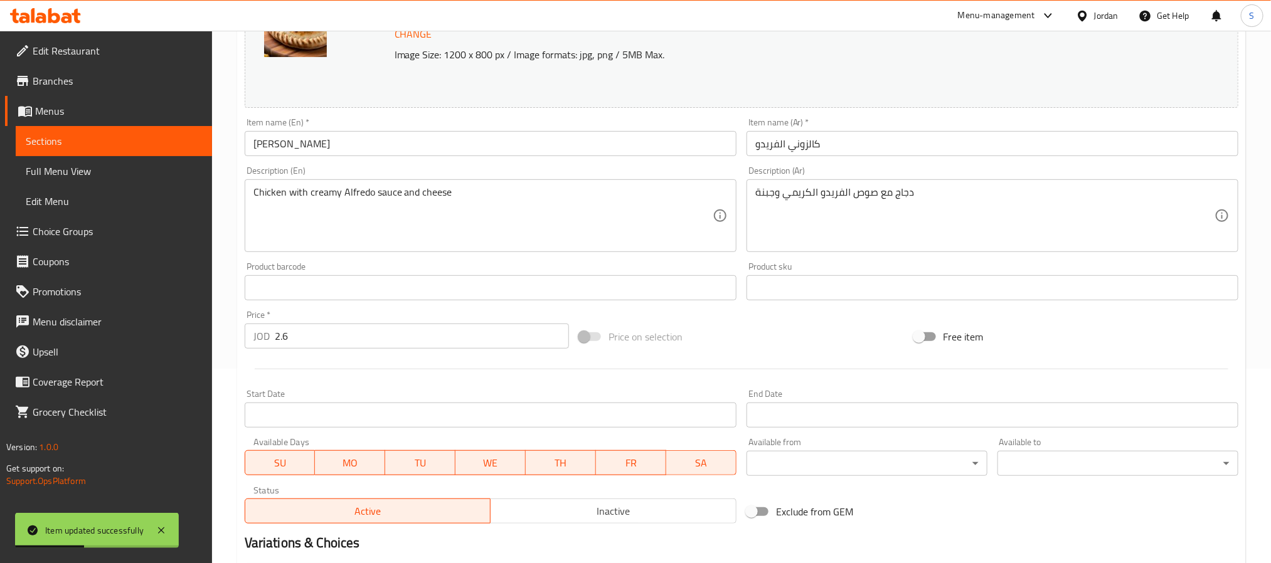
scroll to position [0, 0]
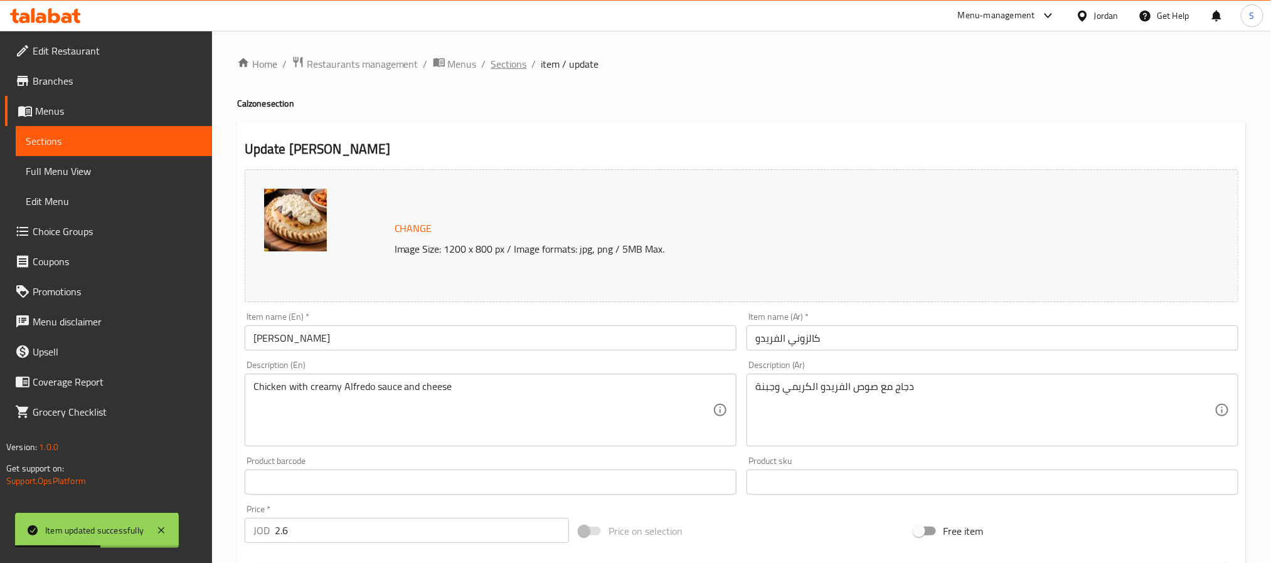
click at [508, 68] on span "Sections" at bounding box center [509, 63] width 36 height 15
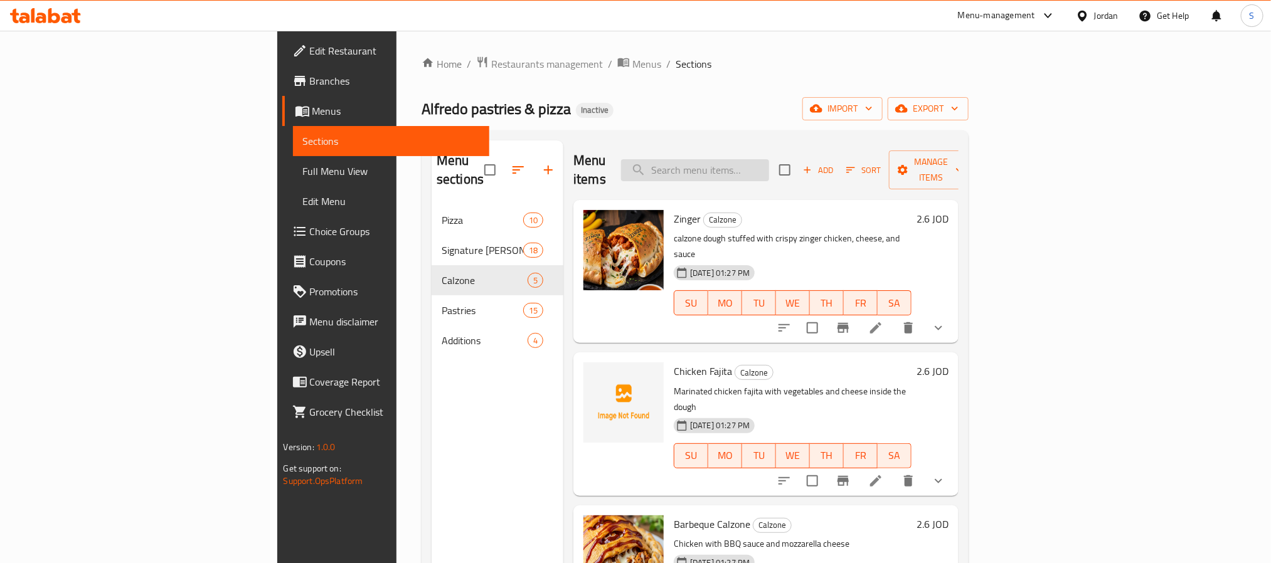
click at [769, 159] on input "search" at bounding box center [695, 170] width 148 height 22
paste input "Sausage"
type input "Sausage"
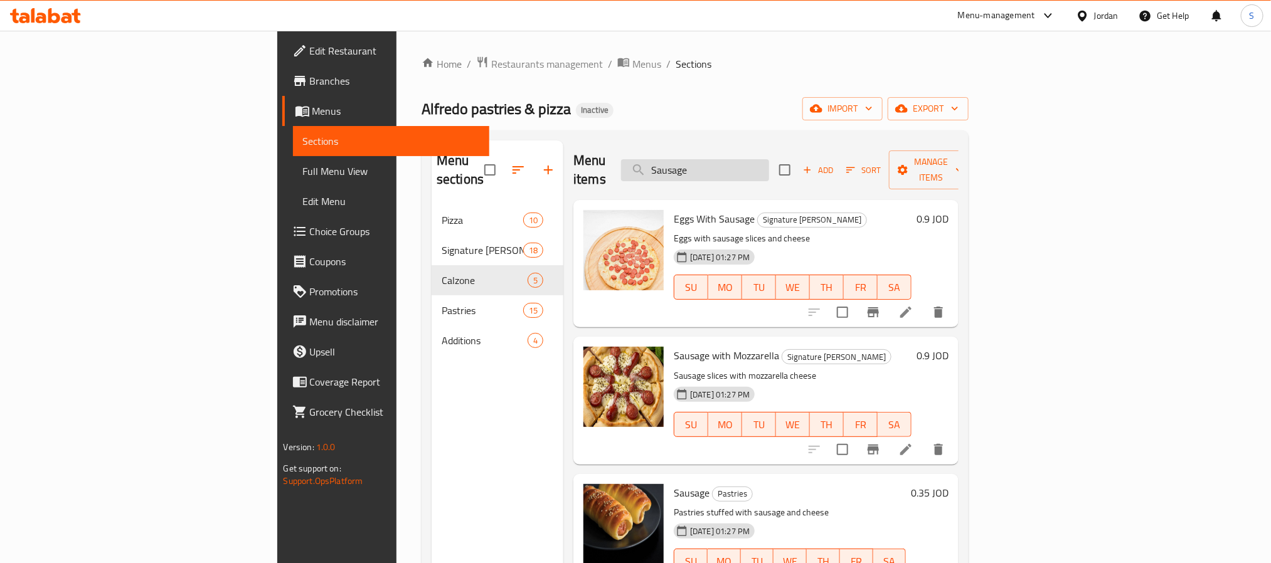
click at [769, 166] on input "Sausage" at bounding box center [695, 170] width 148 height 22
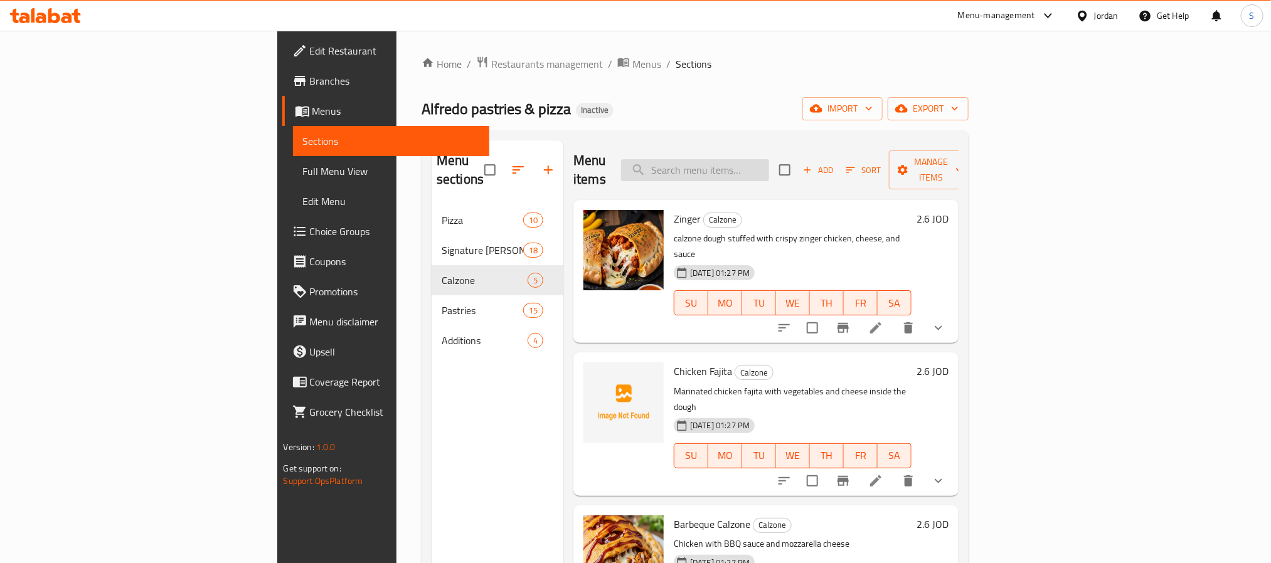
click at [769, 159] on input "search" at bounding box center [695, 170] width 148 height 22
paste input "Musakhan Chicken"
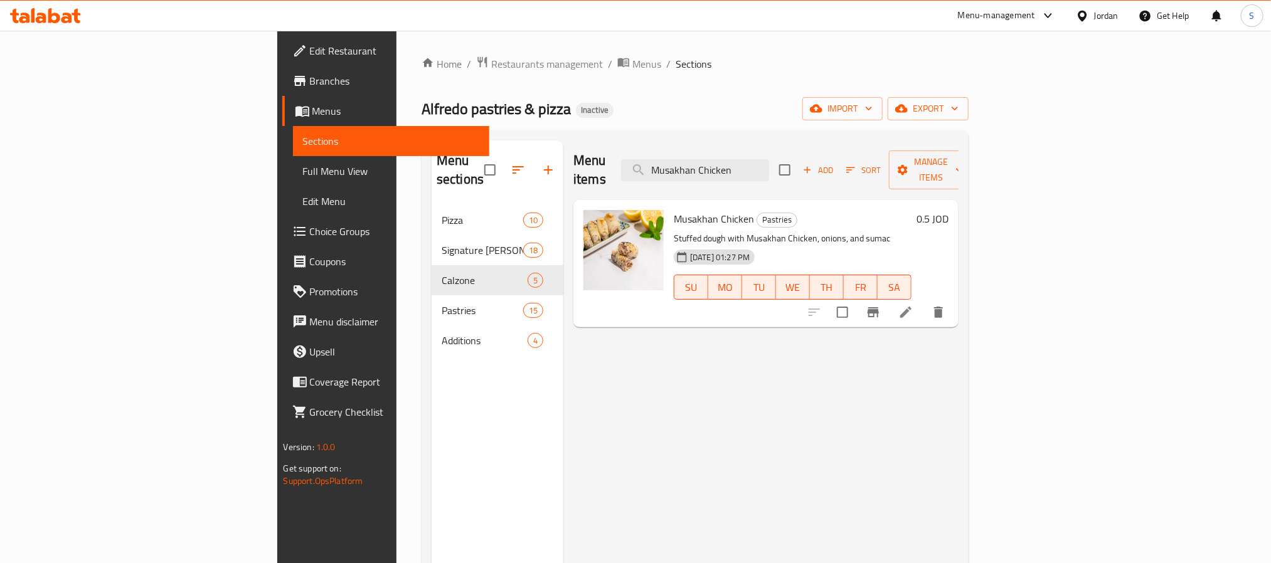
type input "Musakhan Chicken"
click at [914, 305] on icon at bounding box center [906, 312] width 15 height 15
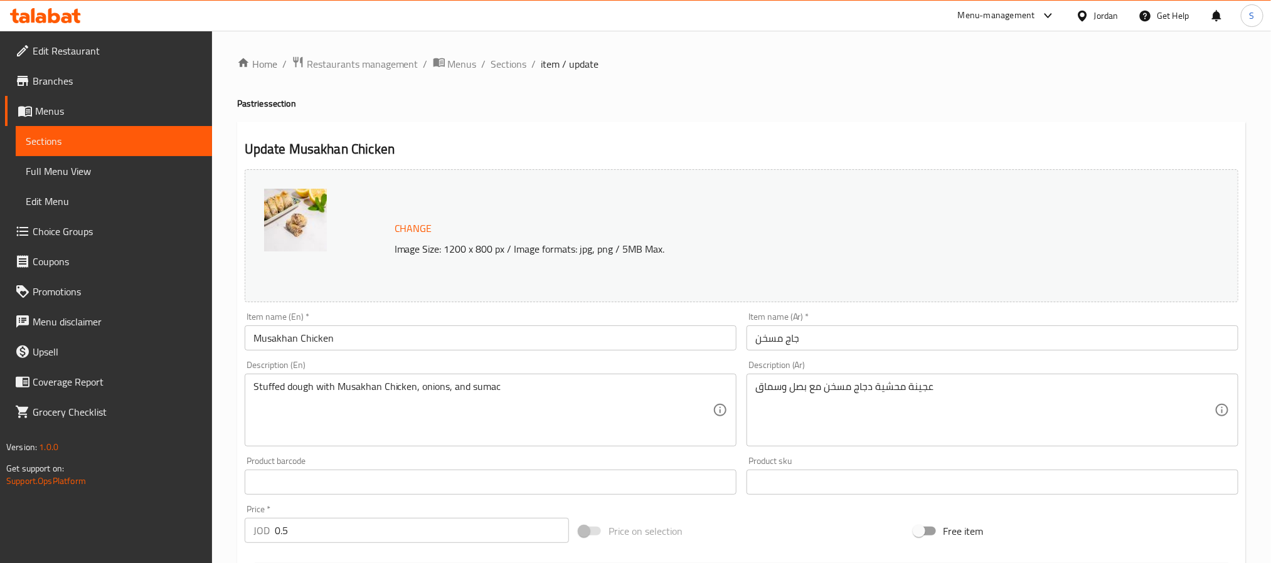
click at [791, 339] on input "جاج مسخن" at bounding box center [993, 338] width 492 height 25
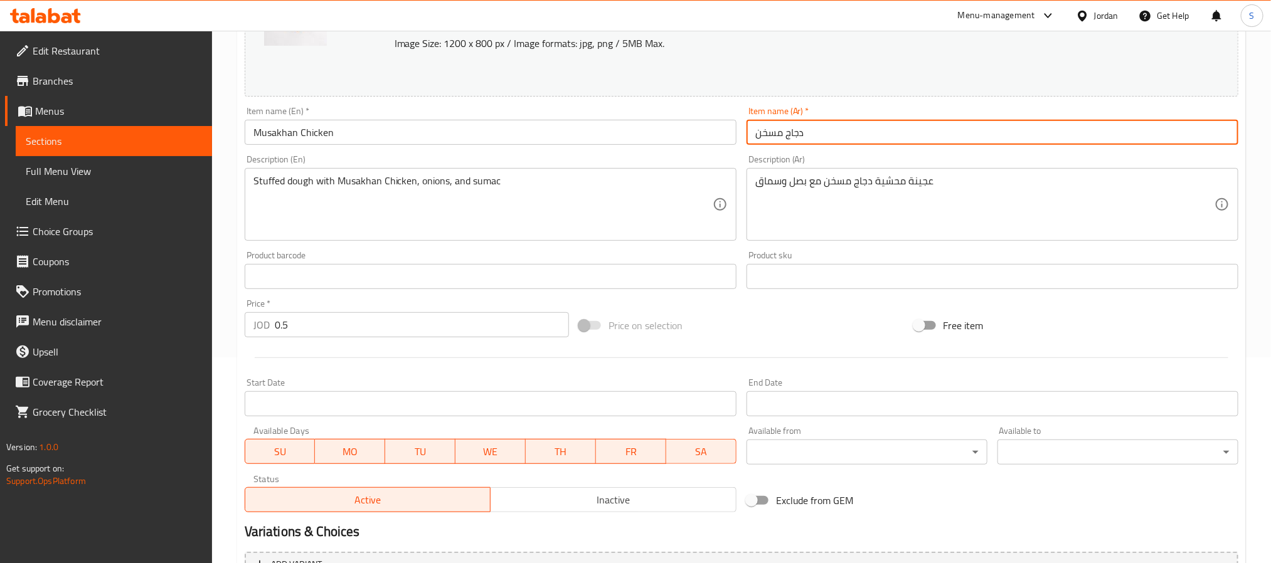
scroll to position [339, 0]
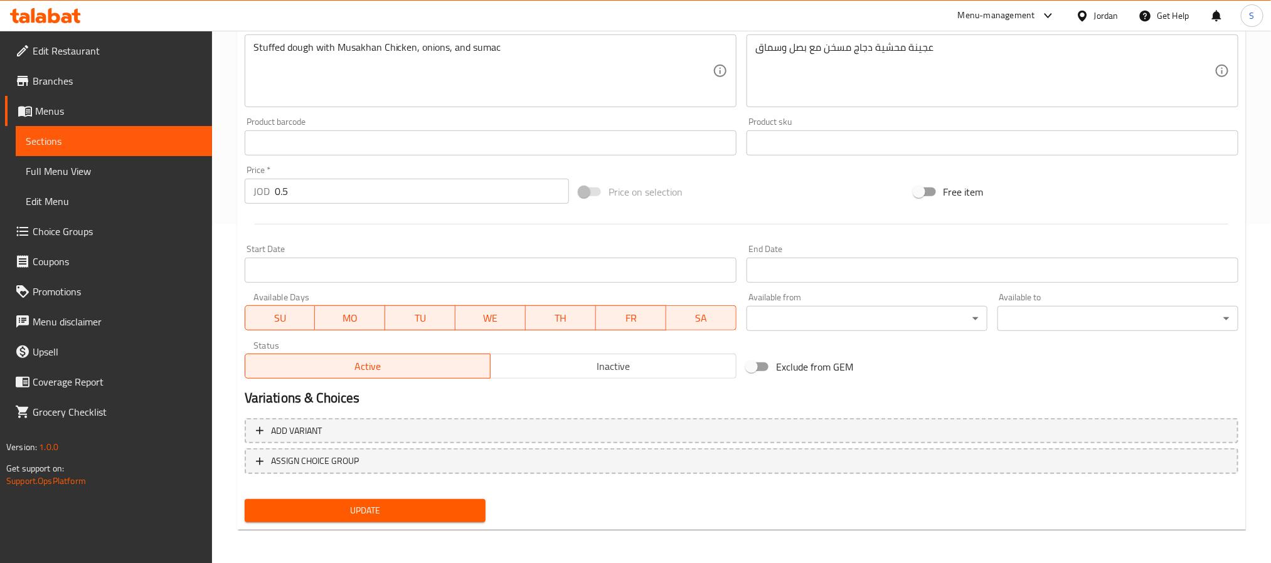
type input "دجاج مسخن"
click at [383, 509] on span "Update" at bounding box center [365, 511] width 221 height 16
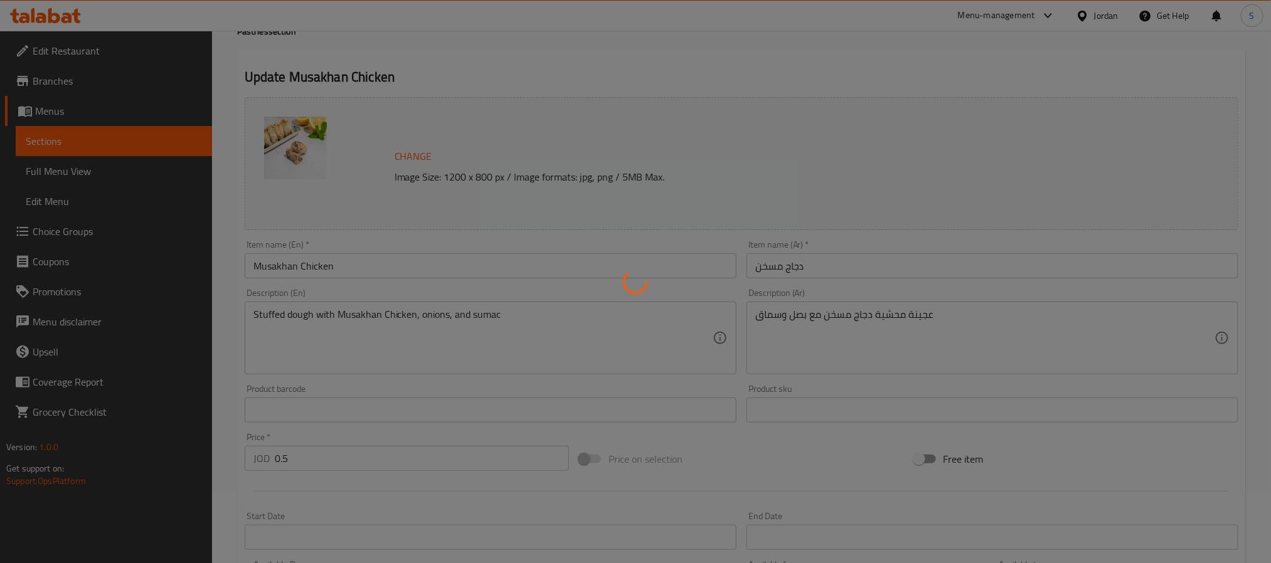
scroll to position [0, 0]
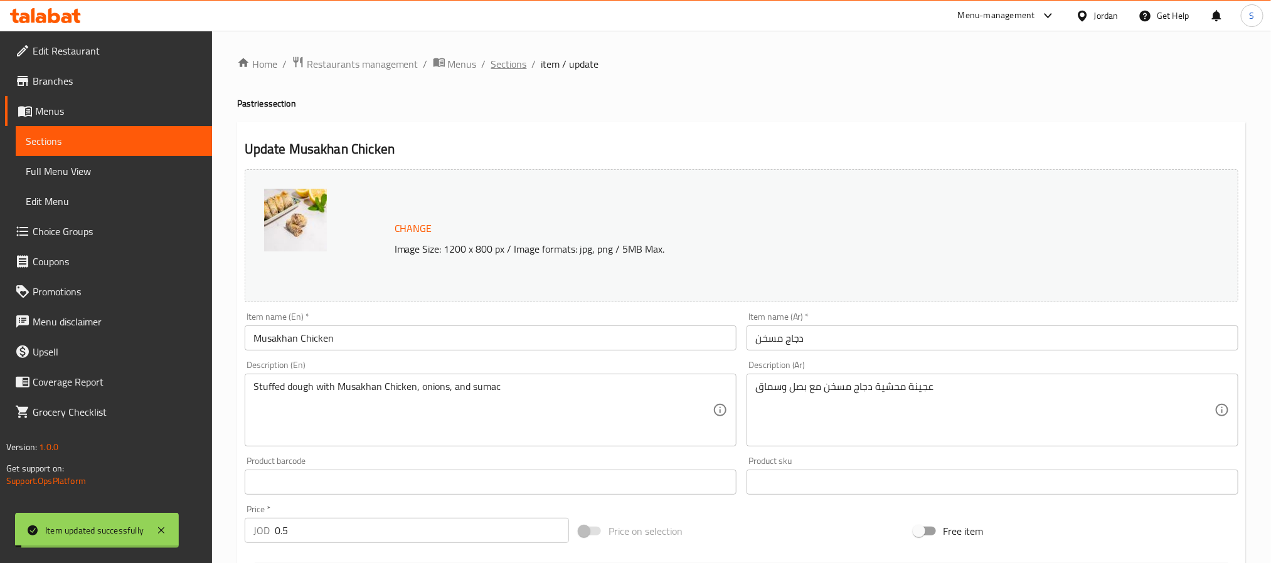
click at [507, 67] on span "Sections" at bounding box center [509, 63] width 36 height 15
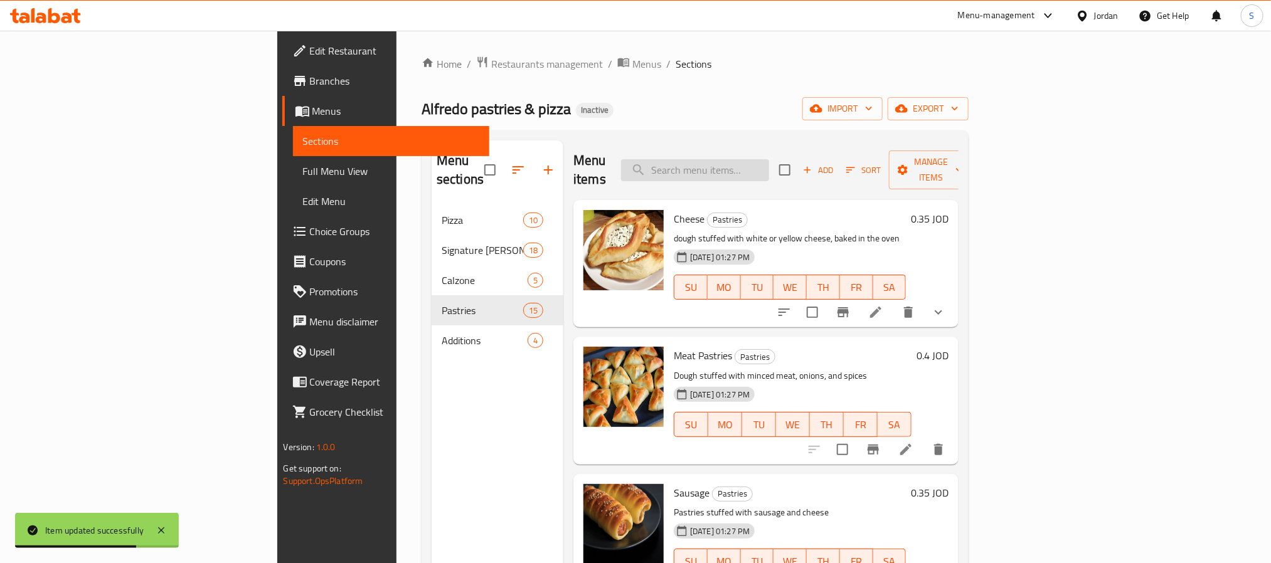
click at [769, 159] on input "search" at bounding box center [695, 170] width 148 height 22
paste input "[PERSON_NAME]"
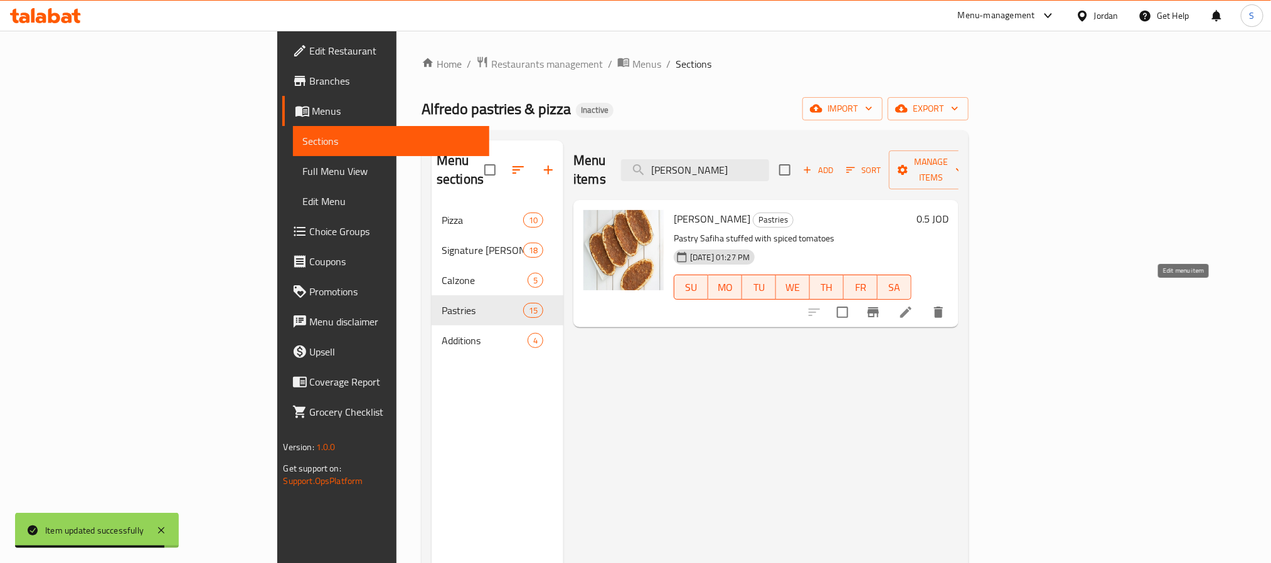
type input "[PERSON_NAME]"
click at [914, 305] on icon at bounding box center [906, 312] width 15 height 15
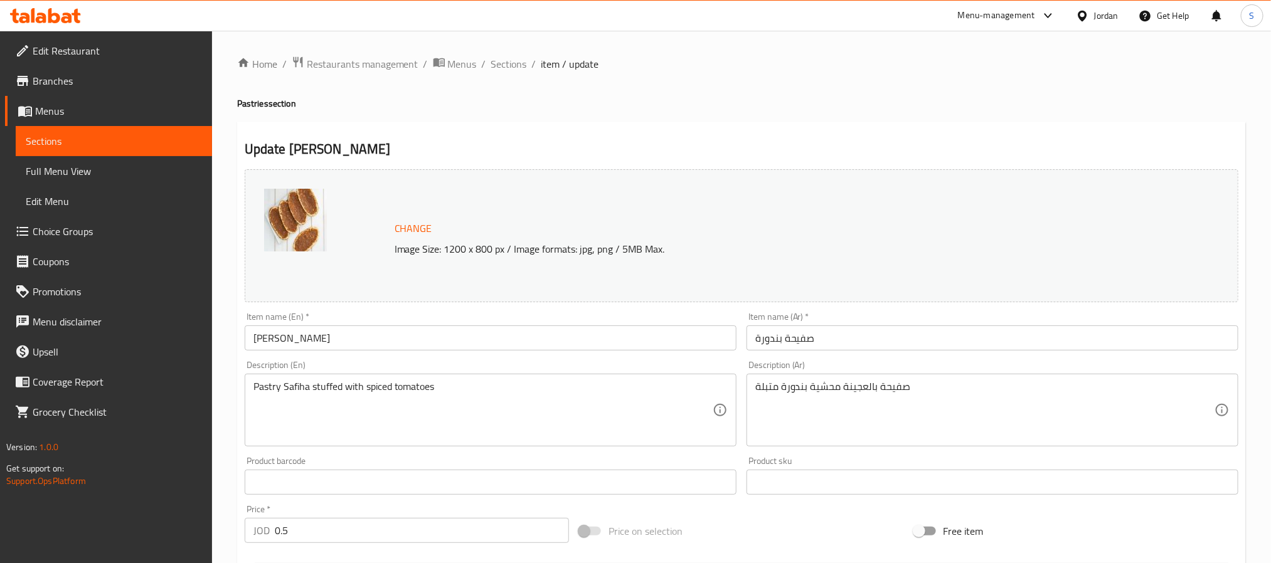
click at [270, 394] on textarea "Pastry Safiha stuffed with spiced tomatoes" at bounding box center [483, 411] width 459 height 60
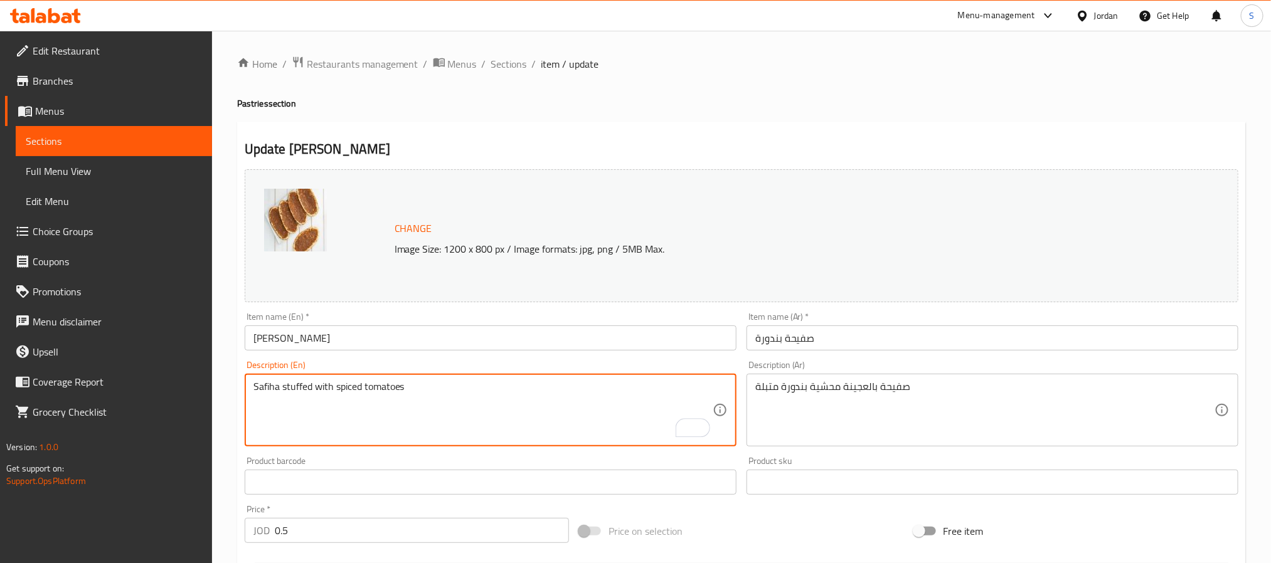
click at [277, 388] on textarea "Safiha stuffed with spiced tomatoes" at bounding box center [483, 411] width 459 height 60
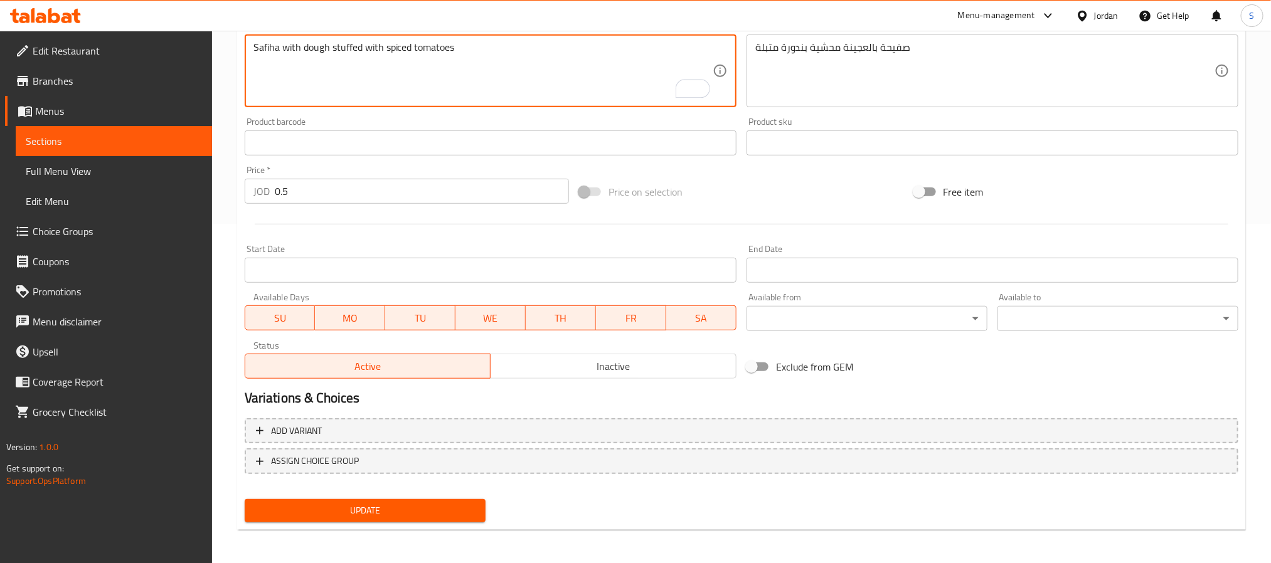
type textarea "Safiha with dough stuffed with spiced tomatoes"
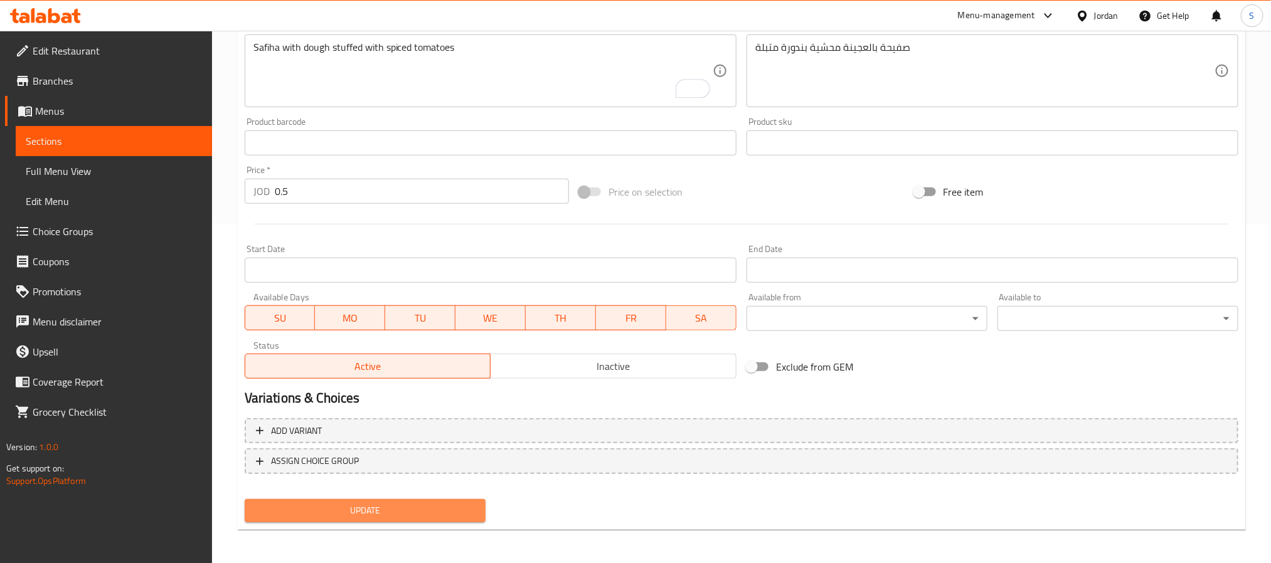
click at [424, 512] on span "Update" at bounding box center [365, 511] width 221 height 16
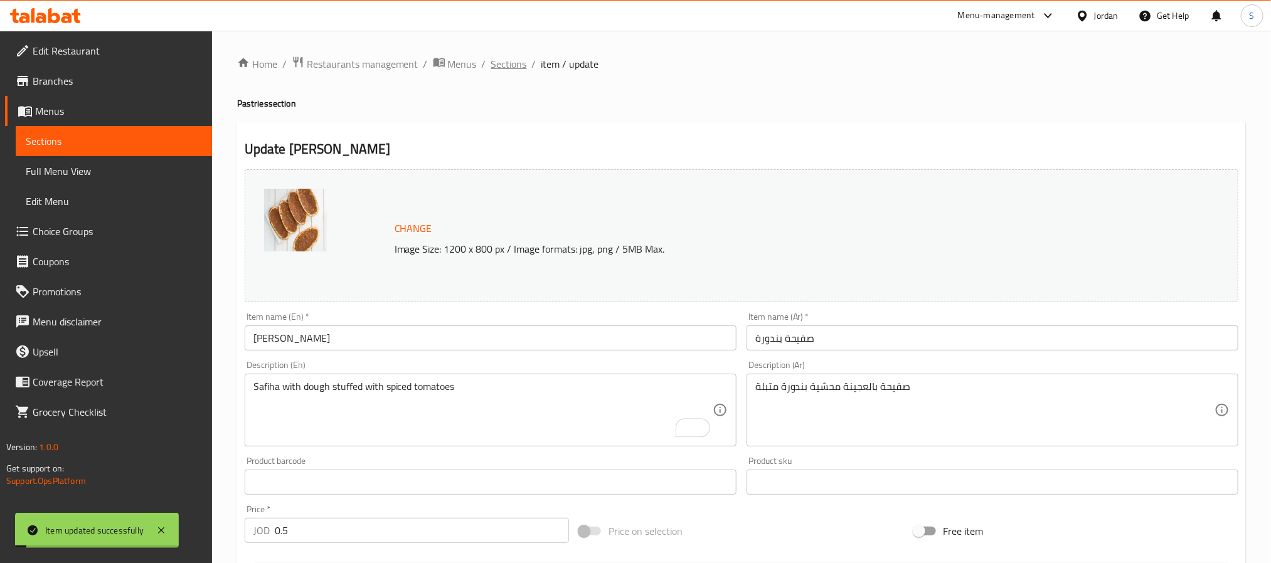
click at [501, 56] on span "Sections" at bounding box center [509, 63] width 36 height 15
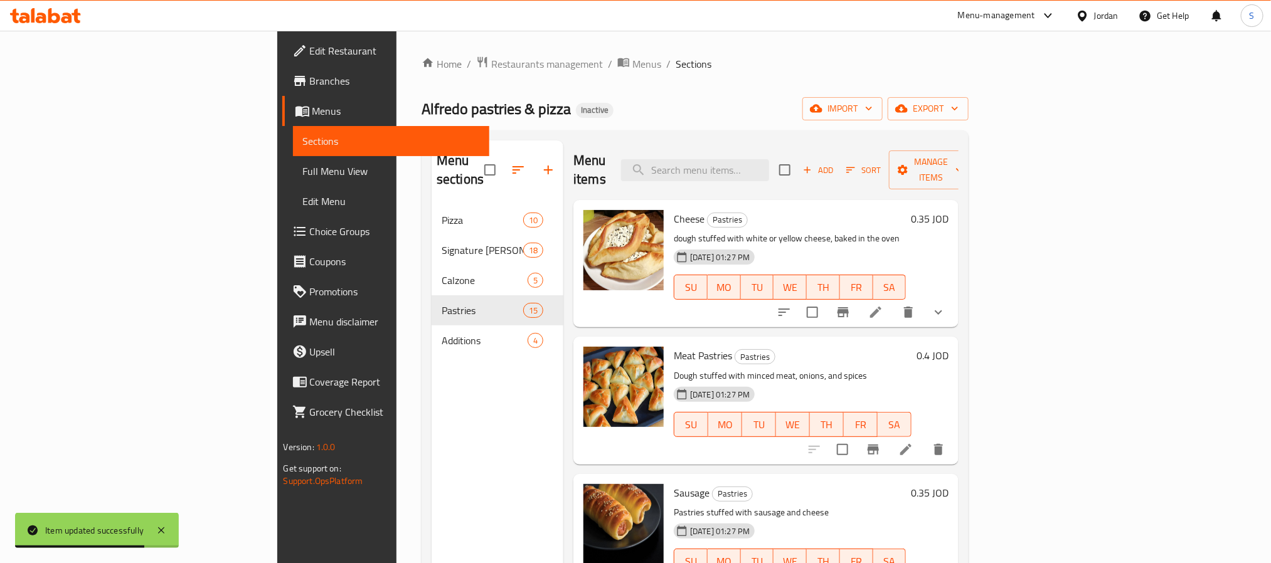
click at [310, 224] on span "Choice Groups" at bounding box center [394, 231] width 169 height 15
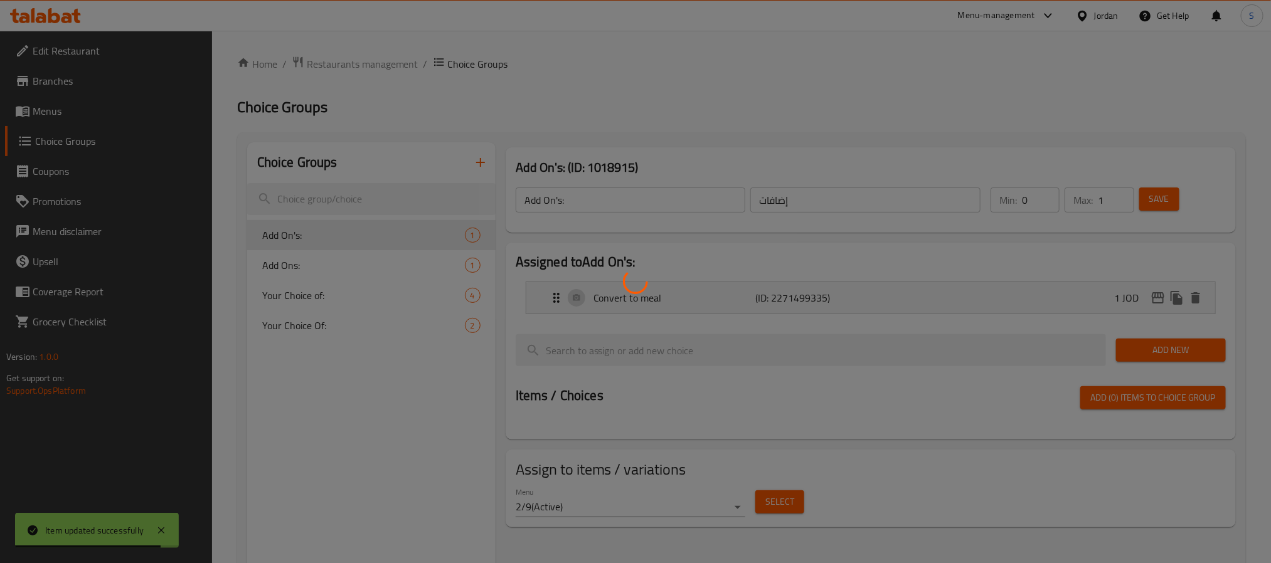
click at [354, 306] on div at bounding box center [635, 281] width 1271 height 563
click at [328, 296] on div at bounding box center [635, 281] width 1271 height 563
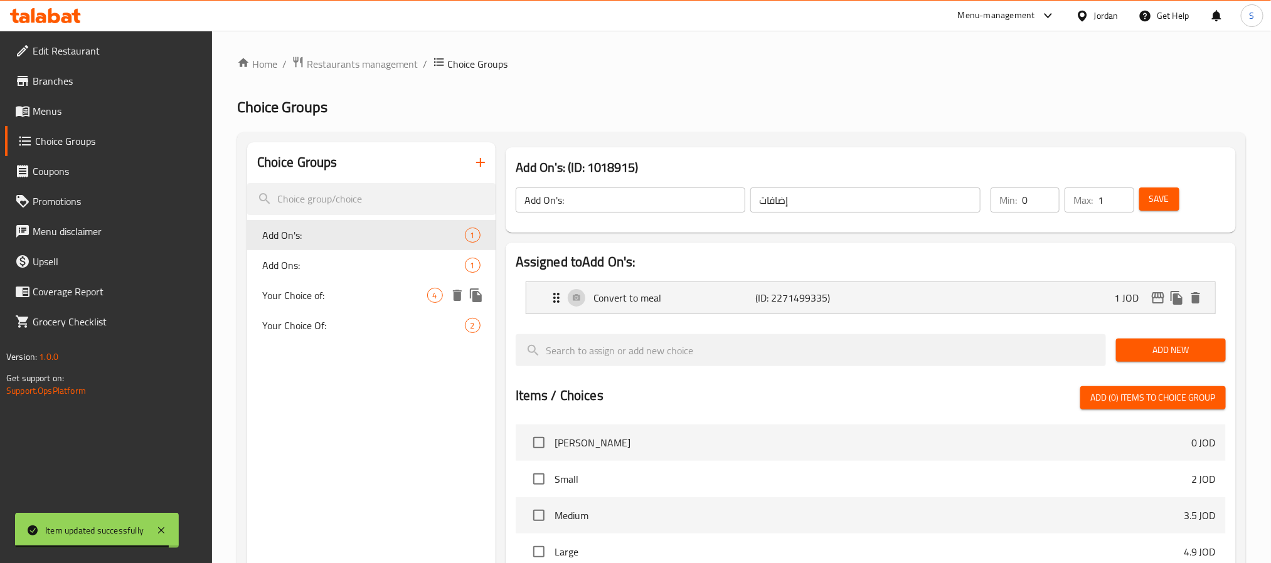
click at [328, 296] on span "Your Choice of:" at bounding box center [344, 295] width 165 height 15
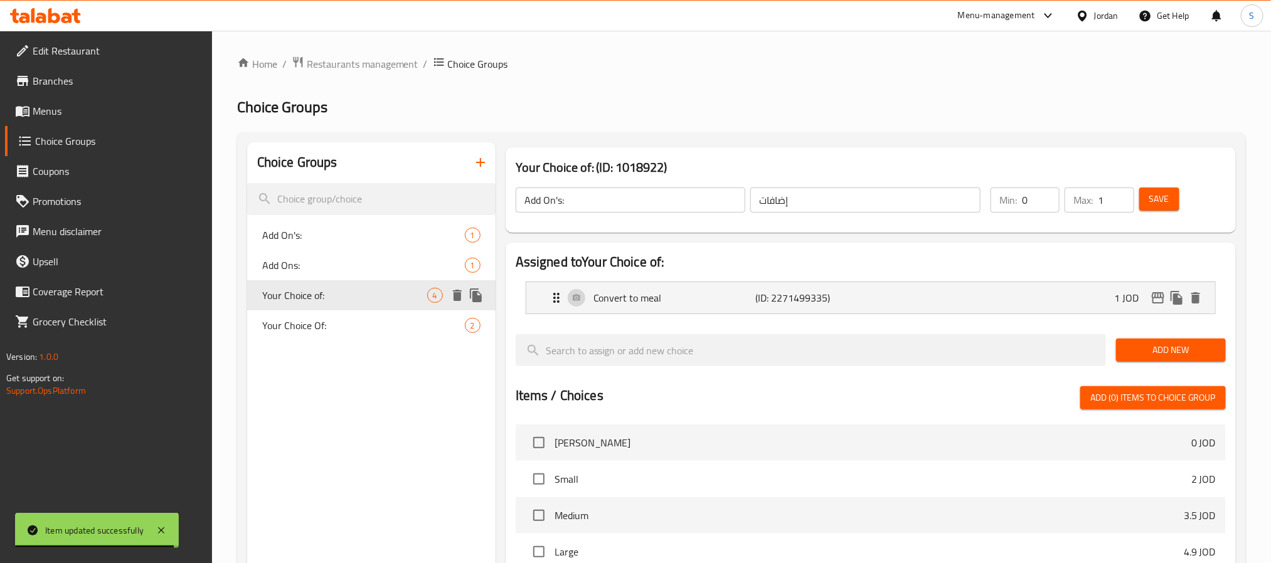
type input "Your Choice of:"
type input "اختيارك من:"
type input "1"
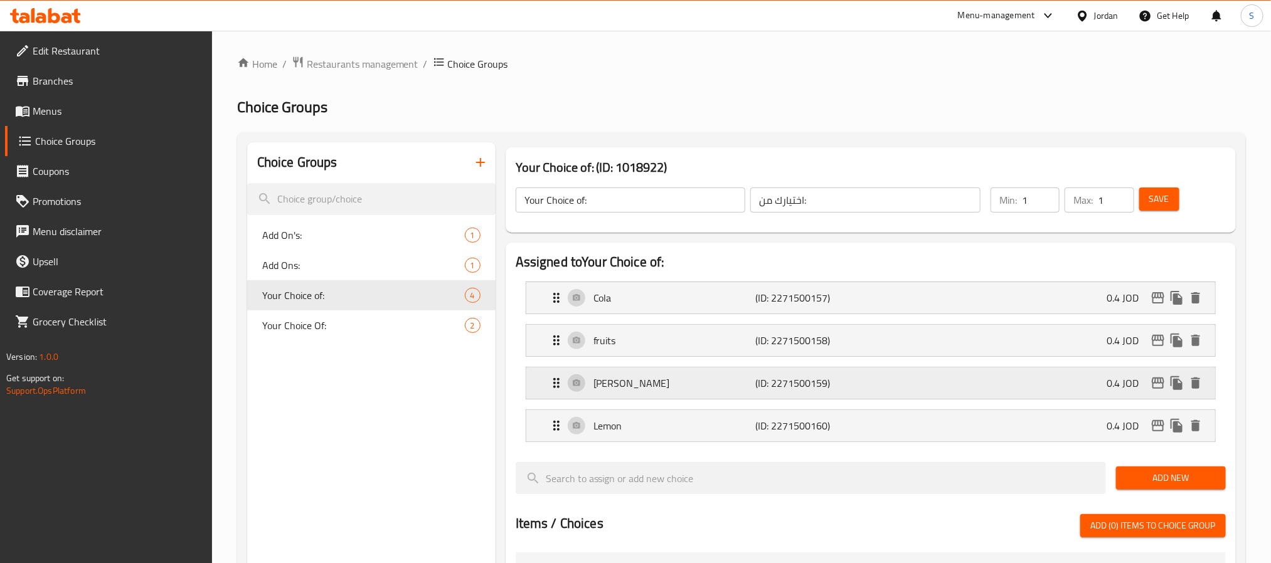
click at [698, 390] on p "Miranda" at bounding box center [675, 383] width 162 height 15
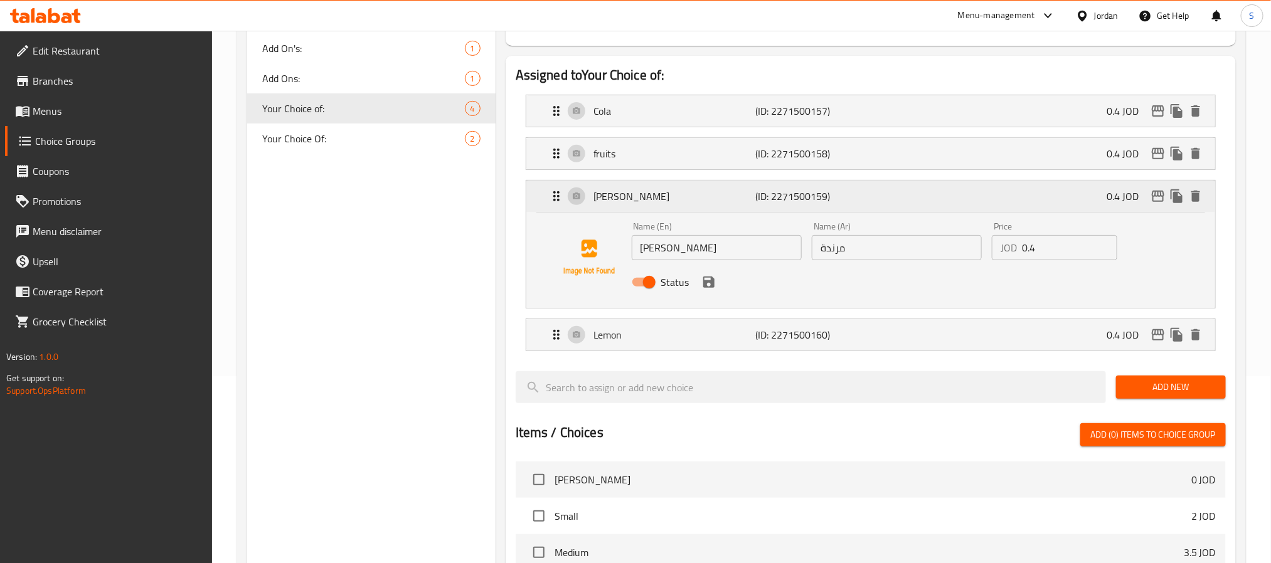
scroll to position [188, 0]
click at [646, 240] on input "Miranda" at bounding box center [717, 246] width 170 height 25
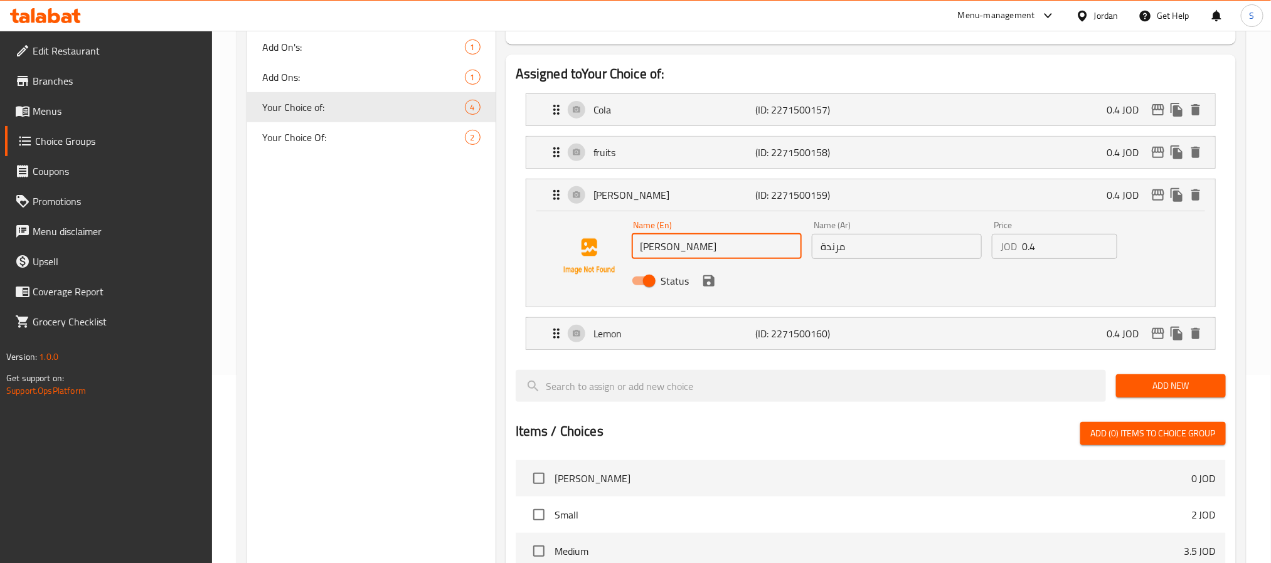
click at [646, 240] on input "Miranda" at bounding box center [717, 246] width 170 height 25
paste input "inda"
type input "[PERSON_NAME]"
click at [836, 245] on input "مرندة" at bounding box center [897, 246] width 170 height 25
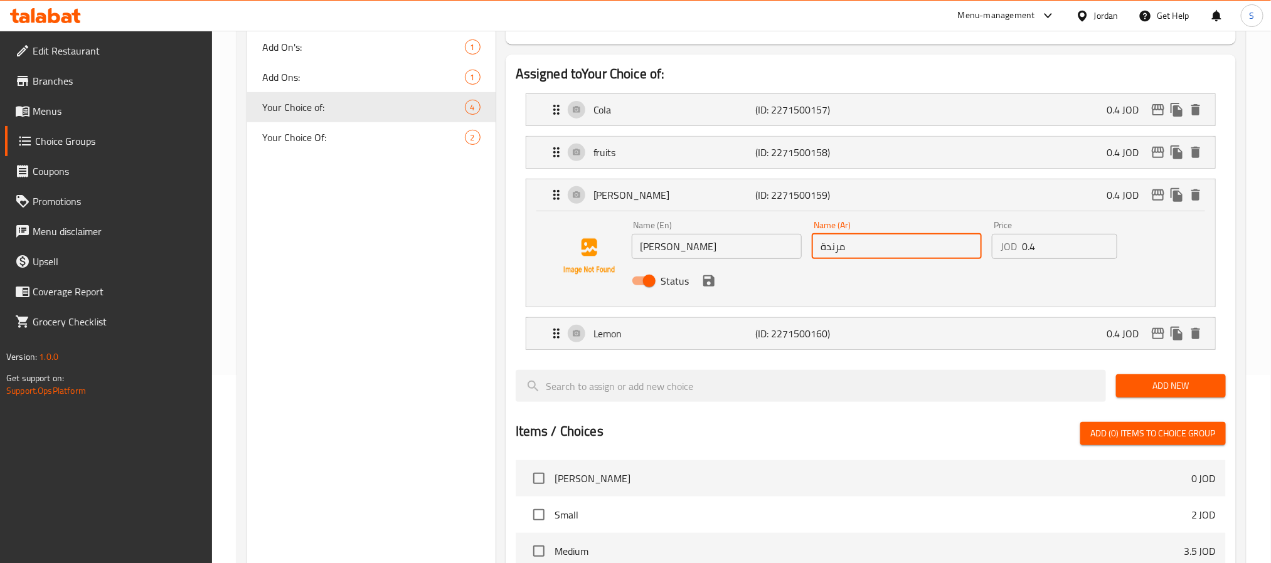
click at [836, 245] on input "مرندة" at bounding box center [897, 246] width 170 height 25
paste input "يرندا"
click at [710, 283] on icon "save" at bounding box center [709, 281] width 15 height 15
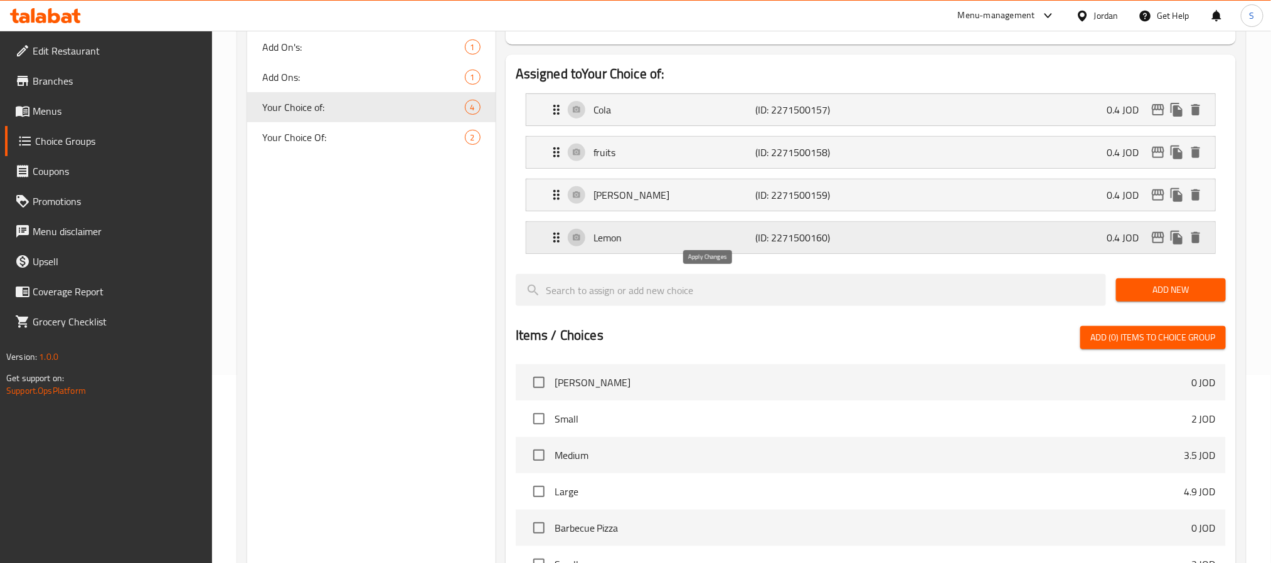
type input "ميرندا"
click at [646, 228] on div "Lemon (ID: 2271500160) 0.4 JOD" at bounding box center [874, 237] width 651 height 31
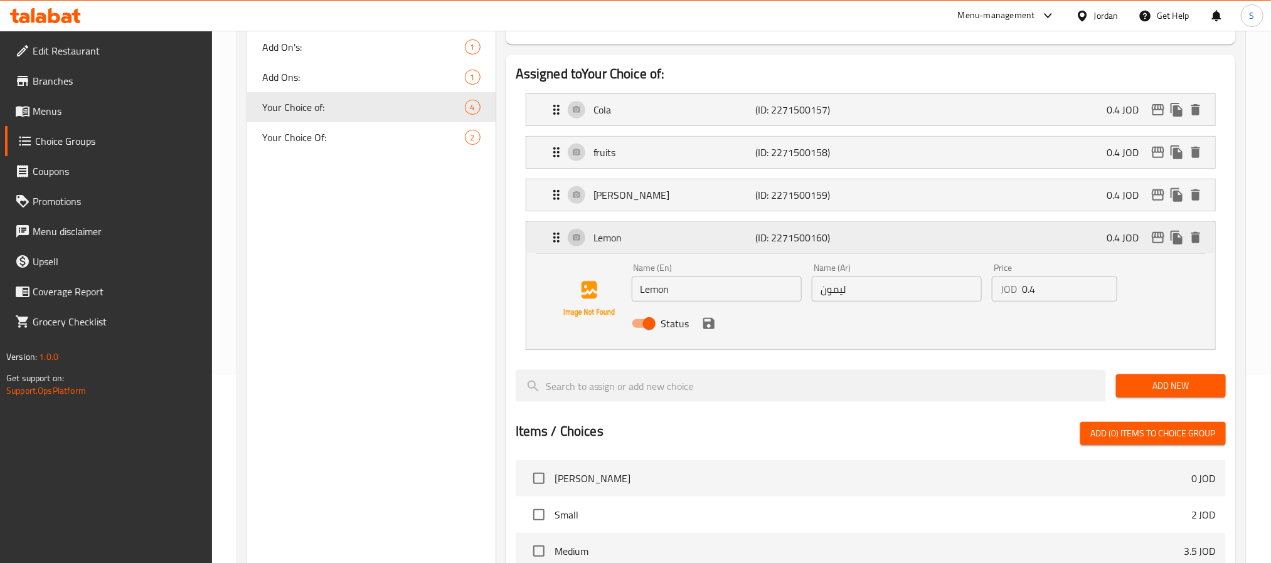
click at [646, 228] on div "Lemon (ID: 2271500160) 0.4 JOD" at bounding box center [874, 237] width 651 height 31
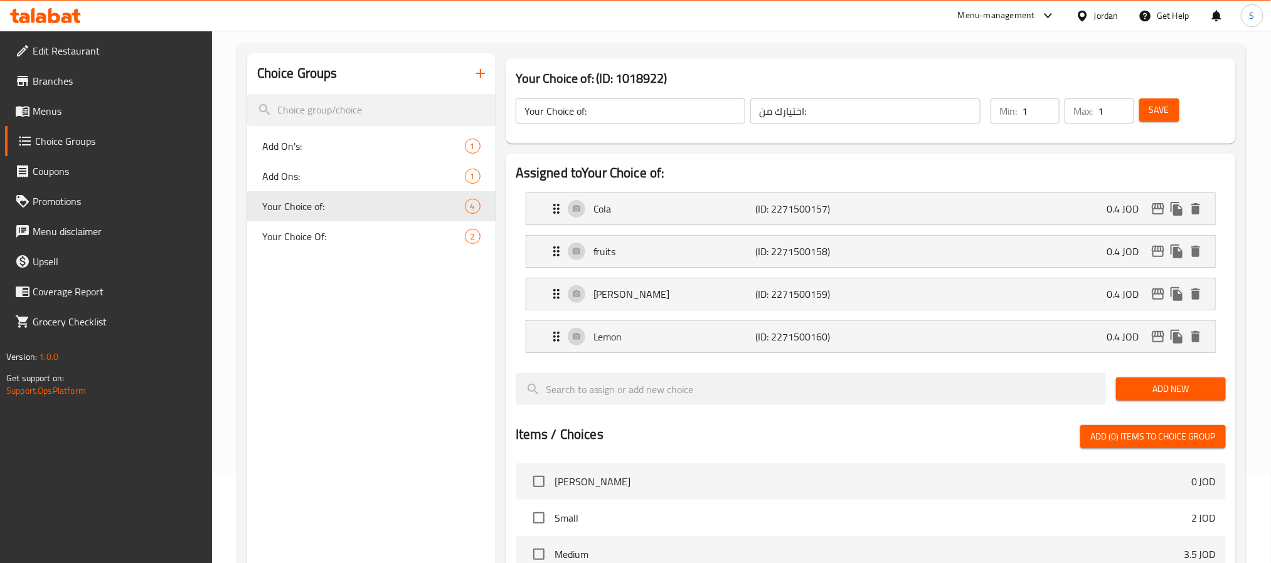
scroll to position [0, 0]
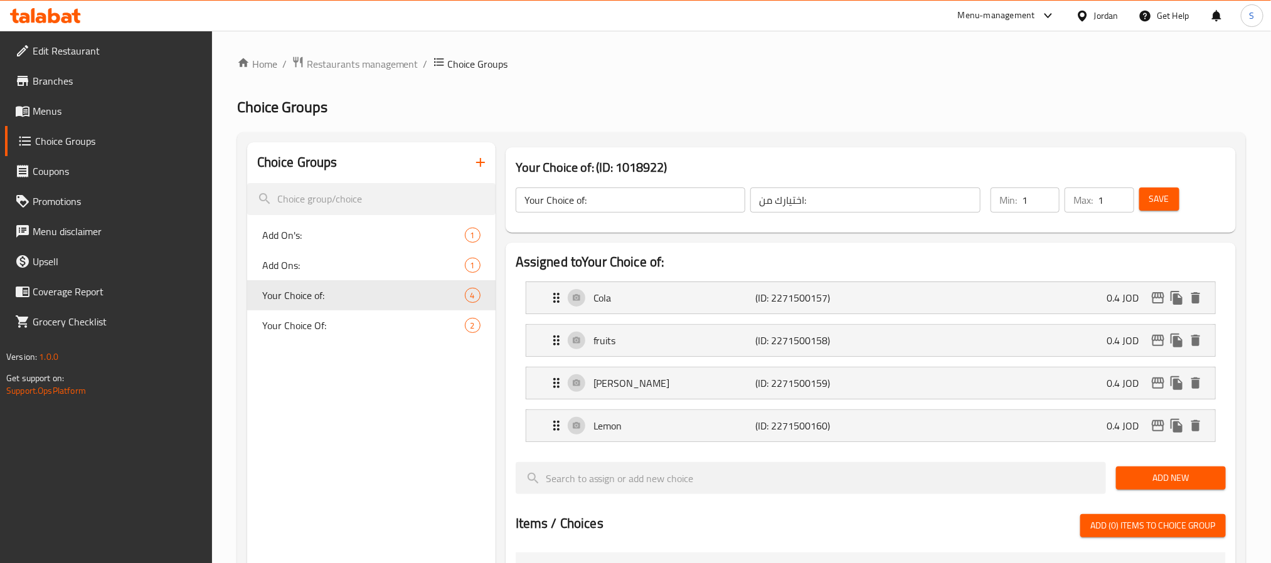
click at [1166, 196] on span "Save" at bounding box center [1160, 199] width 20 height 16
click at [83, 115] on span "Menus" at bounding box center [117, 111] width 169 height 15
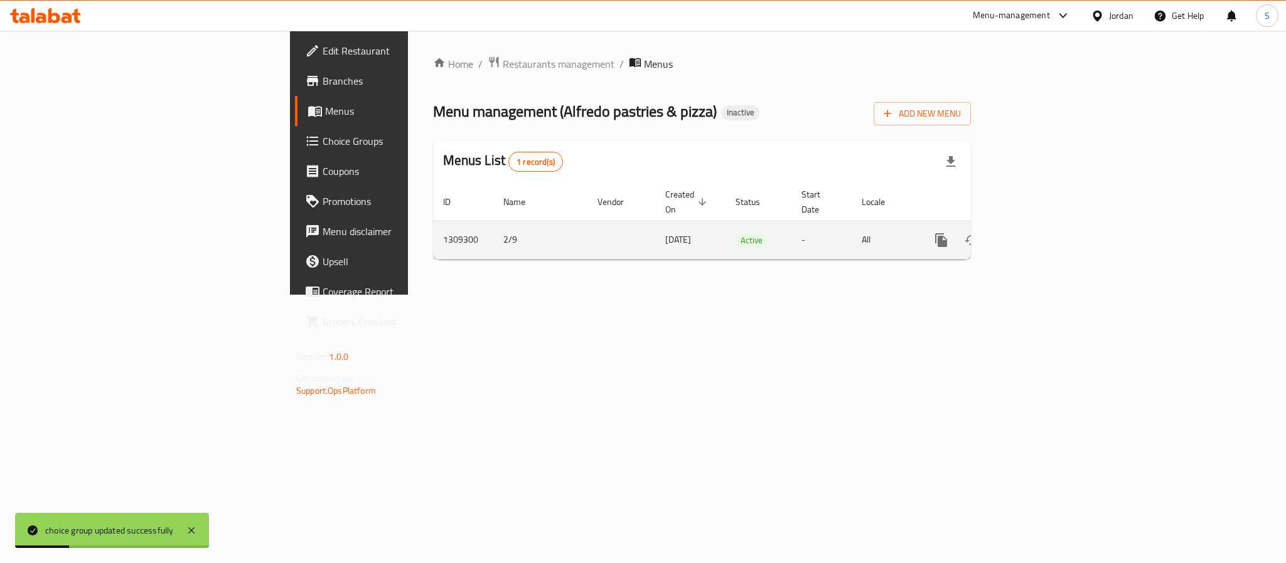
click at [1047, 225] on div "enhanced table" at bounding box center [986, 240] width 120 height 30
click at [1039, 233] on icon "enhanced table" at bounding box center [1031, 240] width 15 height 15
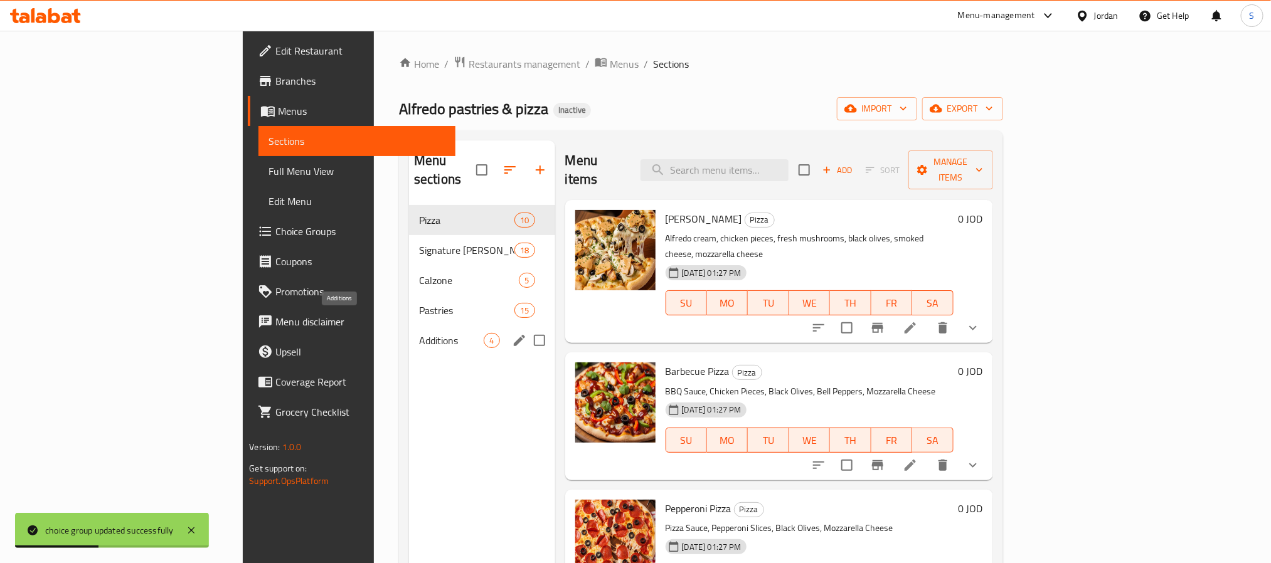
click at [419, 333] on span "Additions" at bounding box center [451, 340] width 65 height 15
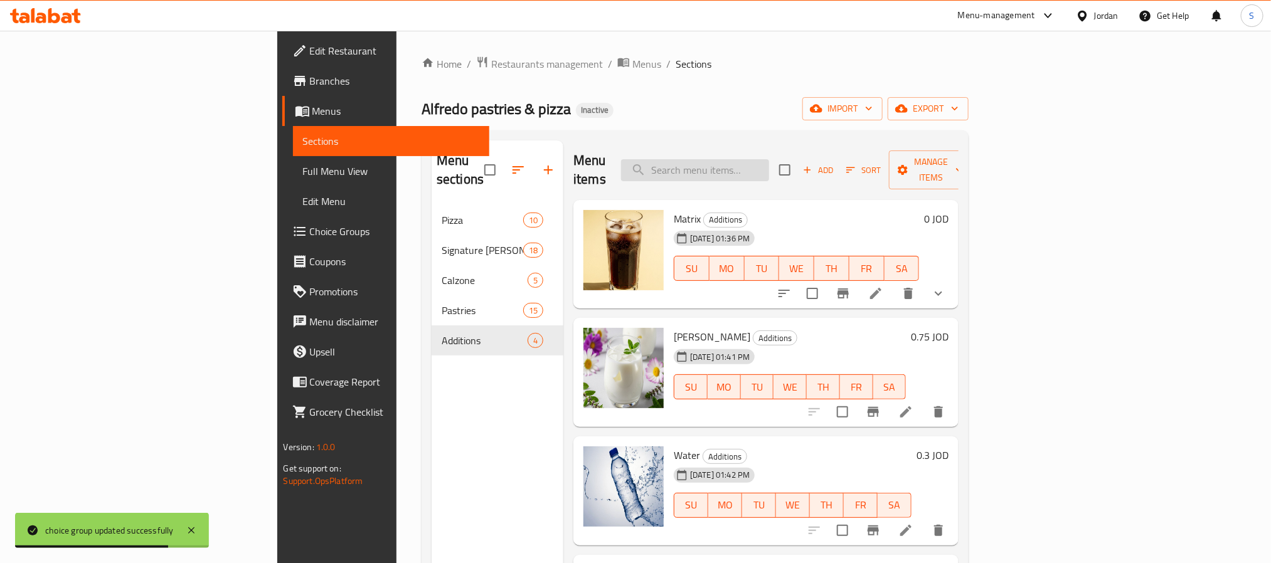
click at [769, 163] on input "search" at bounding box center [695, 170] width 148 height 22
paste input "Potato kasa with Sauce Can"
type input "Potato kasa with Sauce Can"
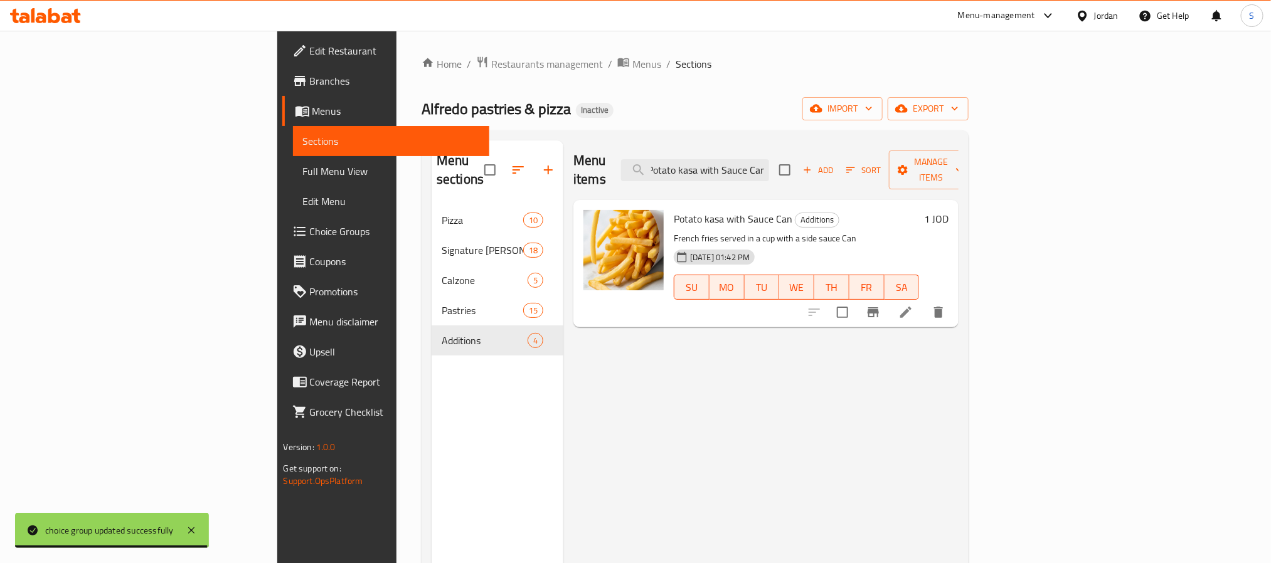
click at [914, 305] on icon at bounding box center [906, 312] width 15 height 15
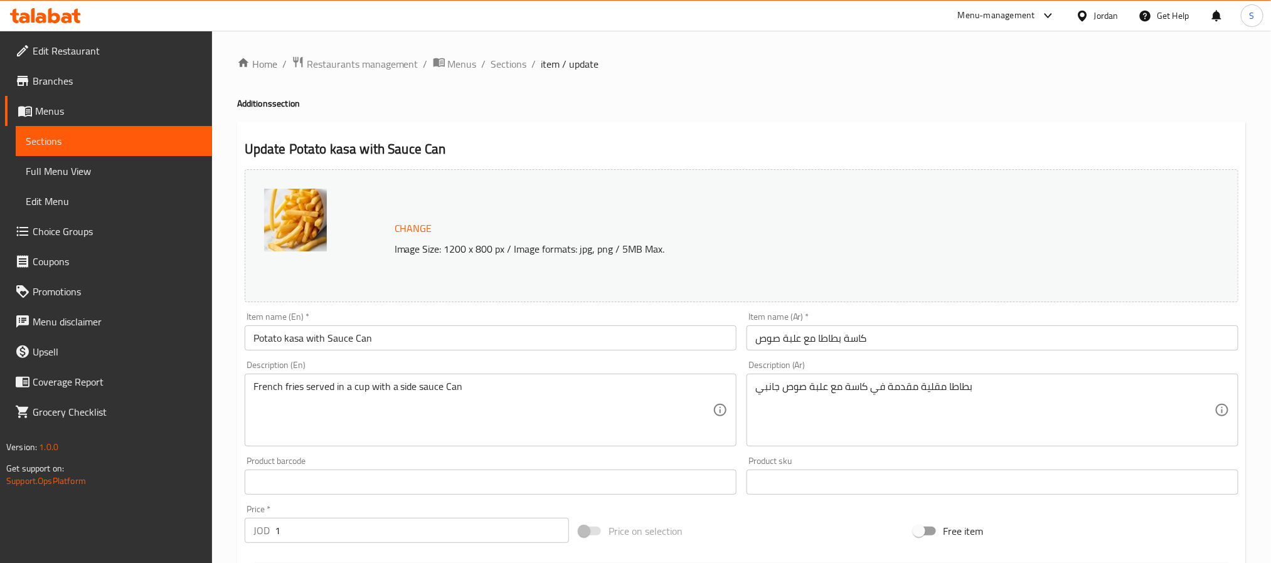
click at [292, 337] on input "Potato kasa with Sauce Can" at bounding box center [491, 338] width 492 height 25
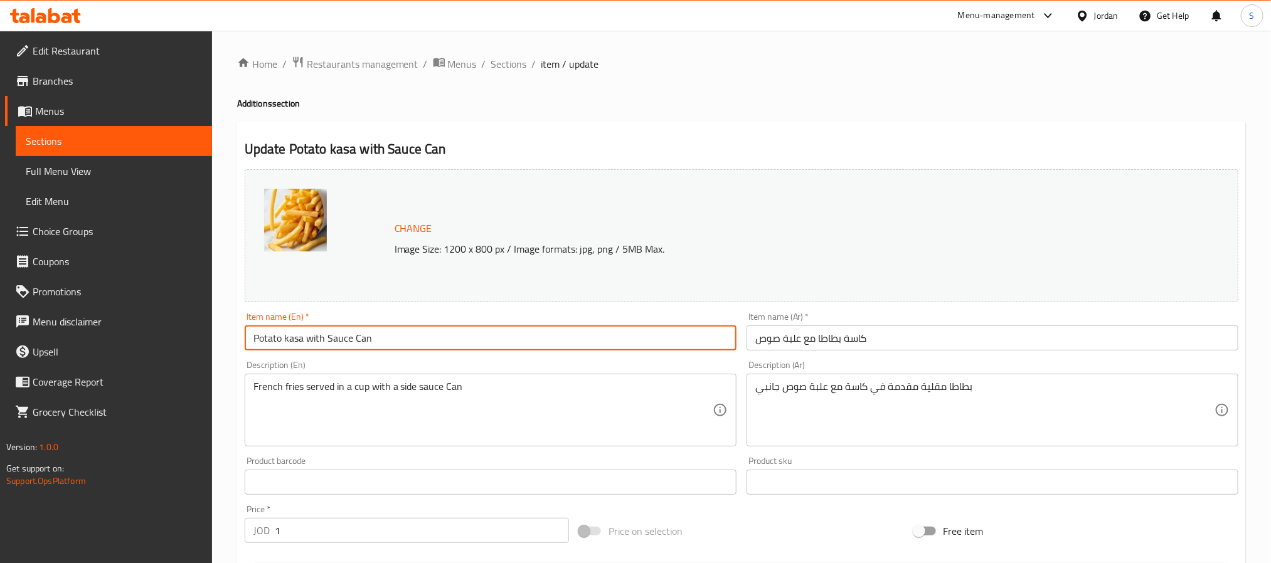
click at [292, 337] on input "Potato kasa with Sauce Can" at bounding box center [491, 338] width 492 height 25
type input "Potato Cup with Sauce Box"
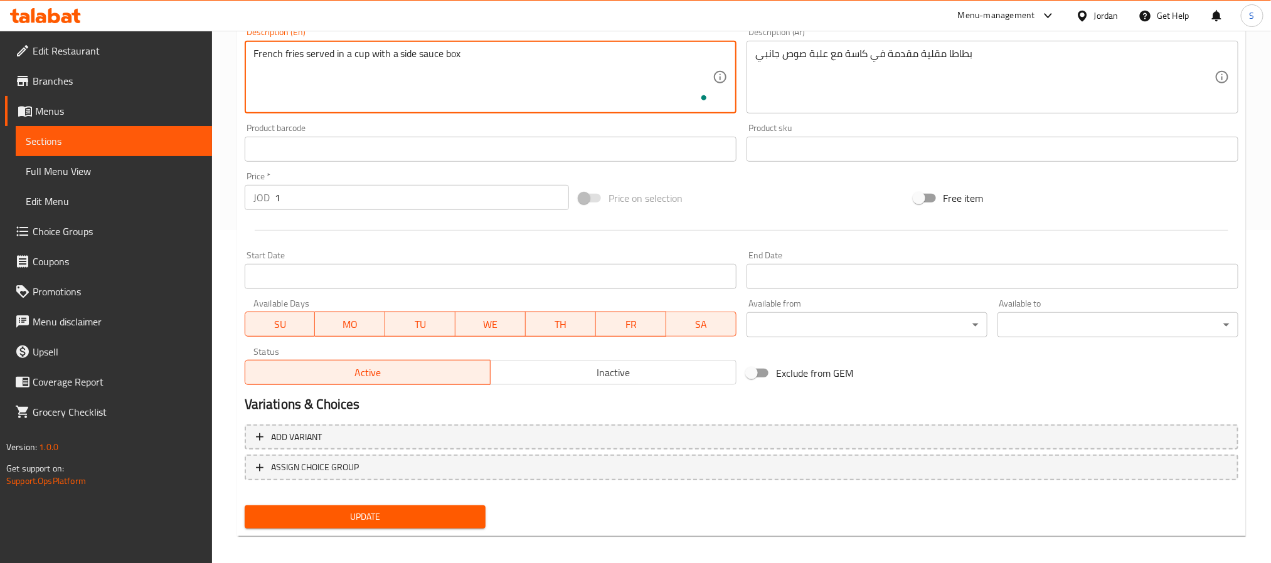
scroll to position [339, 0]
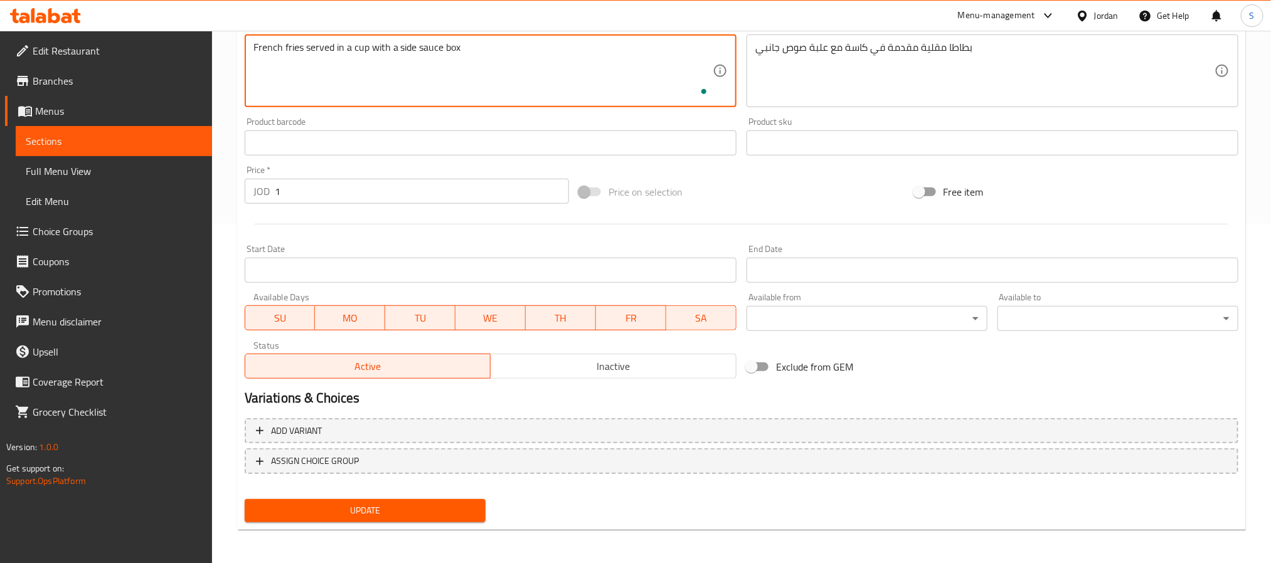
click at [415, 504] on span "Update" at bounding box center [365, 511] width 221 height 16
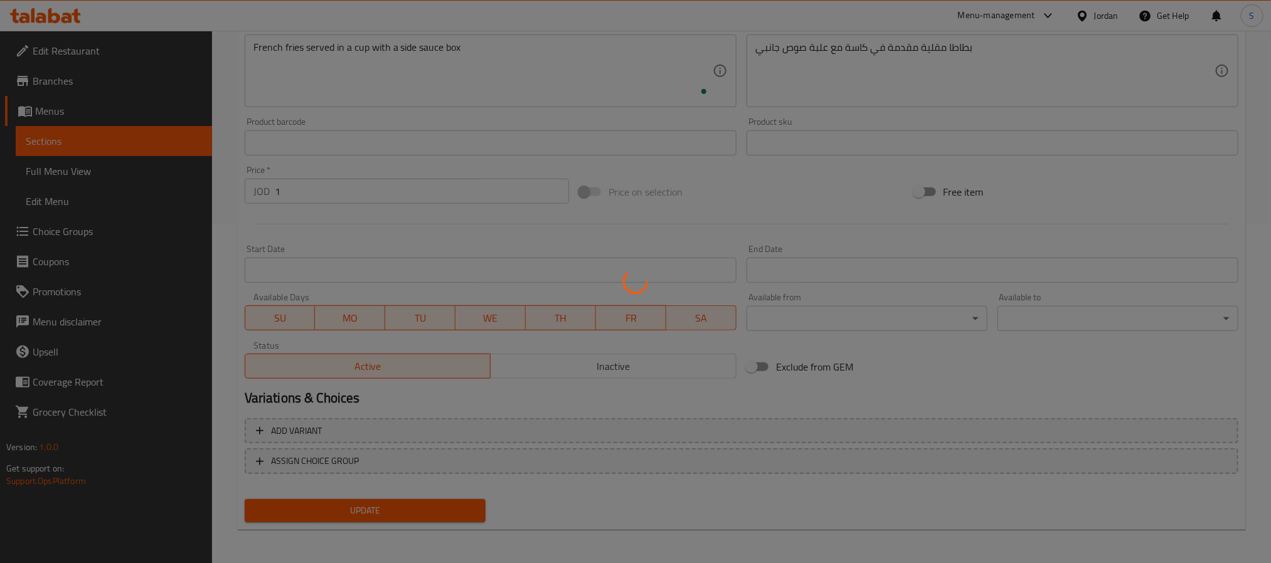
scroll to position [0, 0]
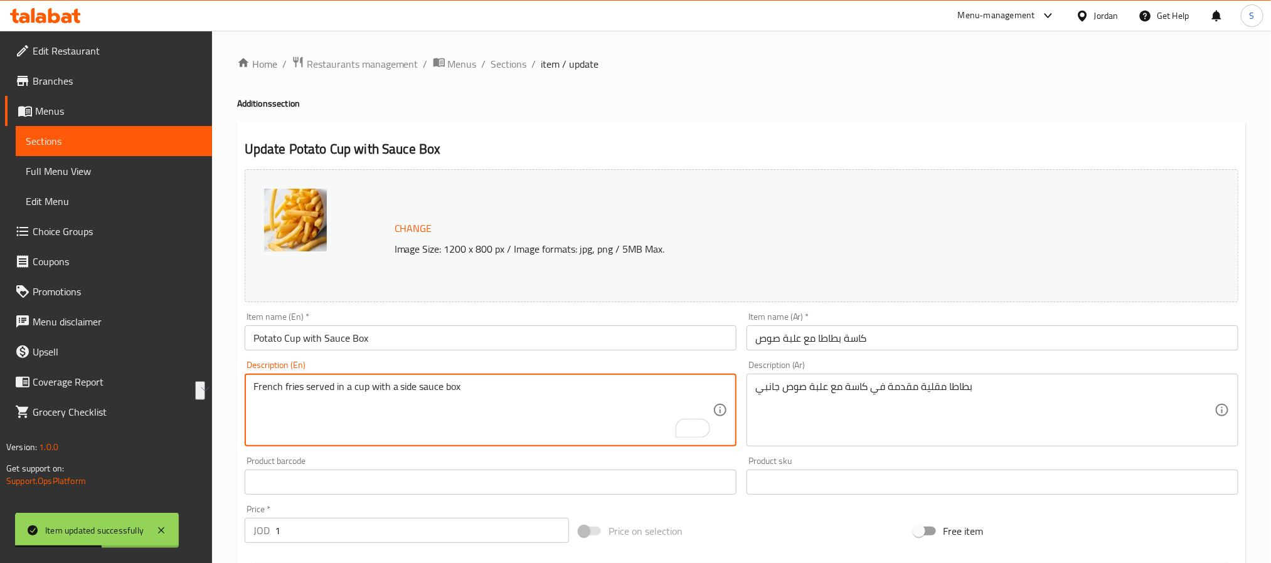
drag, startPoint x: 301, startPoint y: 388, endPoint x: 247, endPoint y: 387, distance: 54.6
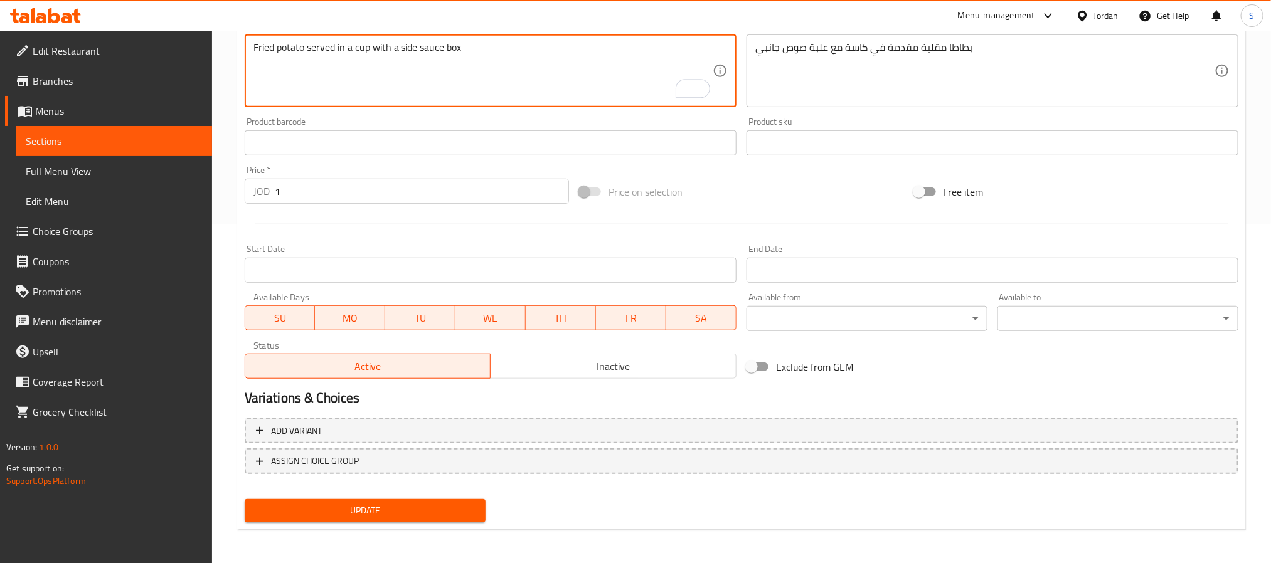
type textarea "Fried potato served in a cup with a side sauce box"
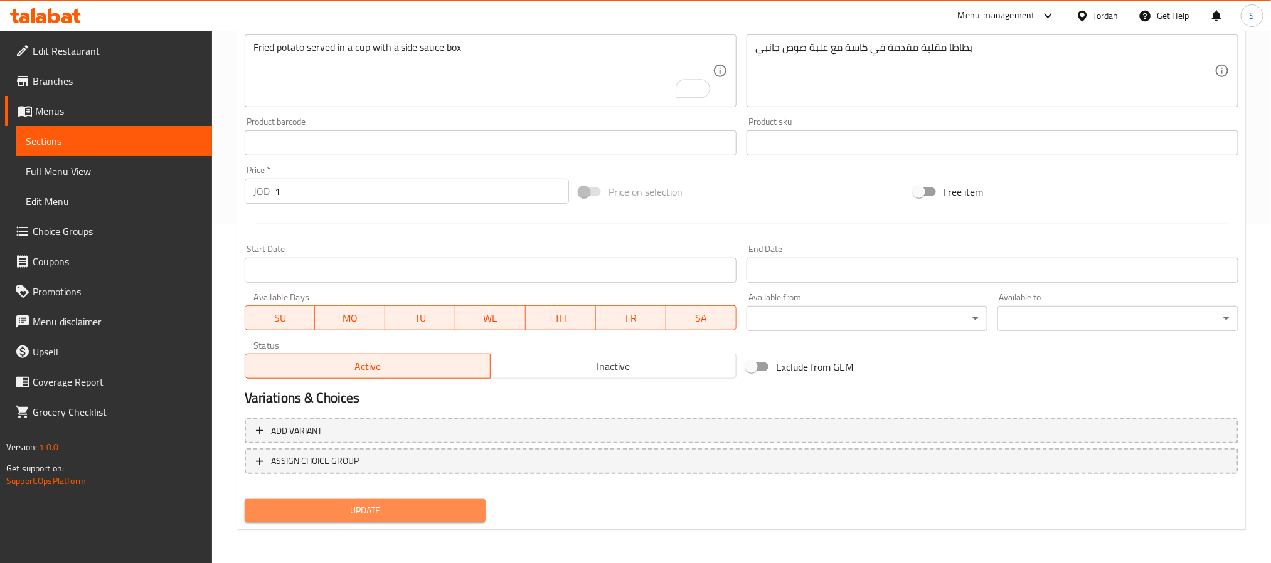
click at [384, 514] on span "Update" at bounding box center [365, 511] width 221 height 16
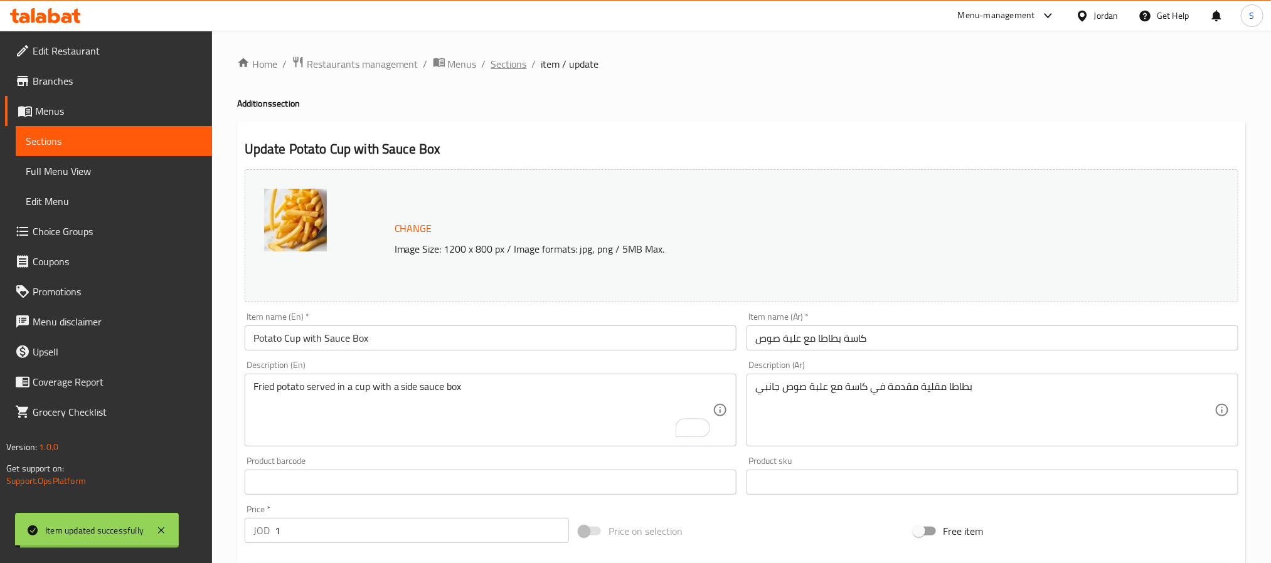
click at [501, 60] on span "Sections" at bounding box center [509, 63] width 36 height 15
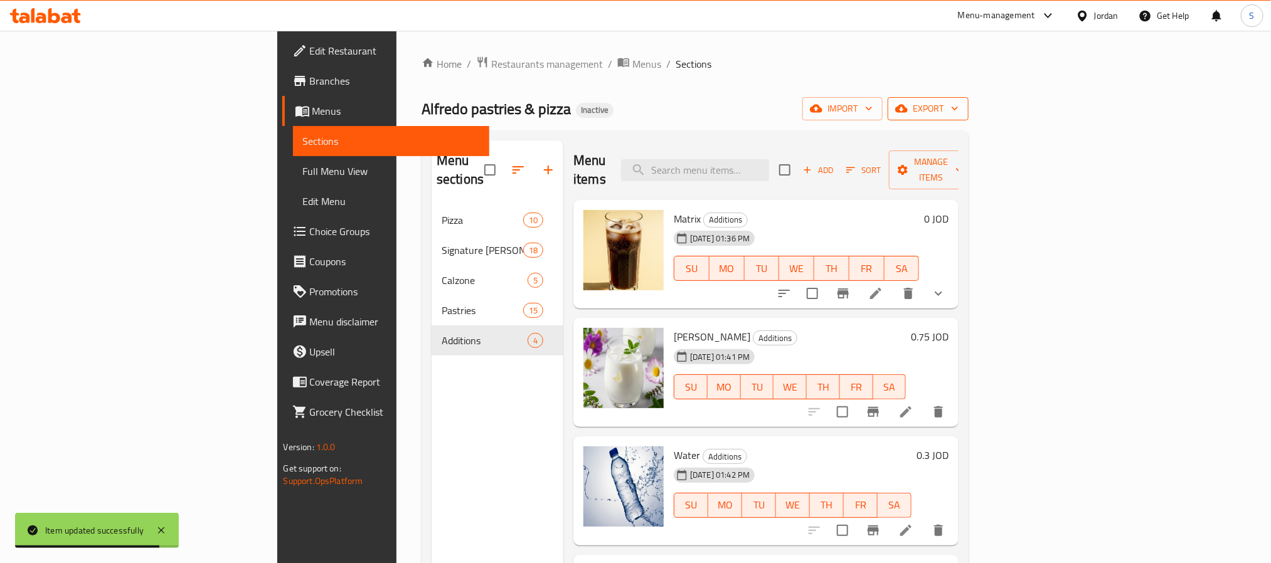
click at [959, 104] on span "export" at bounding box center [928, 109] width 61 height 16
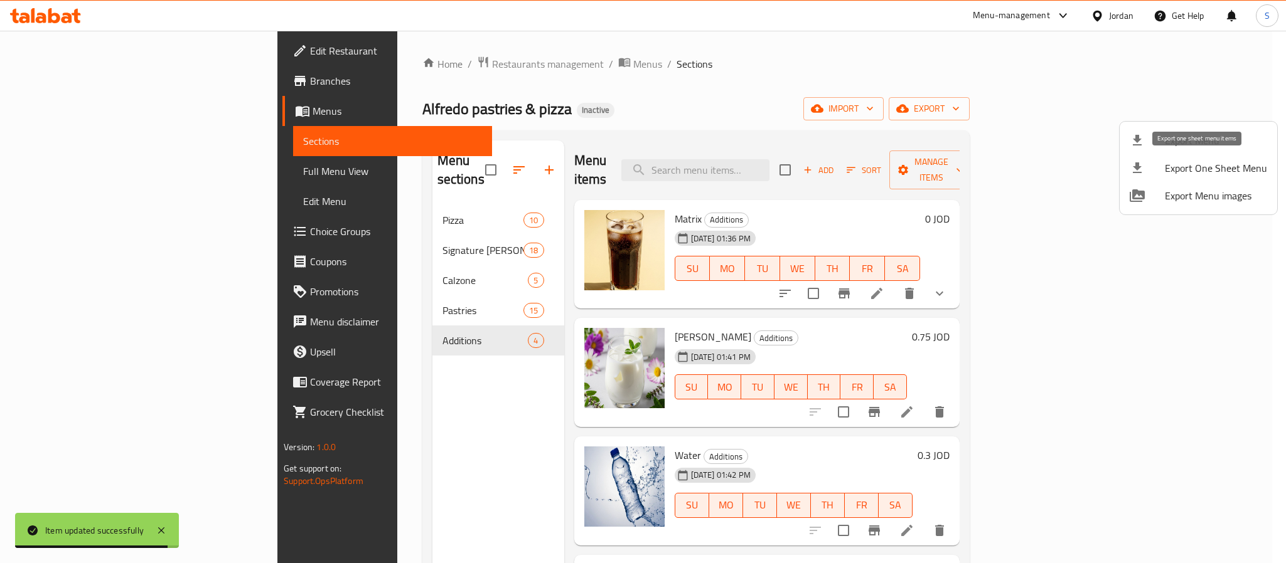
click at [1173, 136] on span "Export Menu" at bounding box center [1216, 140] width 102 height 15
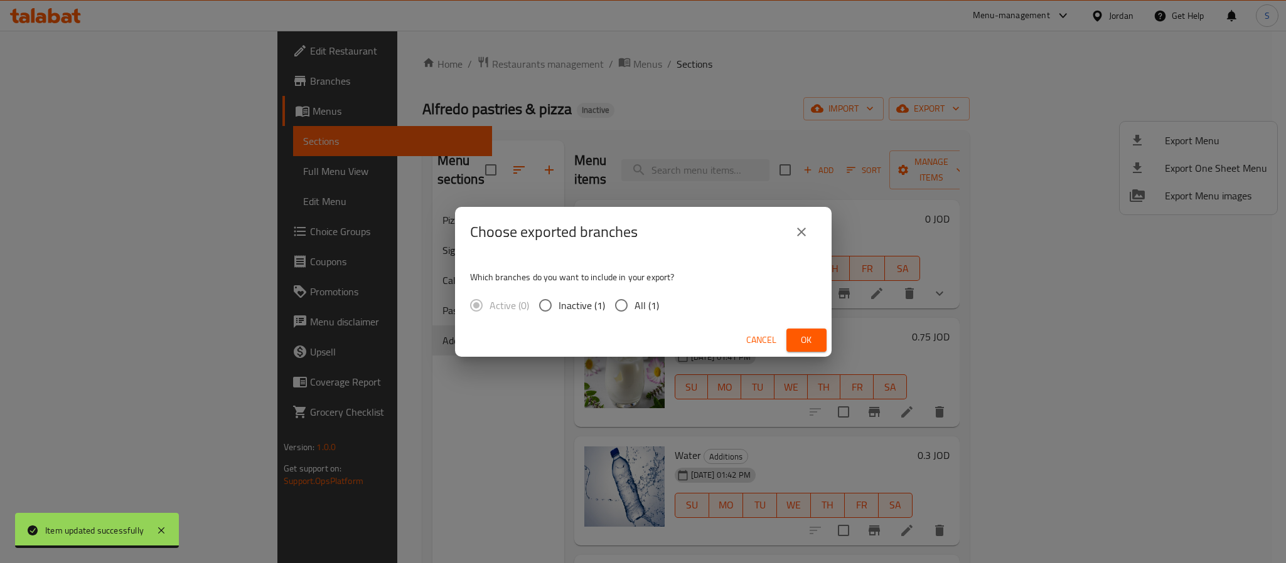
click at [616, 309] on input "All (1)" at bounding box center [621, 305] width 26 height 26
radio input "true"
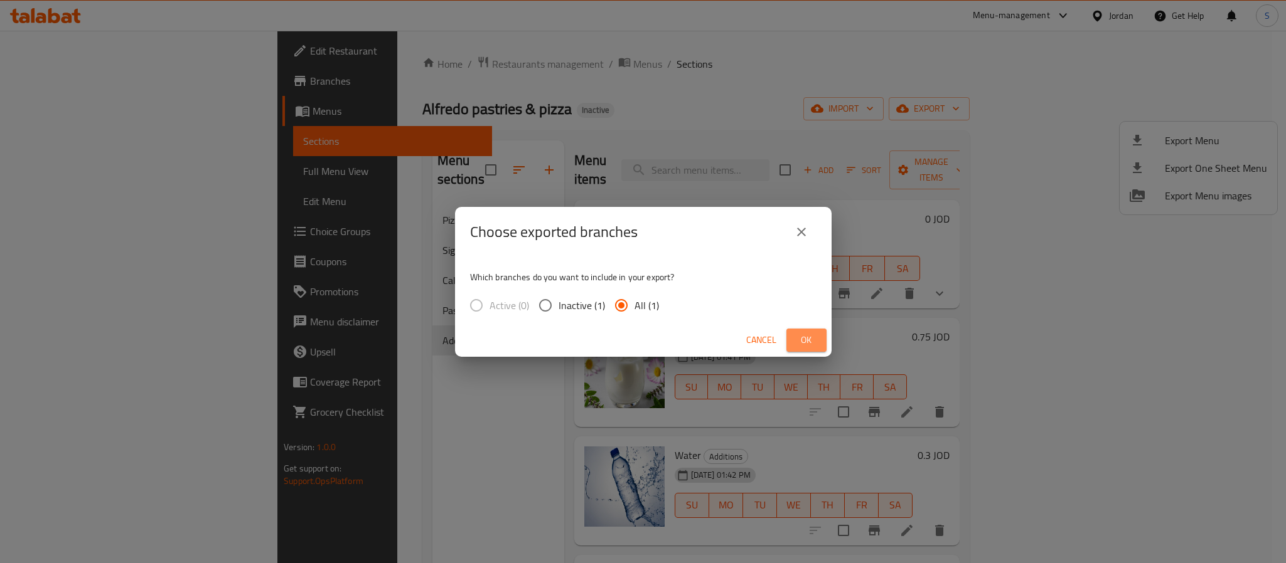
click at [796, 351] on button "Ok" at bounding box center [806, 340] width 40 height 23
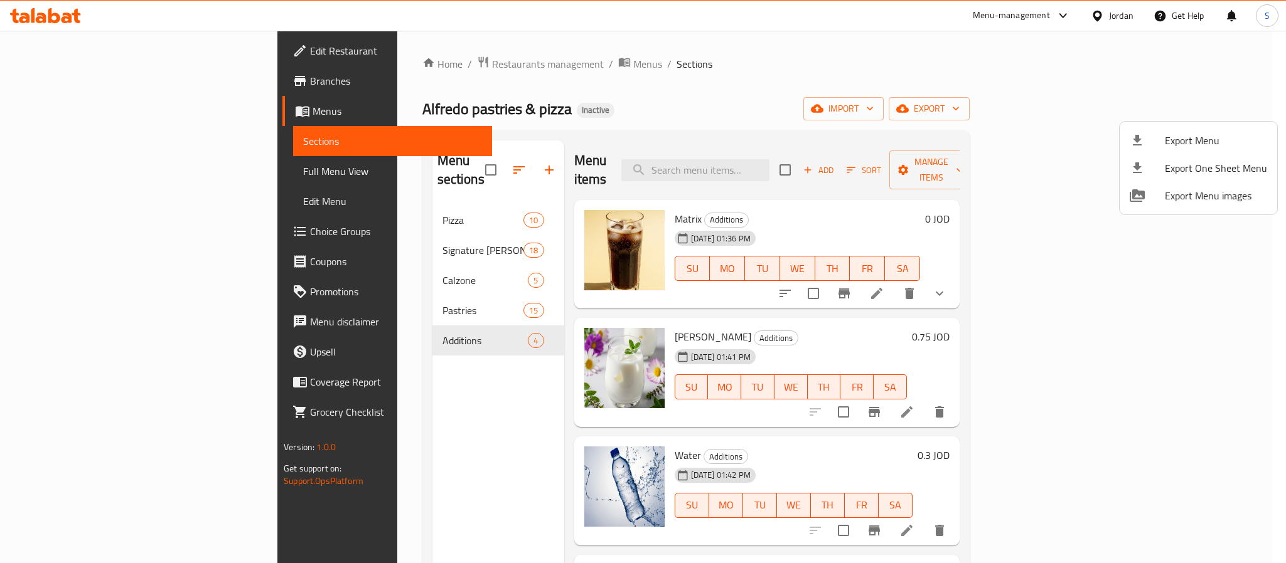
drag, startPoint x: 803, startPoint y: 77, endPoint x: 731, endPoint y: 104, distance: 76.5
click at [803, 77] on div at bounding box center [643, 281] width 1286 height 563
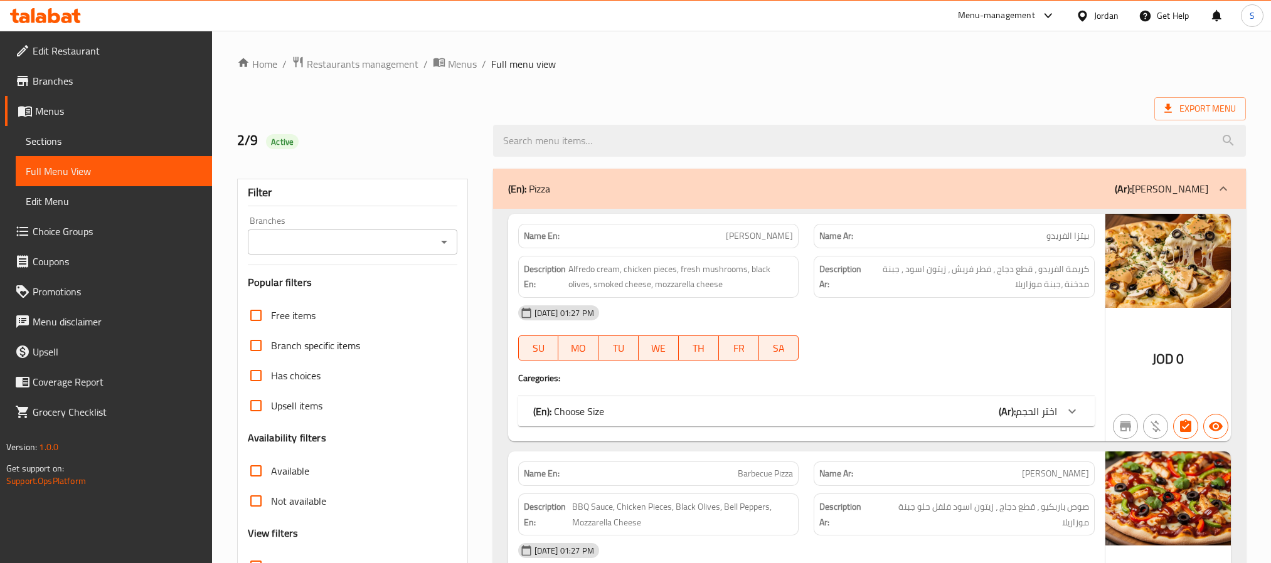
scroll to position [188, 0]
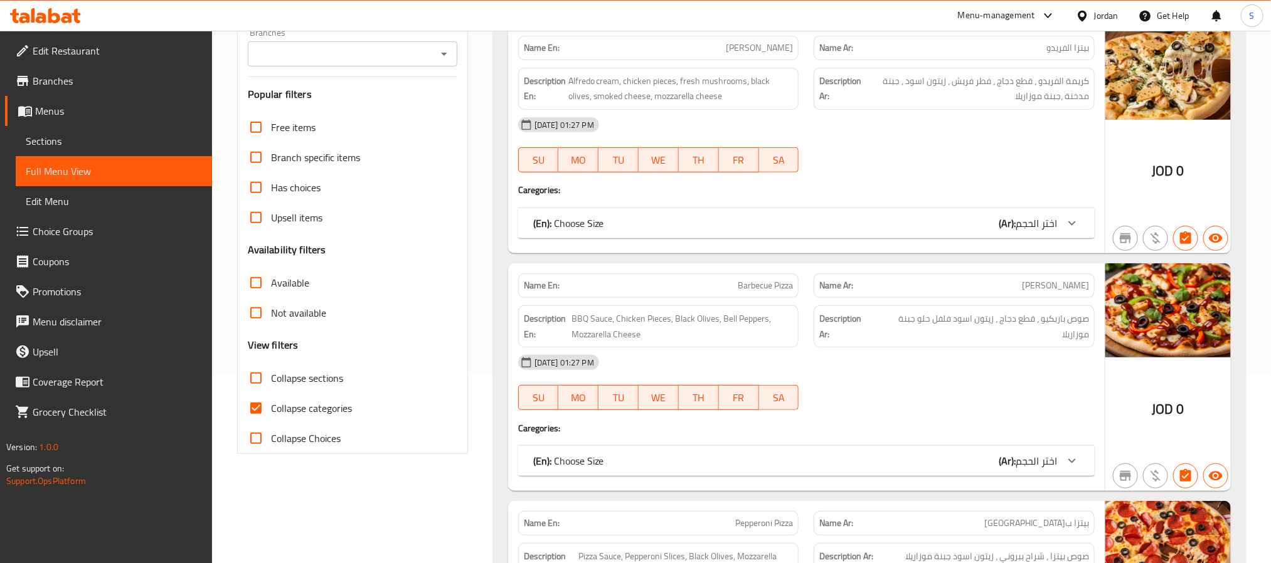
click at [257, 405] on input "Collapse categories" at bounding box center [256, 408] width 30 height 30
checkbox input "false"
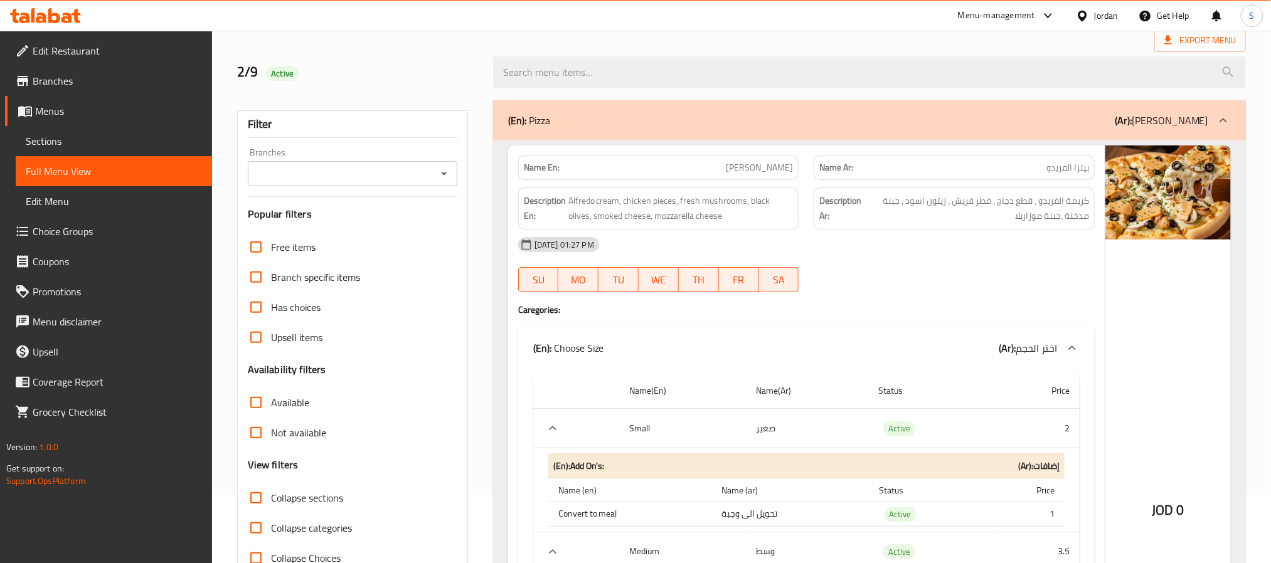
scroll to position [0, 0]
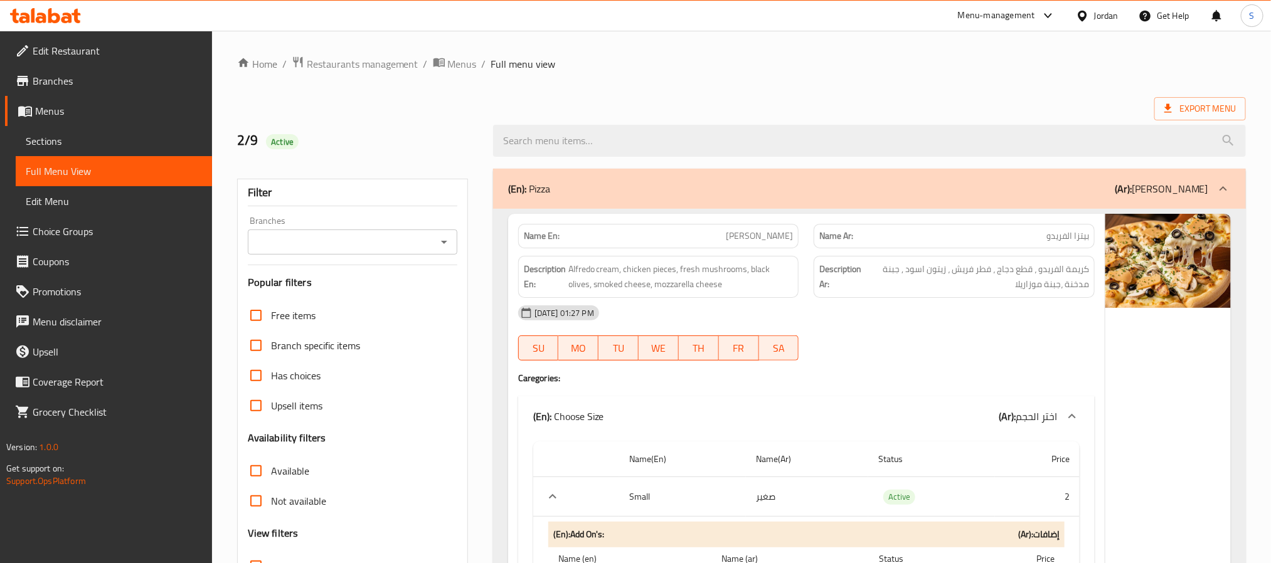
click at [540, 234] on strong "Name En:" at bounding box center [542, 236] width 36 height 13
copy strong "Name En:"
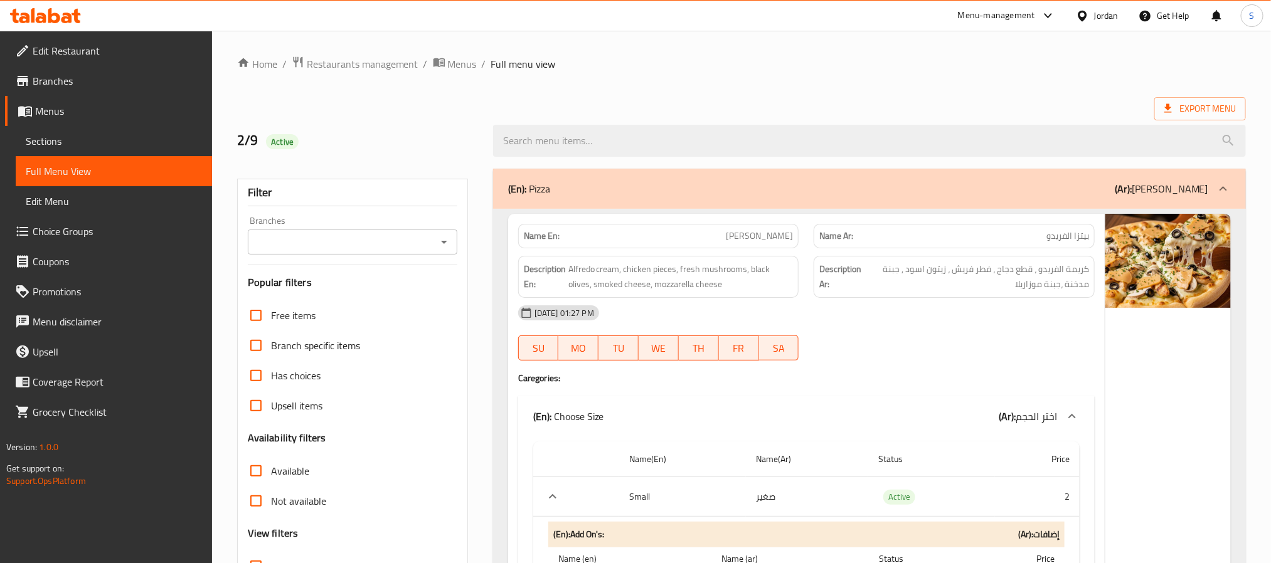
click at [454, 126] on div "2/9 Active" at bounding box center [358, 141] width 256 height 56
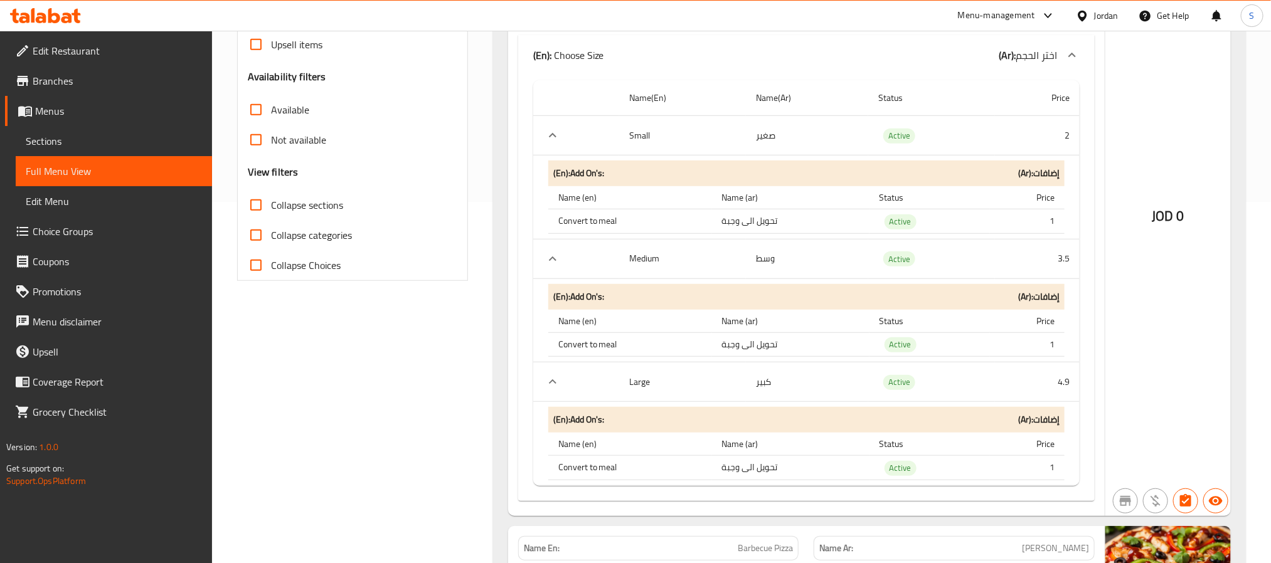
scroll to position [282, 0]
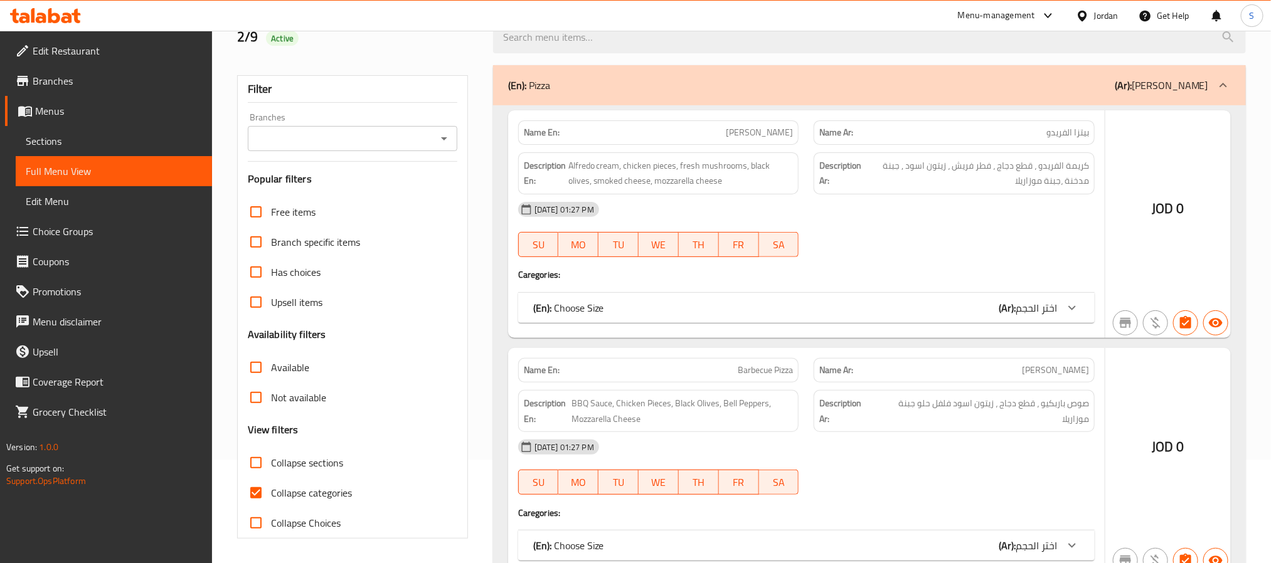
scroll to position [105, 0]
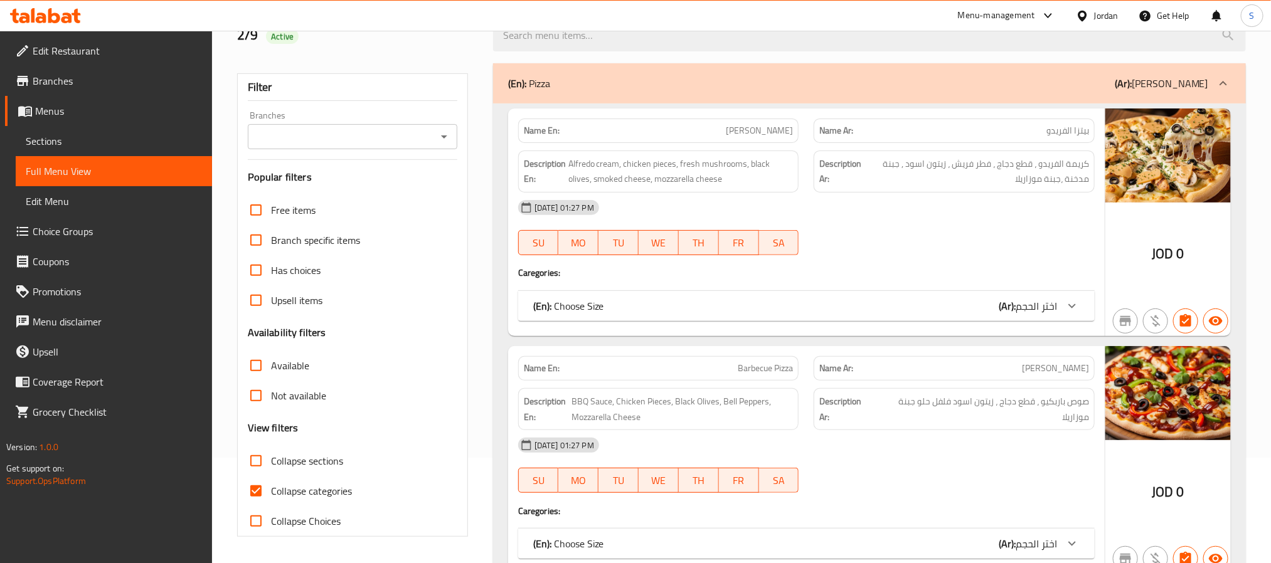
click at [259, 493] on input "Collapse categories" at bounding box center [256, 491] width 30 height 30
checkbox input "false"
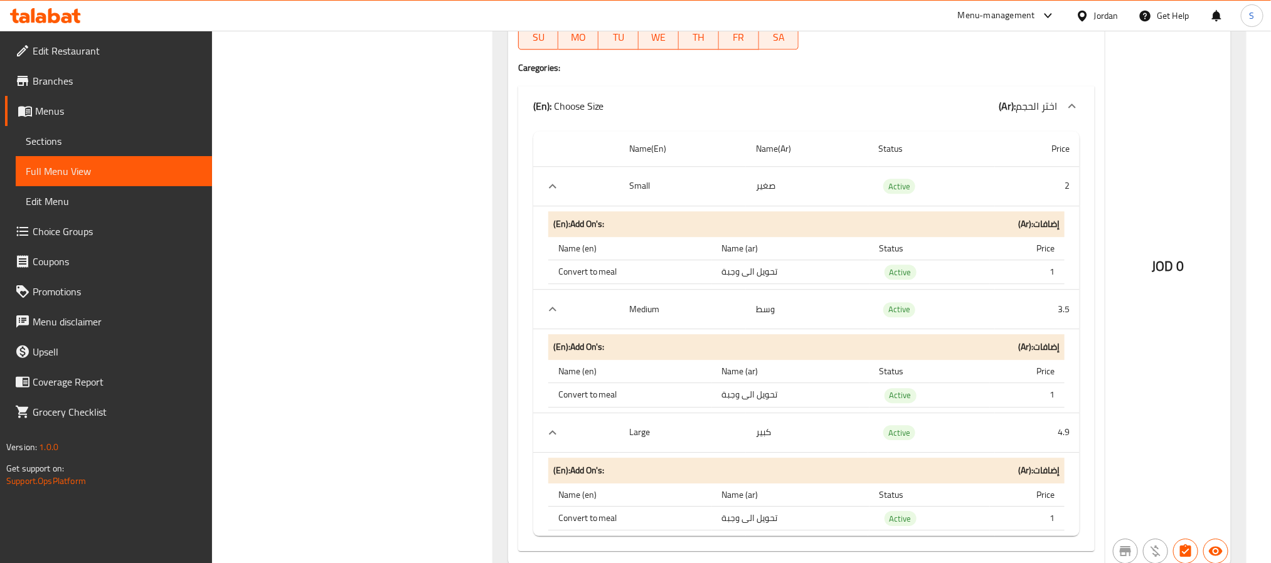
scroll to position [0, 0]
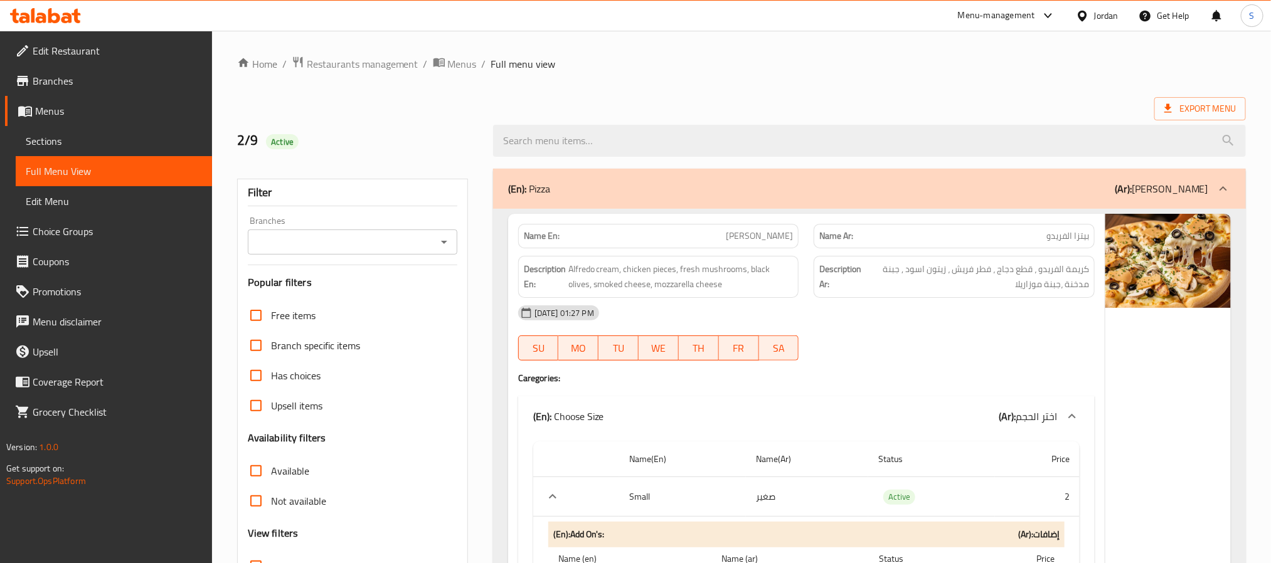
drag, startPoint x: 433, startPoint y: 379, endPoint x: 447, endPoint y: 130, distance: 249.5
drag, startPoint x: 461, startPoint y: 119, endPoint x: 506, endPoint y: -28, distance: 154.2
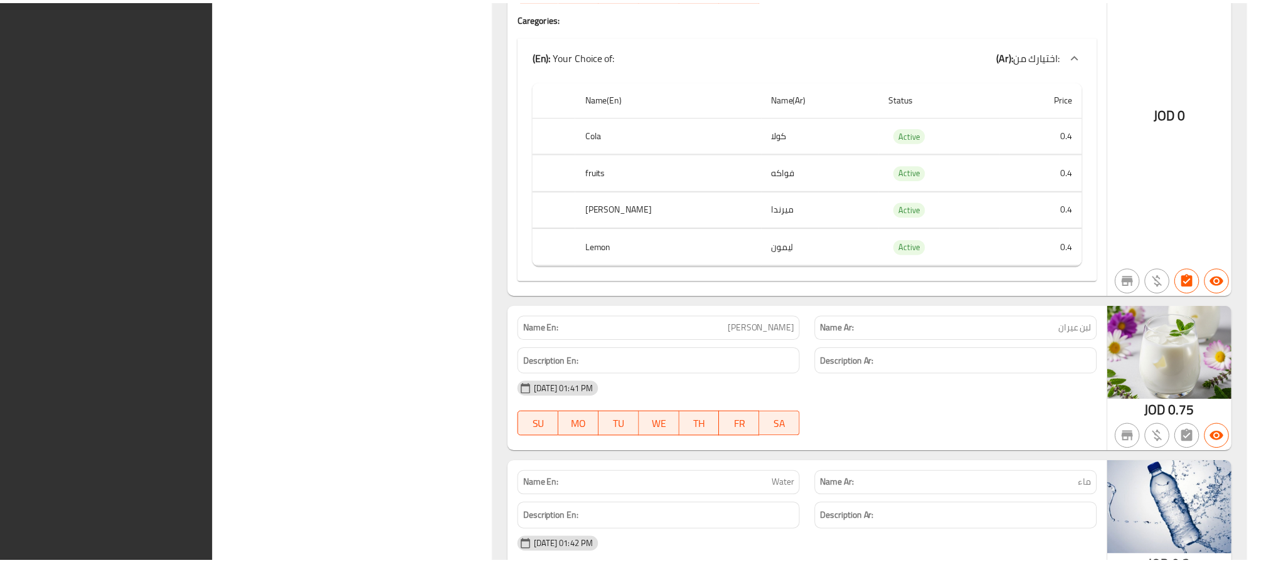
scroll to position [14744, 0]
